Goal: Task Accomplishment & Management: Use online tool/utility

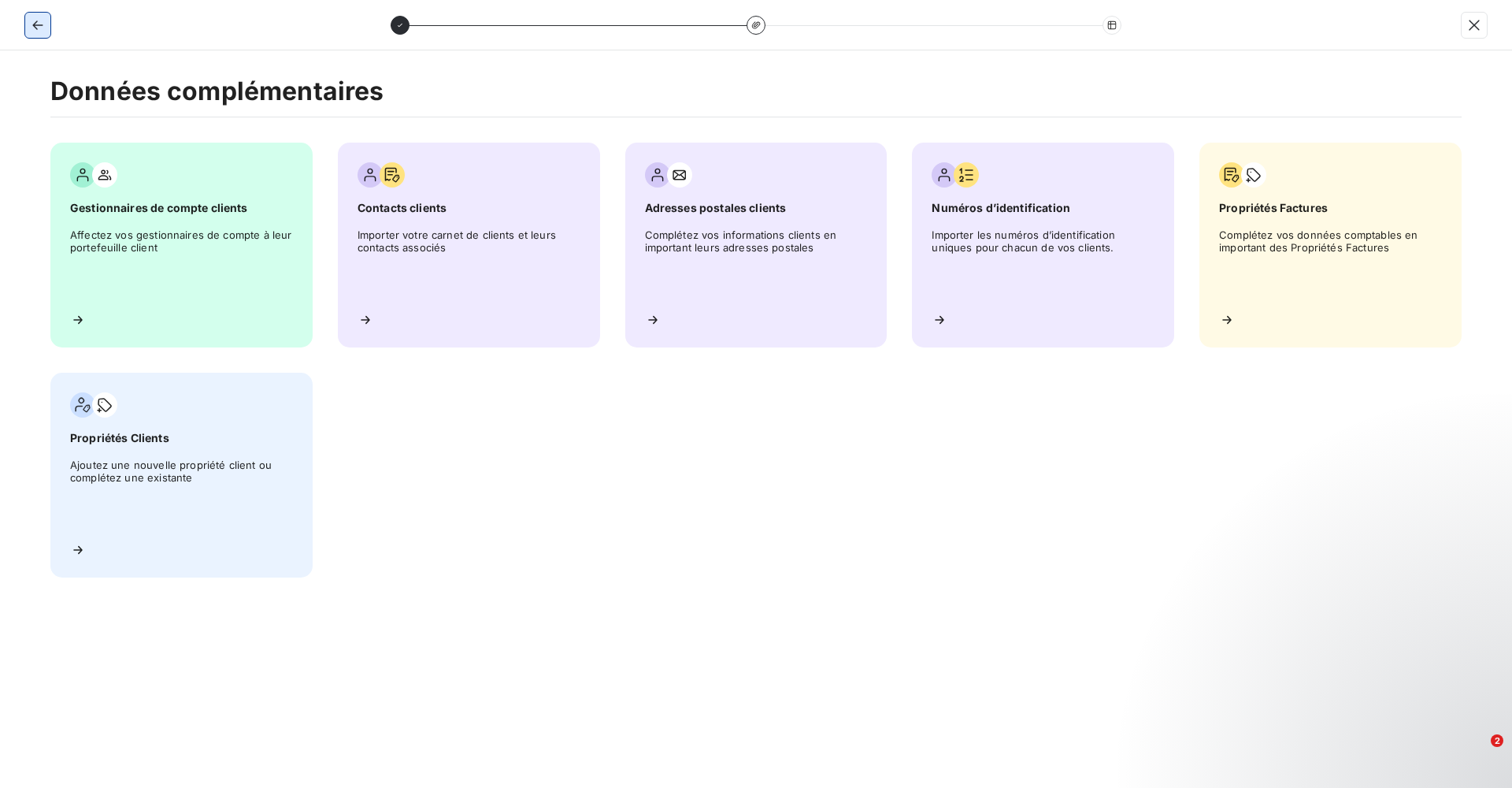
click at [48, 30] on button "button" at bounding box center [37, 25] width 25 height 25
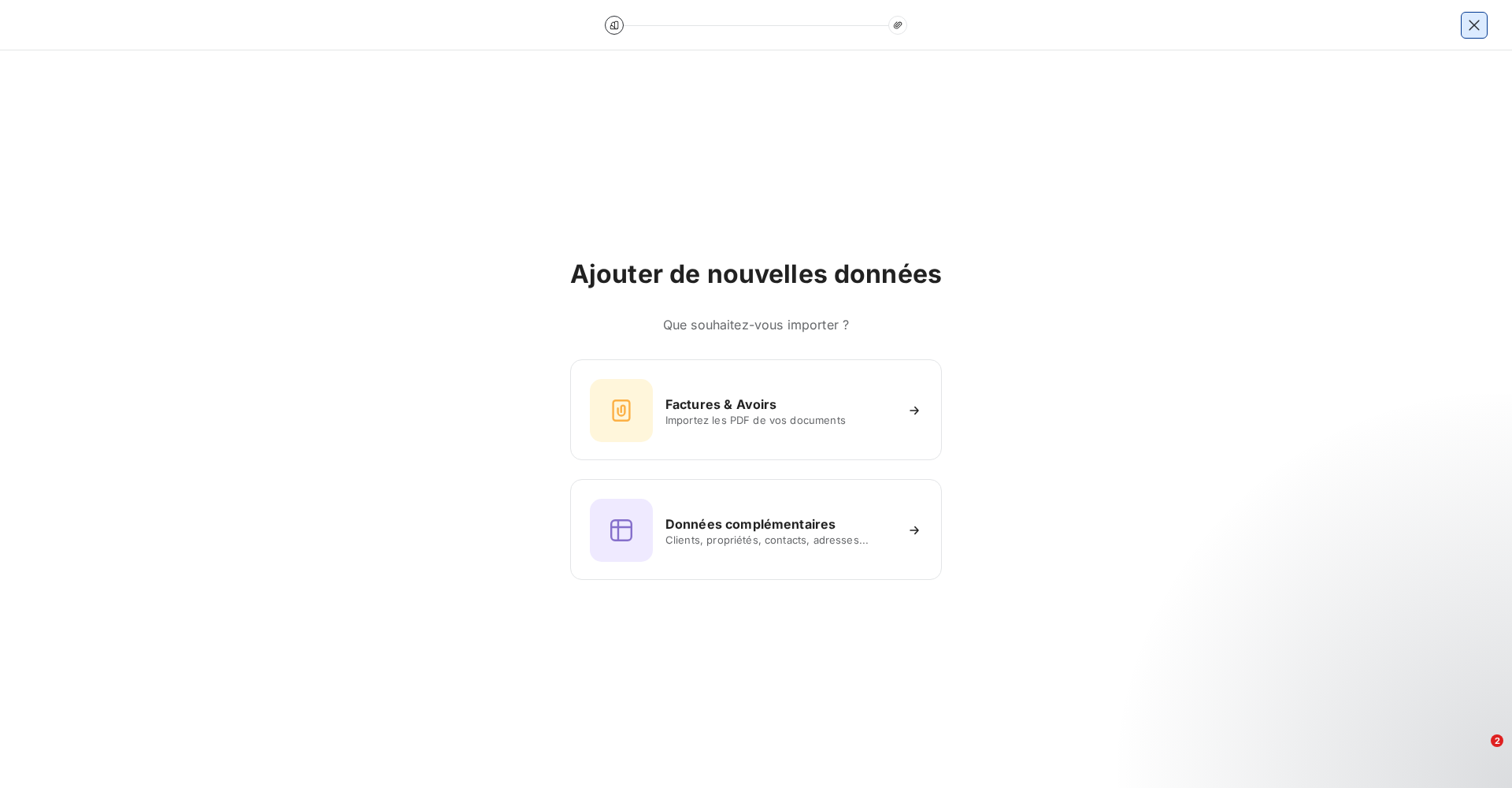
click at [1477, 18] on icon "button" at bounding box center [1474, 25] width 16 height 16
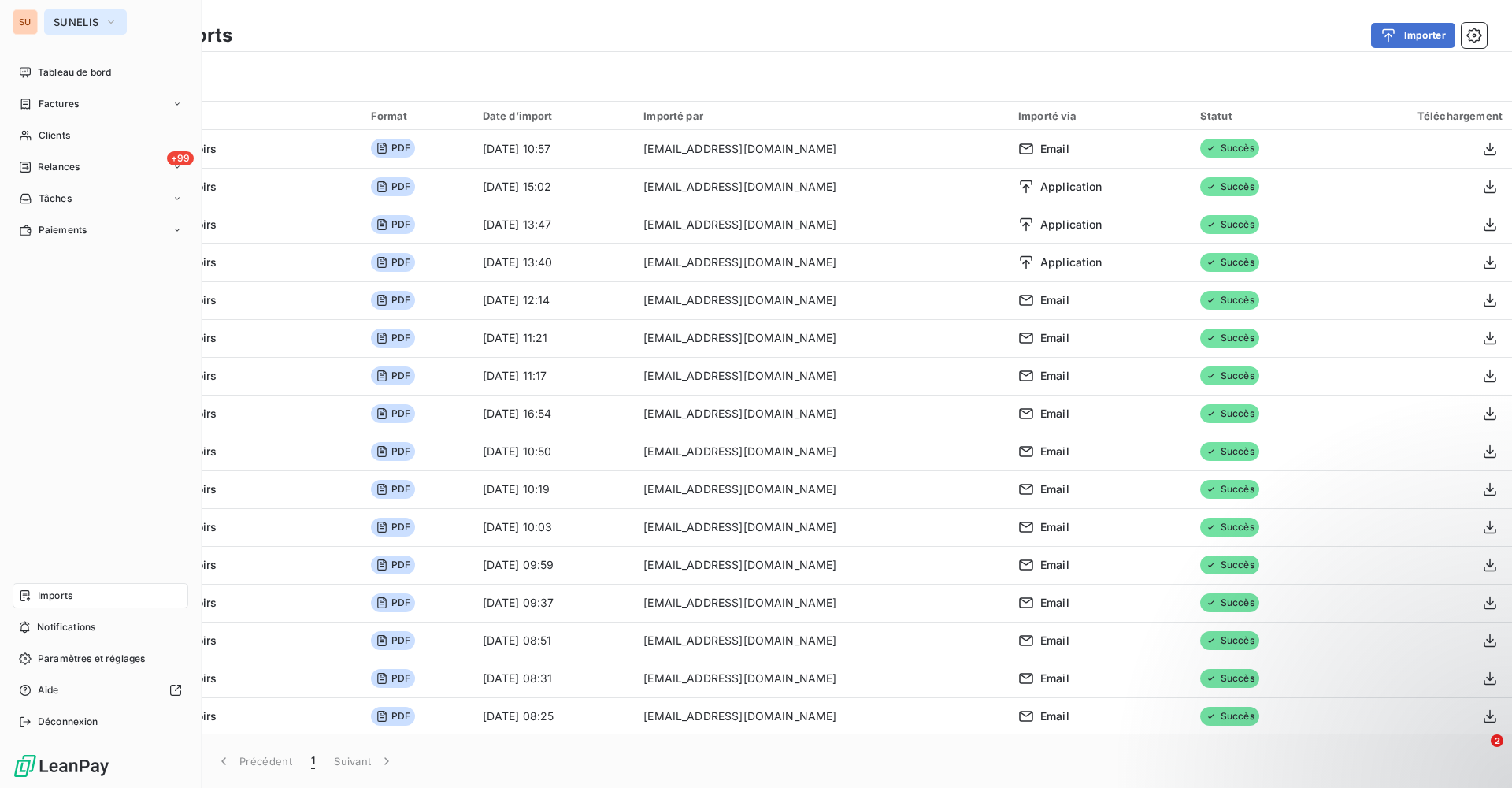
click at [92, 28] on button "SUNELIS" at bounding box center [85, 21] width 83 height 25
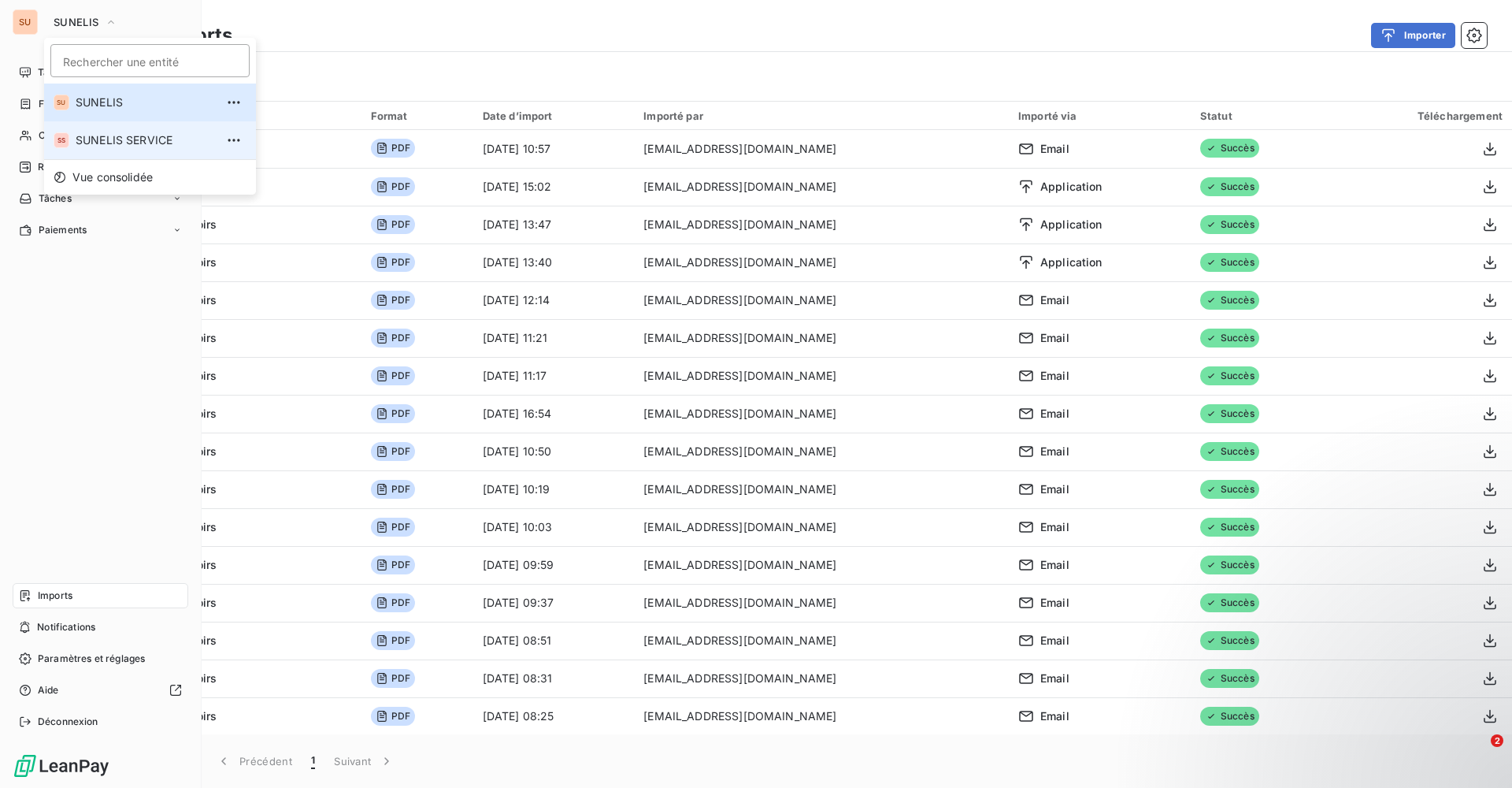
click at [115, 141] on span "SUNELIS SERVICE" at bounding box center [145, 140] width 140 height 16
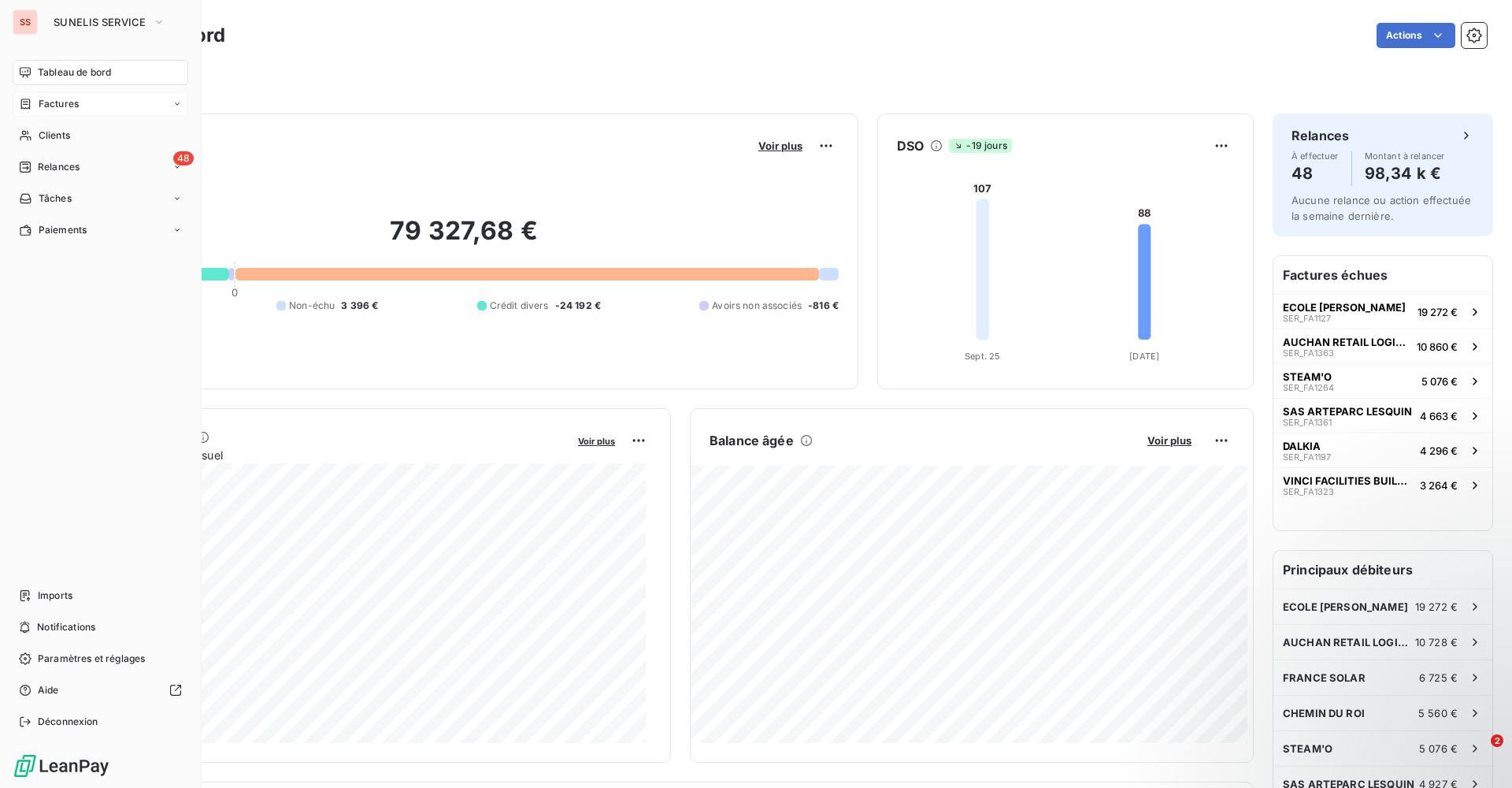
click at [73, 104] on span "Factures" at bounding box center [58, 104] width 40 height 14
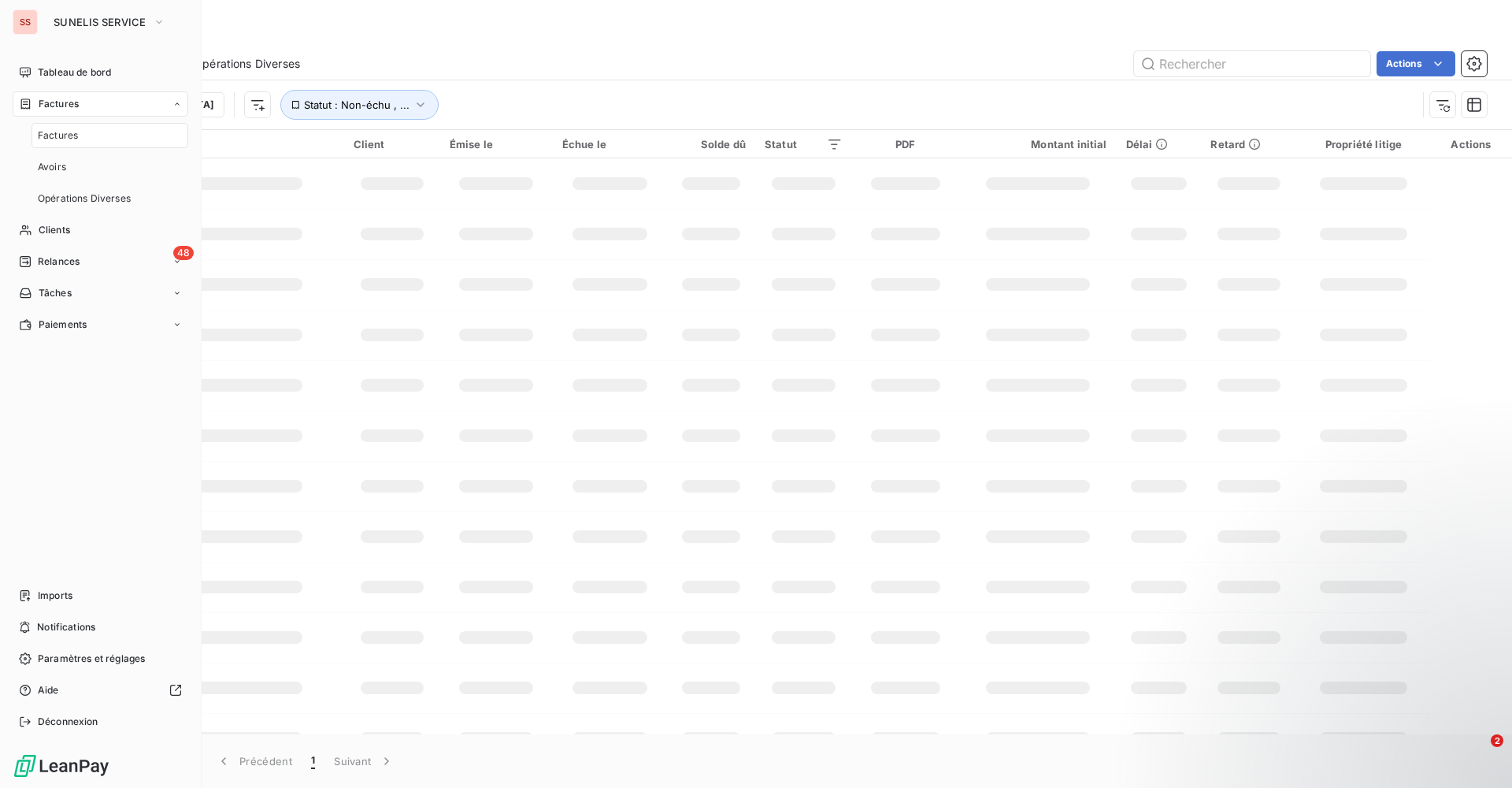
click at [68, 130] on span "Factures" at bounding box center [58, 135] width 40 height 14
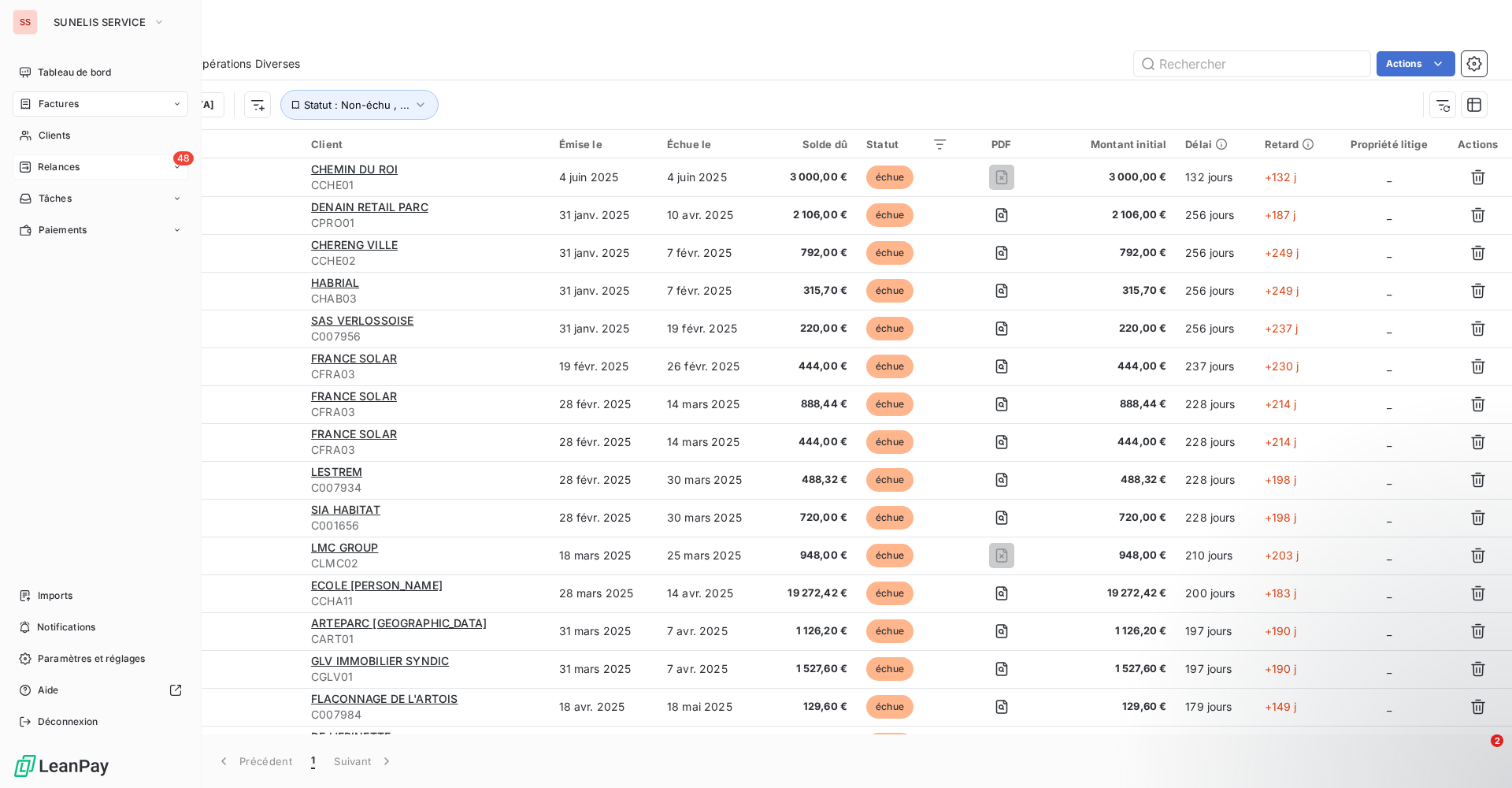
click at [20, 163] on icon at bounding box center [25, 167] width 13 height 13
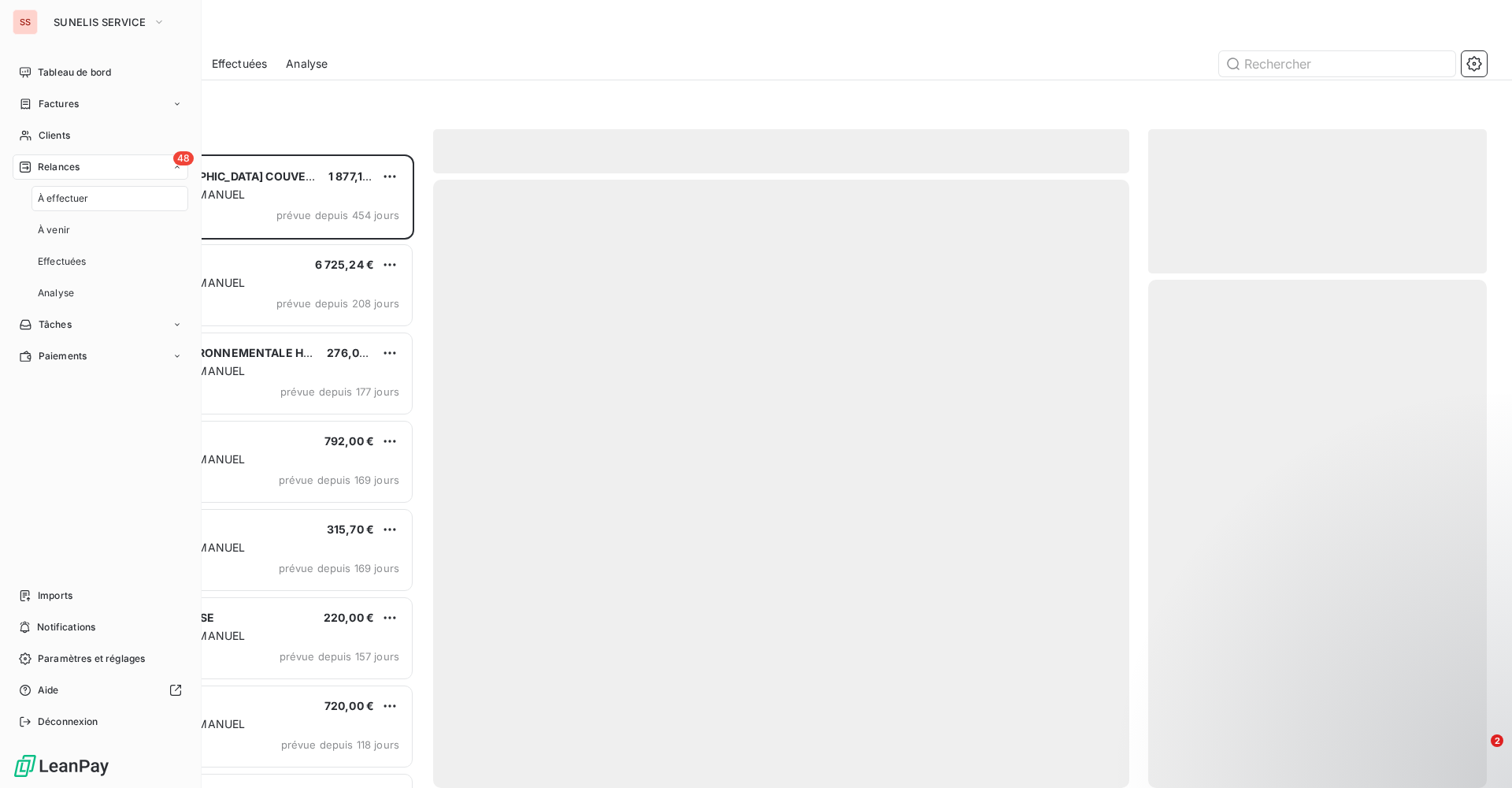
scroll to position [622, 327]
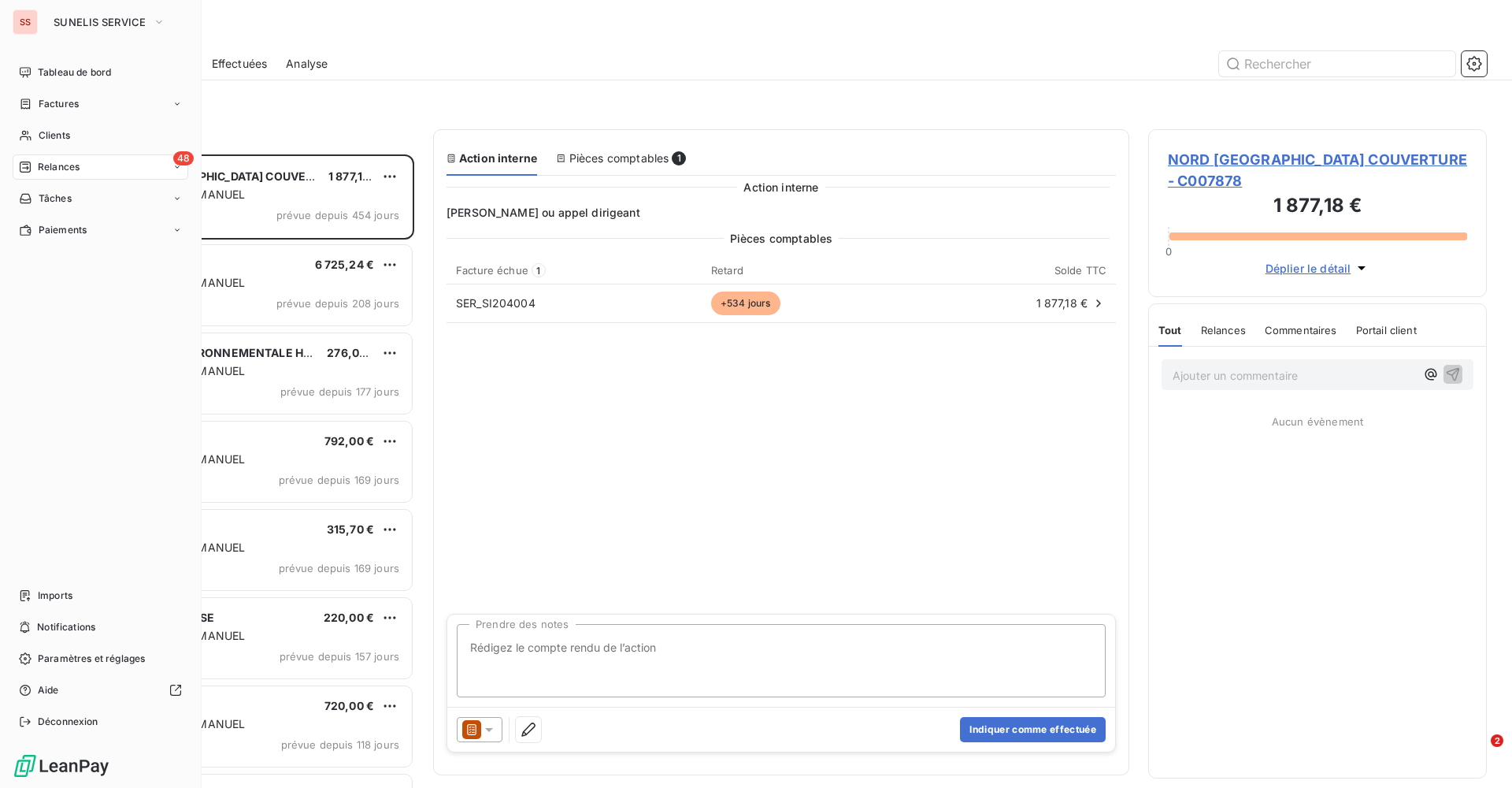
click at [111, 174] on div "48 Relances" at bounding box center [101, 167] width 175 height 25
click at [68, 235] on span "À venir" at bounding box center [54, 229] width 33 height 14
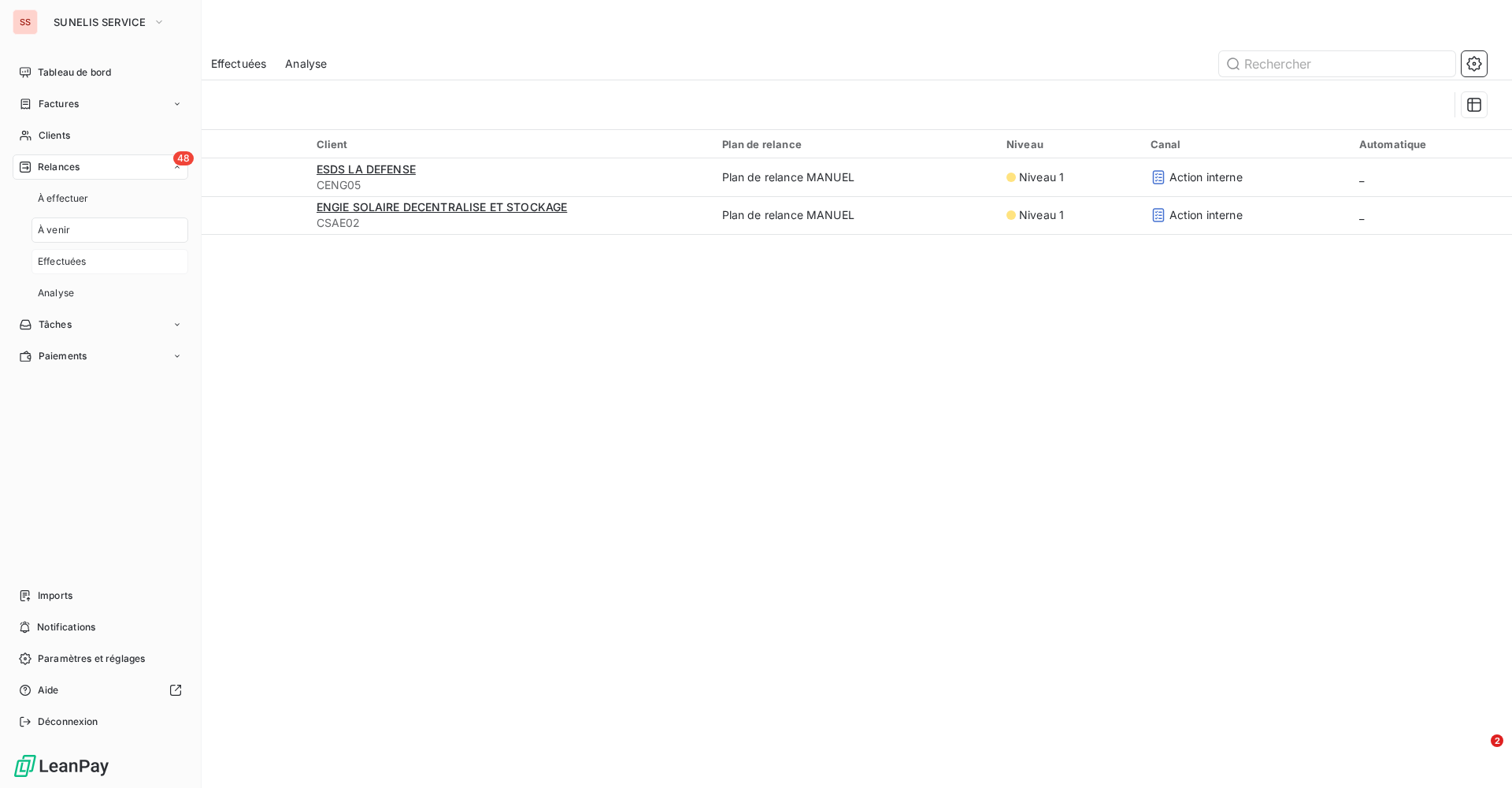
click at [59, 269] on div "Effectuées" at bounding box center [110, 261] width 157 height 25
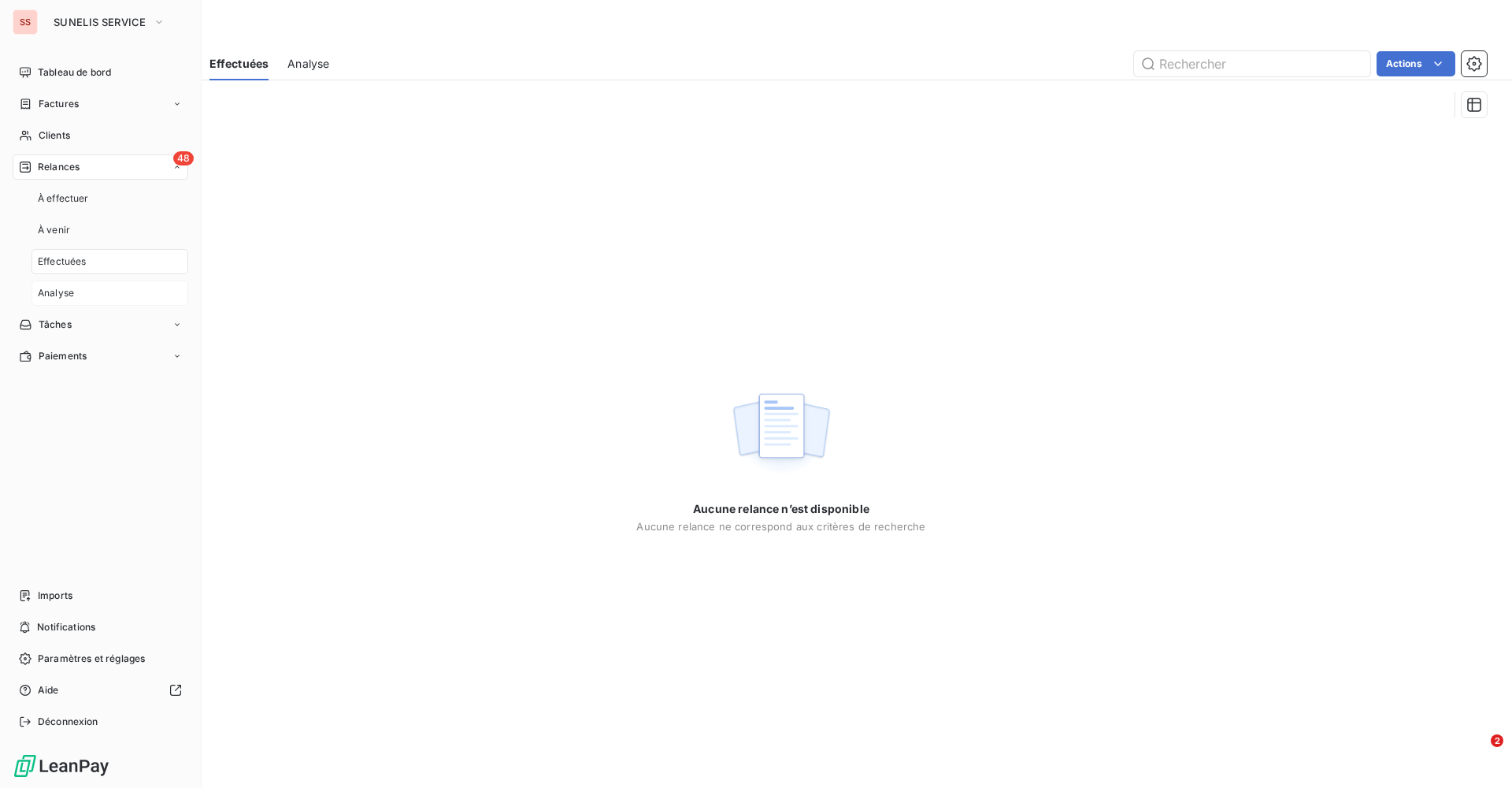
click at [56, 285] on div "Analyse" at bounding box center [110, 293] width 157 height 25
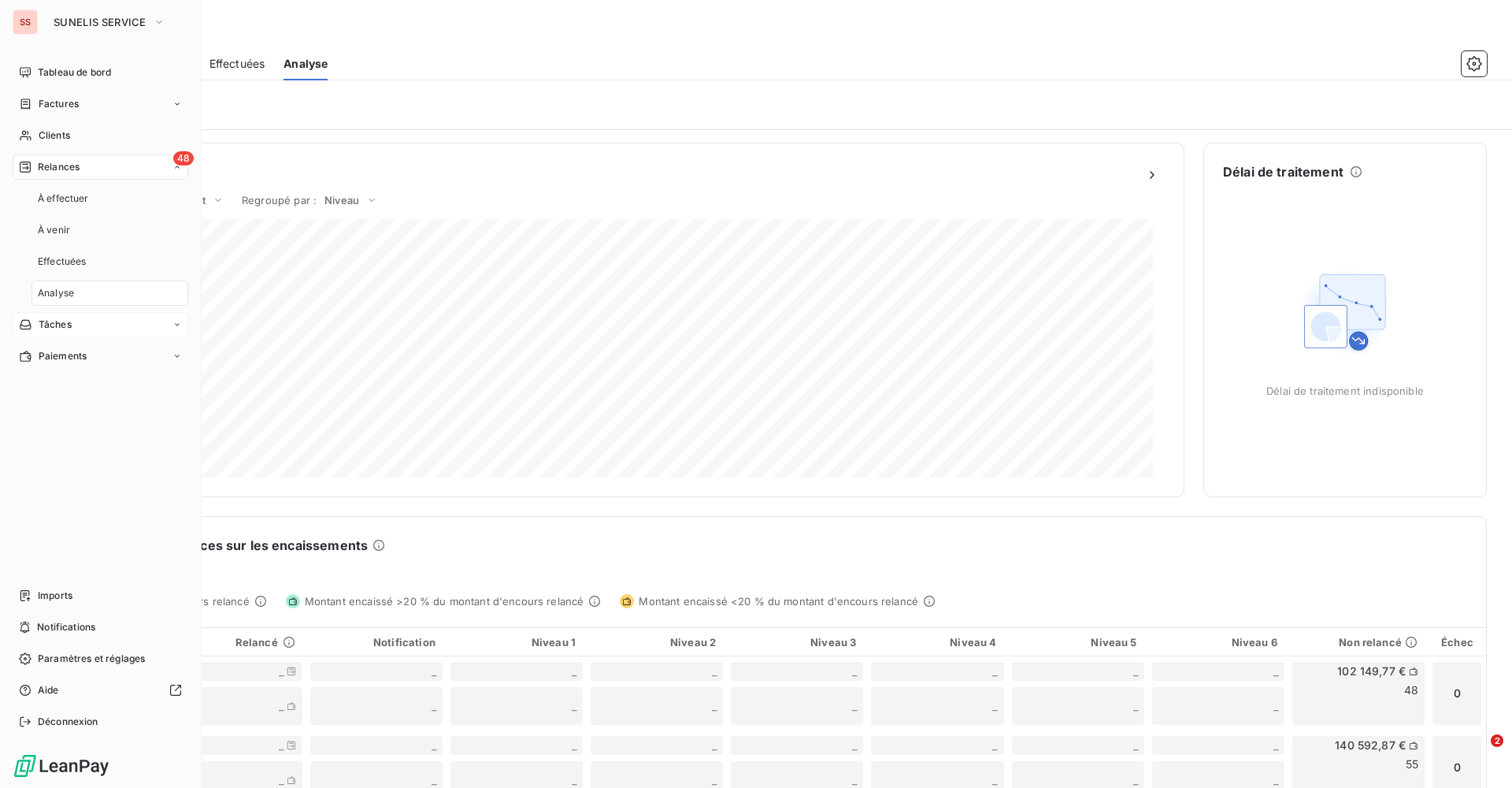
click at [59, 318] on span "Tâches" at bounding box center [54, 324] width 33 height 14
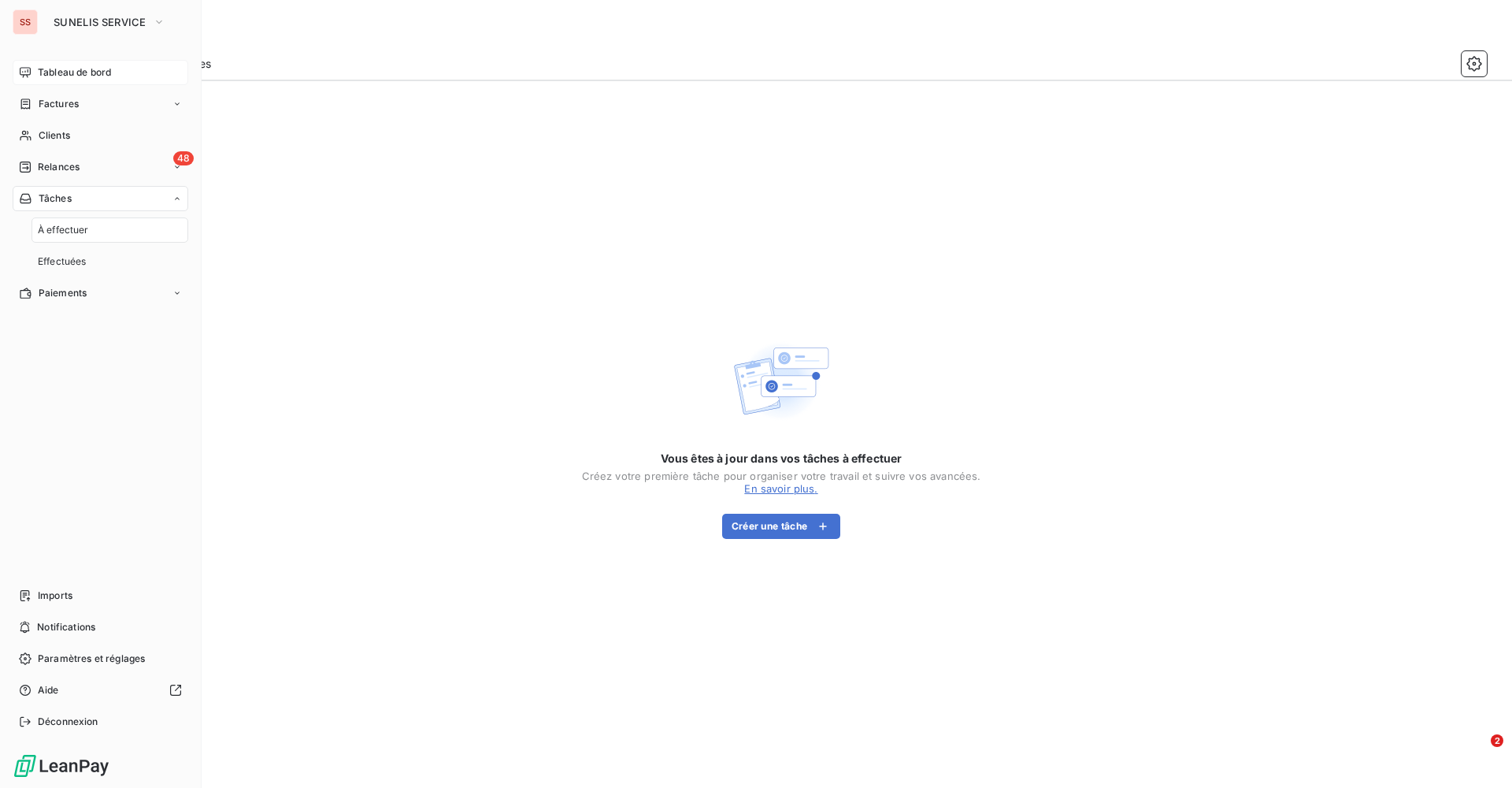
click at [72, 74] on span "Tableau de bord" at bounding box center [75, 72] width 74 height 14
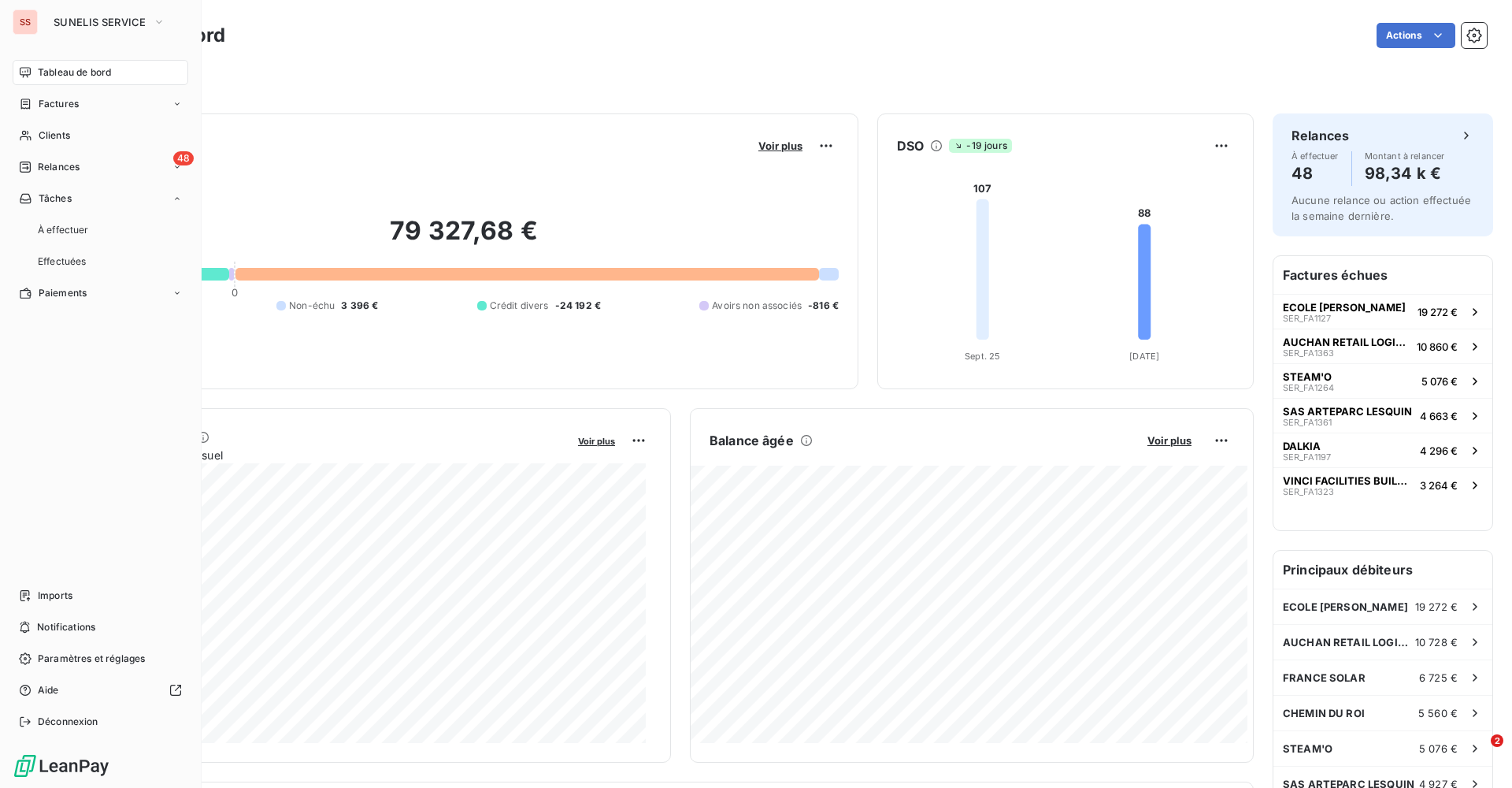
click at [347, 54] on div "Filtrer" at bounding box center [781, 74] width 1411 height 43
click at [104, 24] on span "SUNELIS SERVICE" at bounding box center [100, 22] width 93 height 13
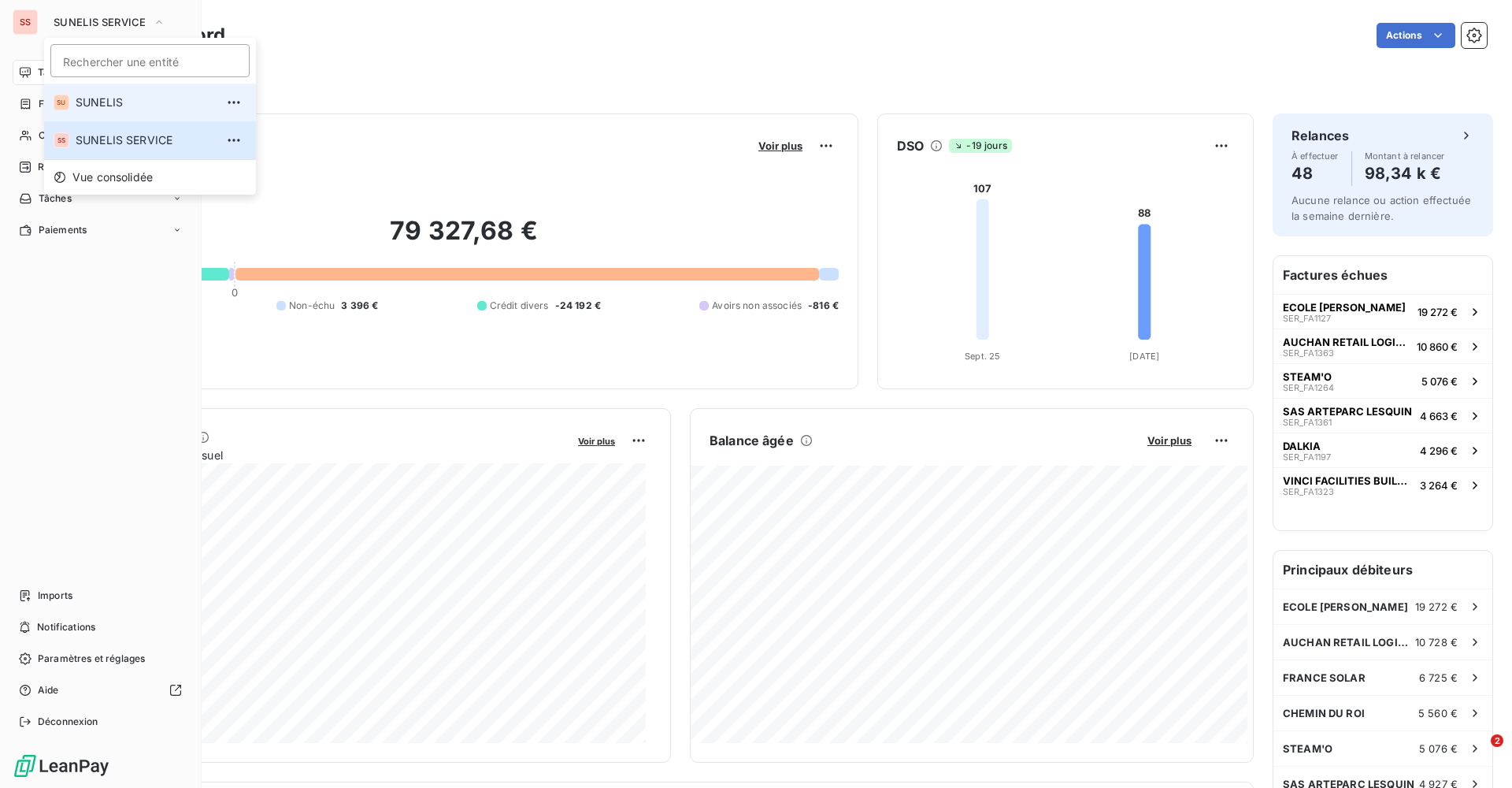
click at [115, 104] on span "SUNELIS" at bounding box center [145, 102] width 140 height 16
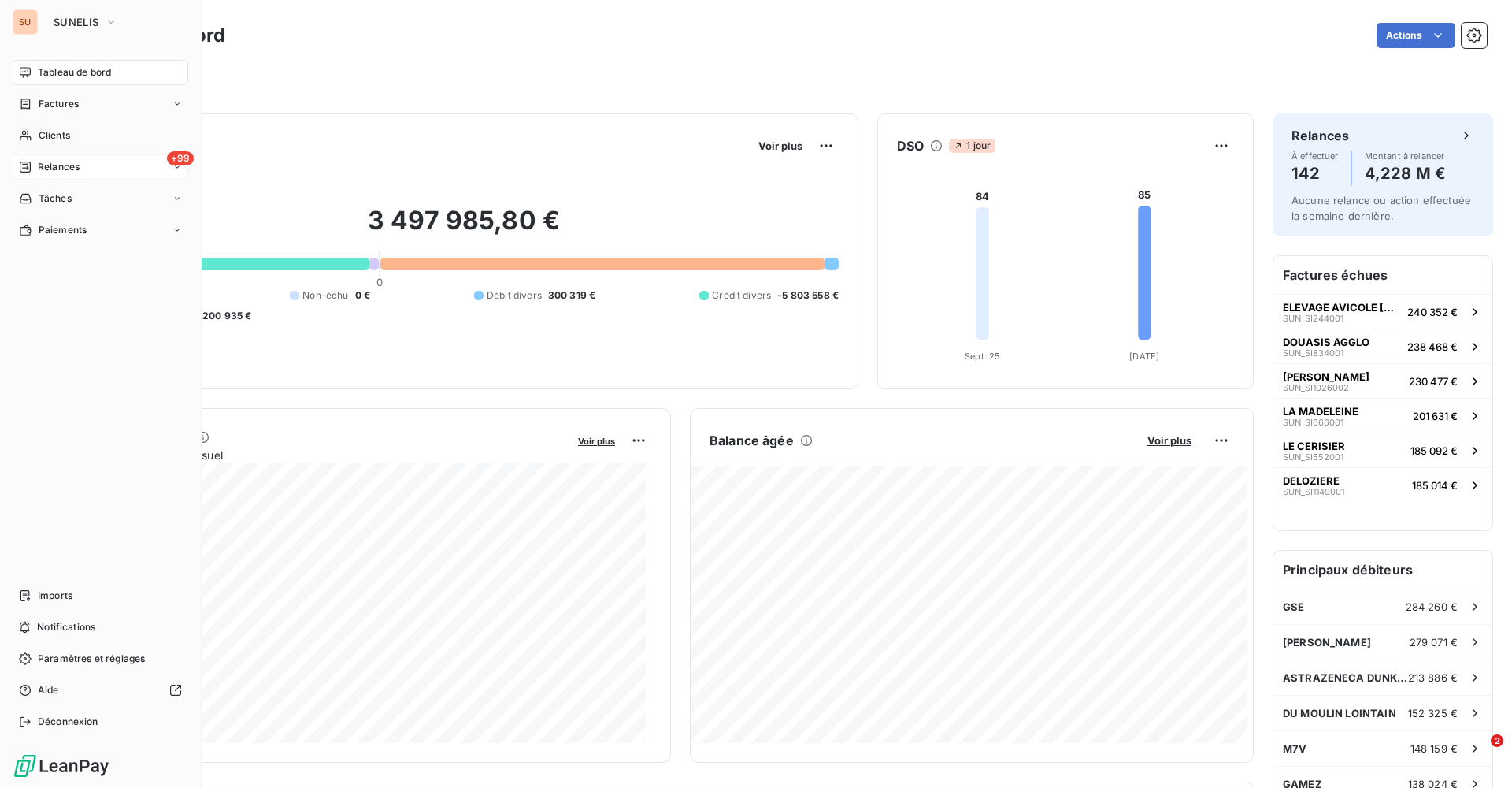
click at [112, 168] on div "+99 Relances" at bounding box center [101, 167] width 175 height 25
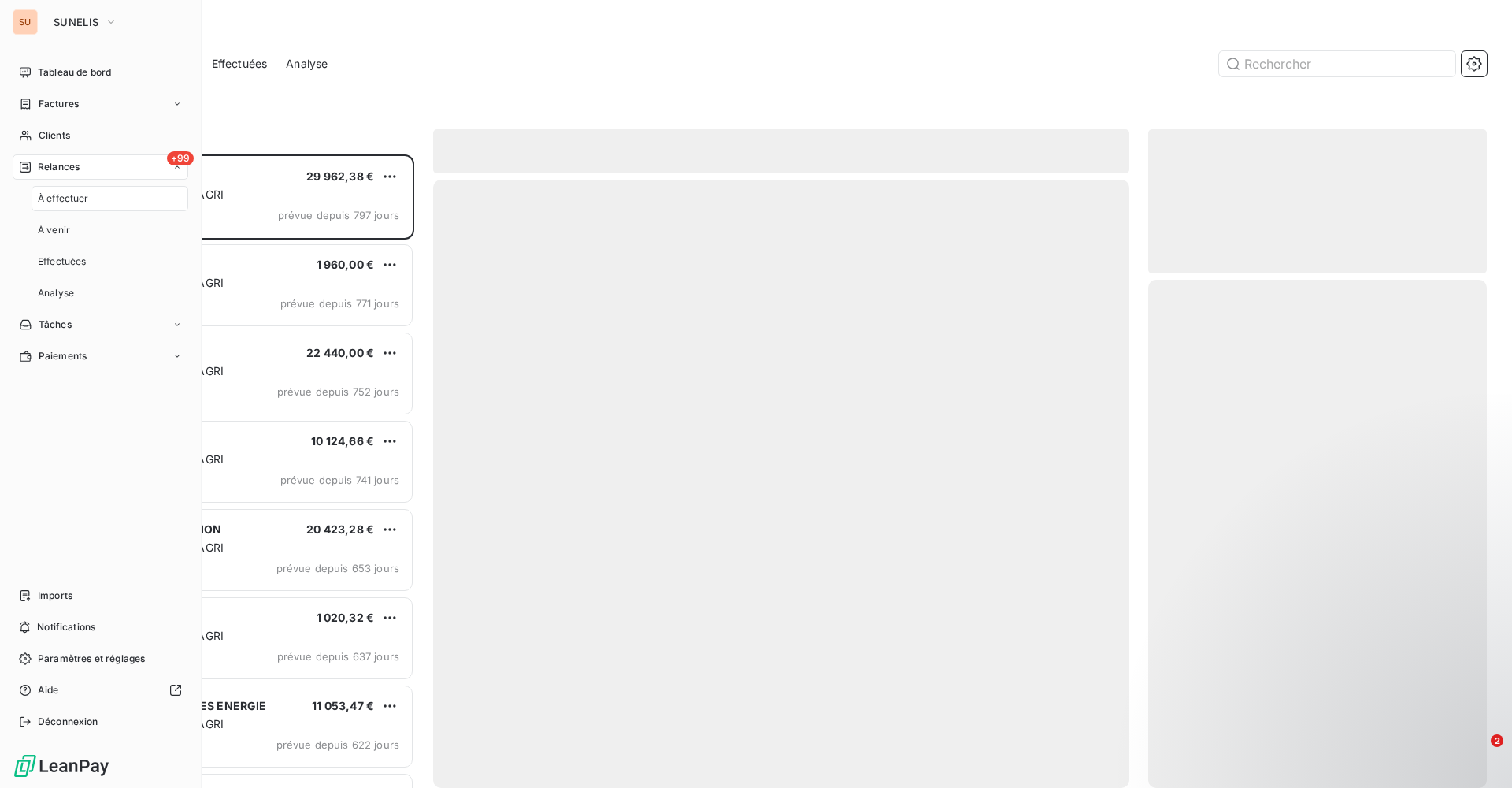
scroll to position [622, 327]
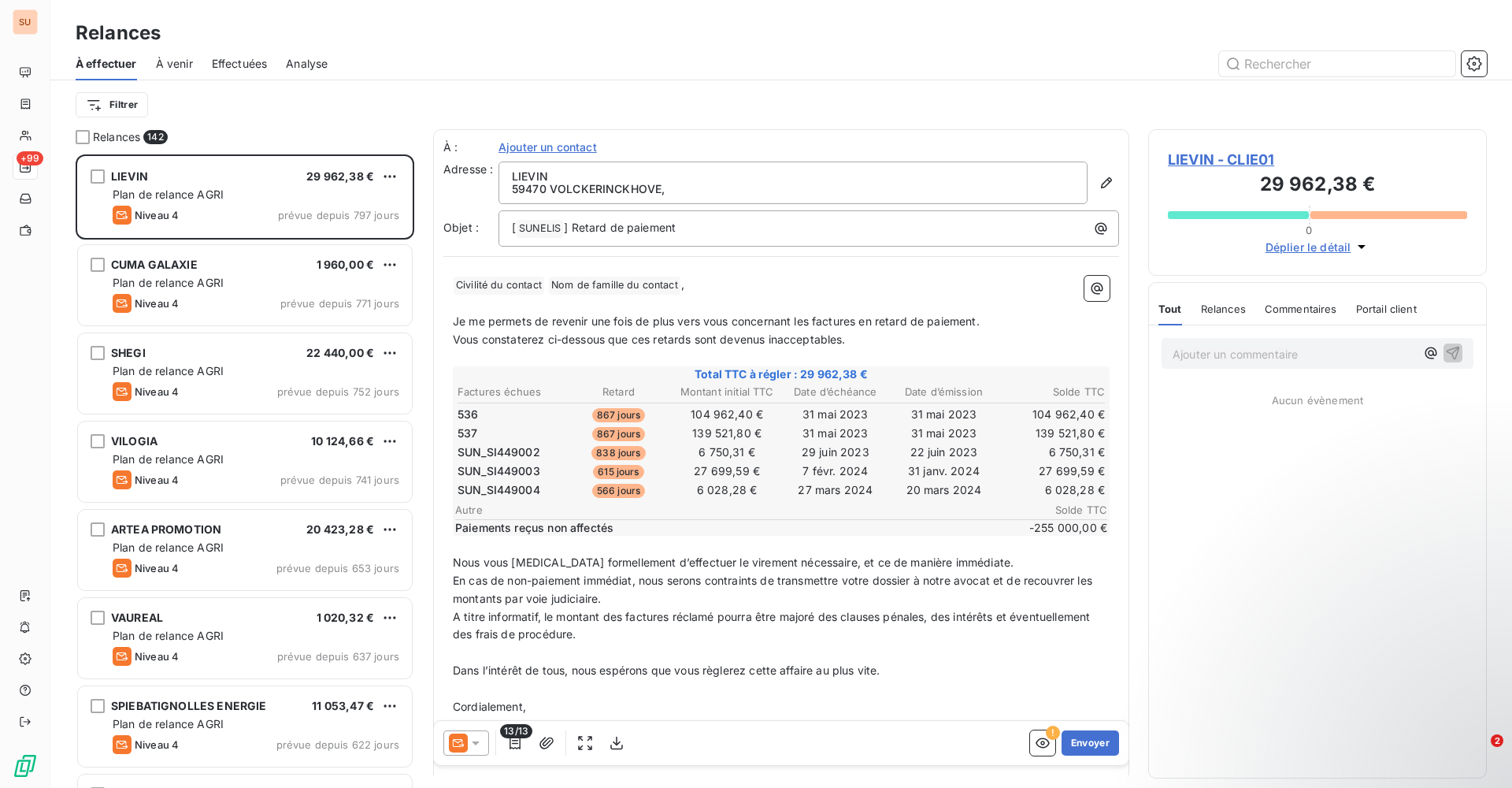
click at [386, 42] on div "Relances" at bounding box center [781, 33] width 1462 height 28
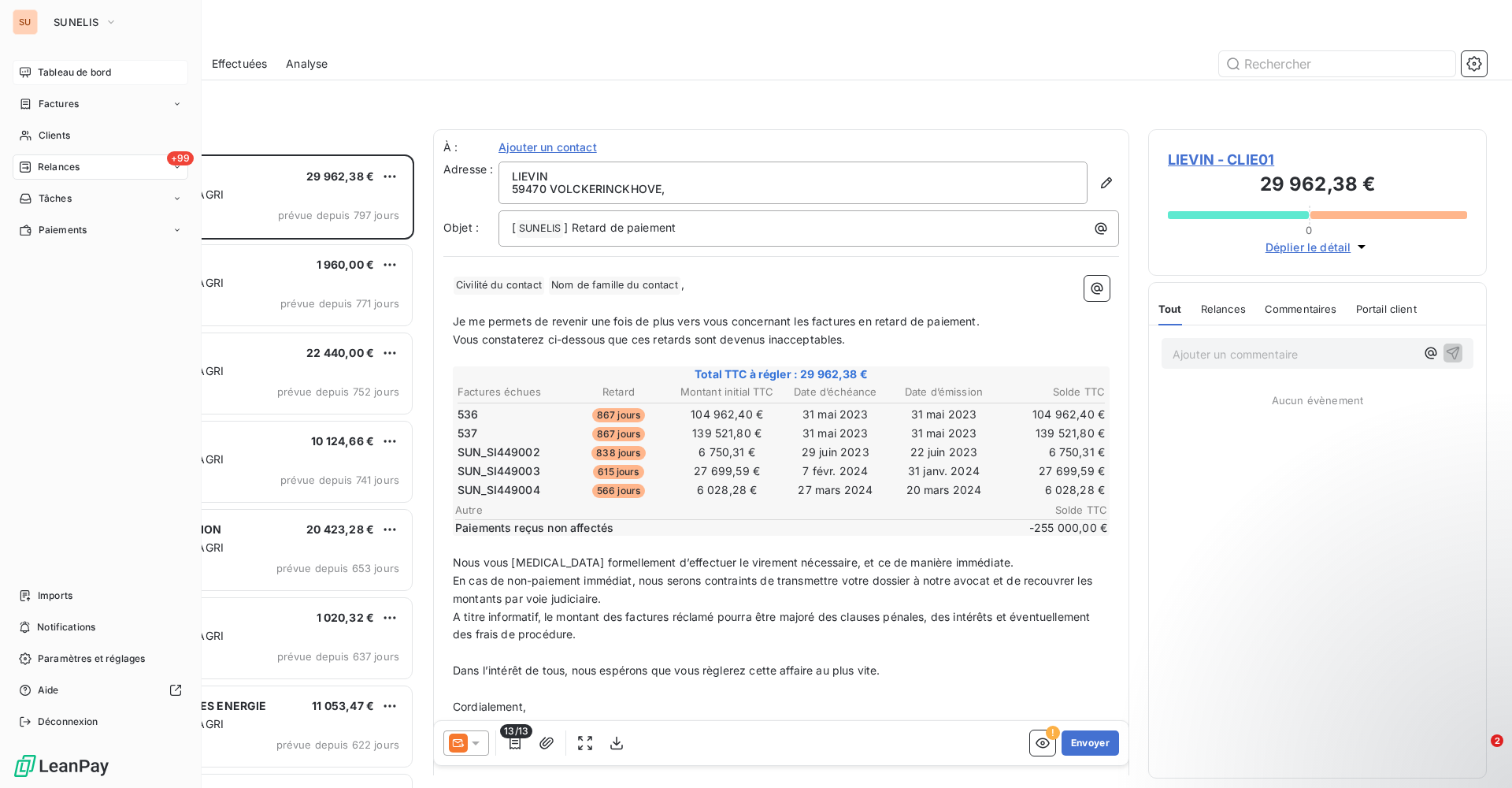
click at [66, 69] on span "Tableau de bord" at bounding box center [75, 72] width 74 height 14
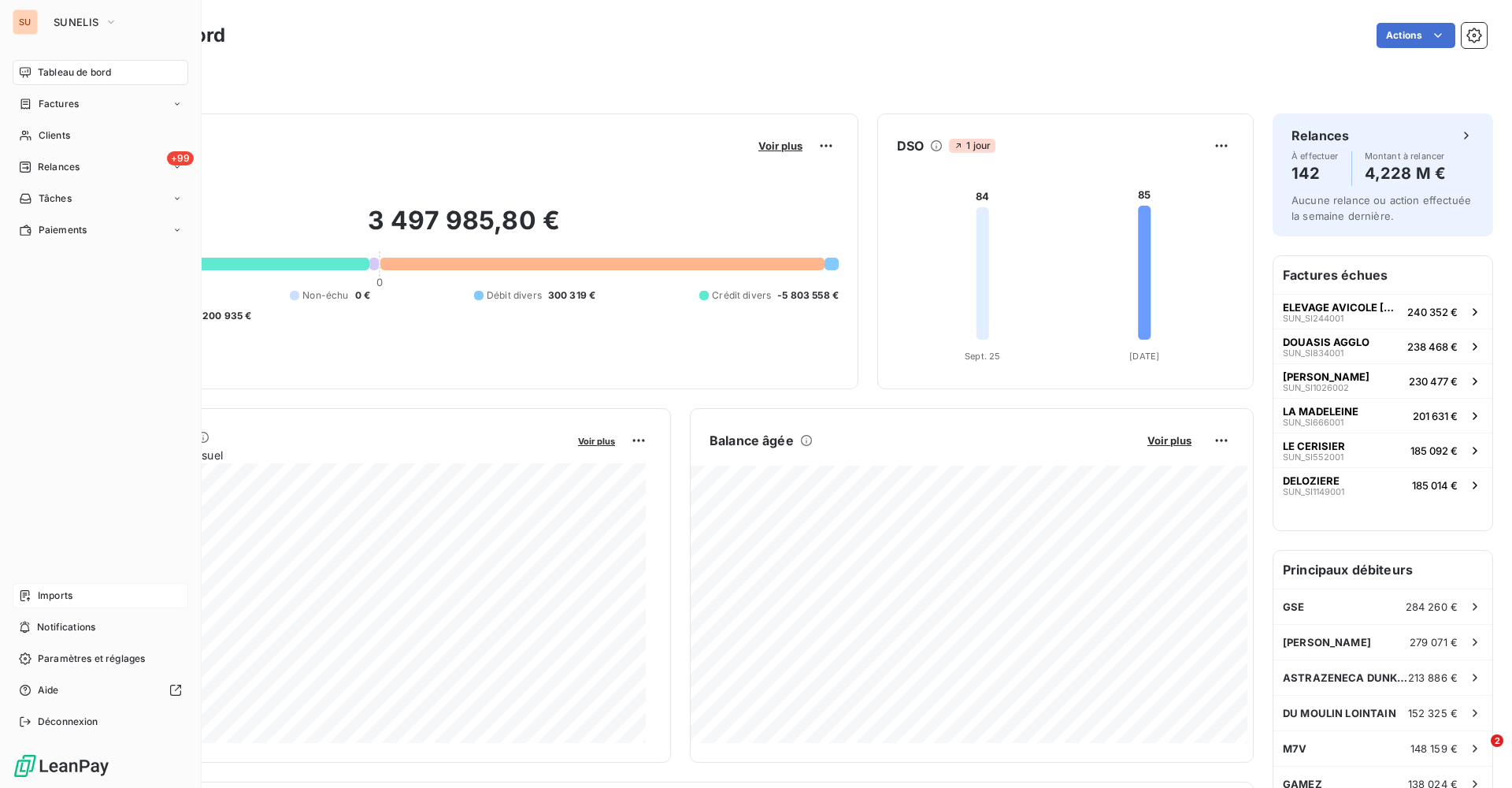
click at [48, 601] on span "Imports" at bounding box center [55, 595] width 34 height 14
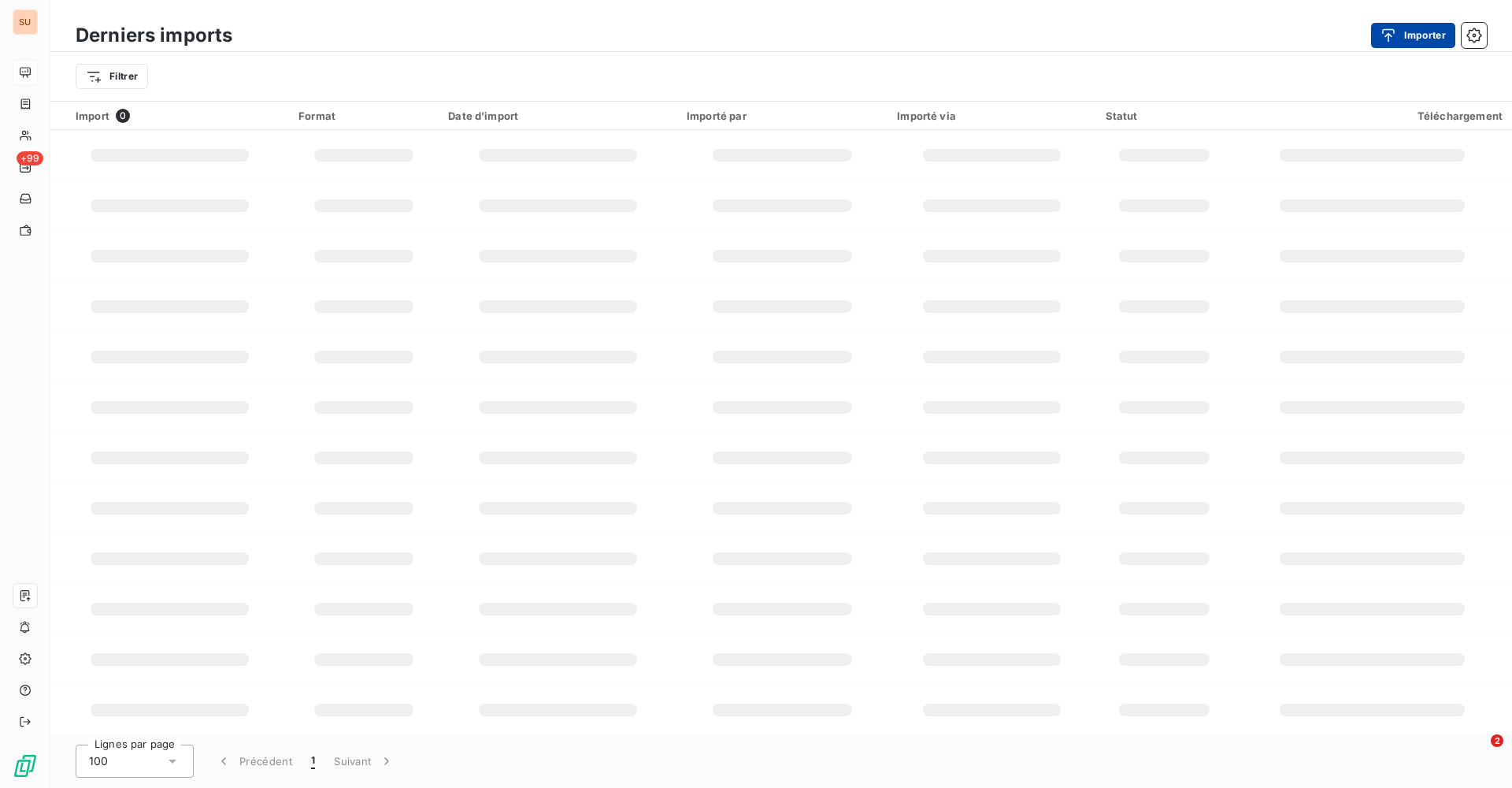
click at [1401, 34] on div "button" at bounding box center [1392, 35] width 23 height 16
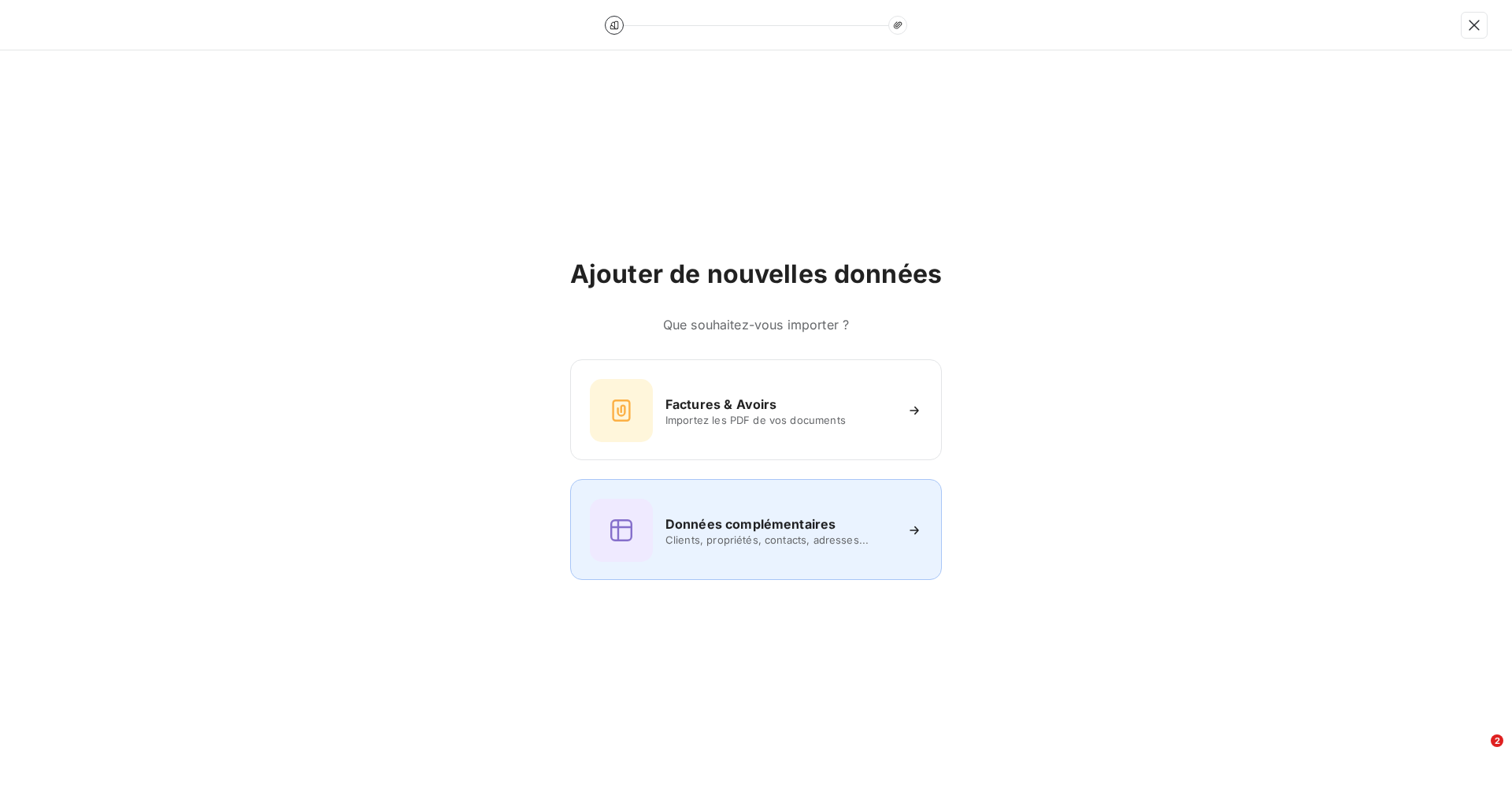
click at [722, 507] on div "Données complémentaires Clients, propriétés, contacts, adresses..." at bounding box center [756, 531] width 333 height 63
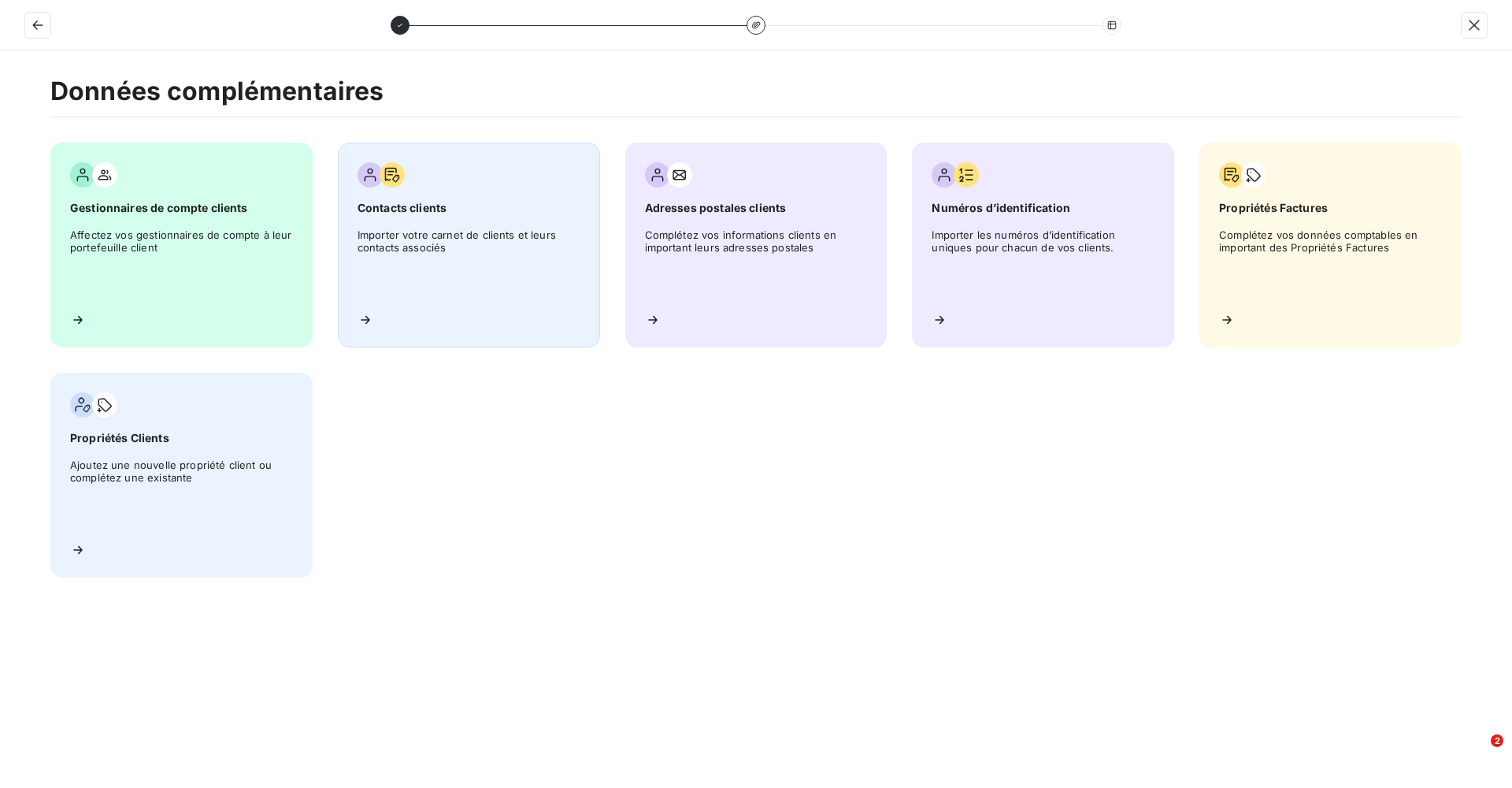
click at [481, 242] on span "Importer votre carnet de clients et leurs contacts associés" at bounding box center [469, 264] width 223 height 71
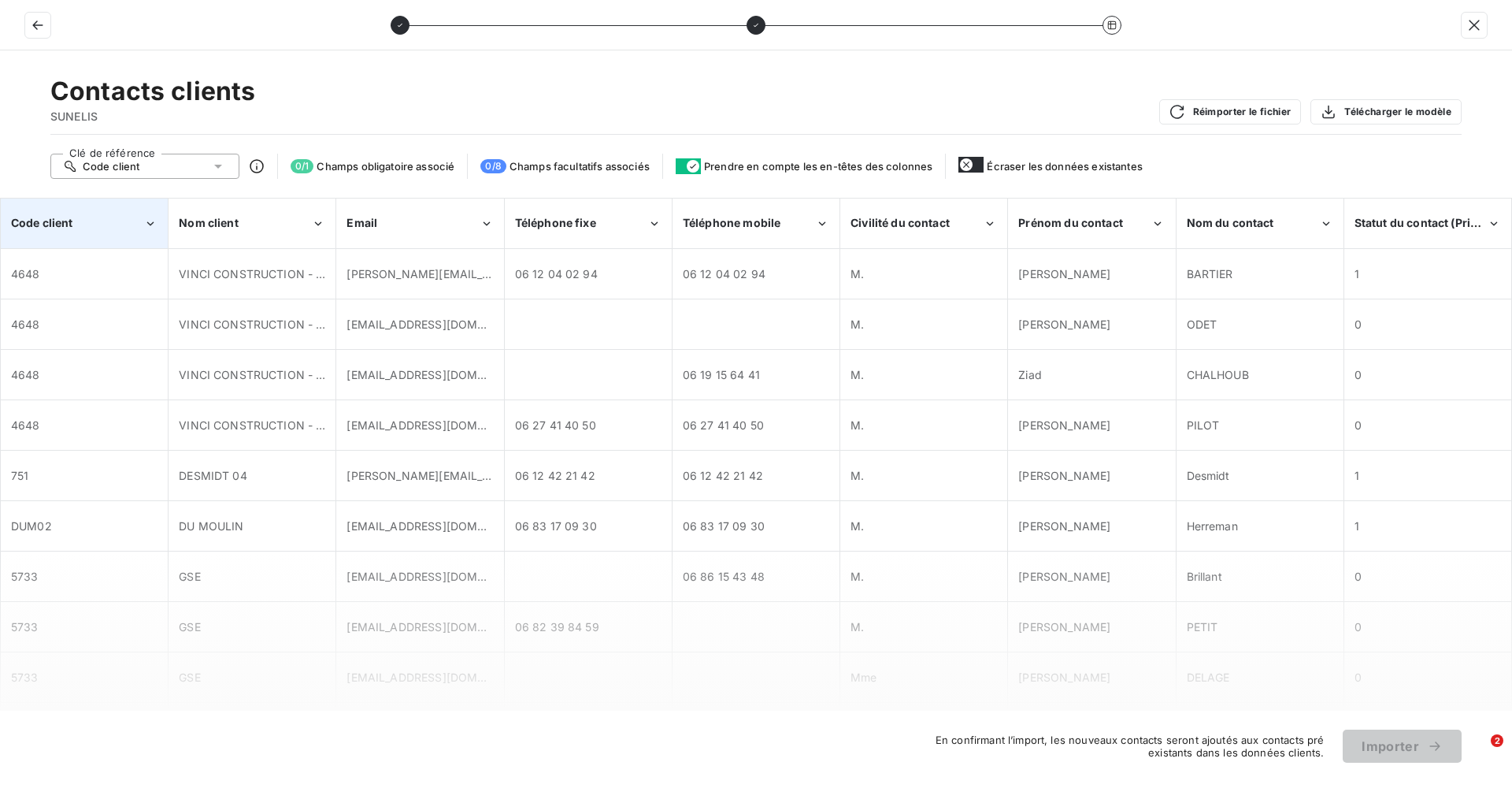
click at [117, 214] on div "Code client" at bounding box center [84, 224] width 165 height 48
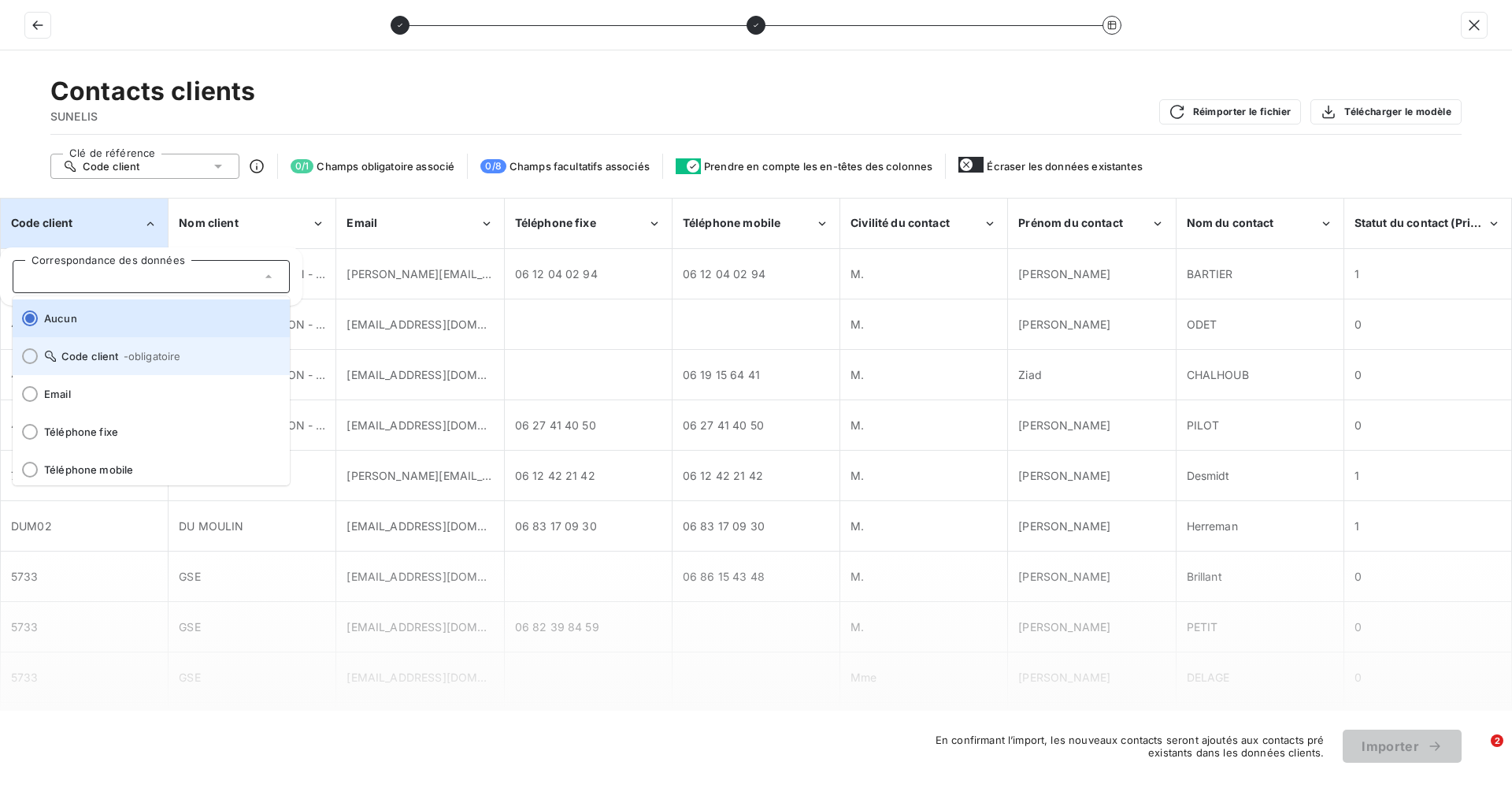
click at [85, 354] on span "Code client - obligatoire" at bounding box center [160, 356] width 233 height 13
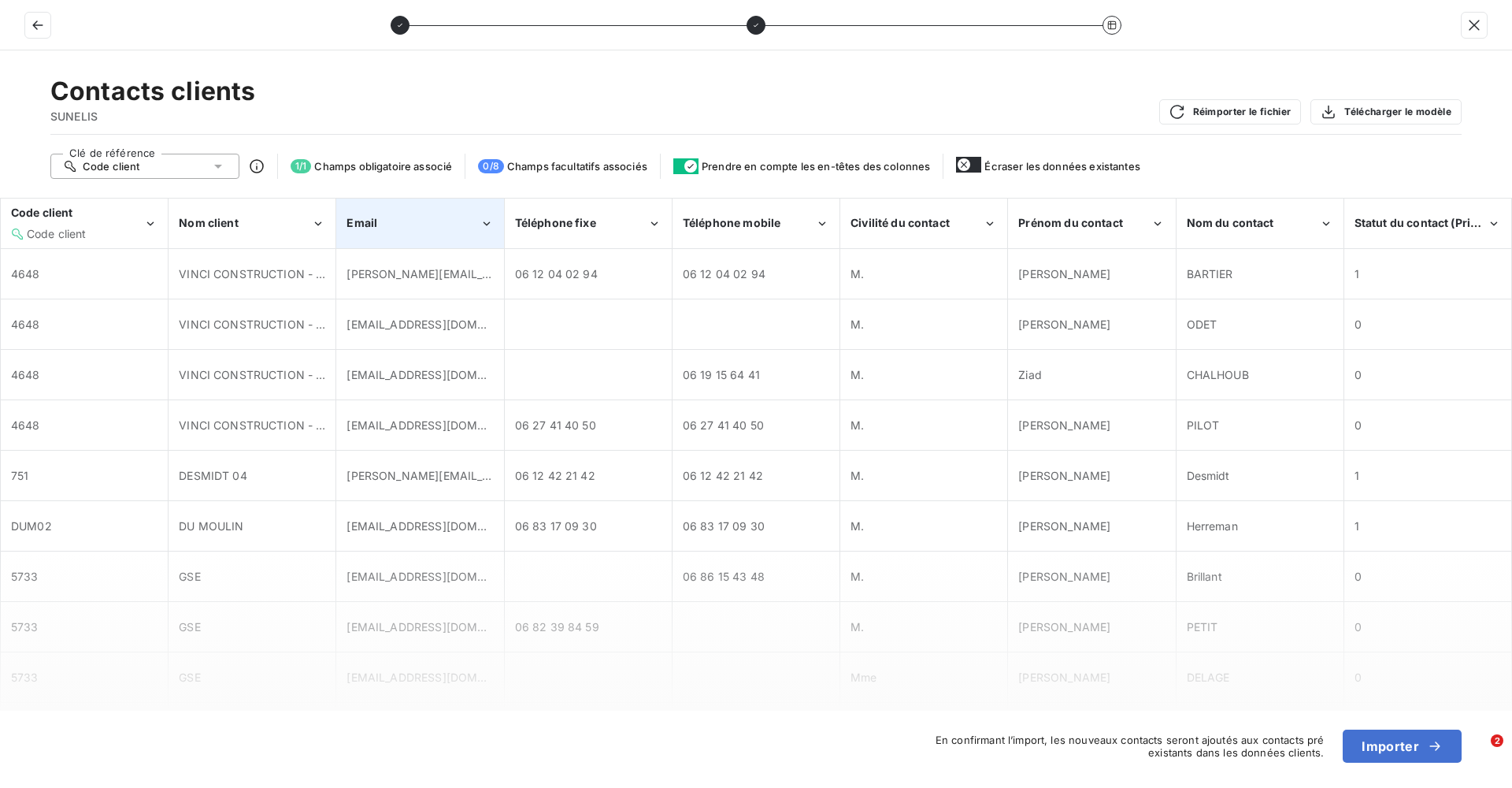
click at [440, 235] on div "Email" at bounding box center [419, 224] width 165 height 48
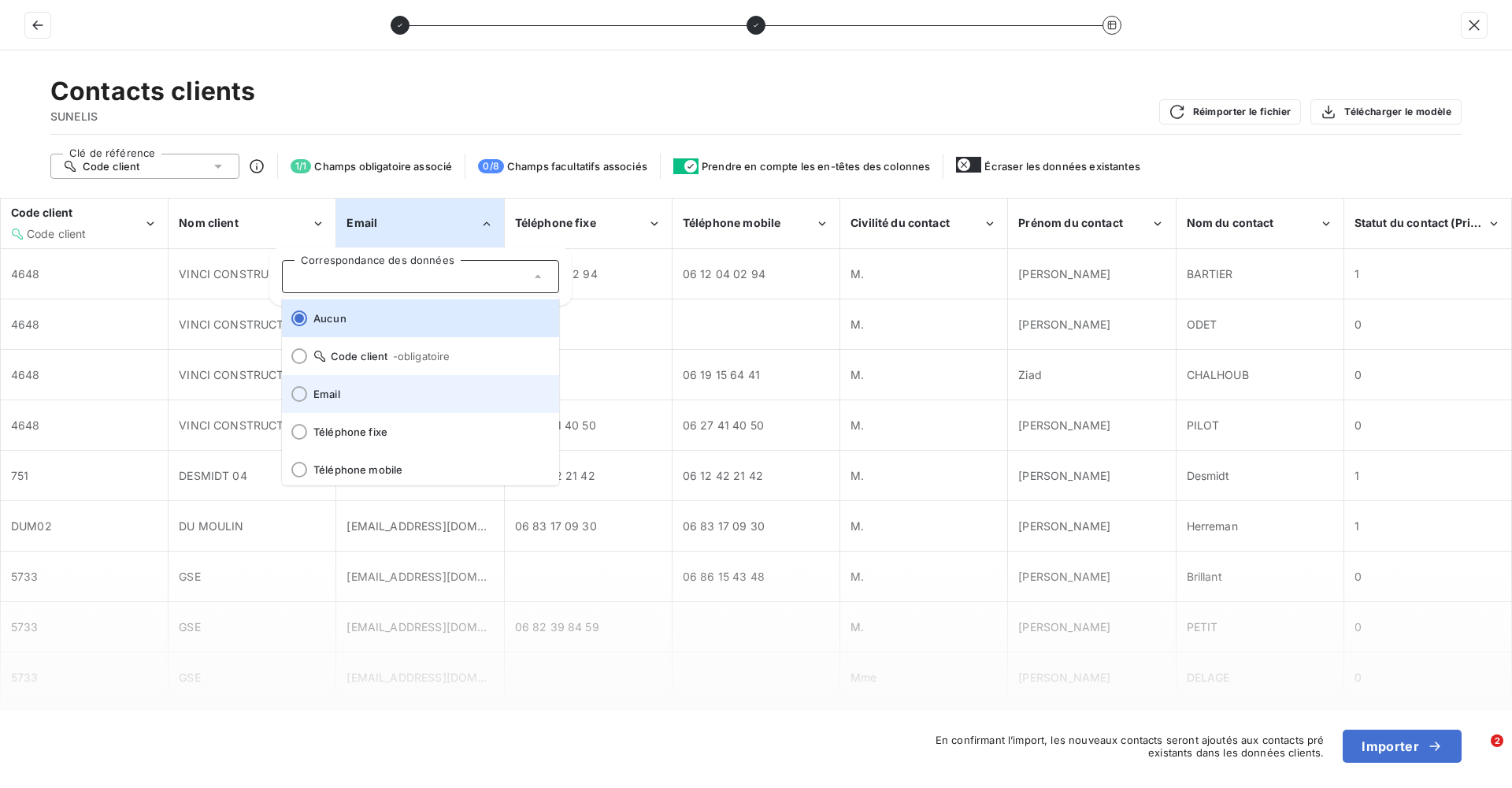
click at [378, 394] on span "Email" at bounding box center [430, 394] width 233 height 13
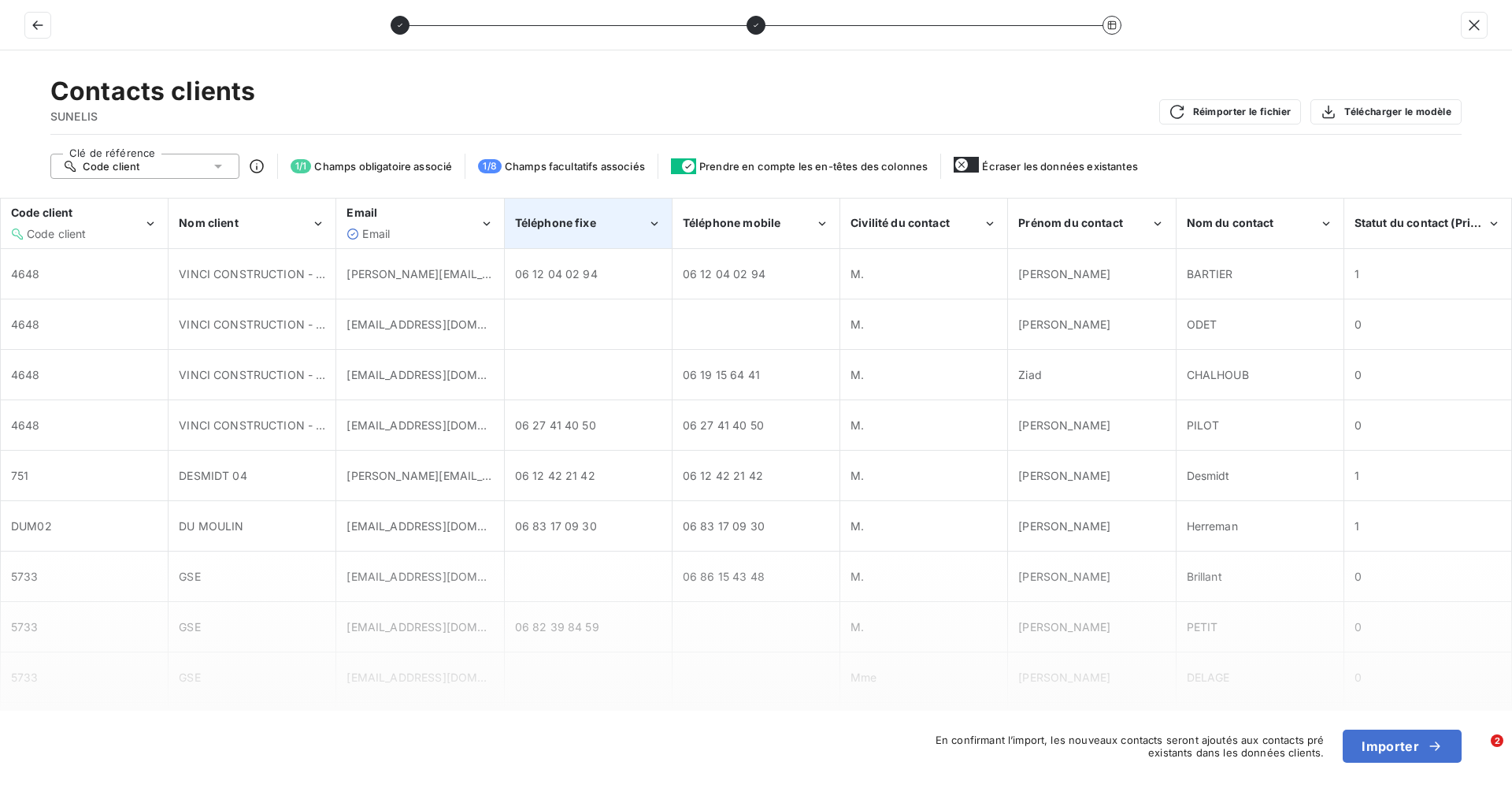
click at [556, 235] on div "Téléphone fixe" at bounding box center [587, 224] width 165 height 48
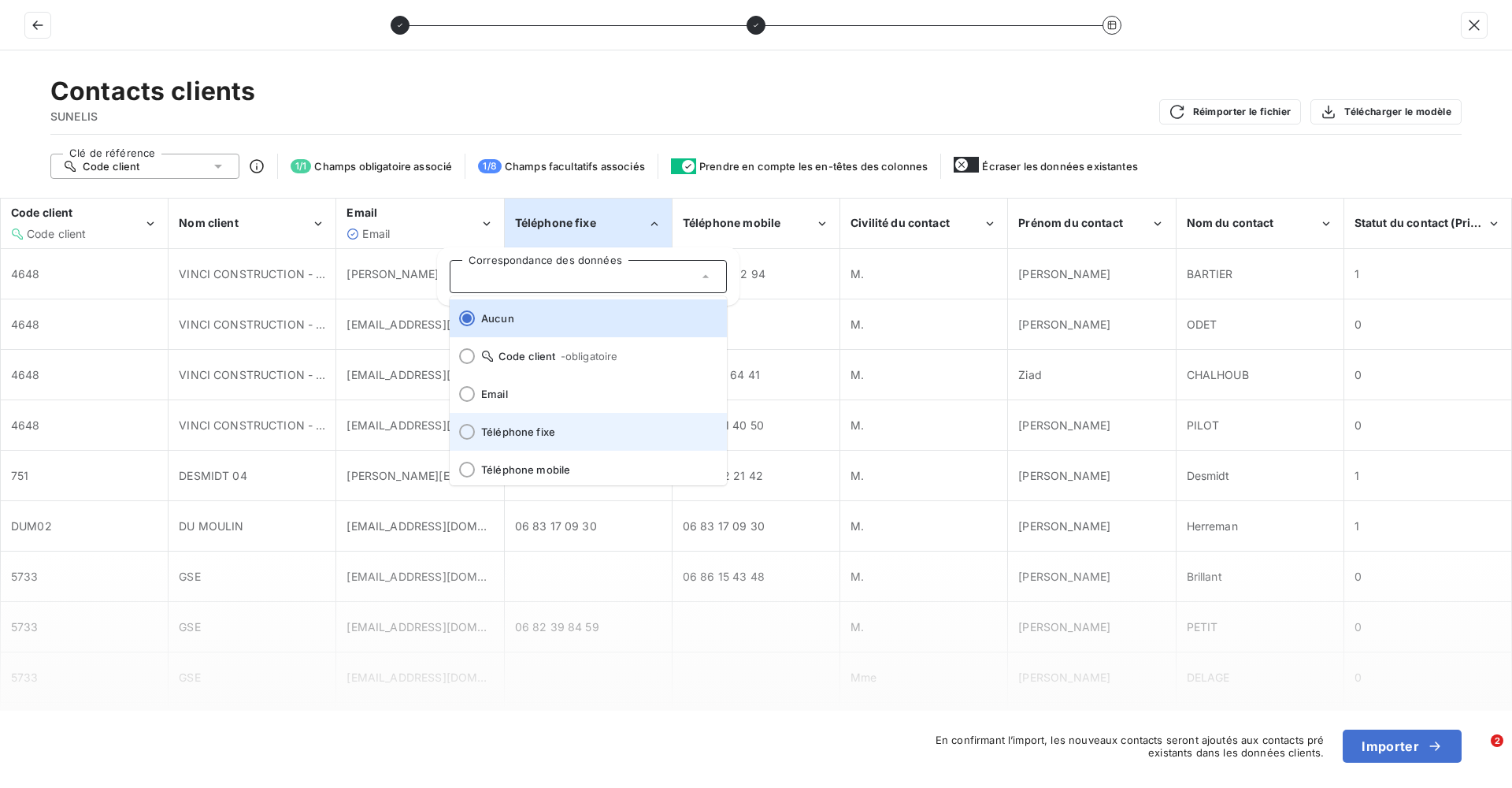
click at [556, 440] on li "Téléphone fixe" at bounding box center [587, 432] width 277 height 38
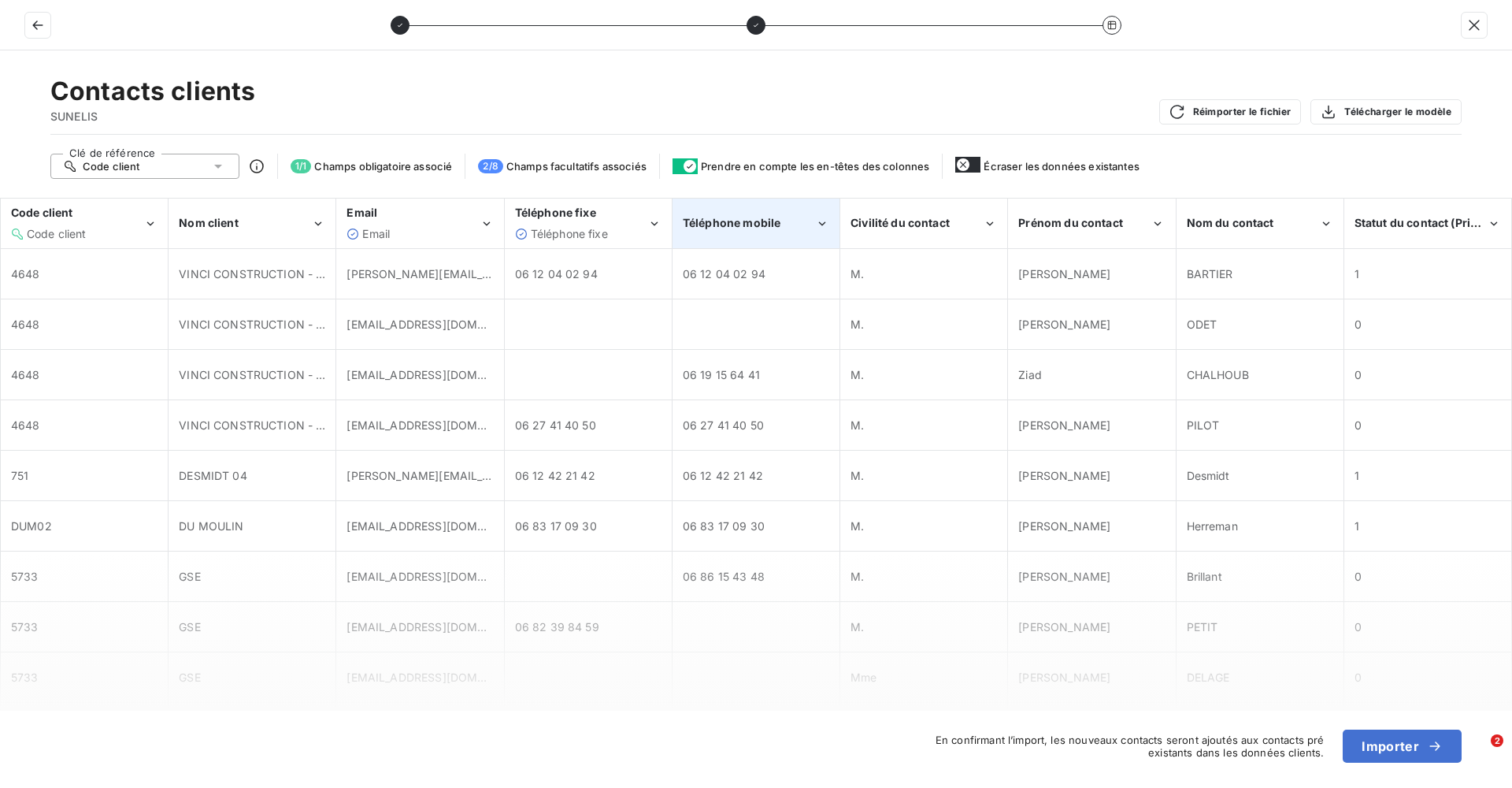
click at [780, 222] on div "Téléphone mobile" at bounding box center [749, 223] width 132 height 16
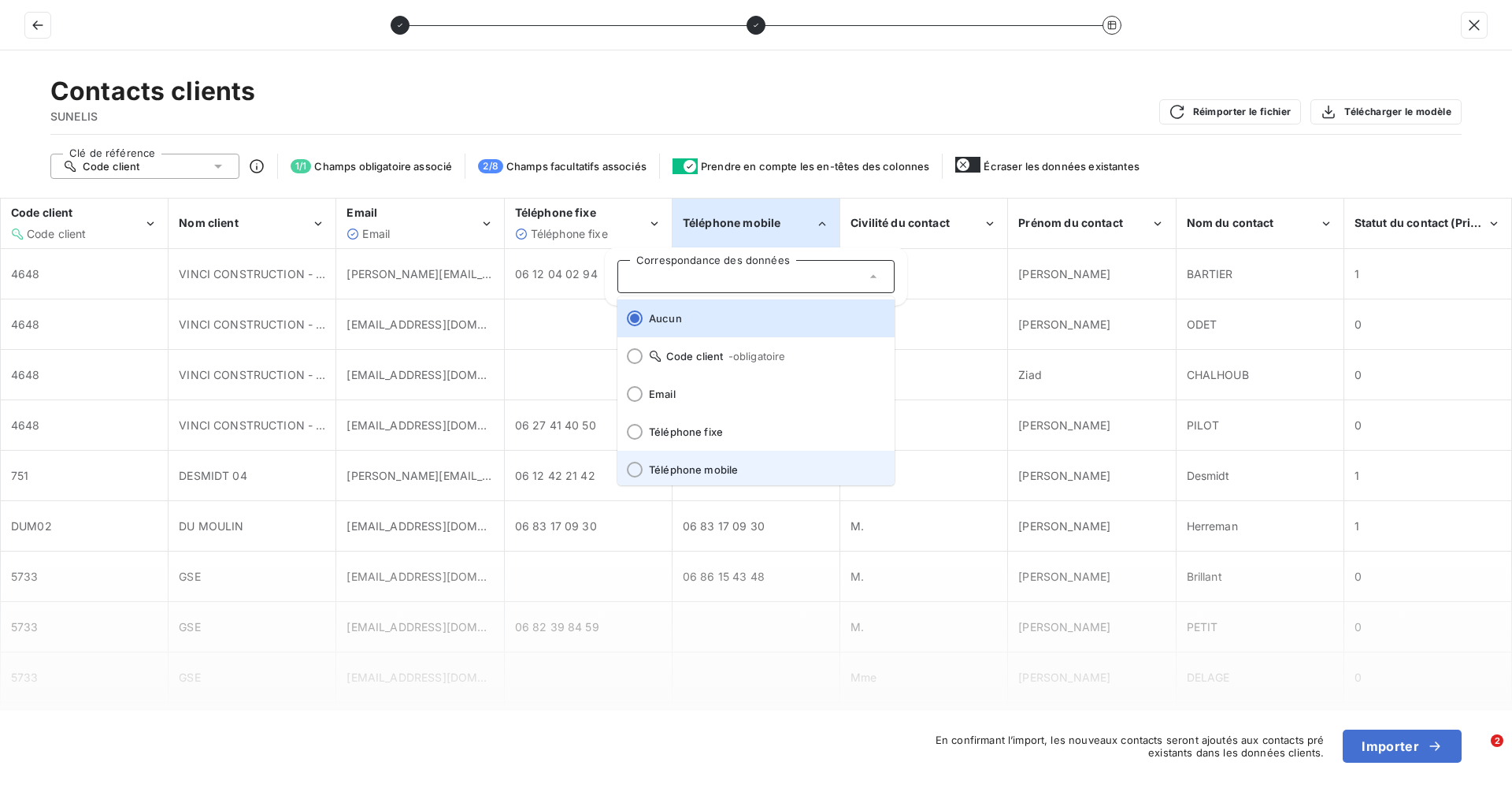
click at [722, 468] on span "Téléphone mobile" at bounding box center [765, 470] width 233 height 13
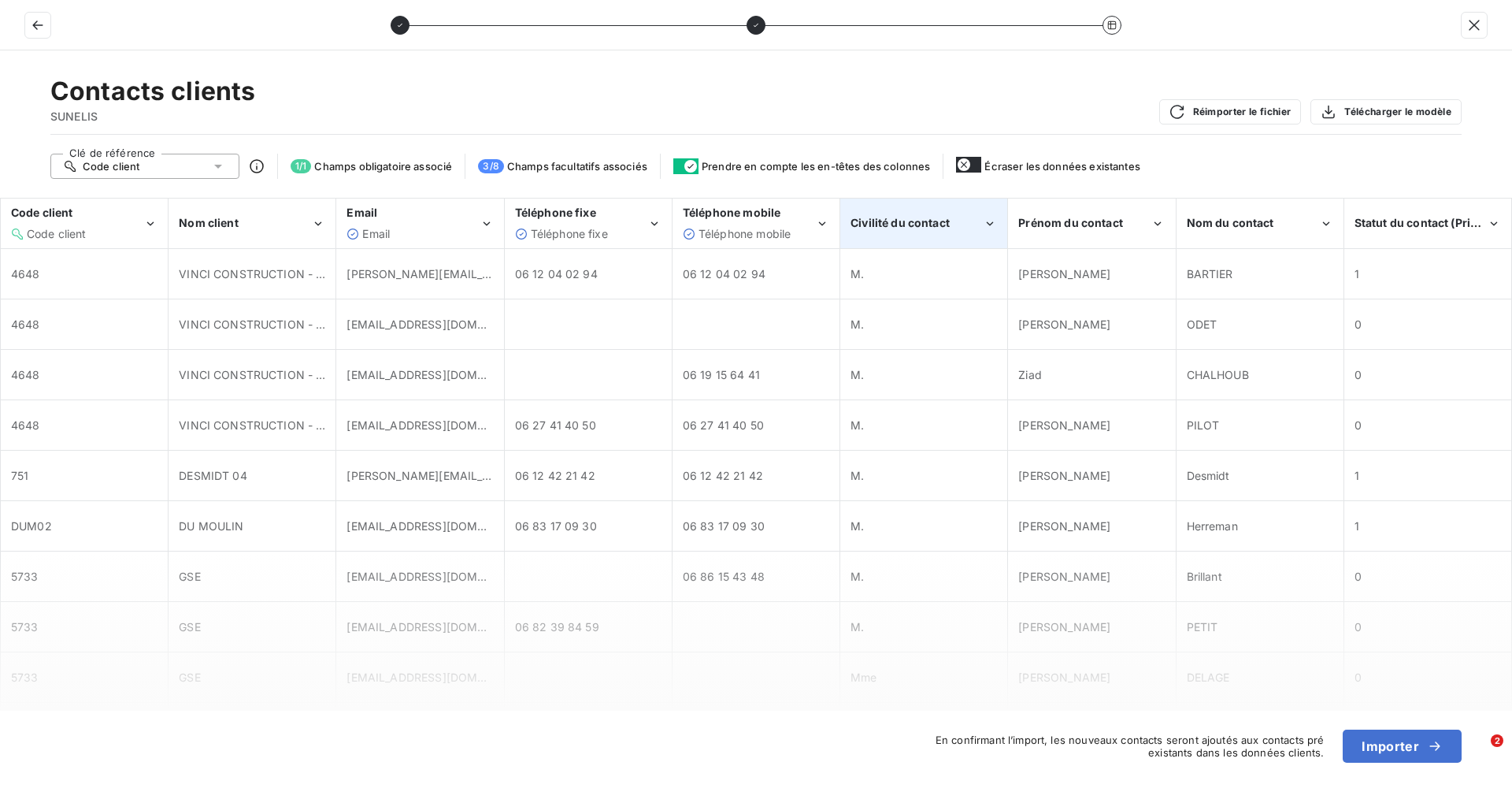
click at [900, 240] on div "Civilité du contact" at bounding box center [923, 224] width 165 height 48
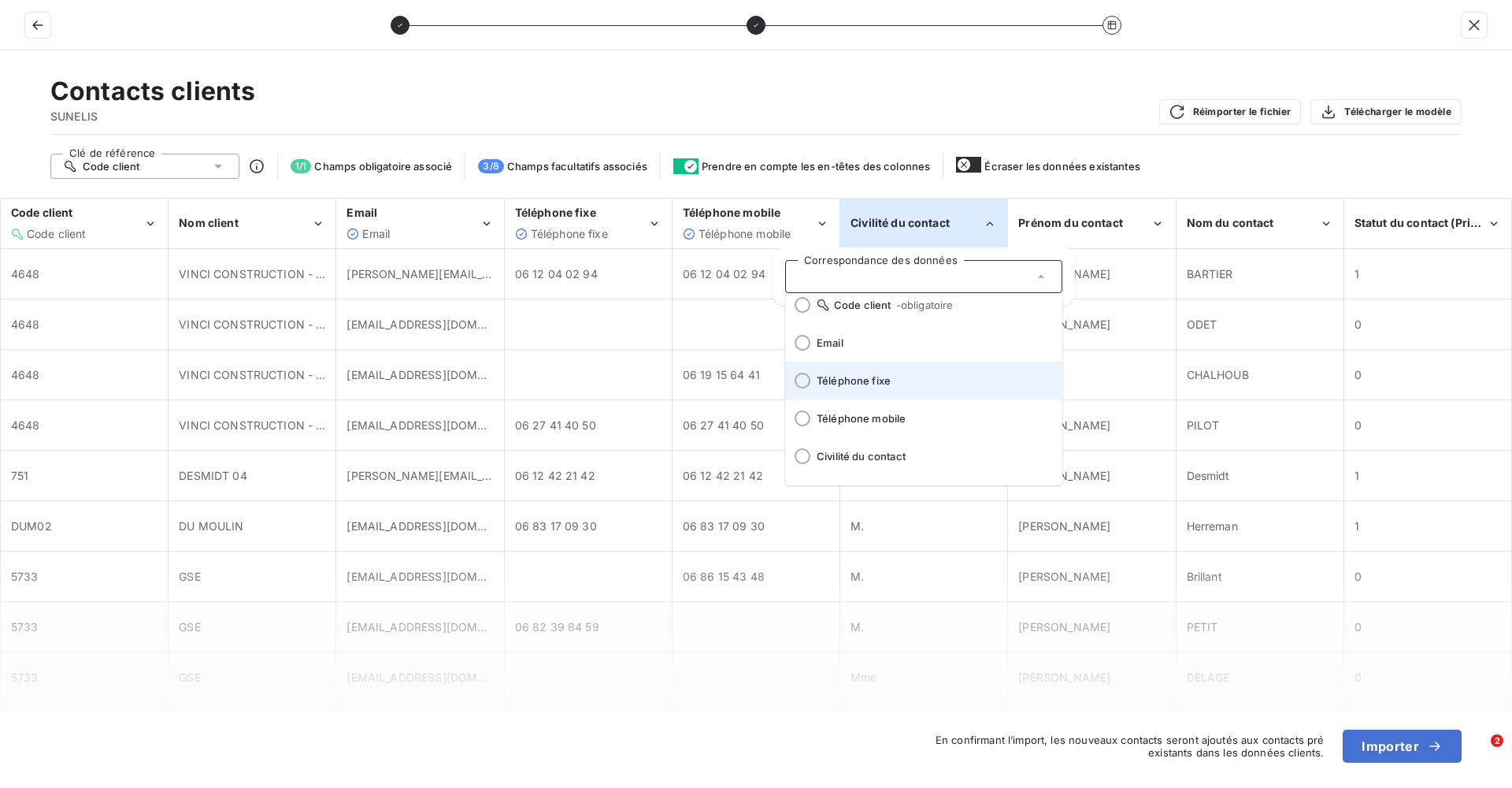
scroll to position [78, 0]
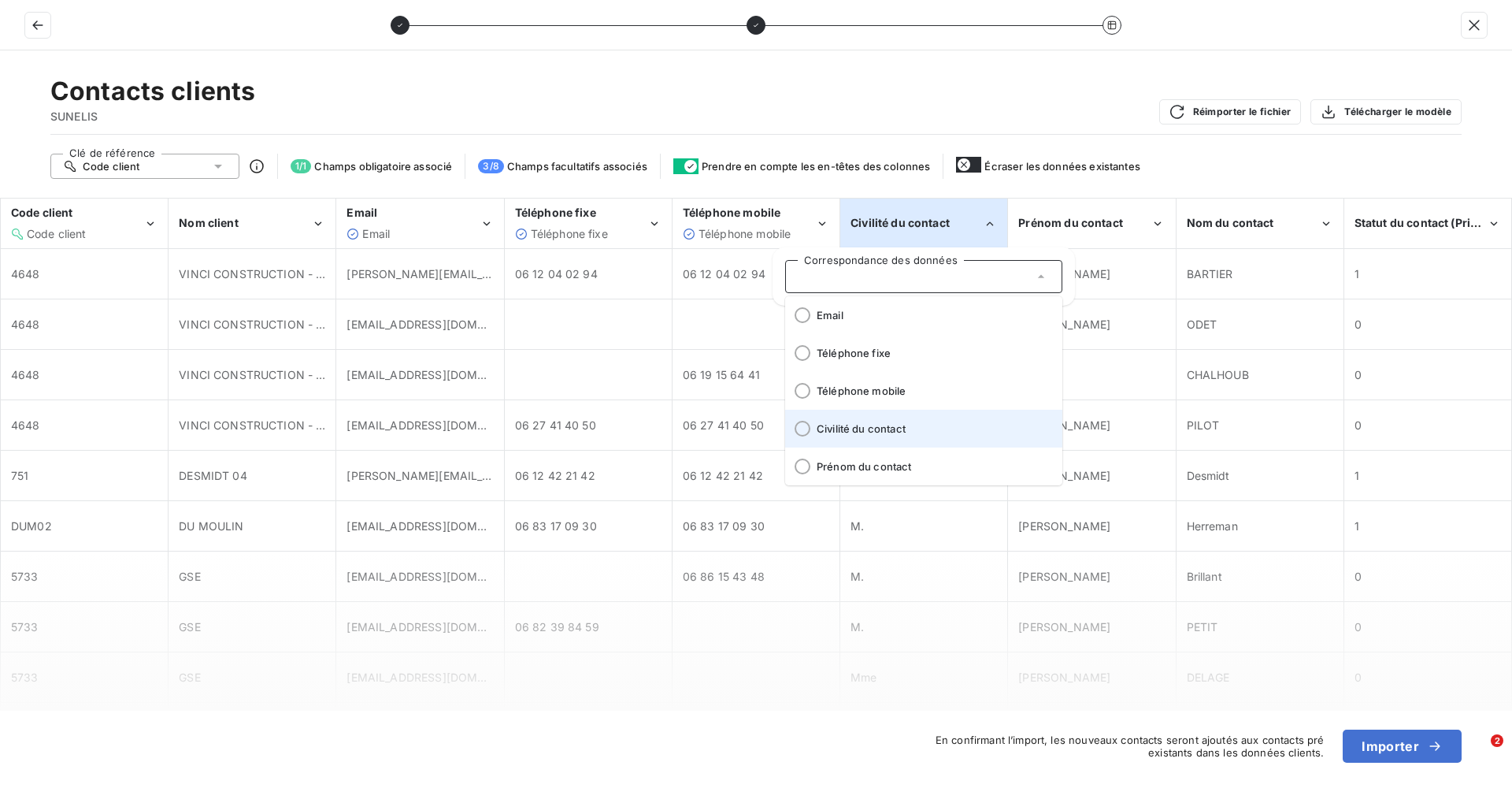
click at [886, 431] on span "Civilité du contact" at bounding box center [933, 429] width 233 height 13
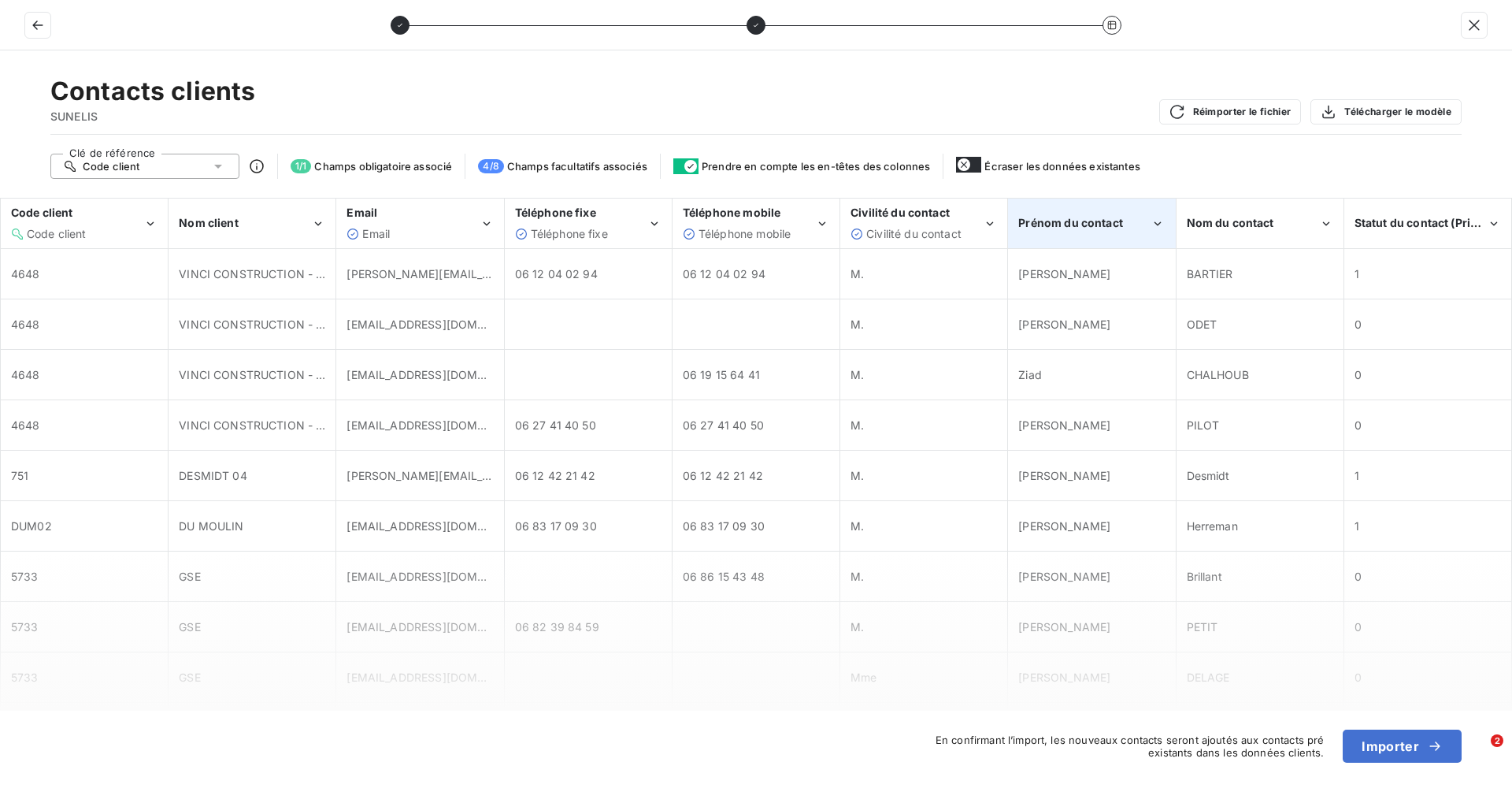
click at [1094, 234] on div "Prénom du contact" at bounding box center [1091, 224] width 165 height 48
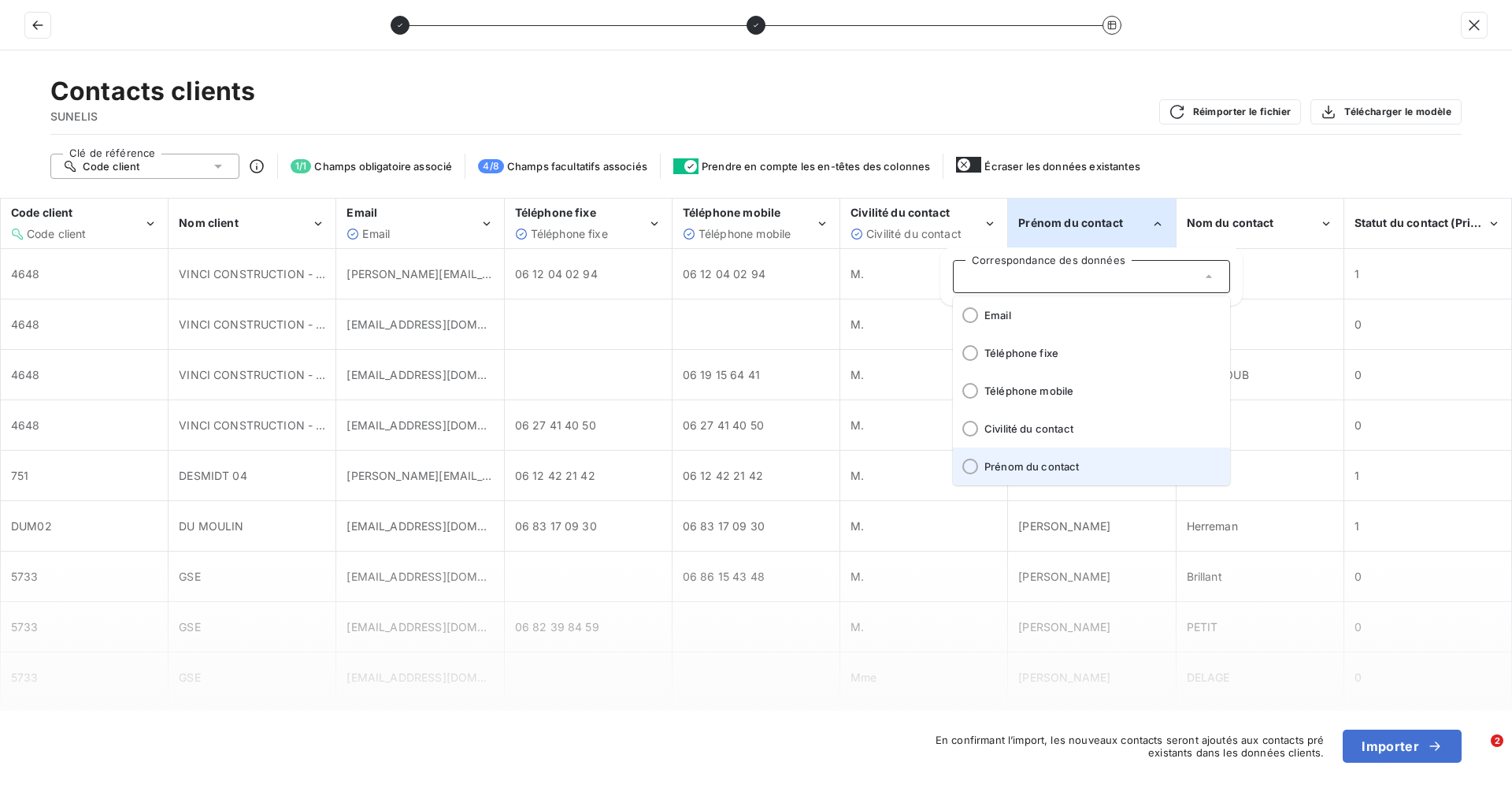
click at [1035, 463] on span "Prénom du contact" at bounding box center [1101, 466] width 233 height 13
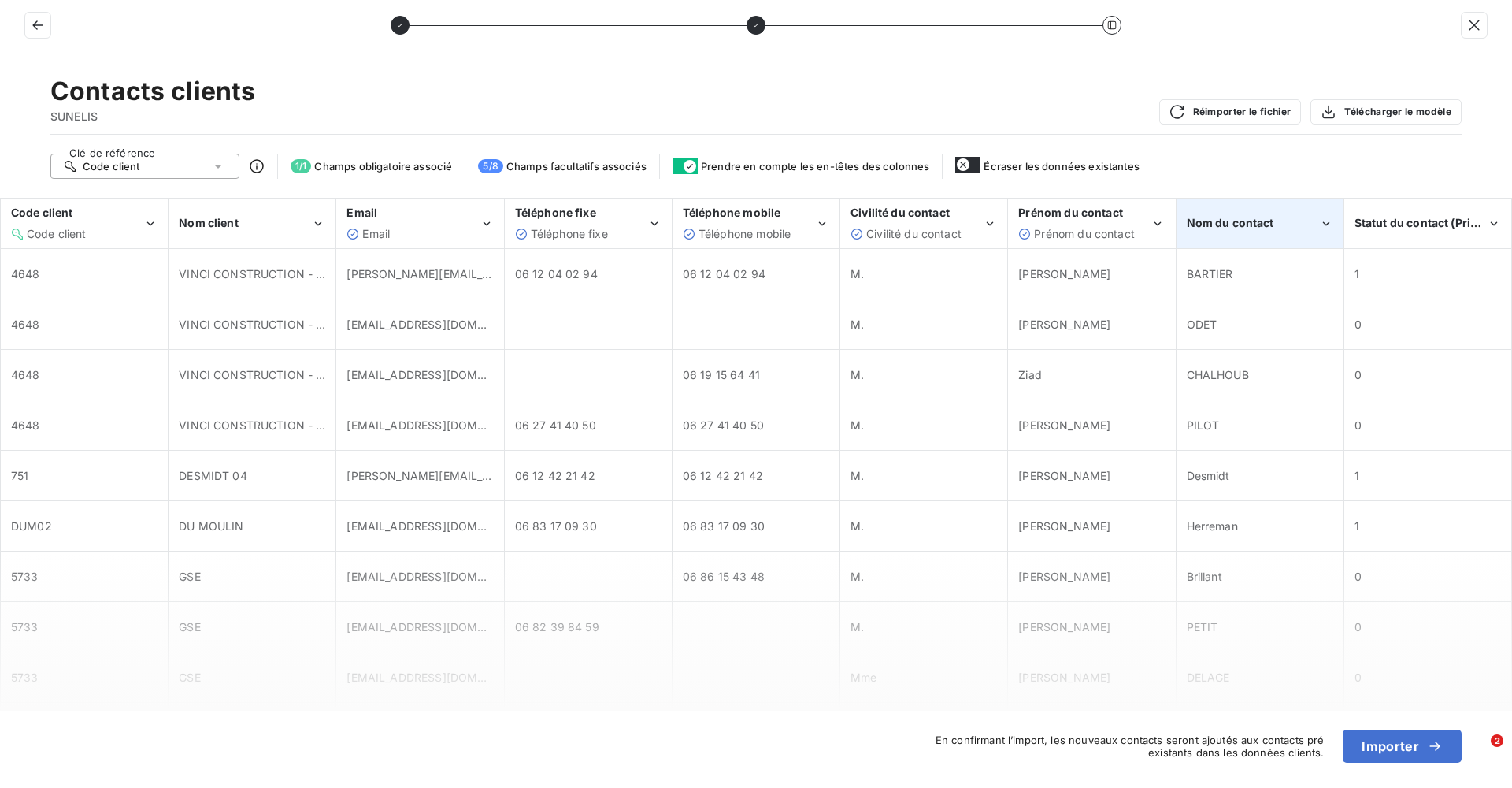
click at [1215, 223] on span "Nom du contact" at bounding box center [1230, 222] width 88 height 13
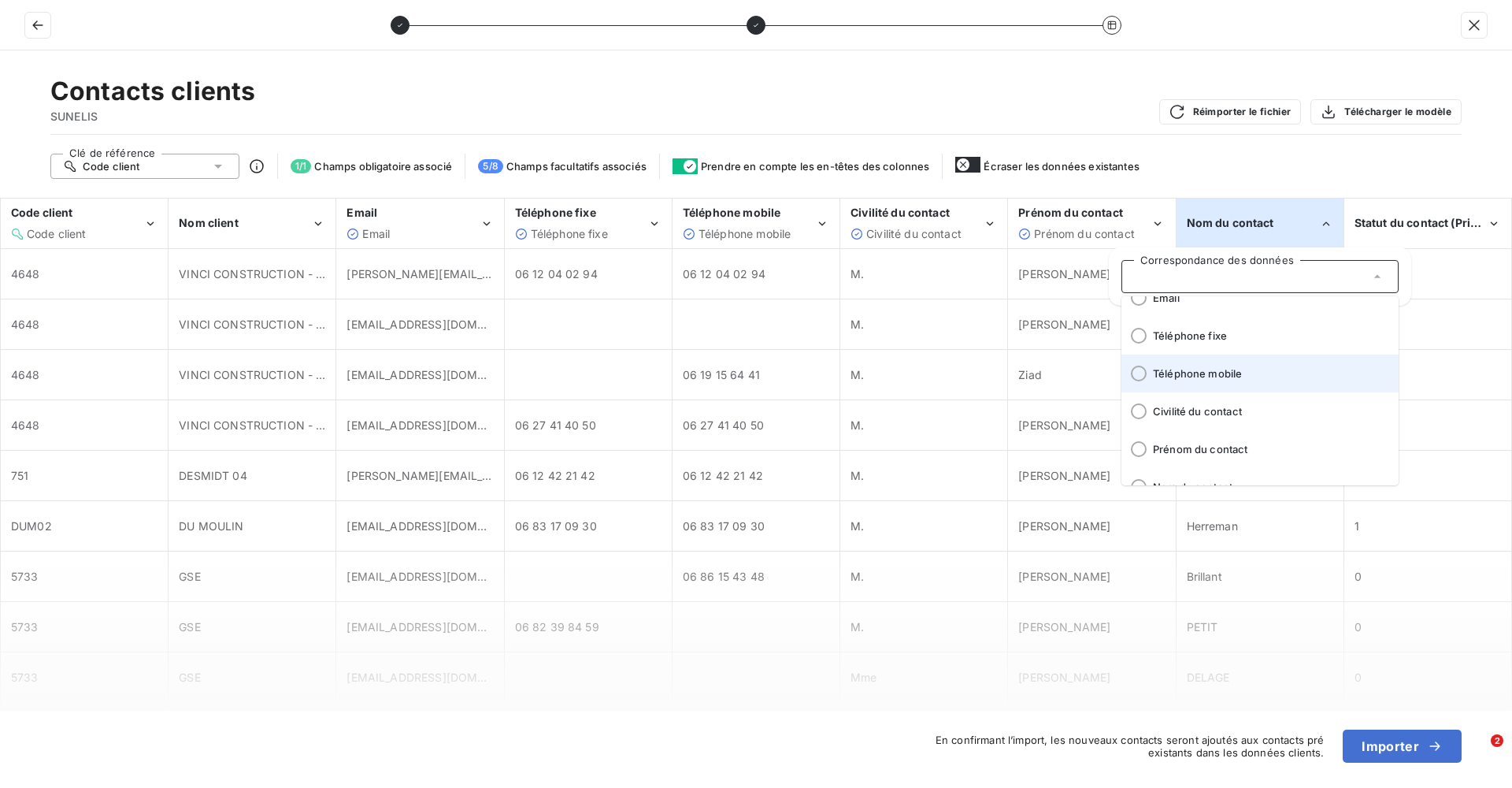
scroll to position [196, 0]
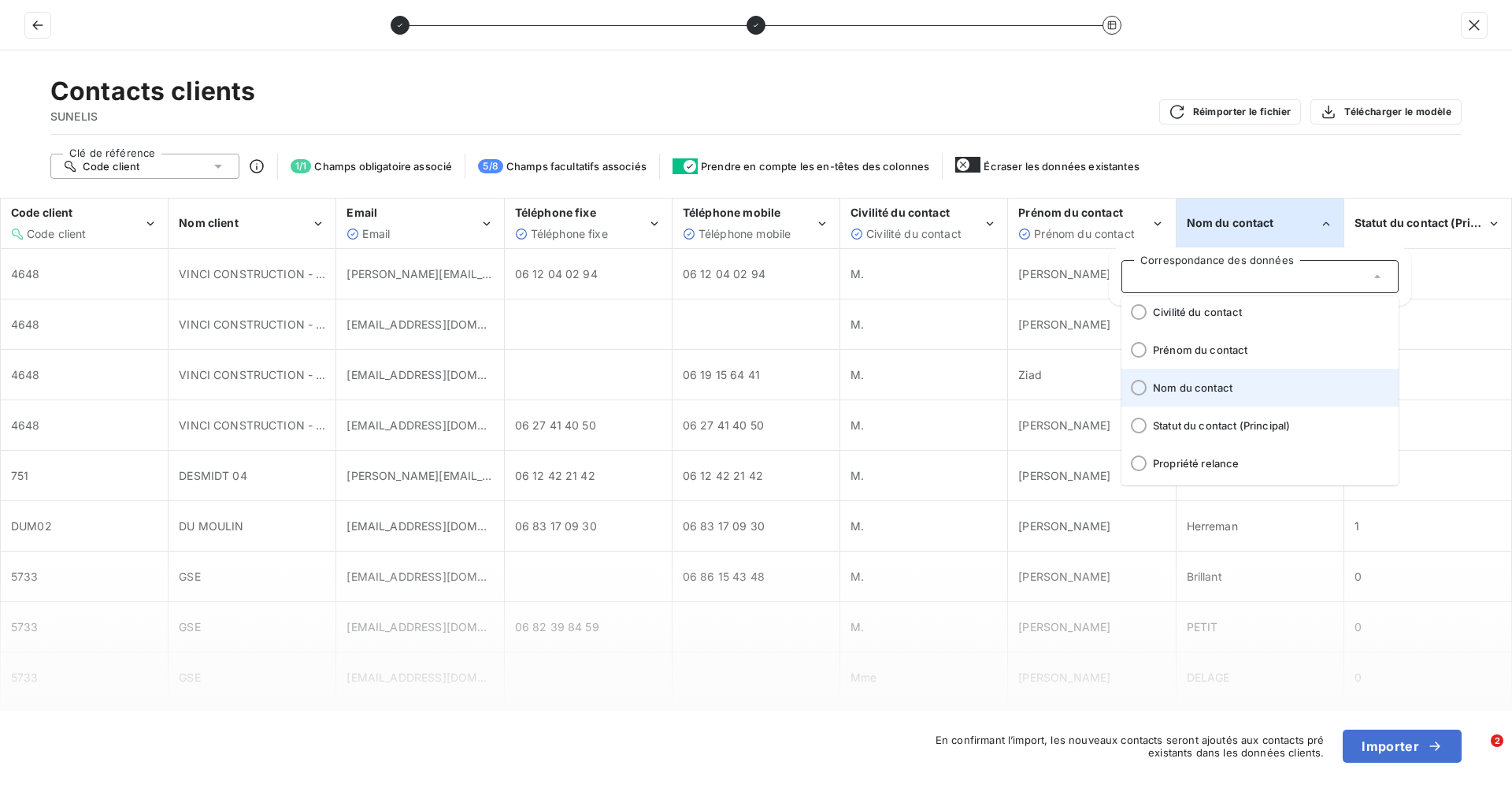
click at [1213, 379] on li "Nom du contact" at bounding box center [1259, 387] width 277 height 38
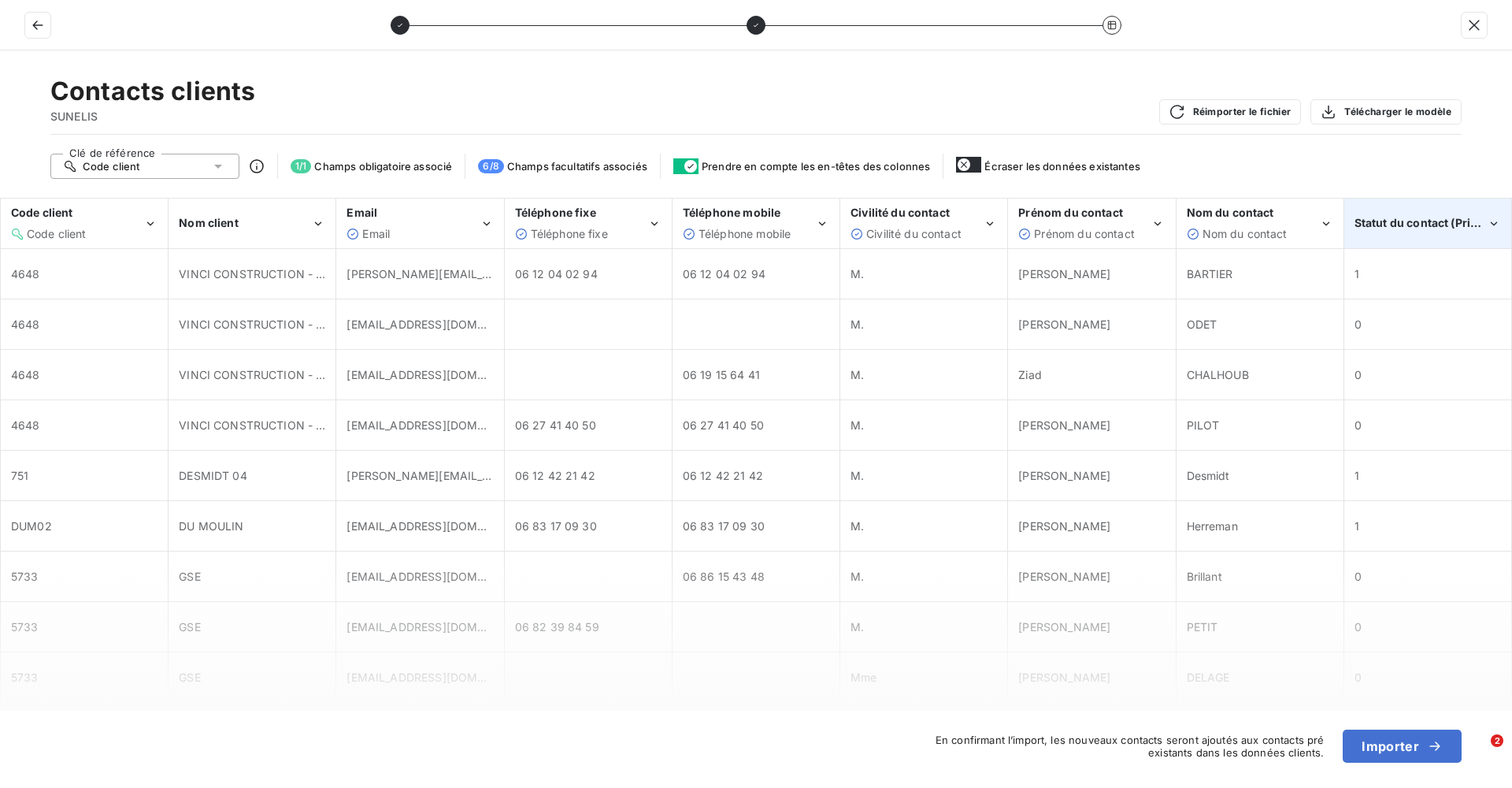
click at [1383, 221] on span "Statut du contact (Principal)" at bounding box center [1431, 222] width 154 height 13
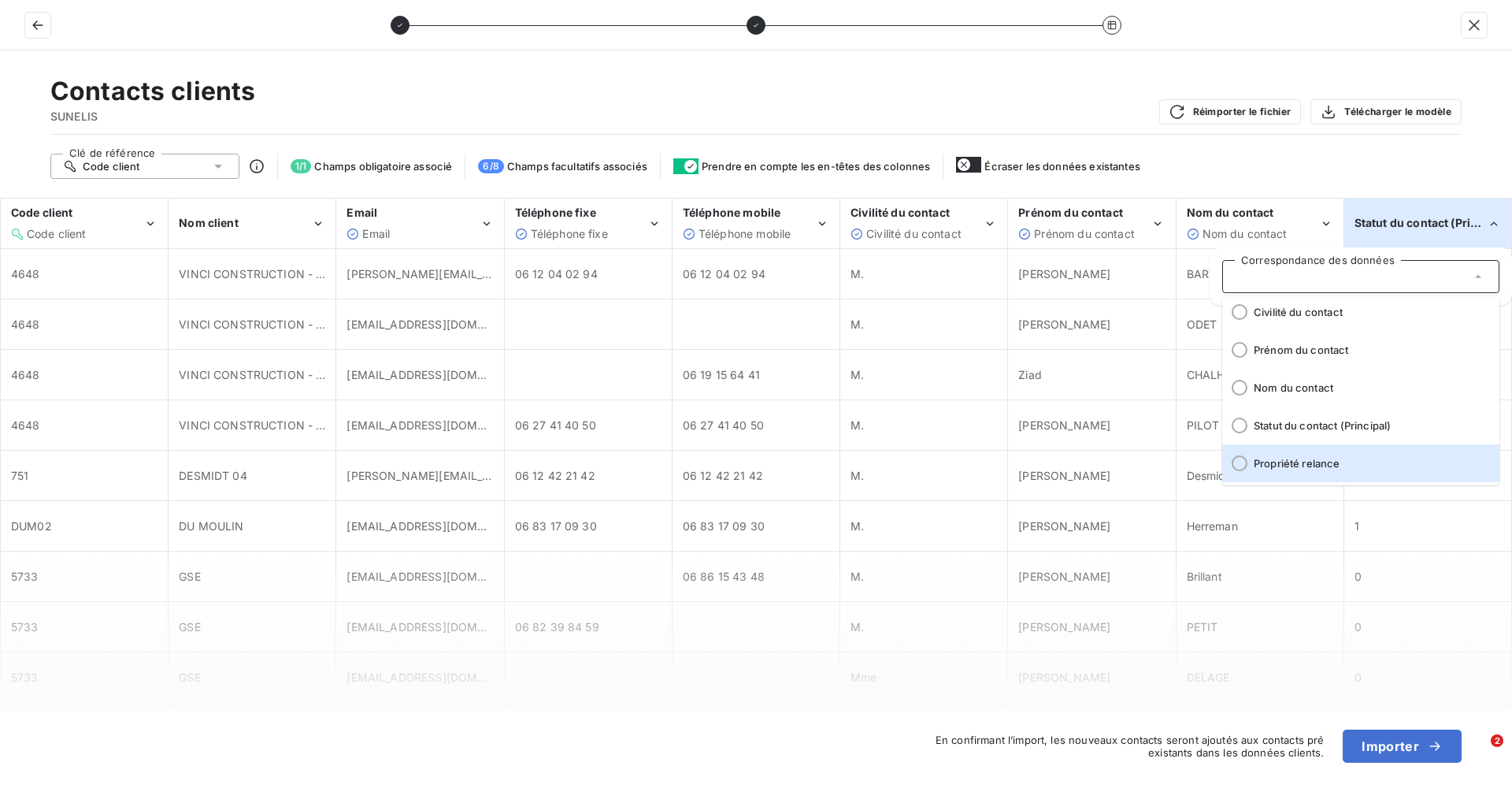
click at [1316, 458] on span "Propriété relance" at bounding box center [1370, 463] width 233 height 13
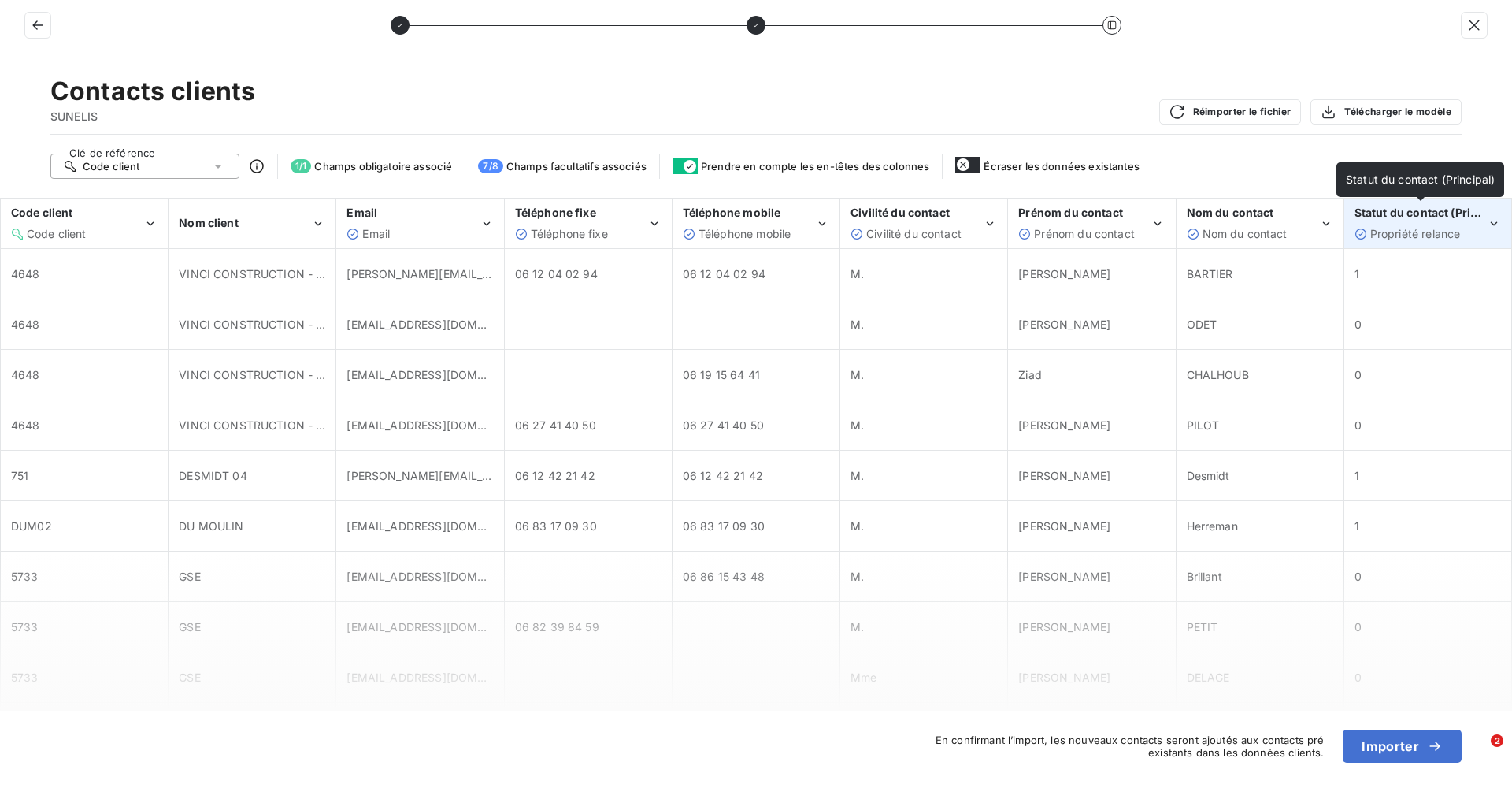
click at [1448, 215] on span "Statut du contact (Principal)" at bounding box center [1431, 213] width 154 height 13
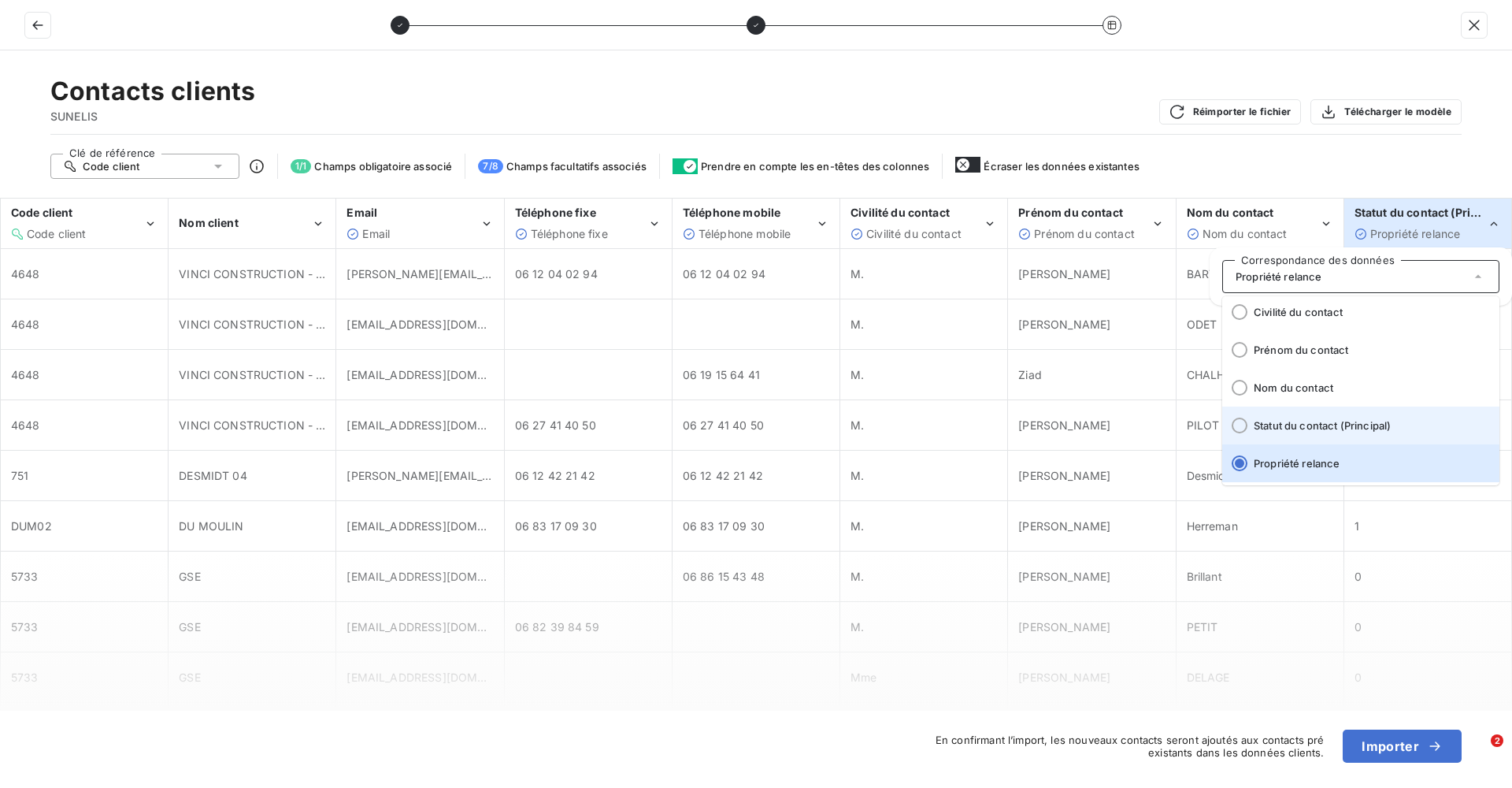
click at [1345, 421] on span "Statut du contact (Principal)" at bounding box center [1370, 425] width 233 height 13
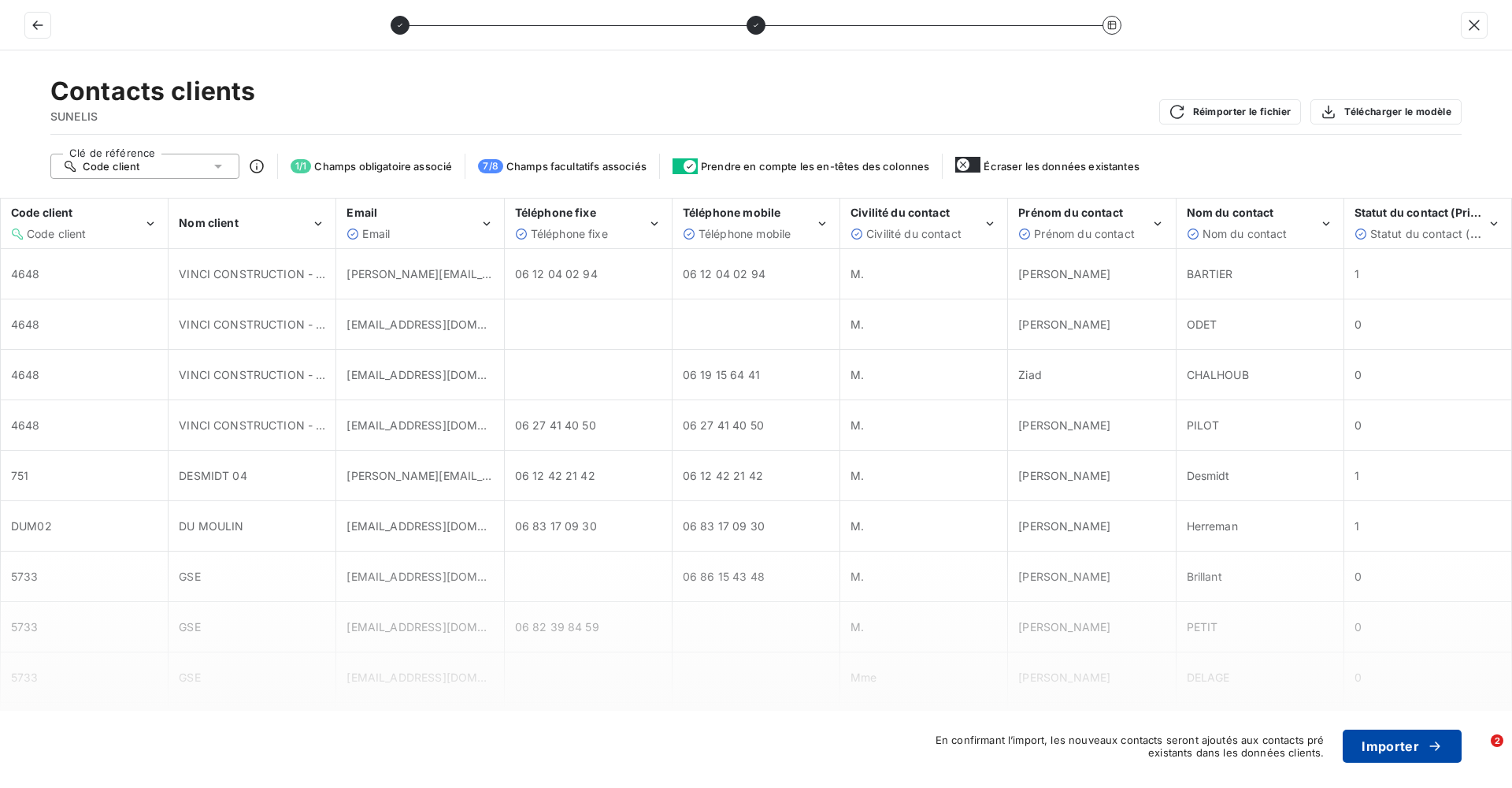
click at [1383, 739] on button "Importer" at bounding box center [1402, 745] width 119 height 33
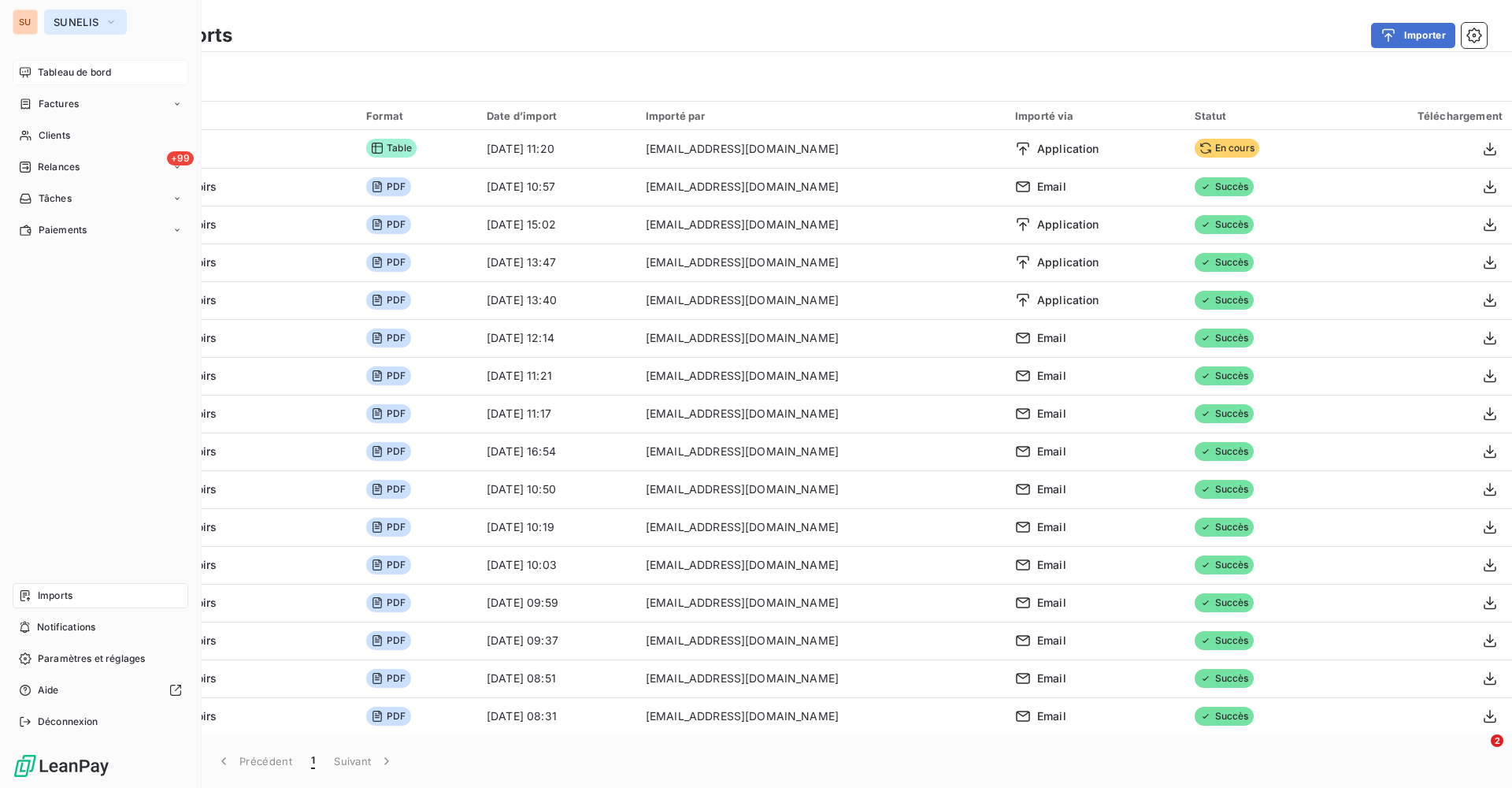
click at [86, 12] on button "SUNELIS" at bounding box center [85, 21] width 83 height 25
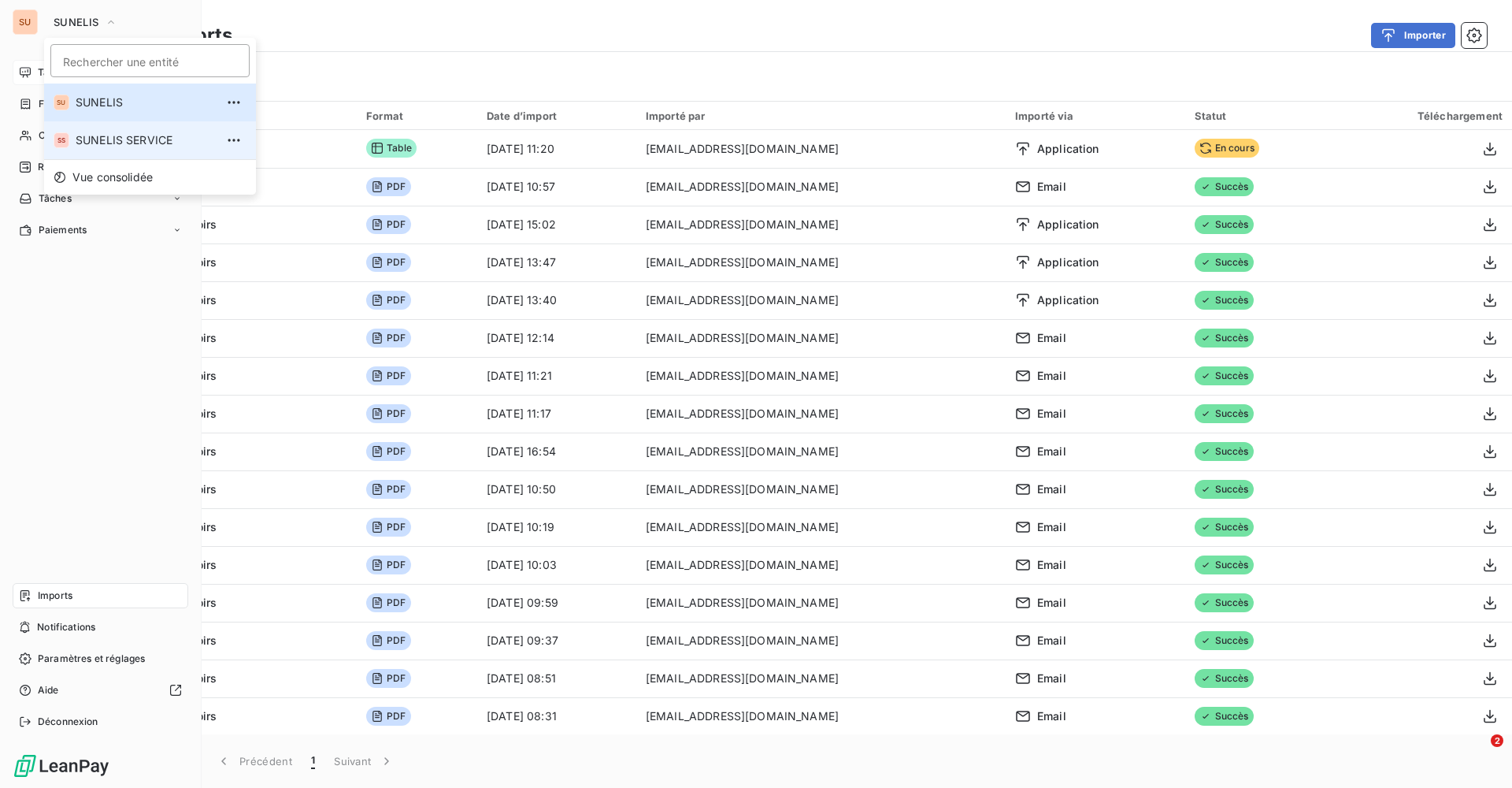
click at [86, 138] on span "SUNELIS SERVICE" at bounding box center [145, 140] width 140 height 16
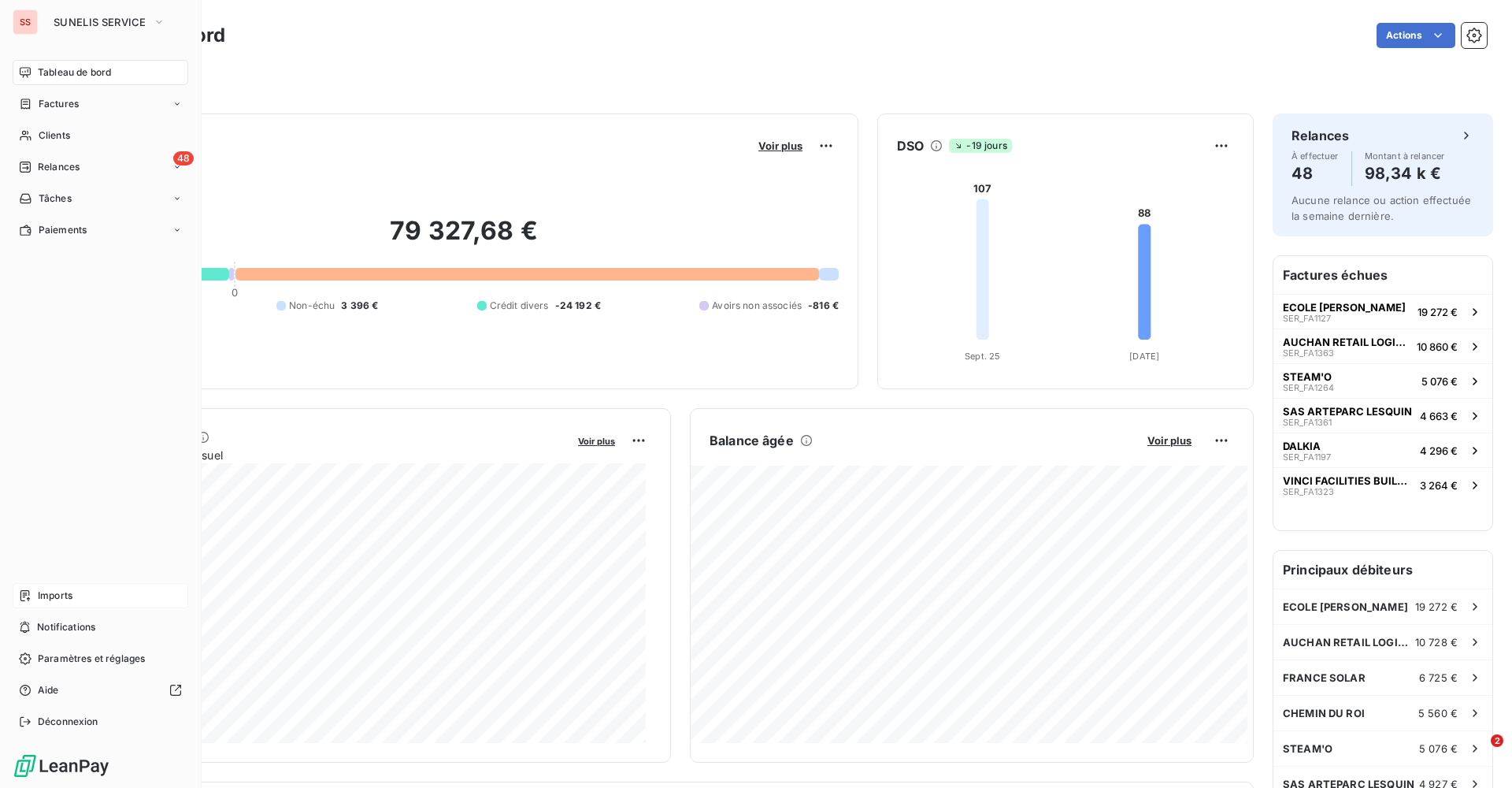
click at [68, 591] on span "Imports" at bounding box center [55, 595] width 34 height 14
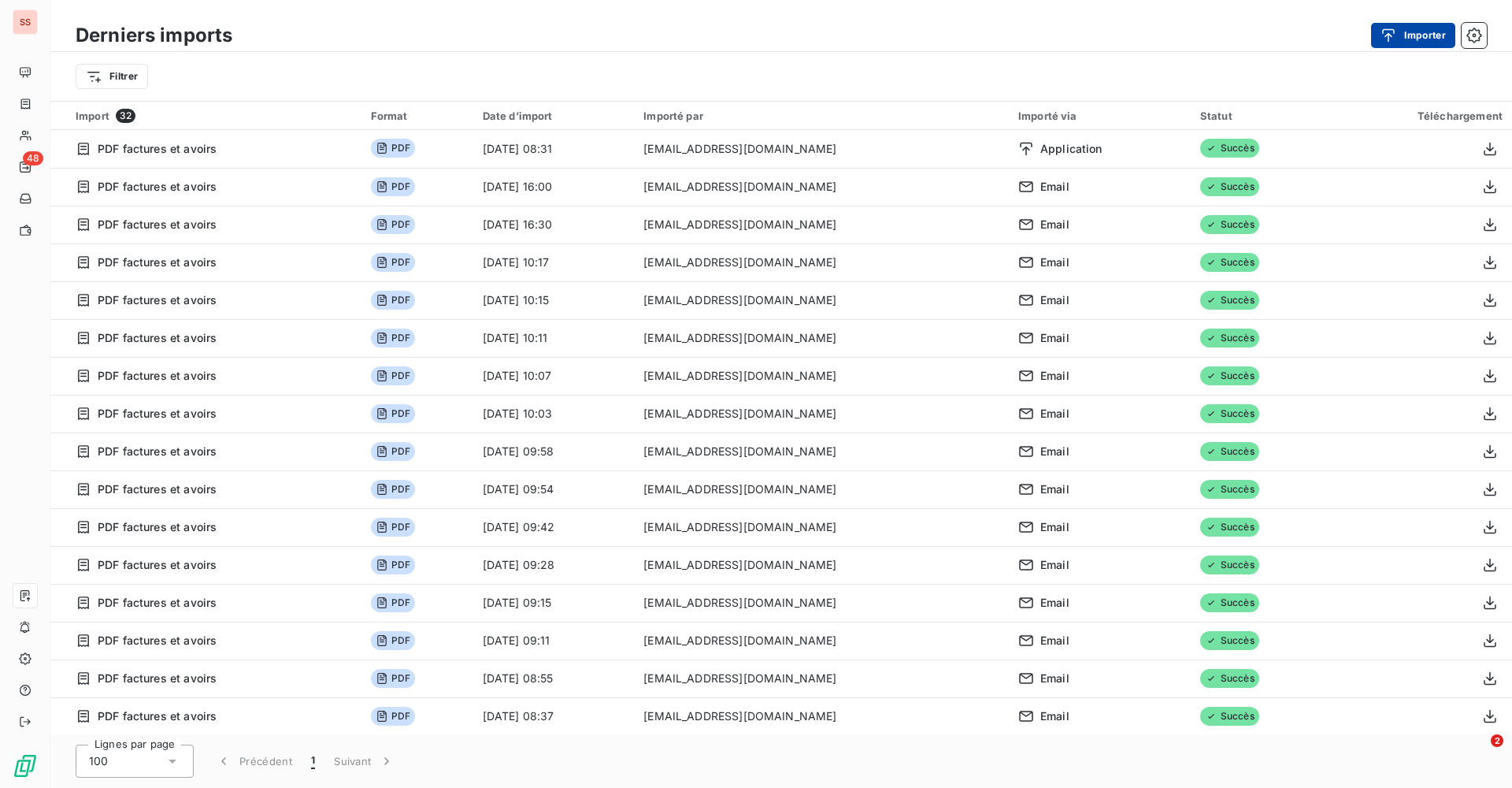
click at [1382, 36] on icon "button" at bounding box center [1388, 35] width 16 height 16
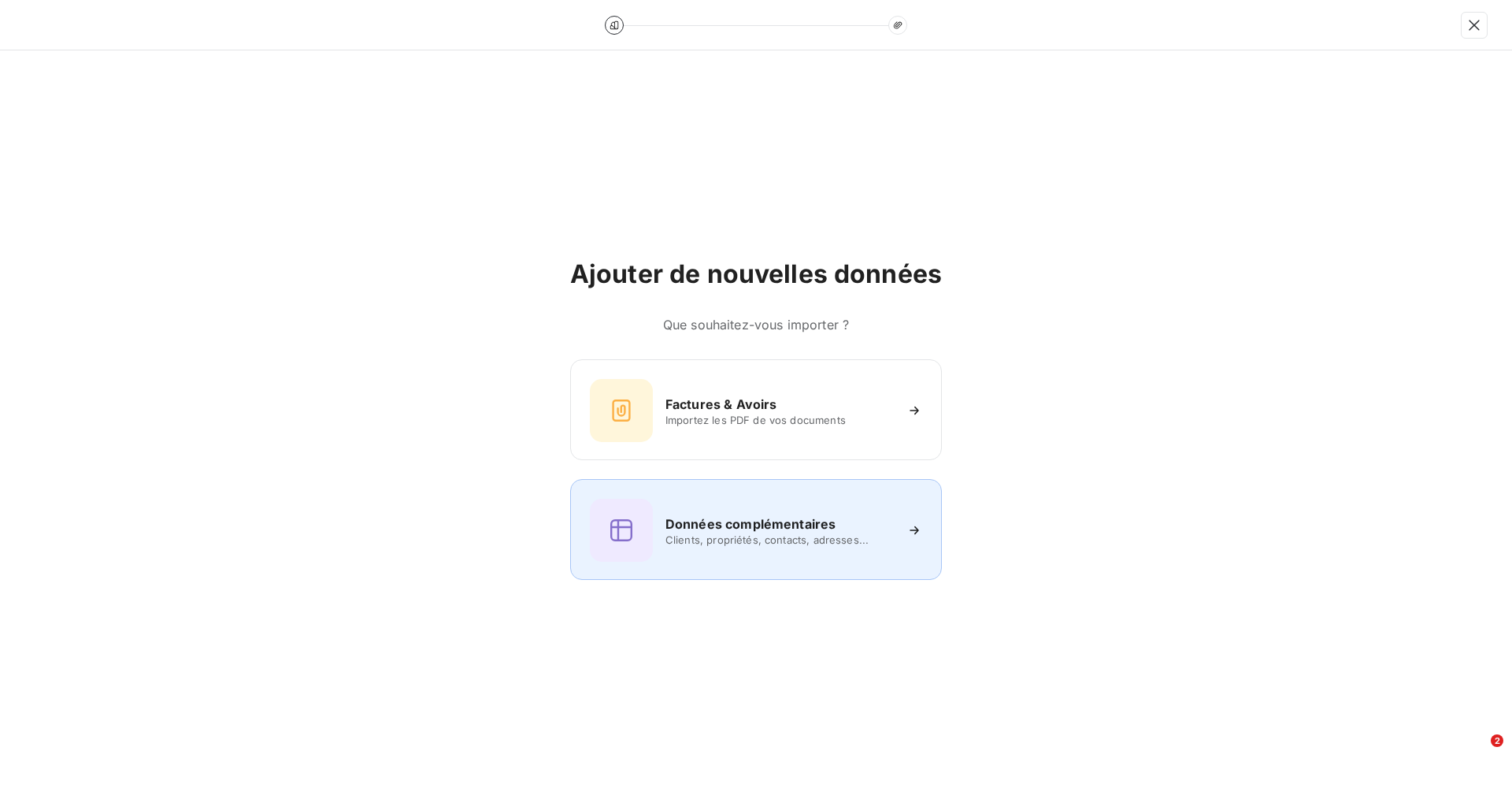
click at [739, 510] on div "Données complémentaires Clients, propriétés, contacts, adresses..." at bounding box center [756, 531] width 333 height 63
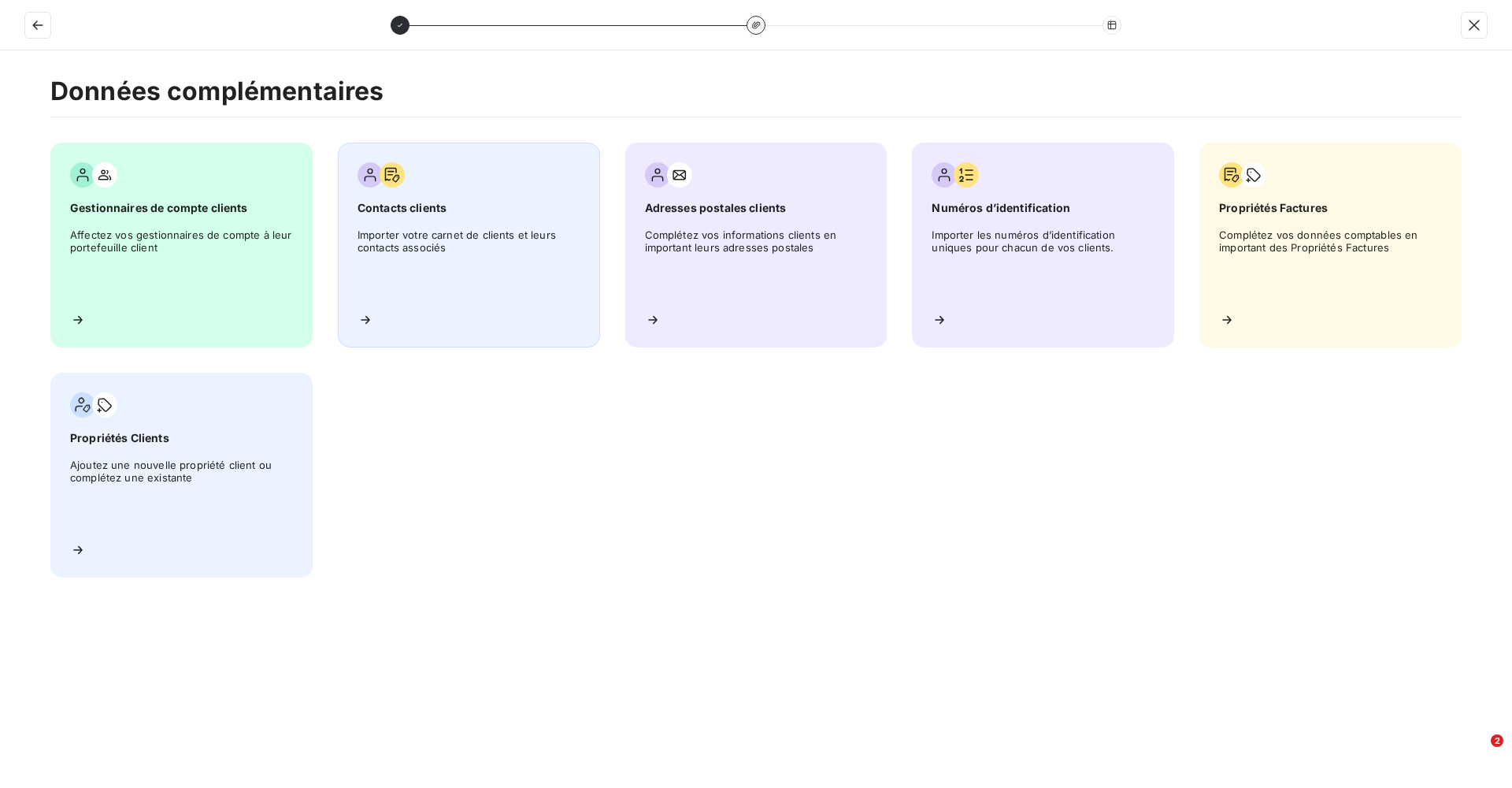
click at [448, 236] on span "Importer votre carnet de clients et leurs contacts associés" at bounding box center [469, 264] width 223 height 71
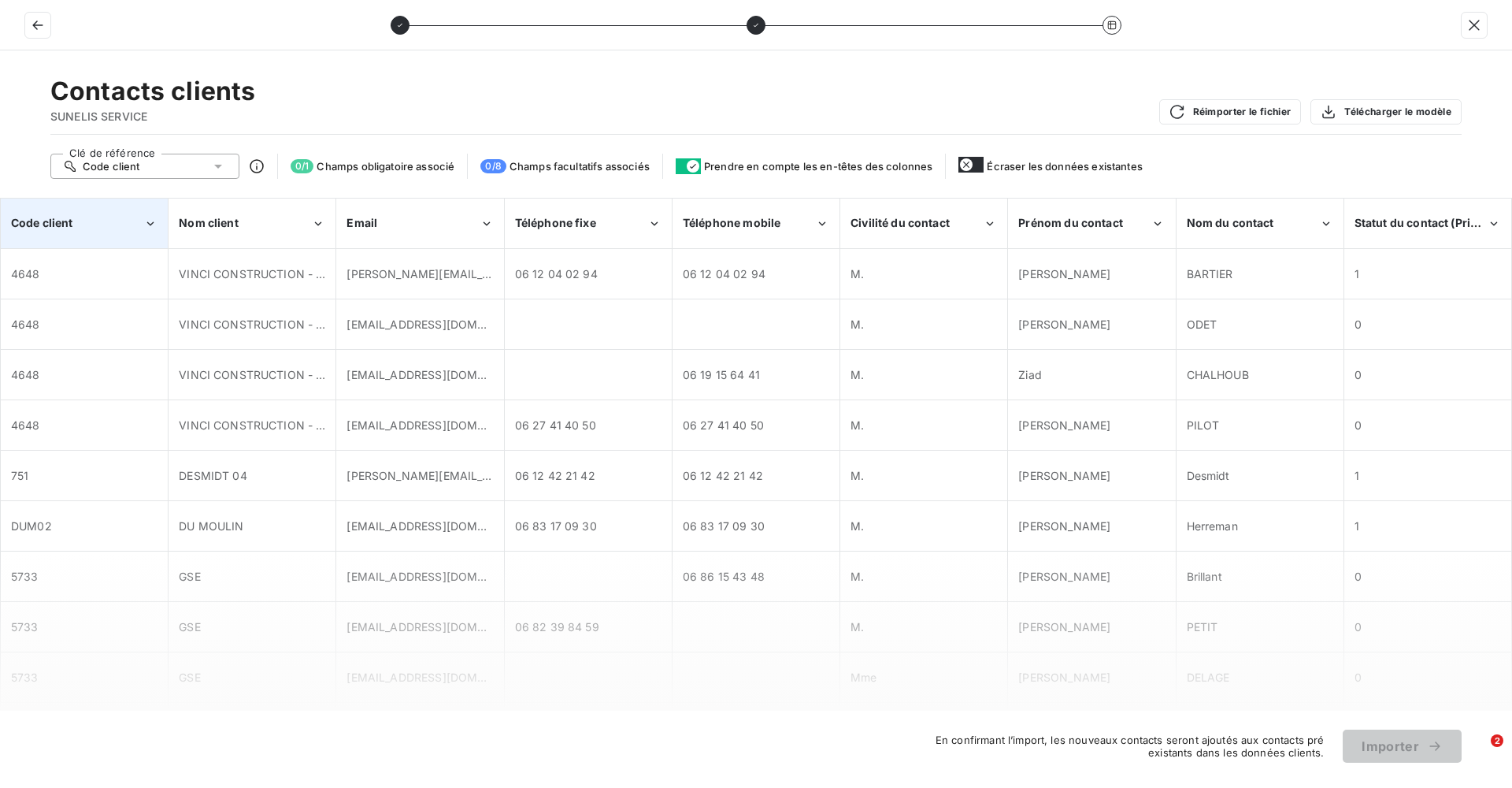
click at [156, 228] on icon "Code client" at bounding box center [150, 223] width 14 height 16
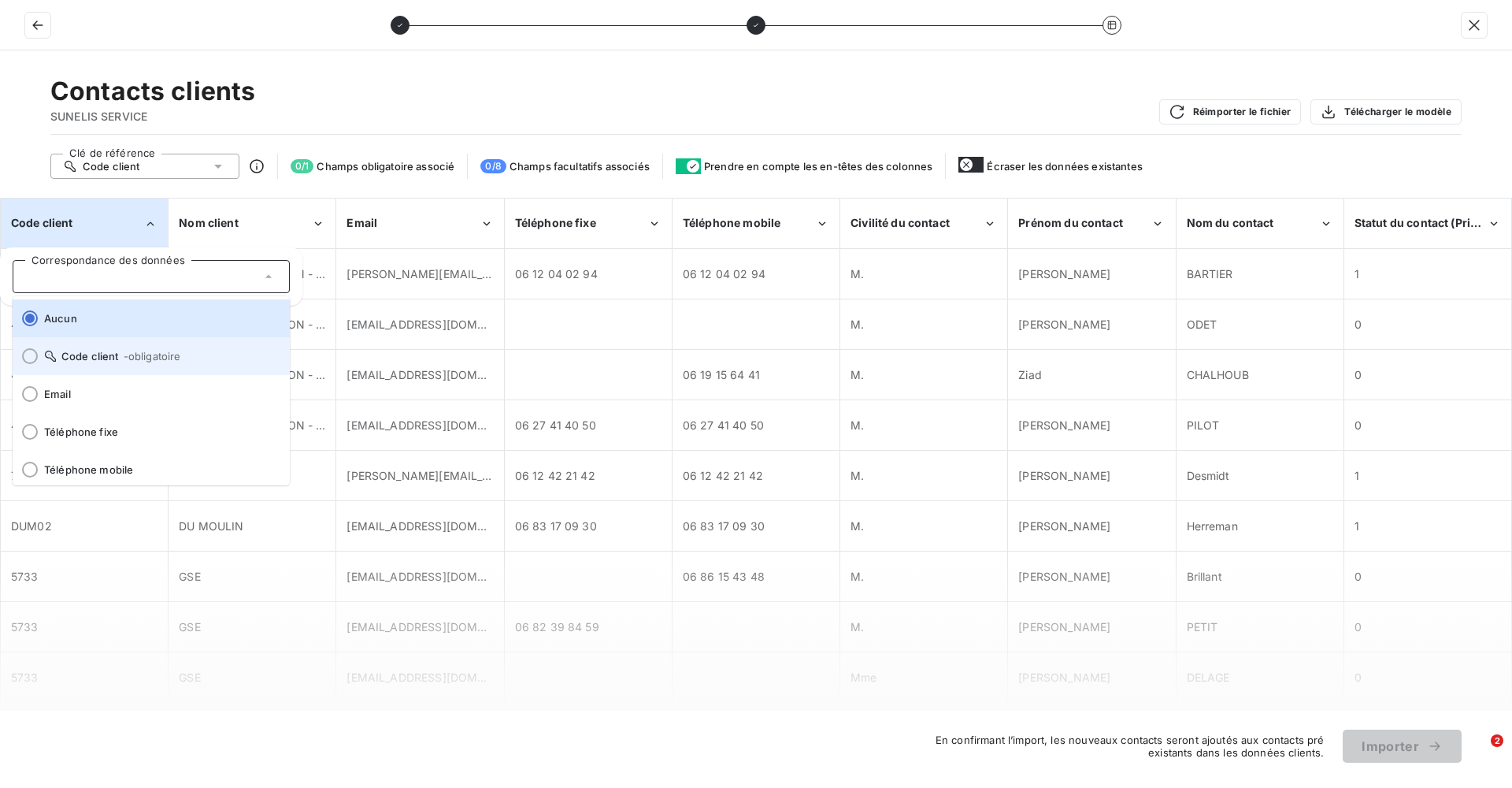
click at [94, 349] on li "Code client - obligatoire" at bounding box center [151, 356] width 277 height 38
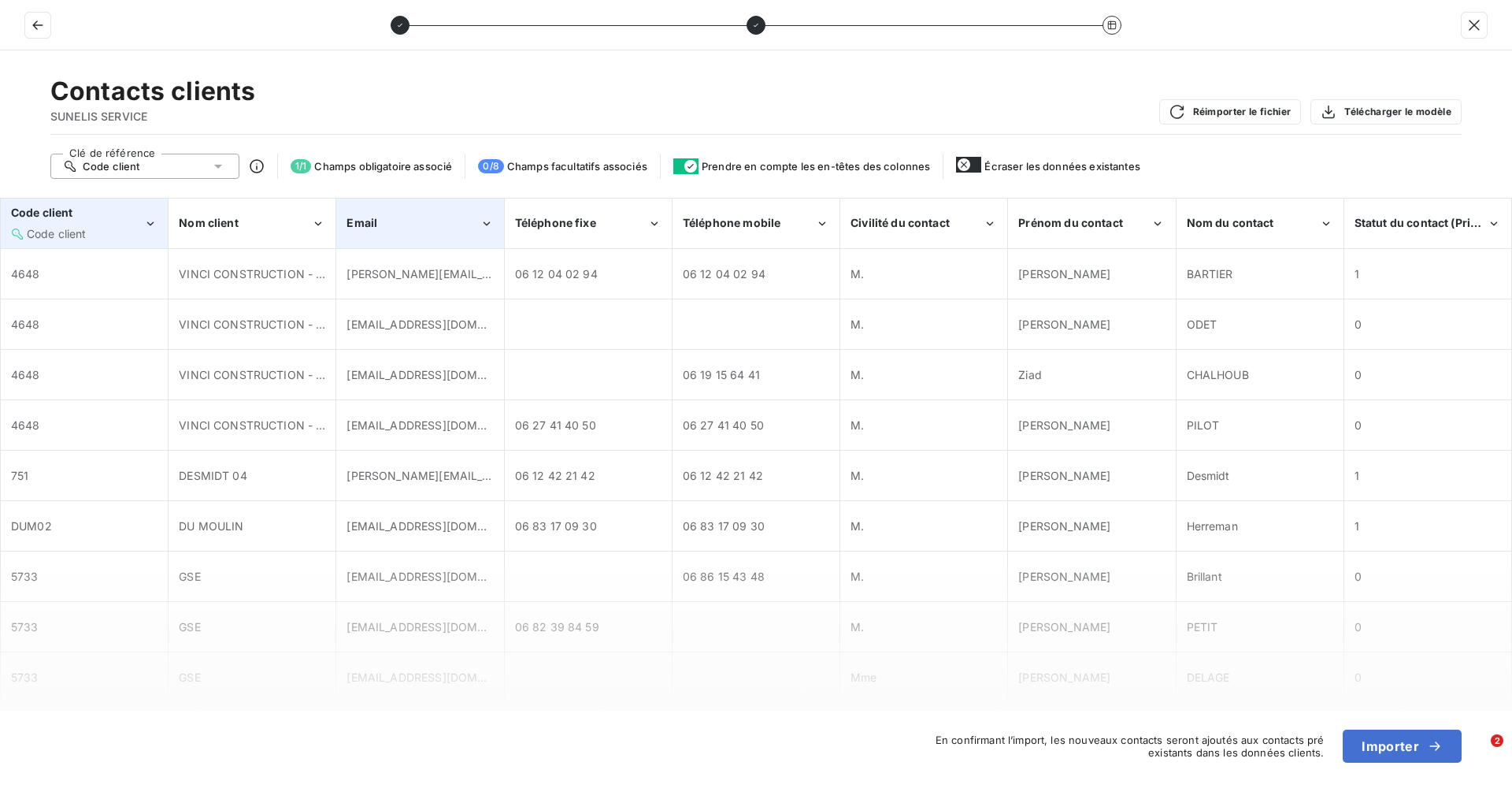
click at [430, 228] on div "Email" at bounding box center [413, 223] width 132 height 16
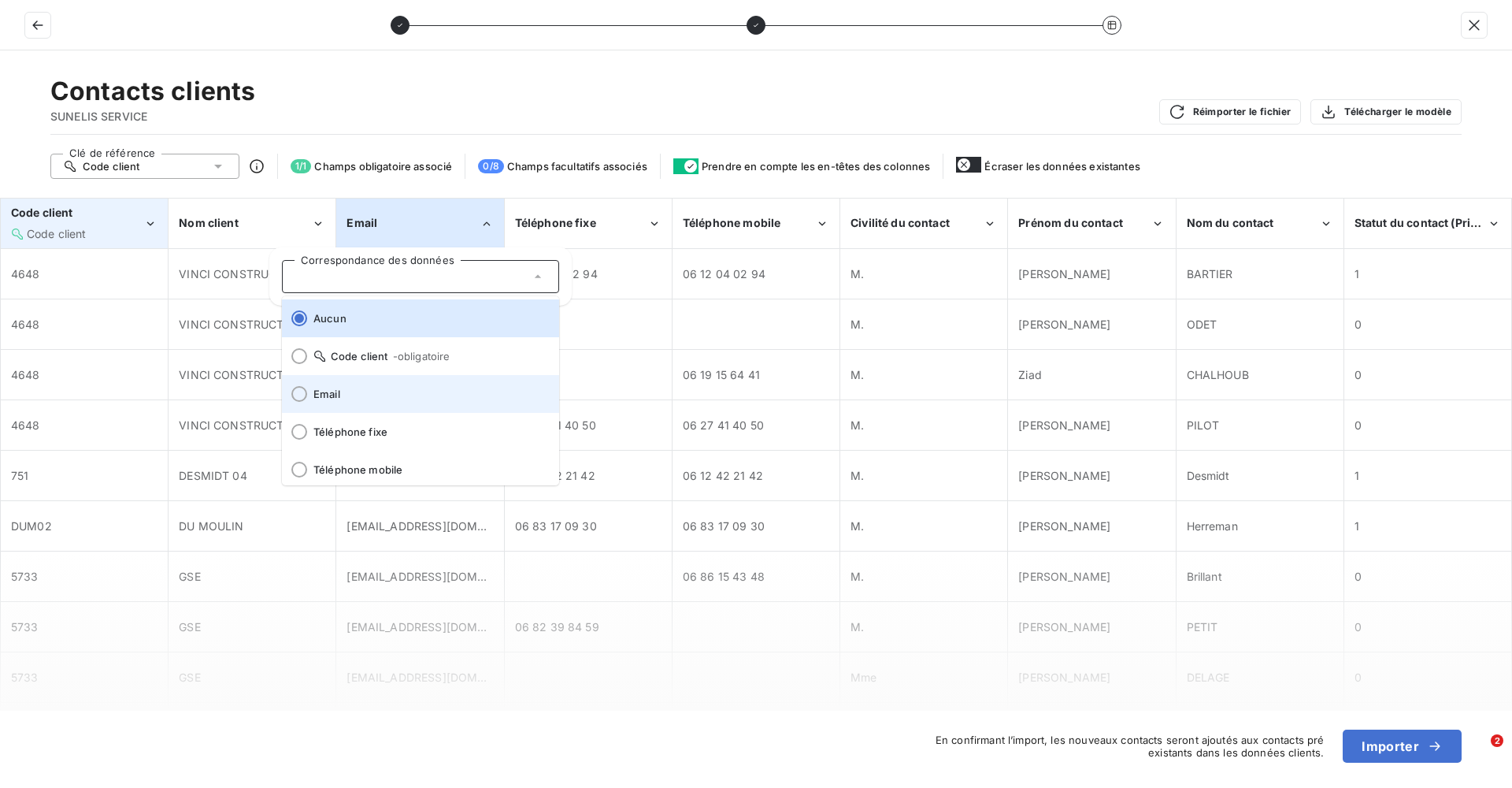
click at [383, 396] on span "Email" at bounding box center [430, 394] width 233 height 13
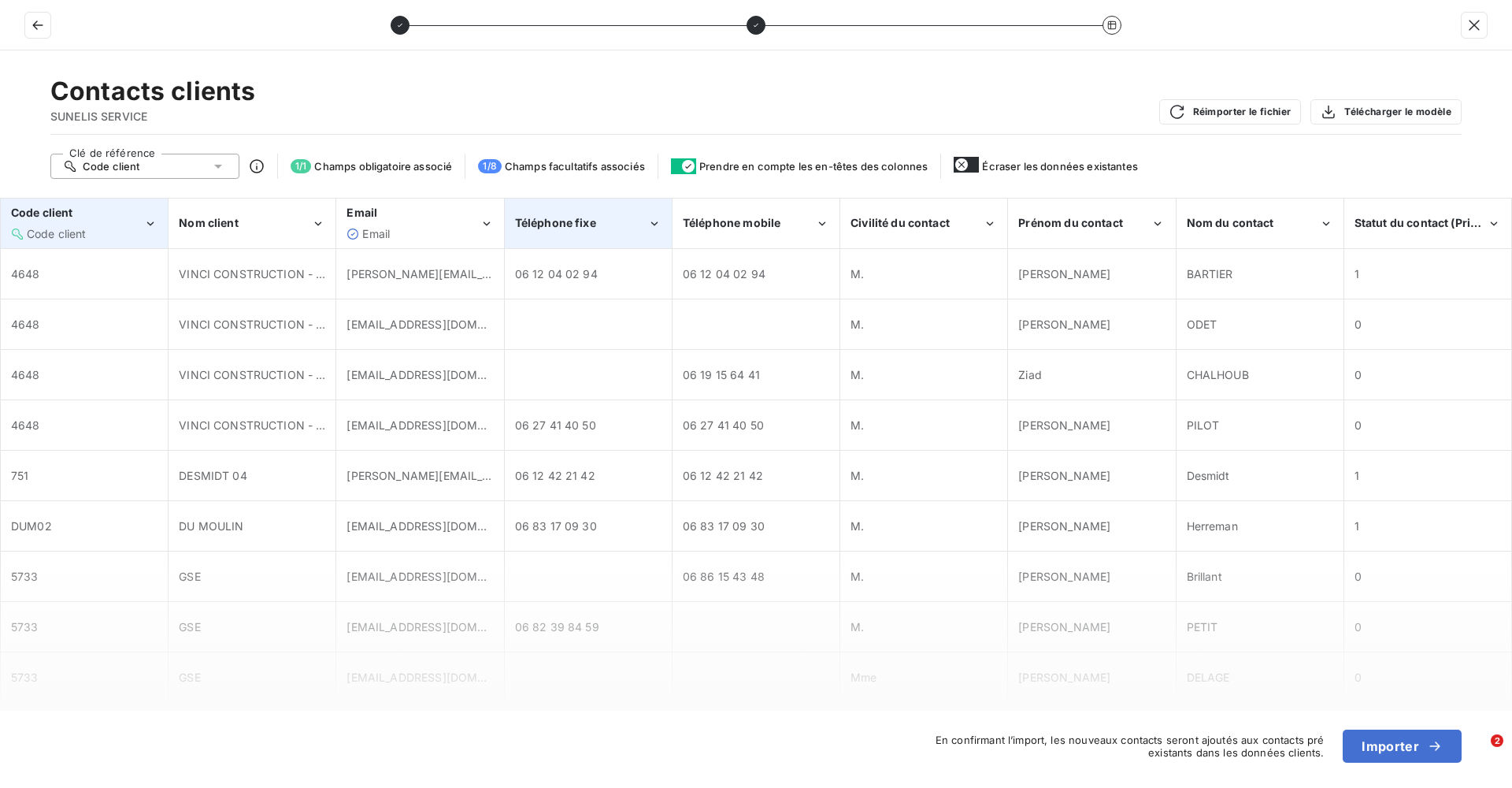
click at [591, 225] on span "Téléphone fixe" at bounding box center [556, 222] width 81 height 13
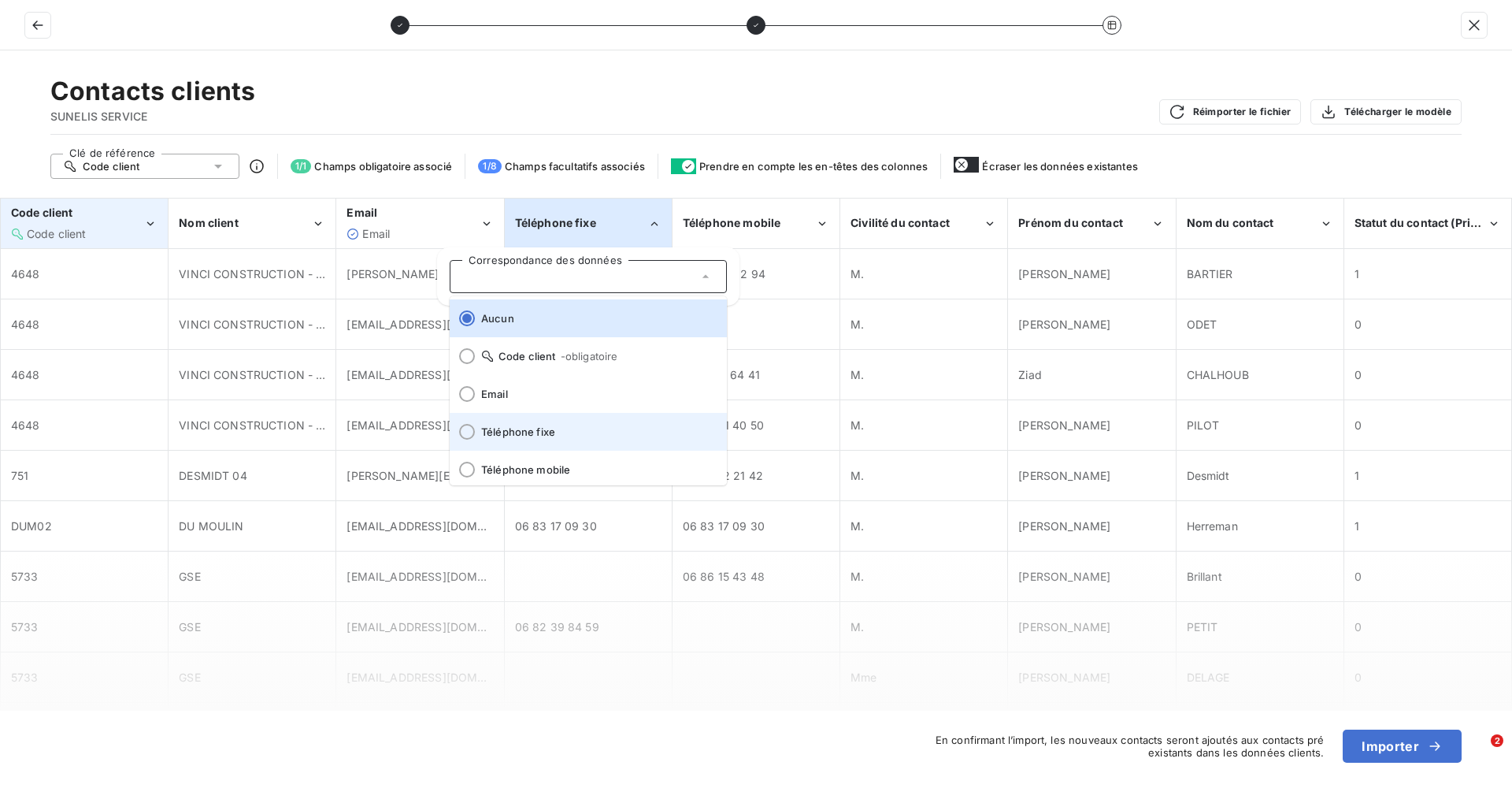
click at [527, 423] on li "Téléphone fixe" at bounding box center [587, 432] width 277 height 38
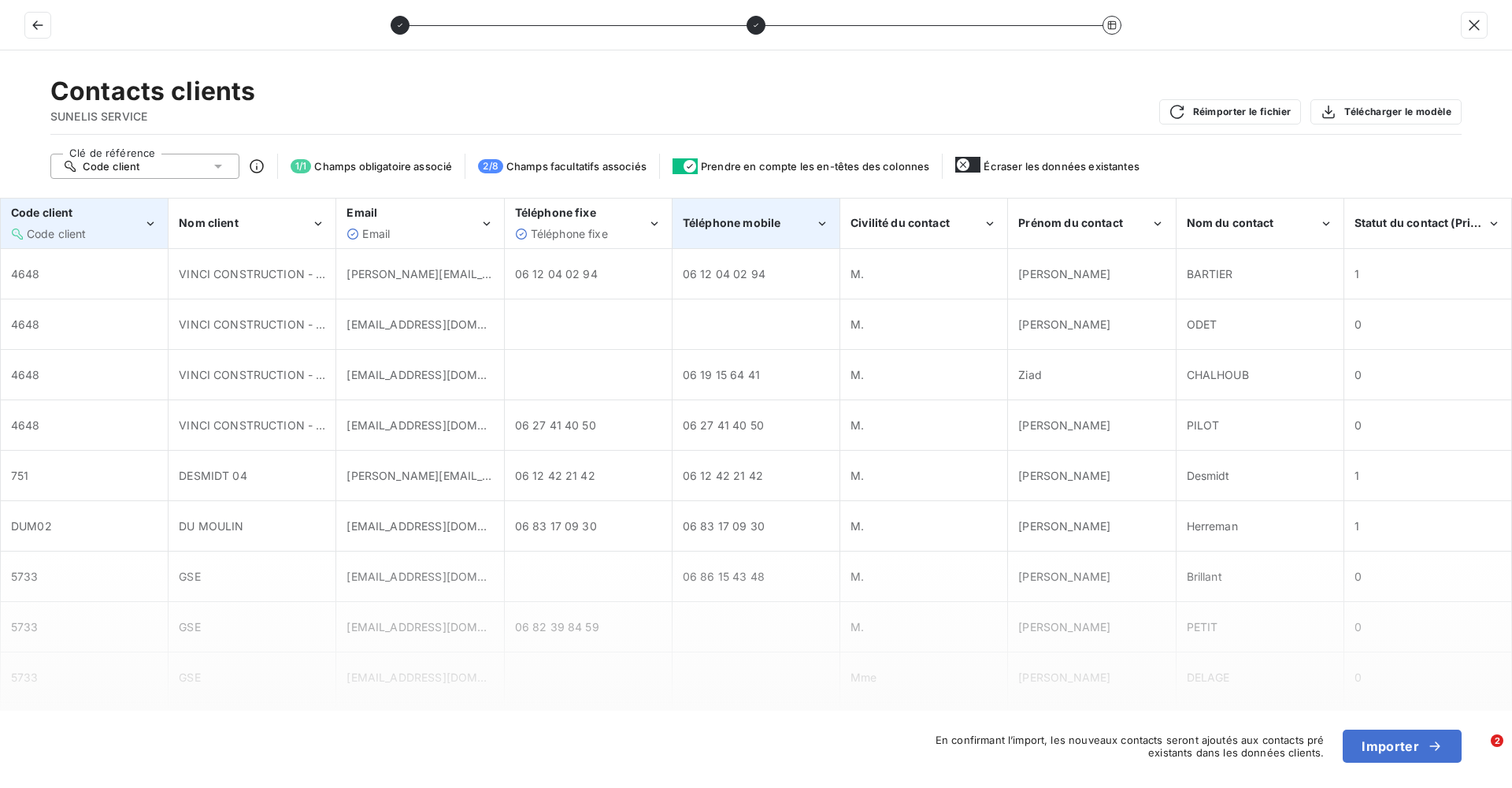
click at [757, 220] on span "Téléphone mobile" at bounding box center [731, 222] width 98 height 13
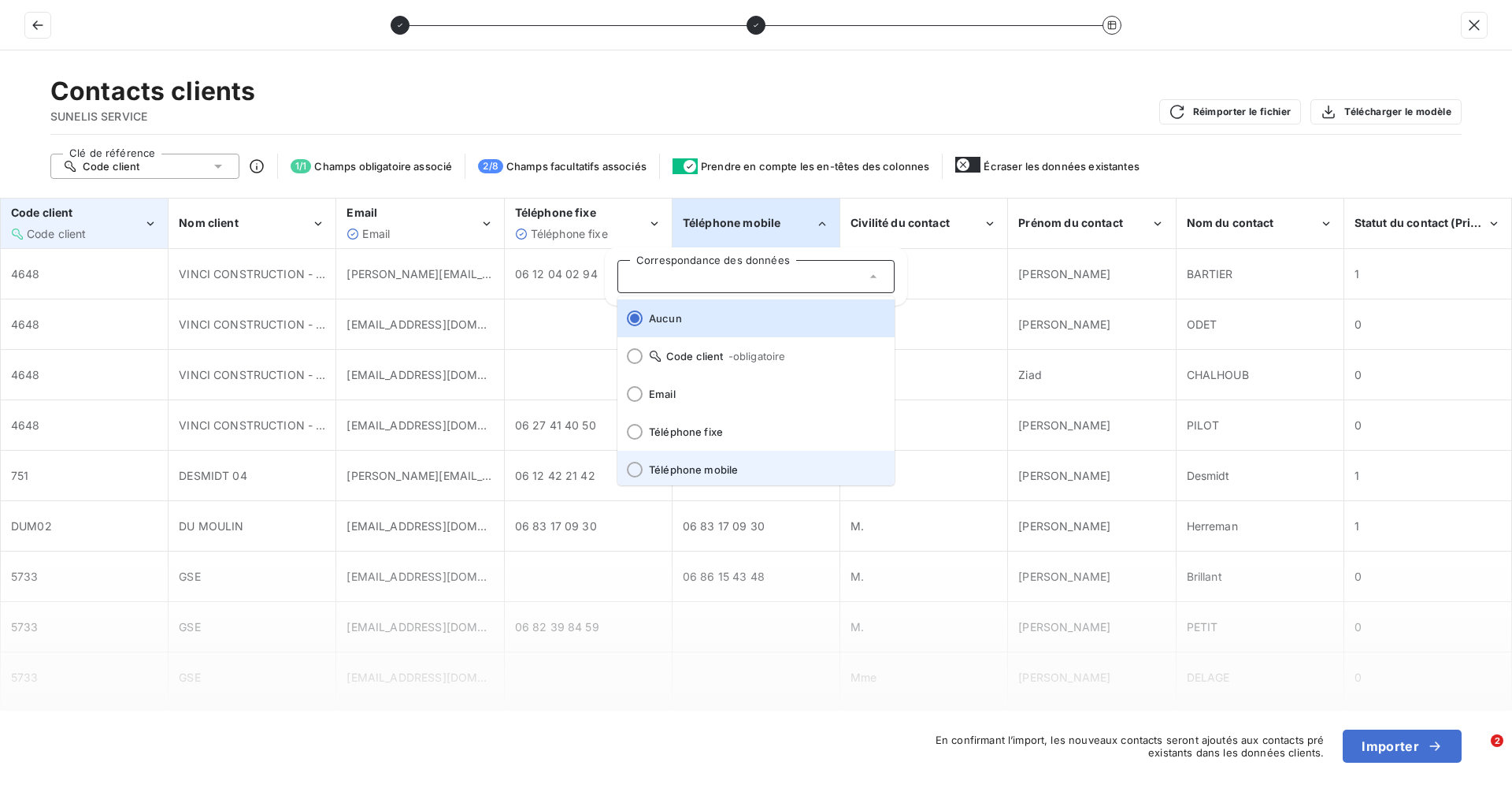
click at [714, 462] on li "Téléphone mobile" at bounding box center [755, 469] width 277 height 38
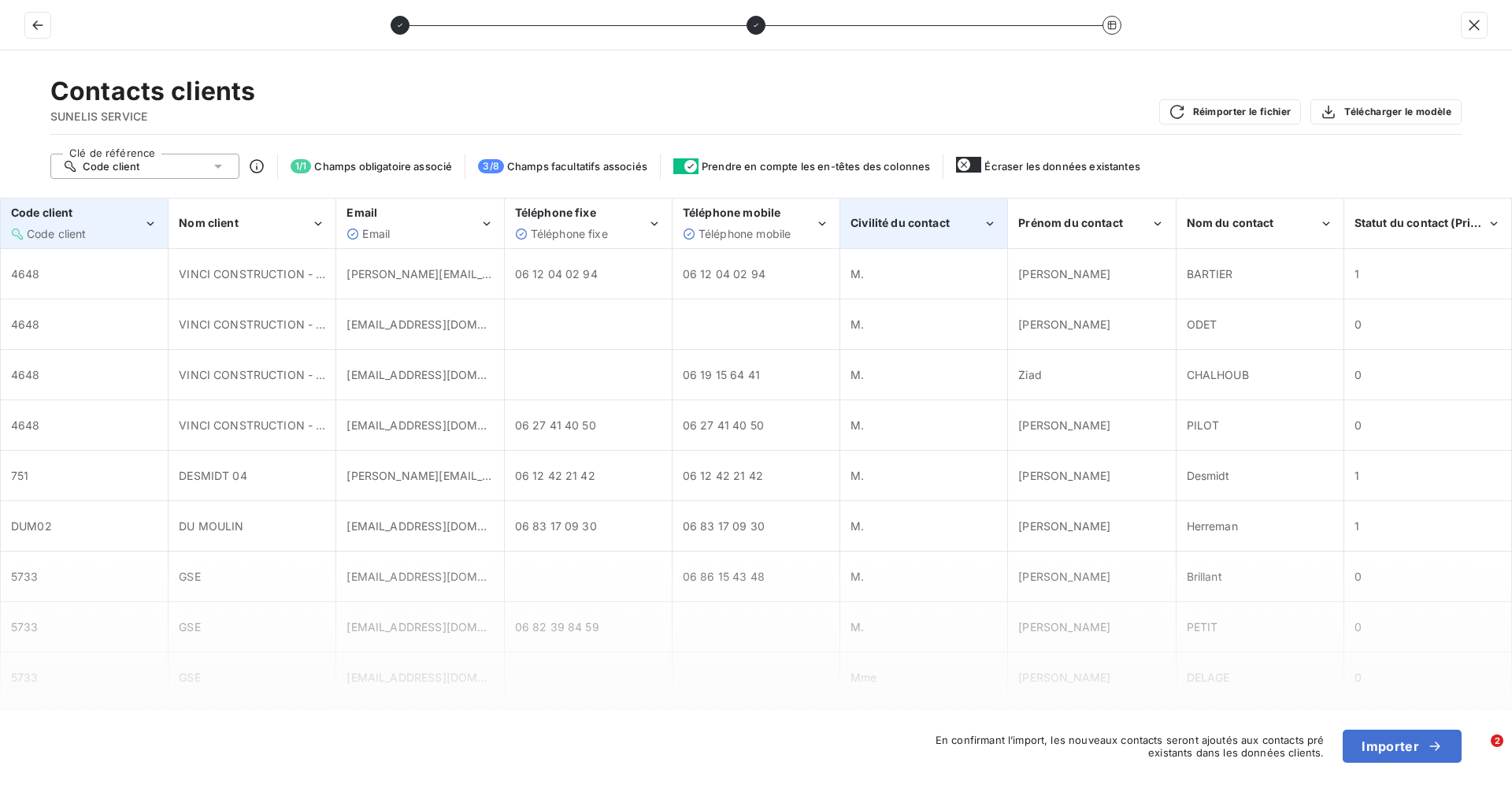
click at [917, 208] on div "Civilité du contact" at bounding box center [923, 224] width 165 height 48
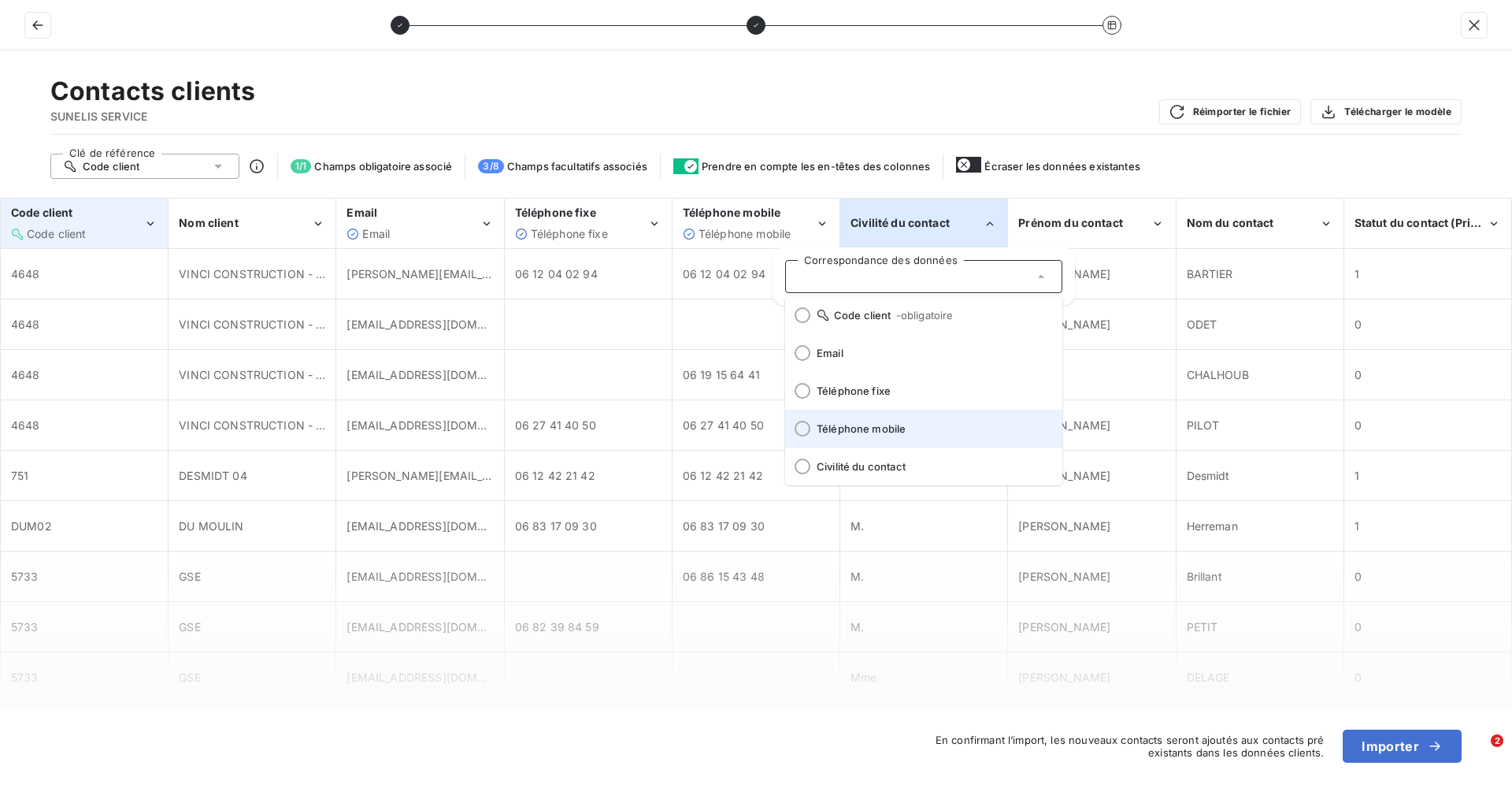
scroll to position [78, 0]
click at [901, 432] on span "Civilité du contact" at bounding box center [933, 429] width 233 height 13
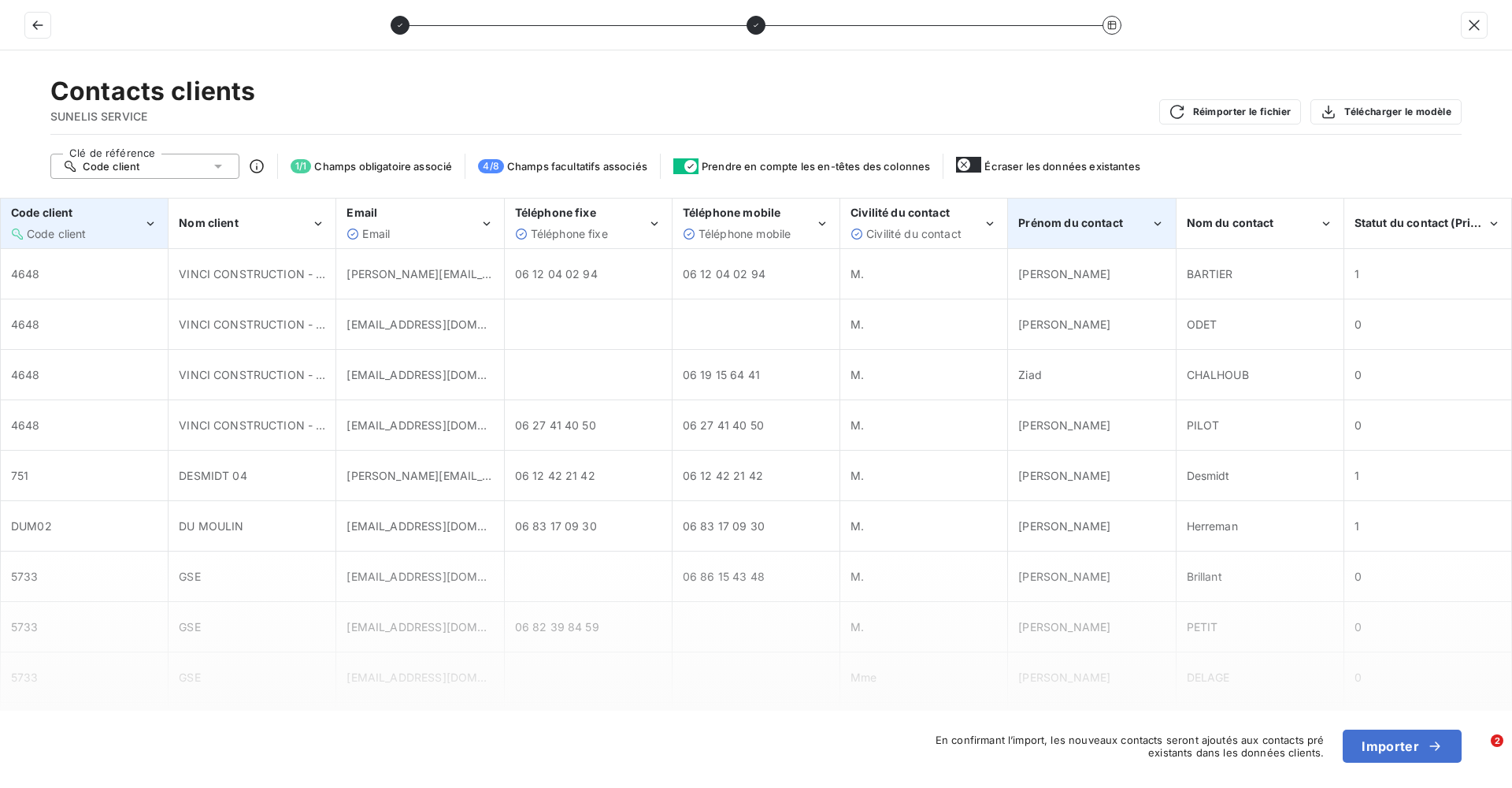
click at [1065, 223] on span "Prénom du contact" at bounding box center [1070, 222] width 104 height 13
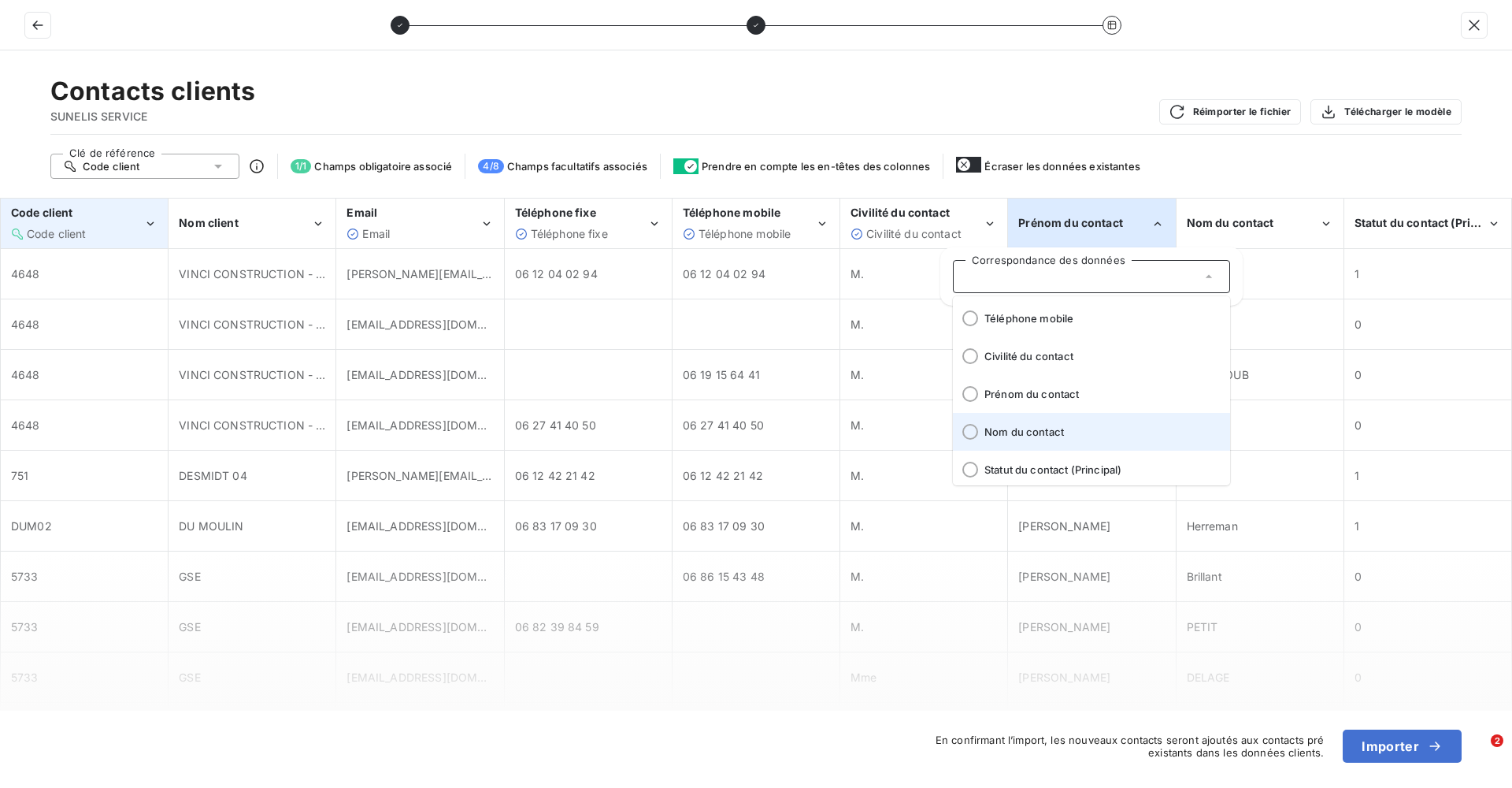
scroll to position [158, 0]
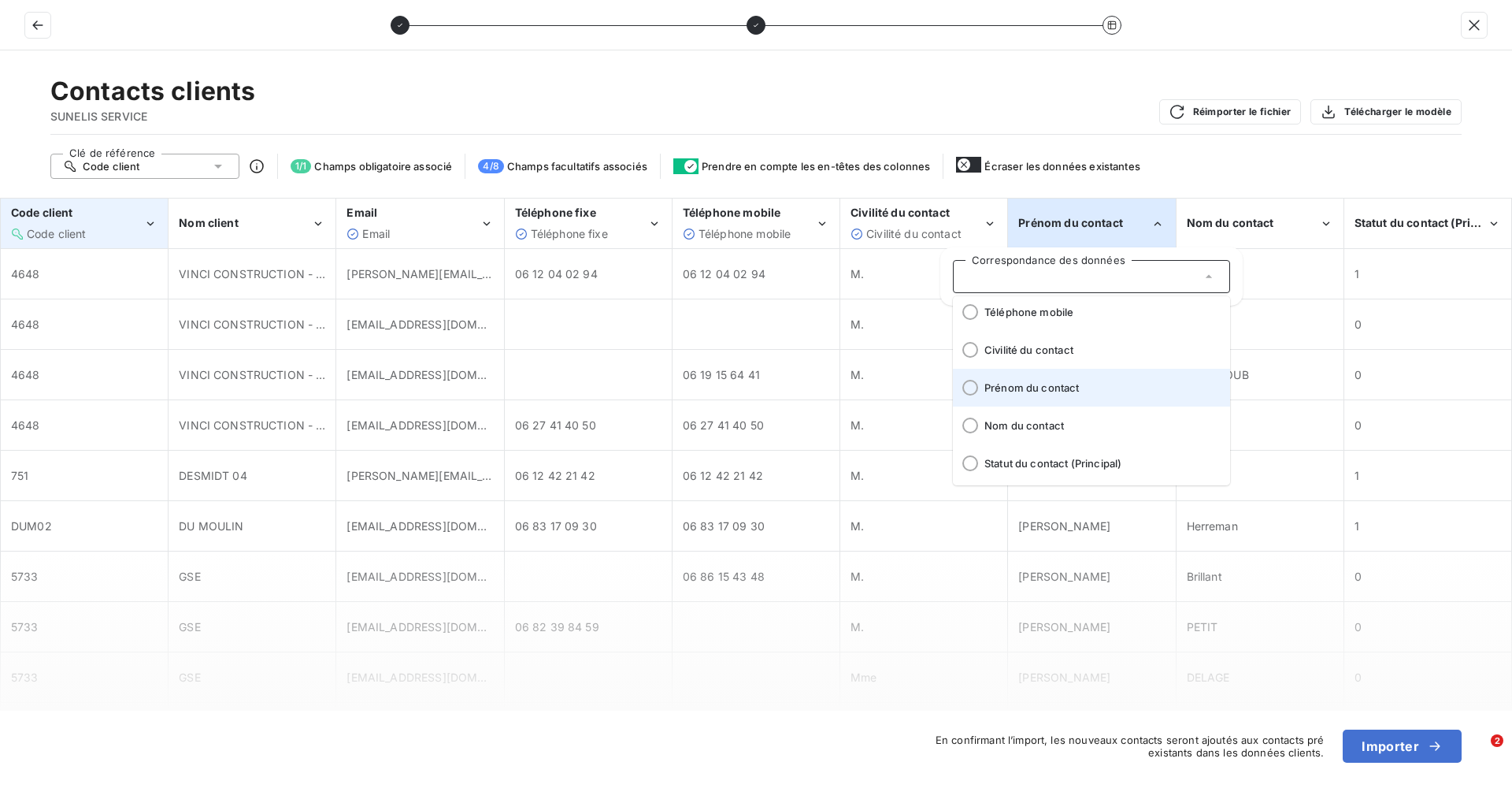
click at [1063, 392] on span "Prénom du contact" at bounding box center [1101, 388] width 233 height 13
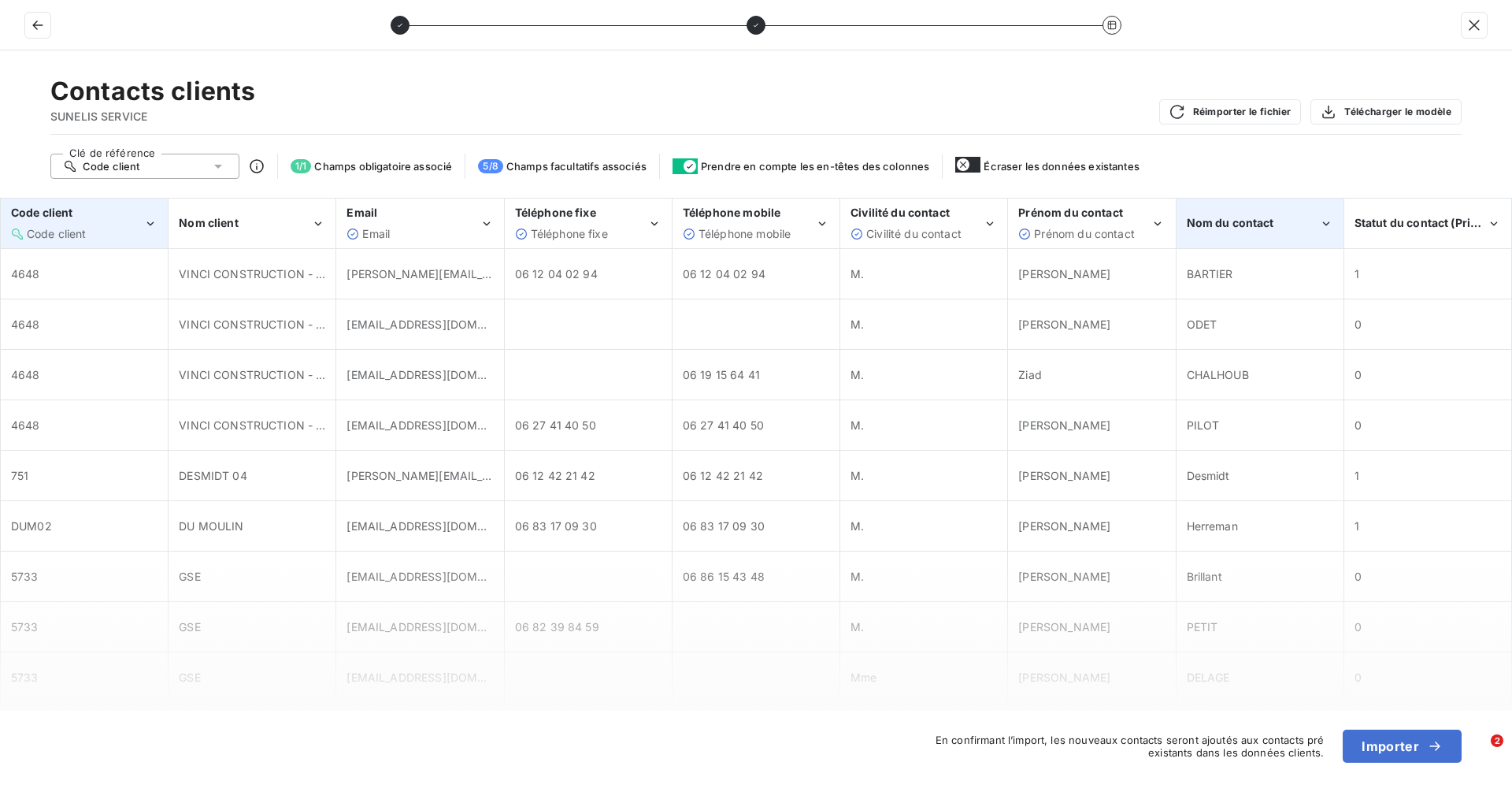
click at [1254, 226] on span "Nom du contact" at bounding box center [1230, 222] width 88 height 13
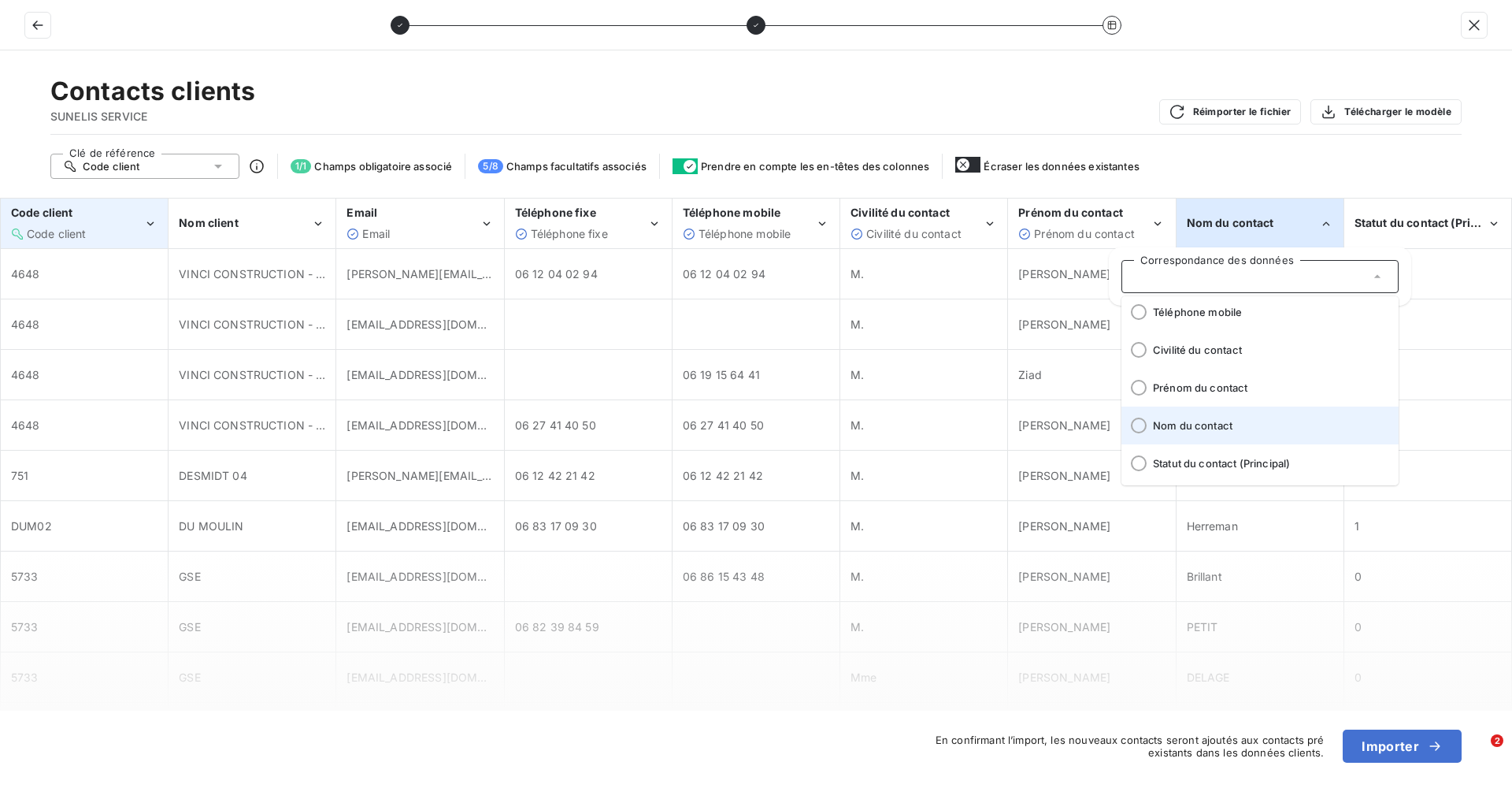
click at [1200, 419] on span "Nom du contact" at bounding box center [1270, 425] width 233 height 13
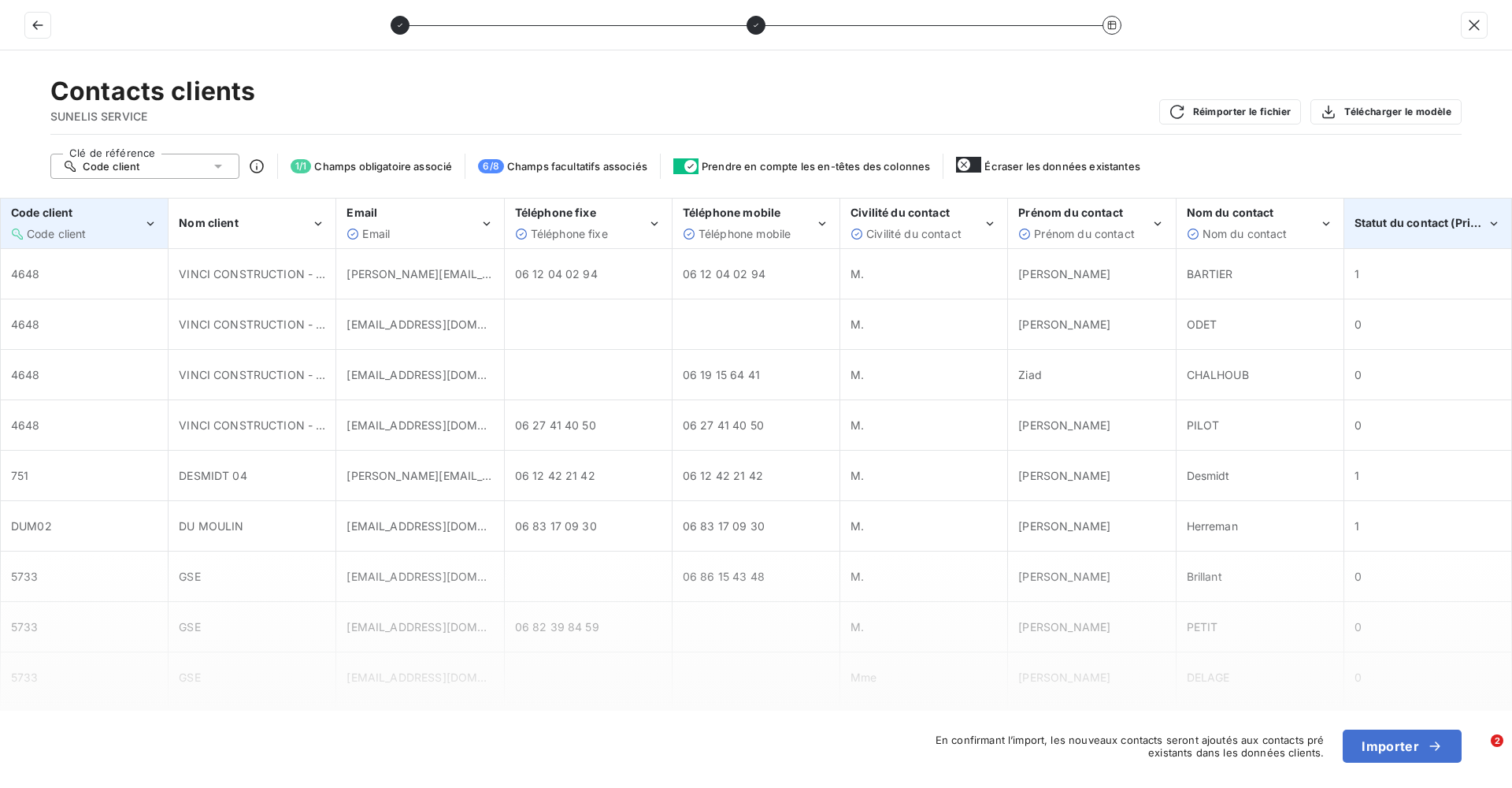
click at [1397, 225] on span "Statut du contact (Principal)" at bounding box center [1431, 222] width 154 height 13
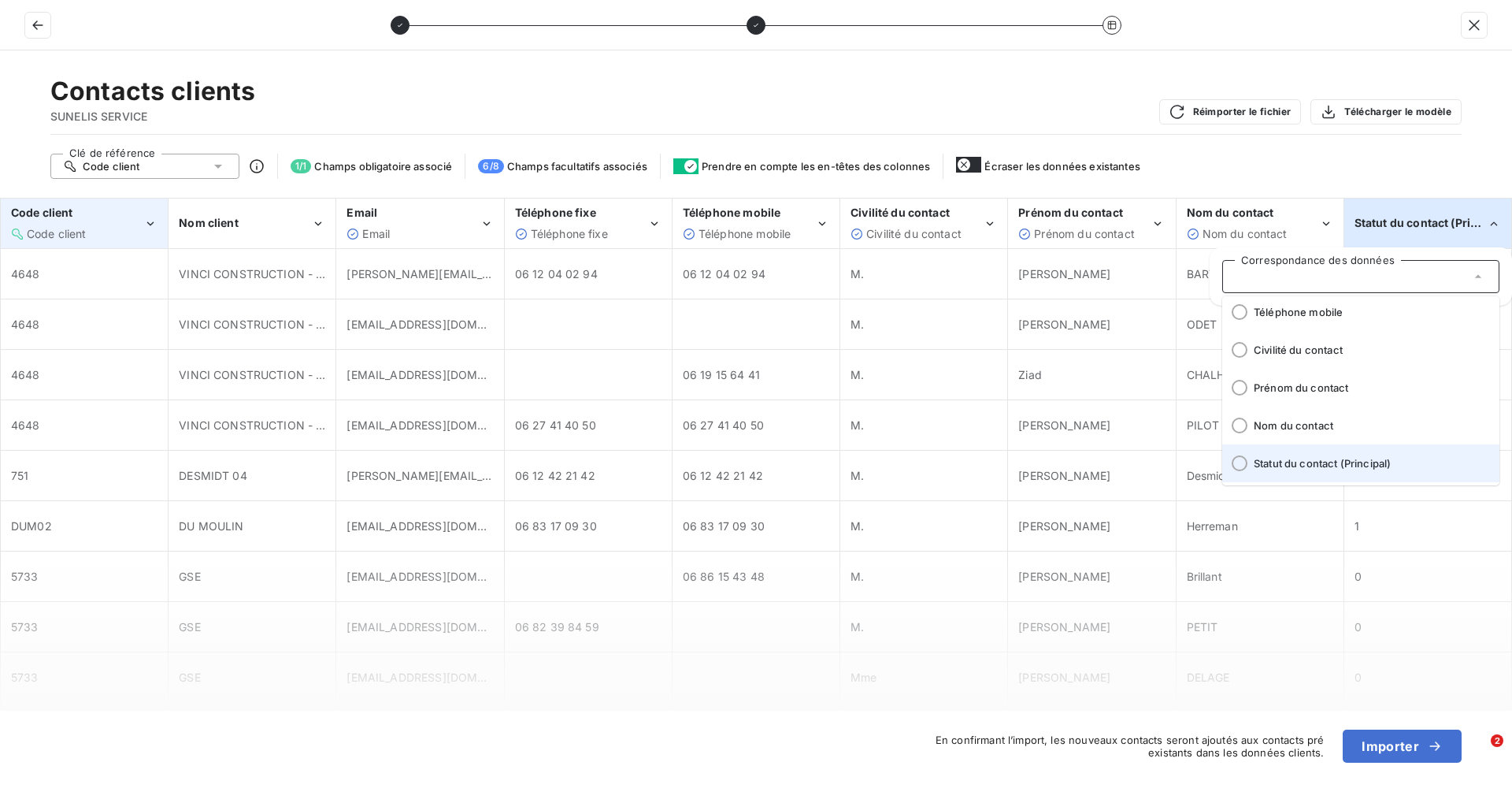
click at [1326, 460] on span "Statut du contact (Principal)" at bounding box center [1370, 463] width 233 height 13
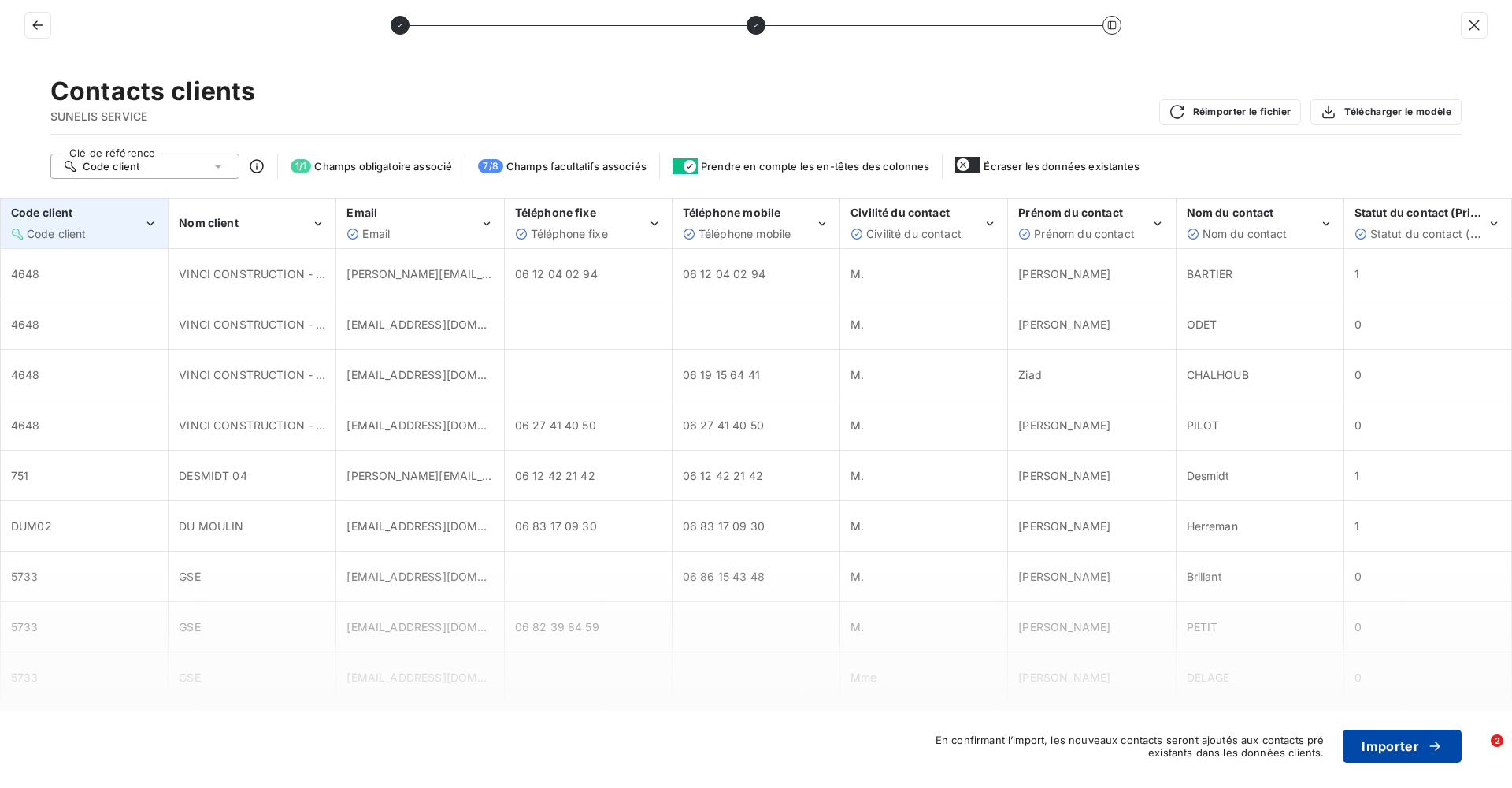
click at [1369, 750] on button "Importer" at bounding box center [1402, 745] width 119 height 33
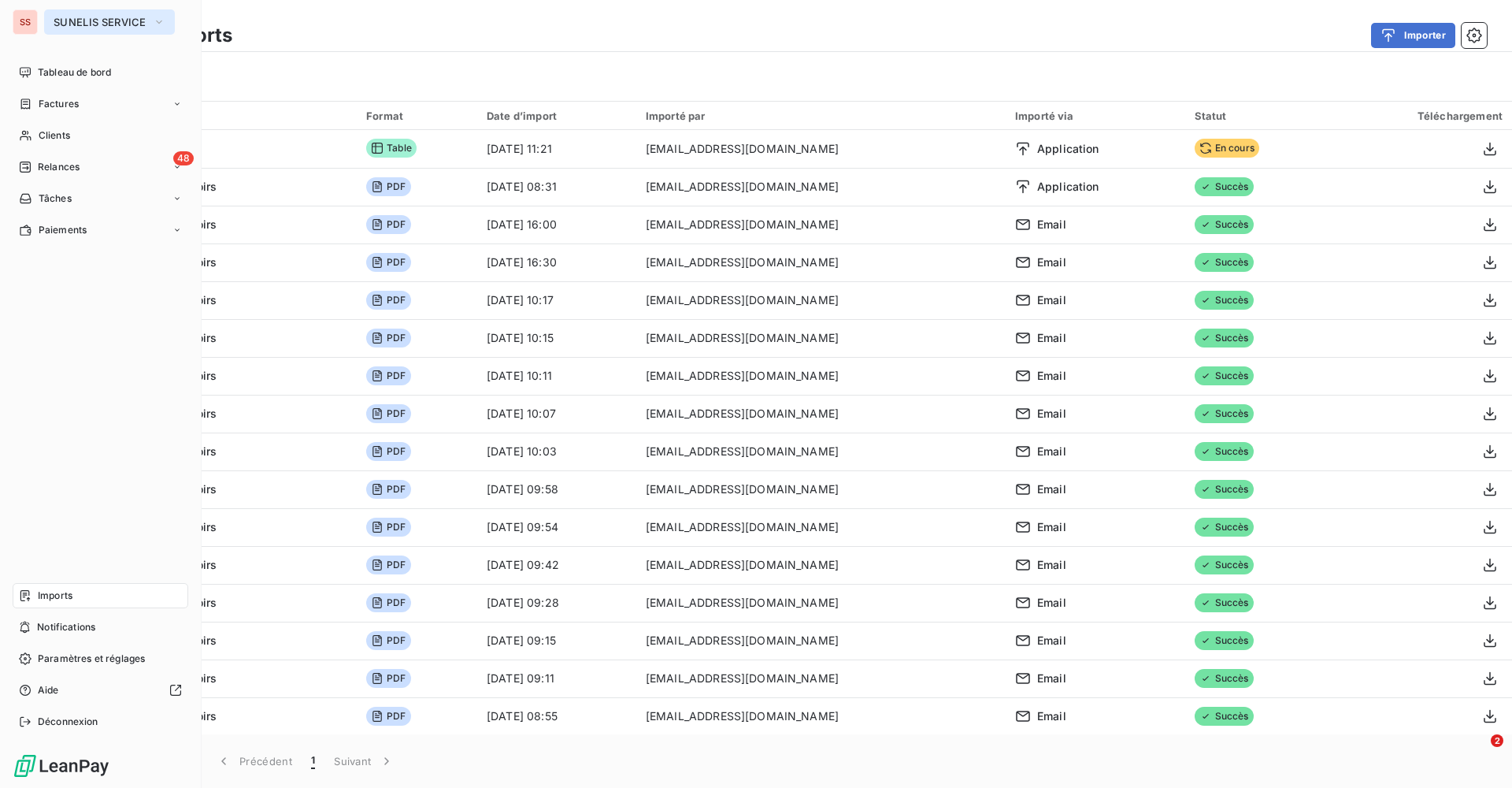
click at [66, 19] on span "SUNELIS SERVICE" at bounding box center [100, 22] width 93 height 13
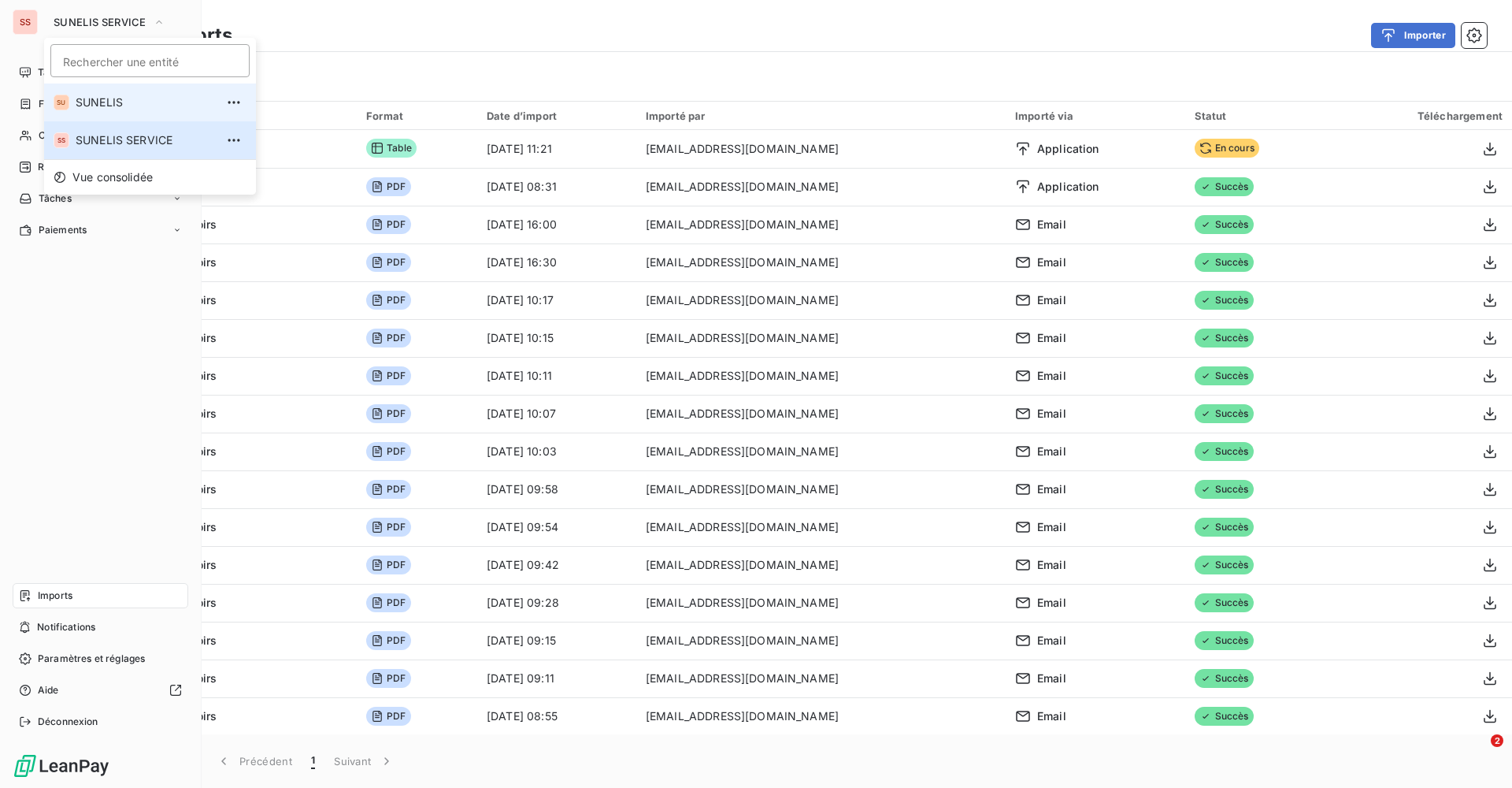
click at [111, 90] on li "SU SUNELIS" at bounding box center [149, 103] width 212 height 38
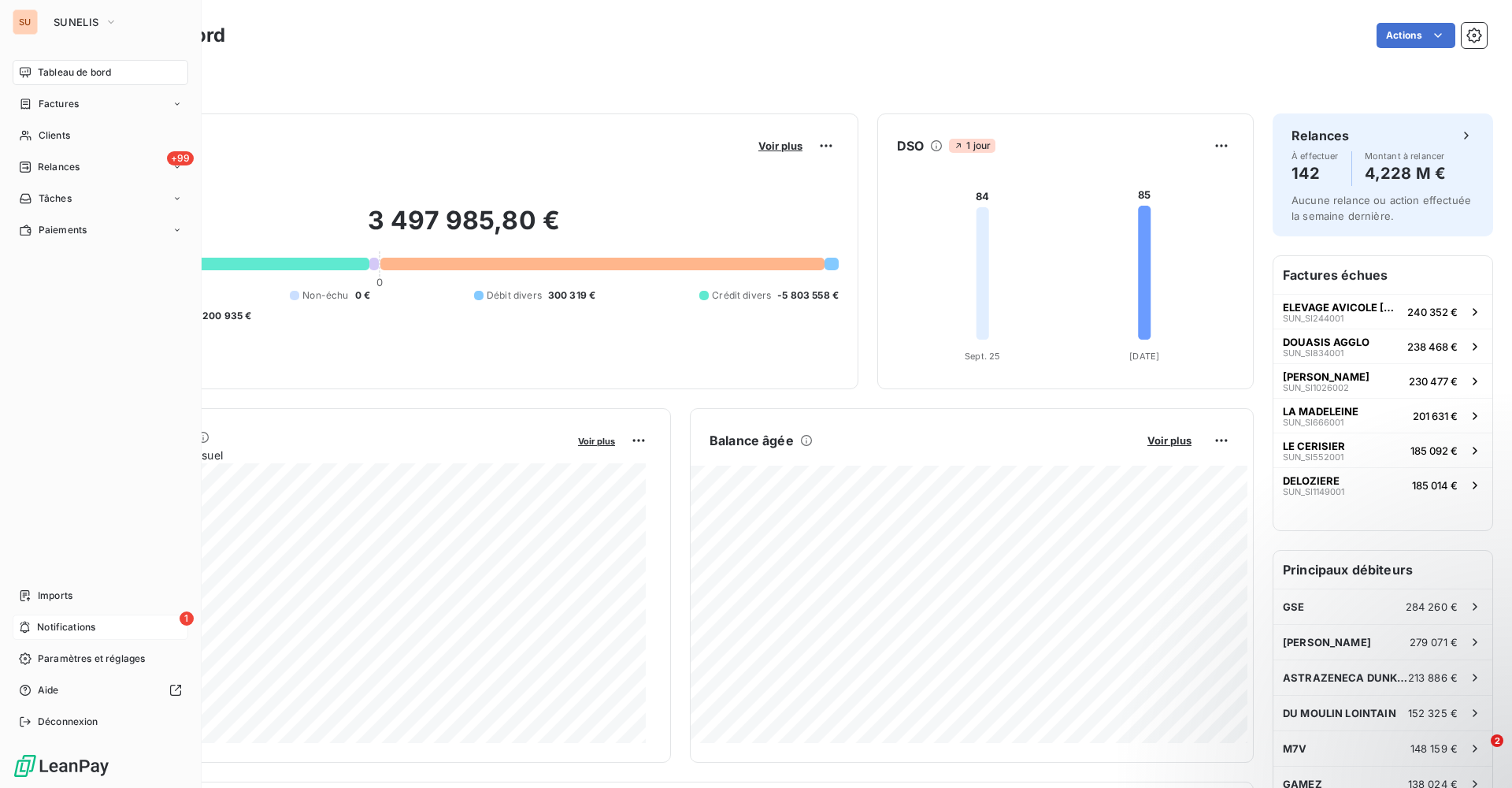
click at [61, 623] on span "Notifications" at bounding box center [66, 627] width 59 height 14
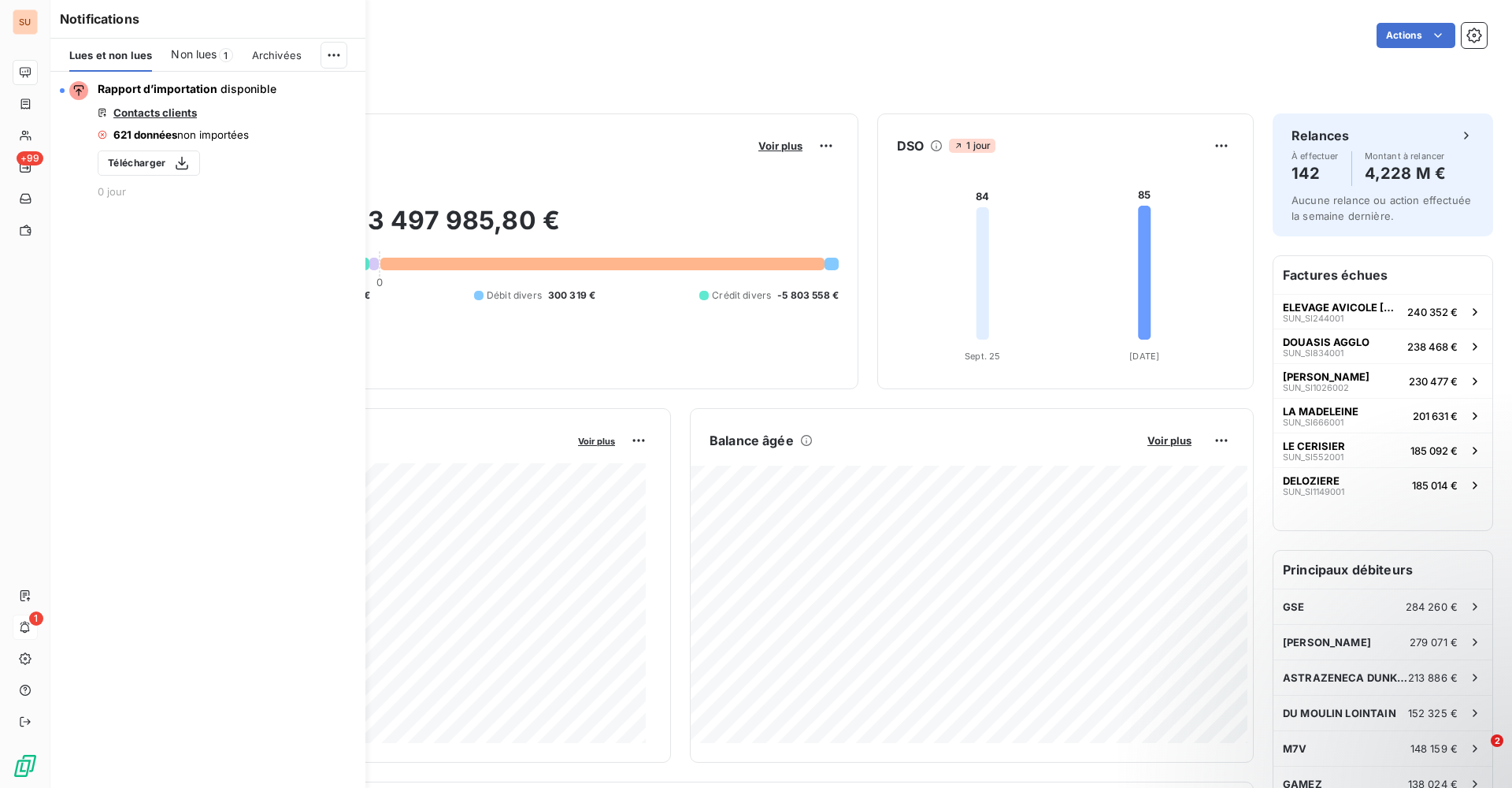
click at [200, 56] on span "Non lues" at bounding box center [193, 54] width 46 height 16
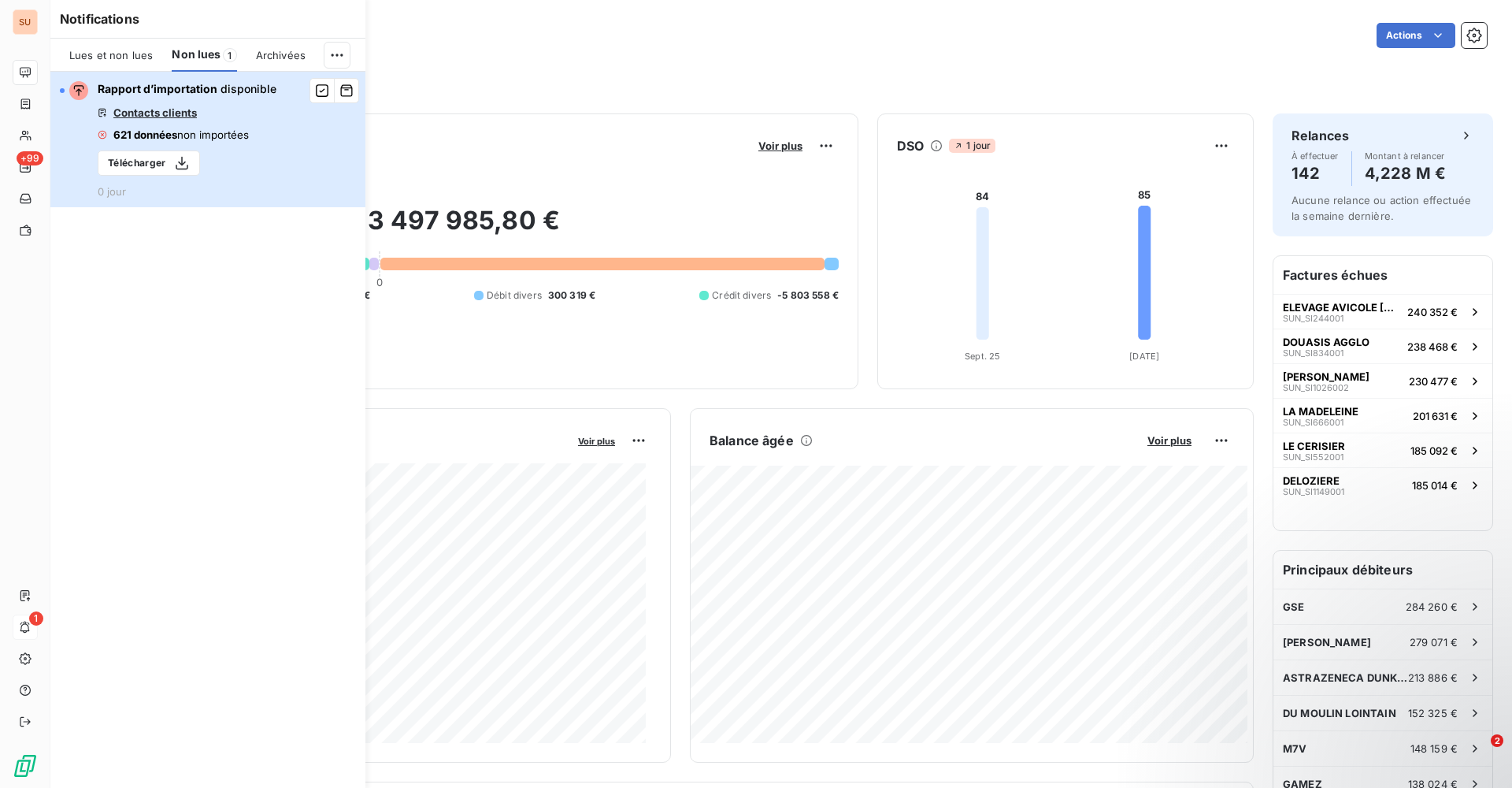
click at [211, 119] on div "Rapport d’importation disponible Contacts clients 621 données non importées Tél…" at bounding box center [187, 139] width 179 height 117
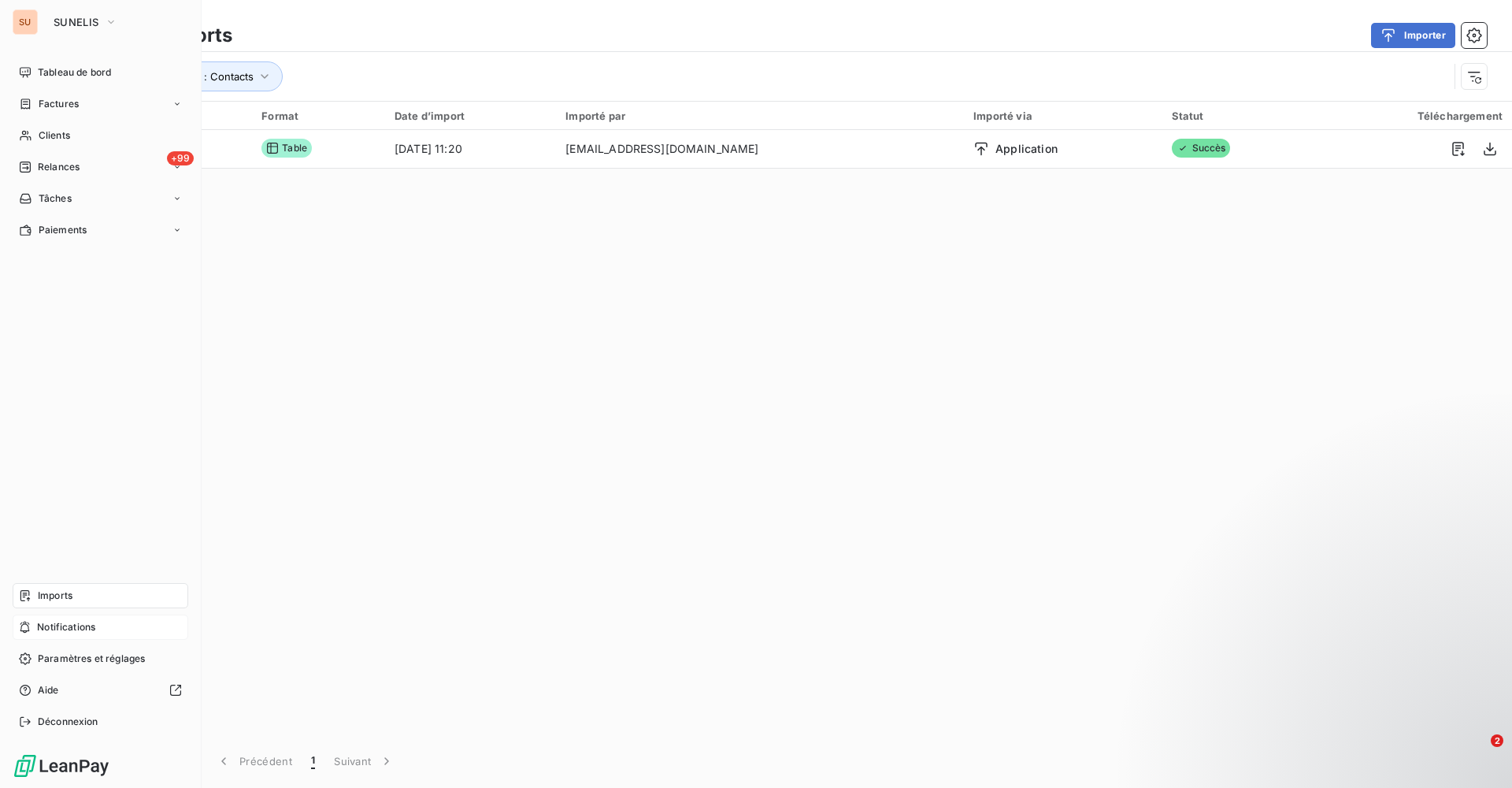
click at [84, 632] on span "Notifications" at bounding box center [66, 627] width 59 height 14
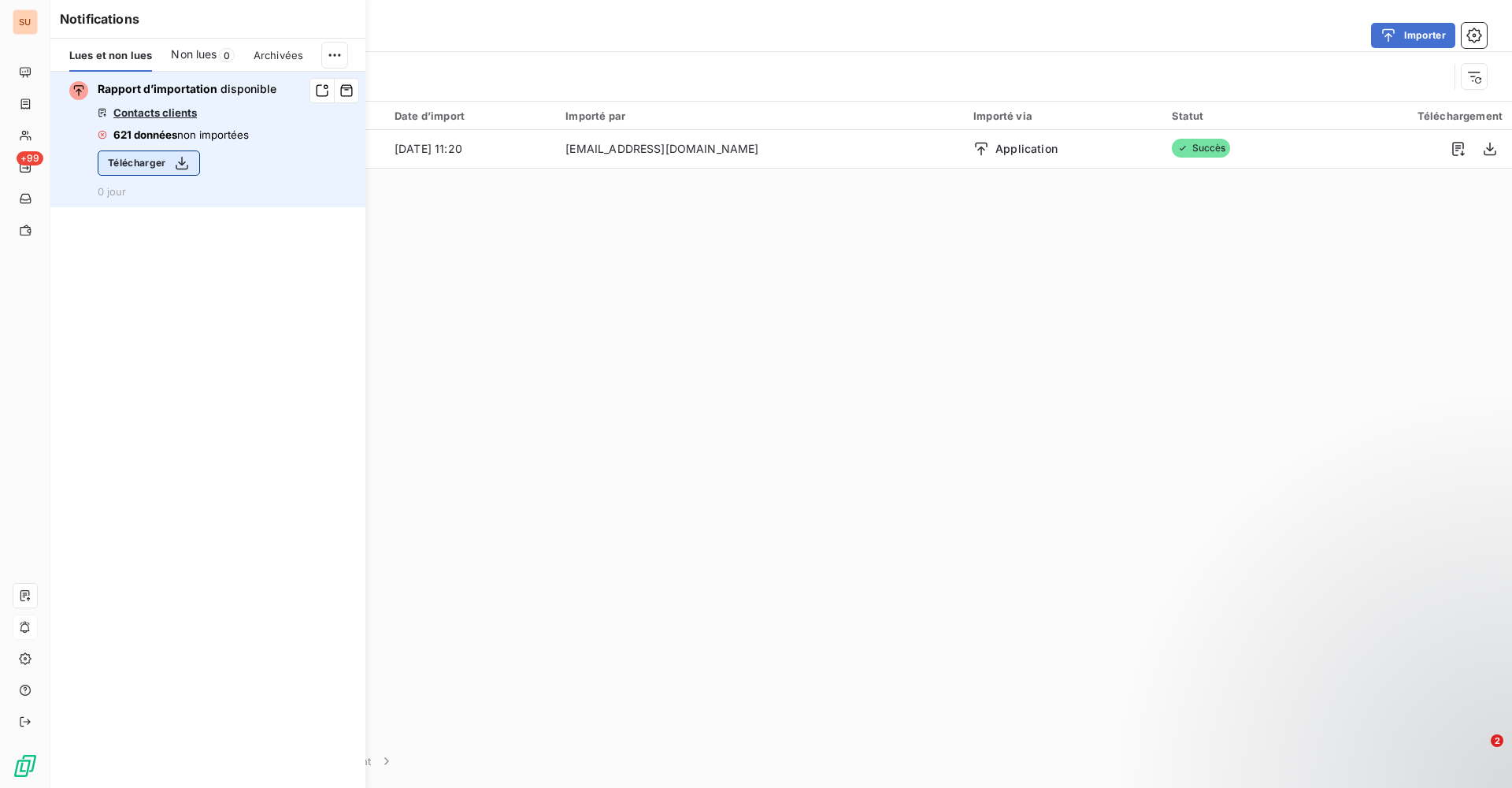
click at [174, 169] on icon "button" at bounding box center [182, 162] width 16 height 16
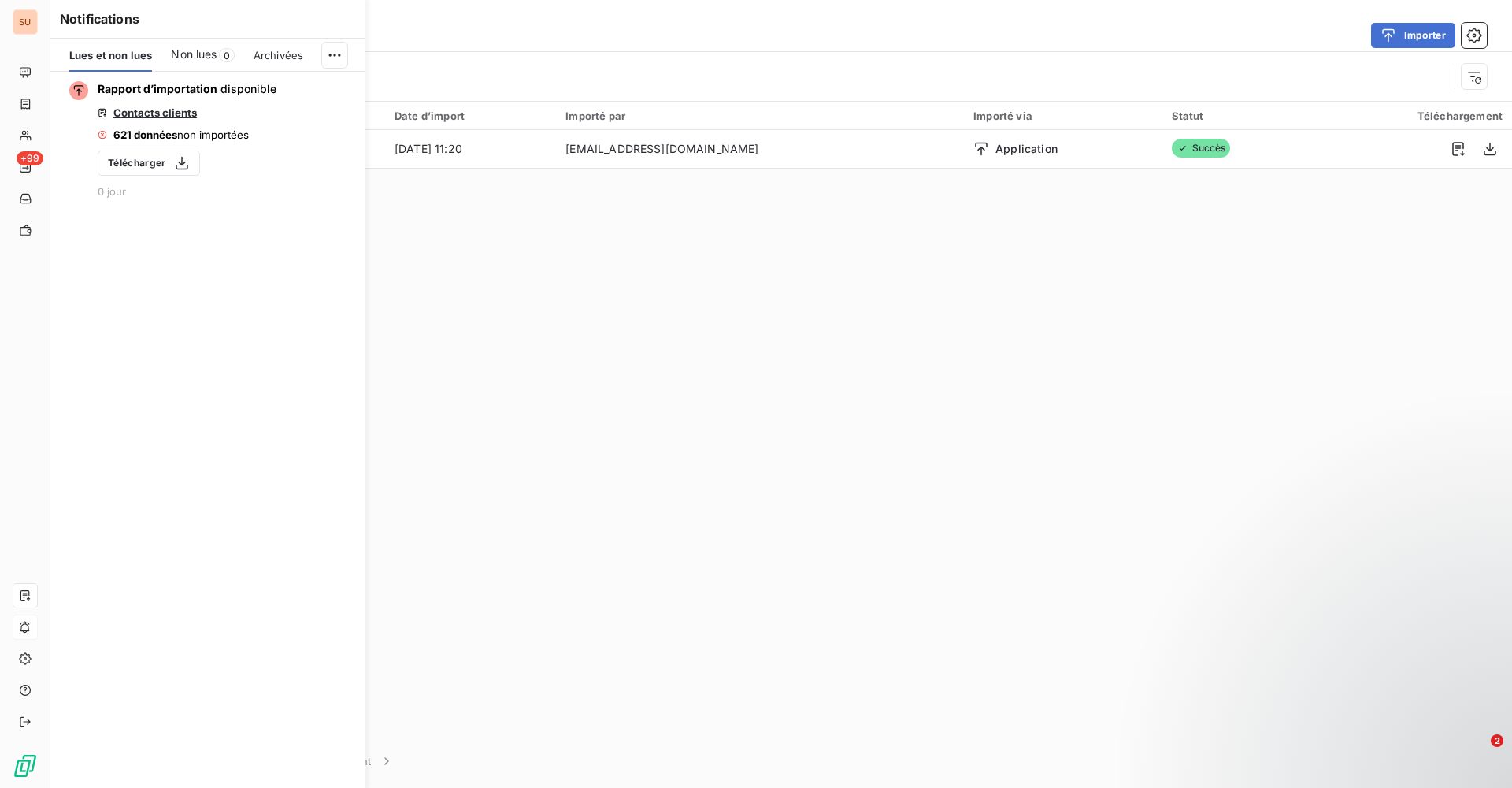
click at [803, 416] on div "Import 1 Format Date d’import Importé par Importé via Statut Téléchargement Con…" at bounding box center [781, 418] width 1462 height 632
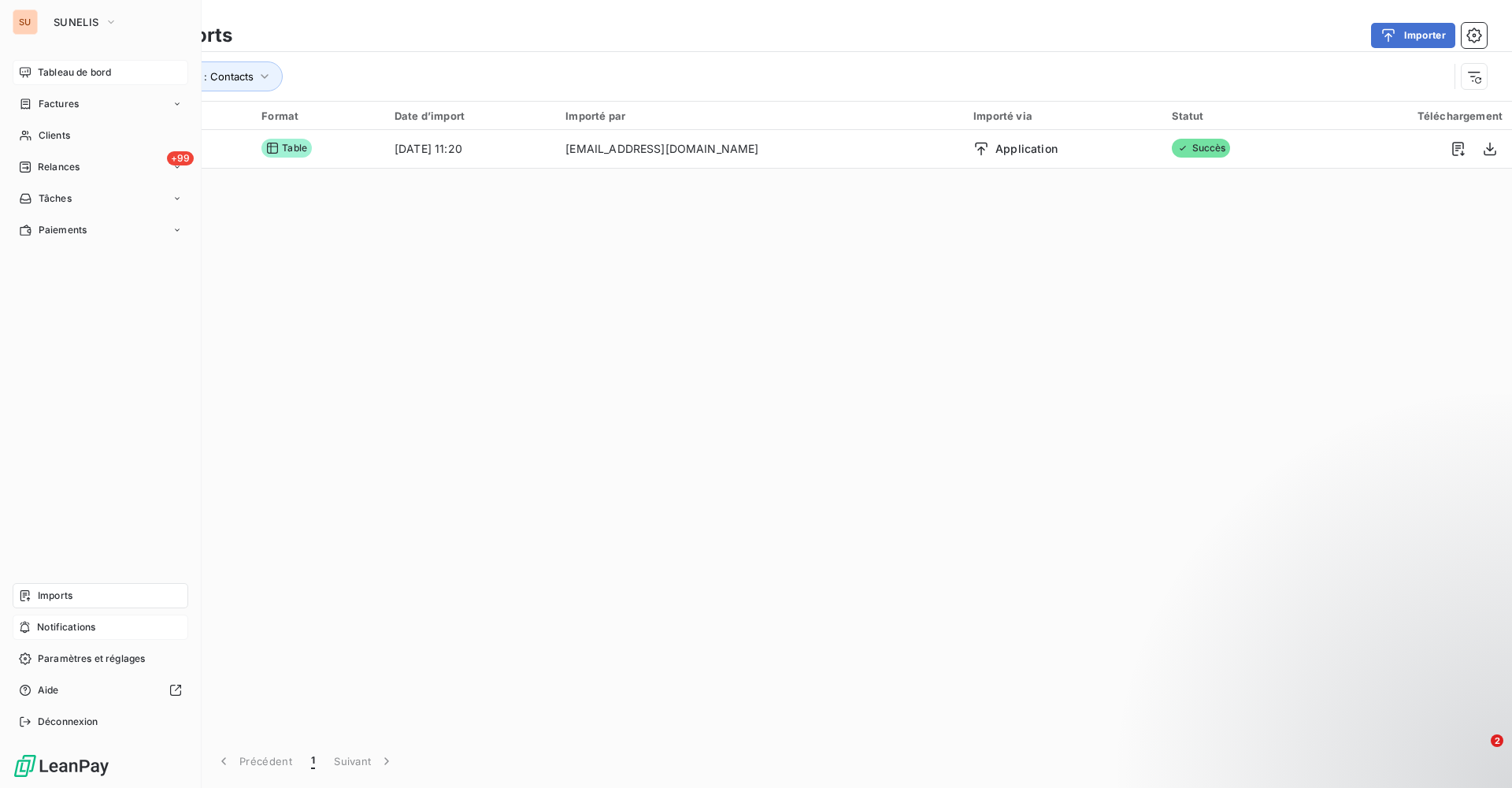
click at [56, 61] on div "Tableau de bord" at bounding box center [101, 72] width 175 height 25
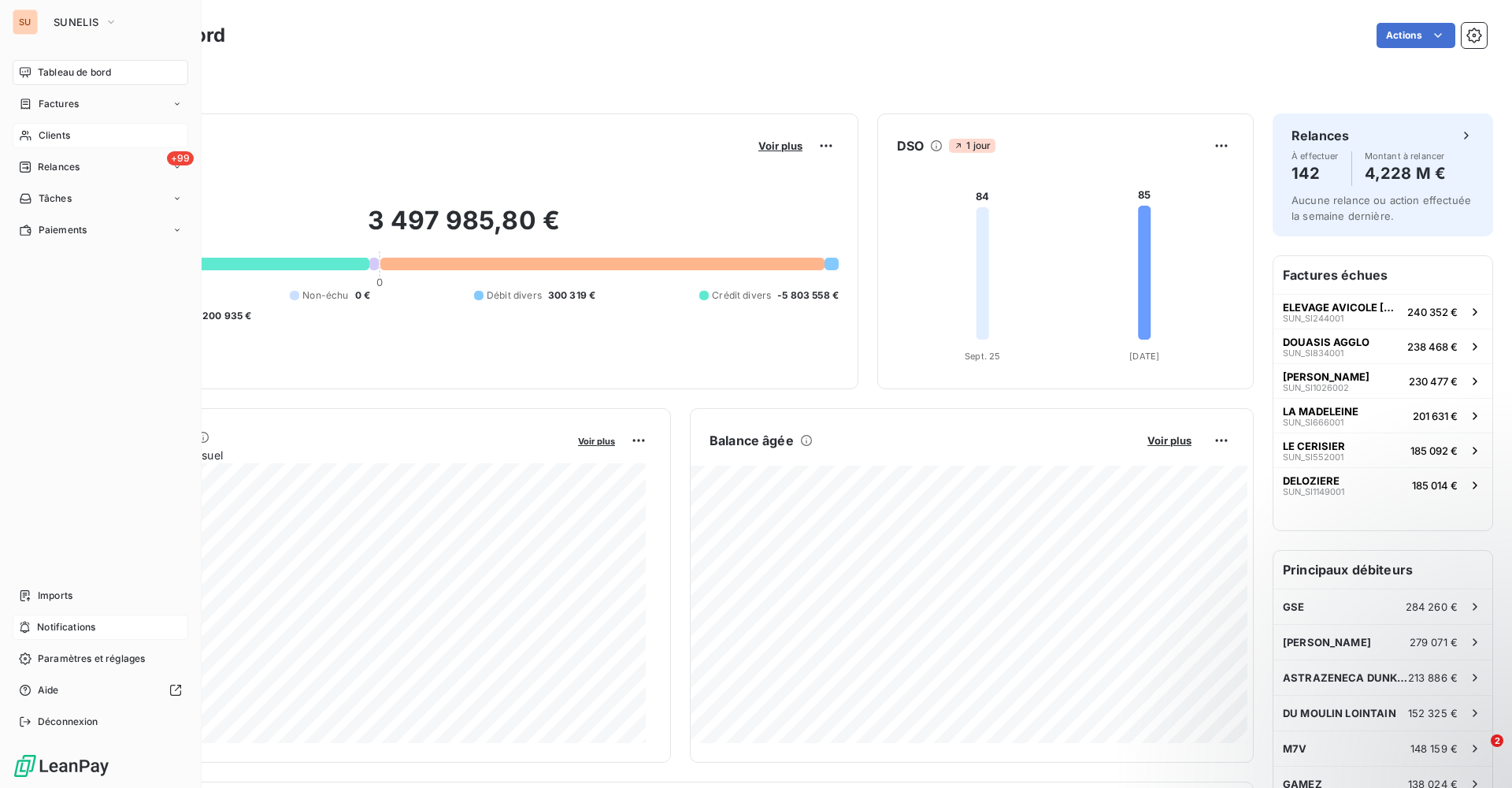
click at [41, 136] on span "Clients" at bounding box center [54, 135] width 32 height 14
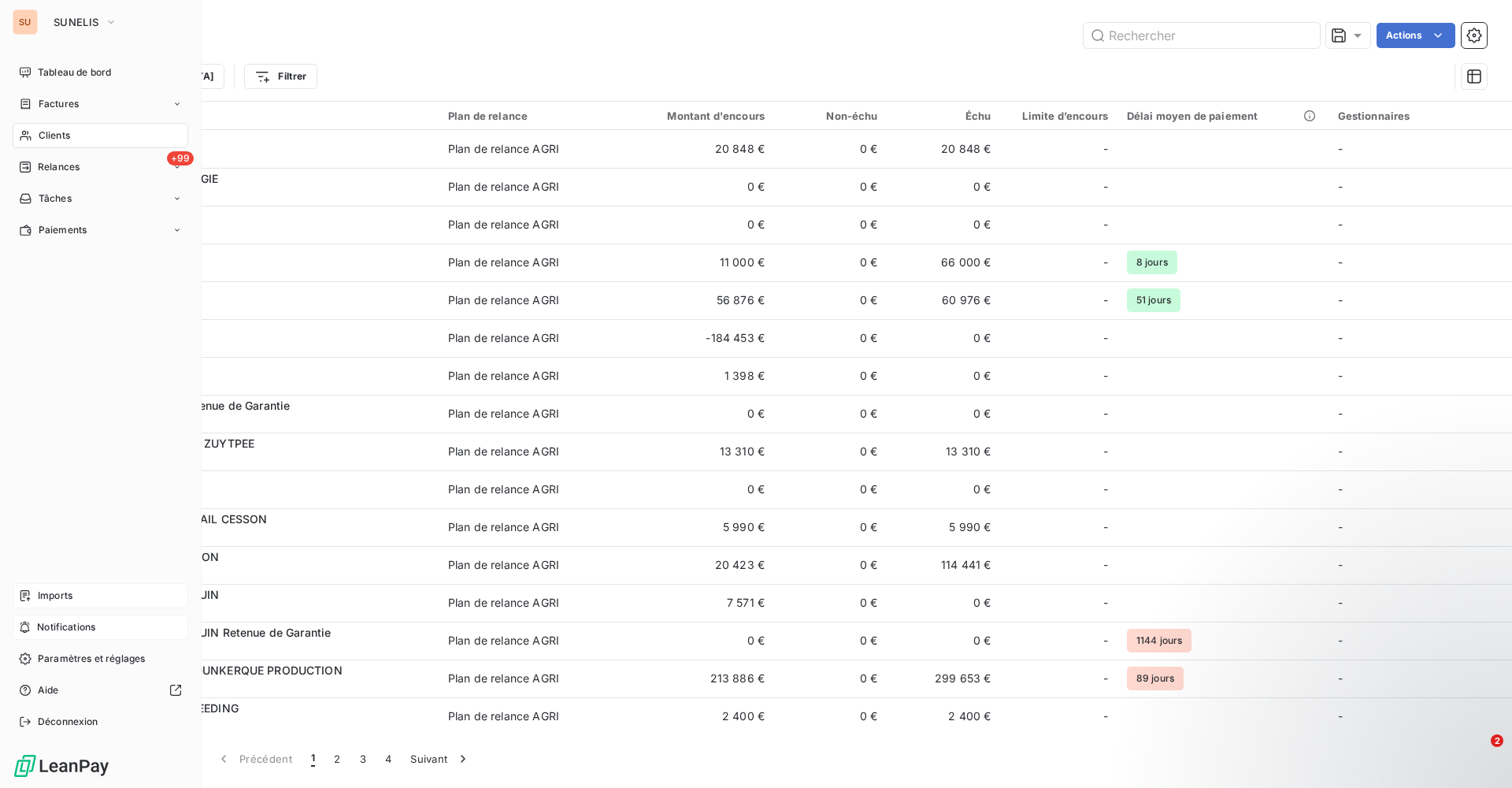
click at [97, 593] on div "Imports" at bounding box center [101, 595] width 175 height 25
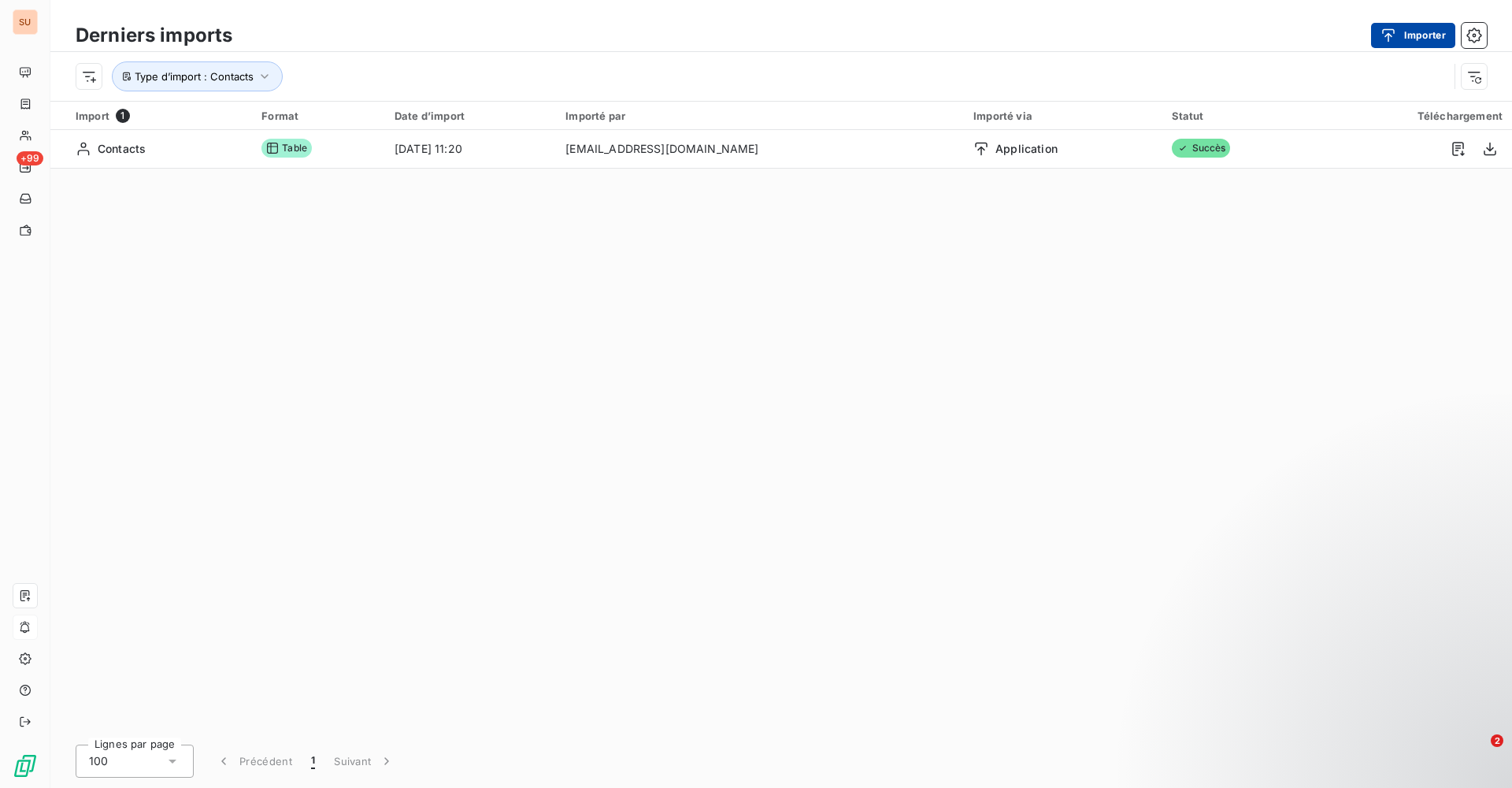
click at [1421, 33] on button "Importer" at bounding box center [1413, 35] width 84 height 25
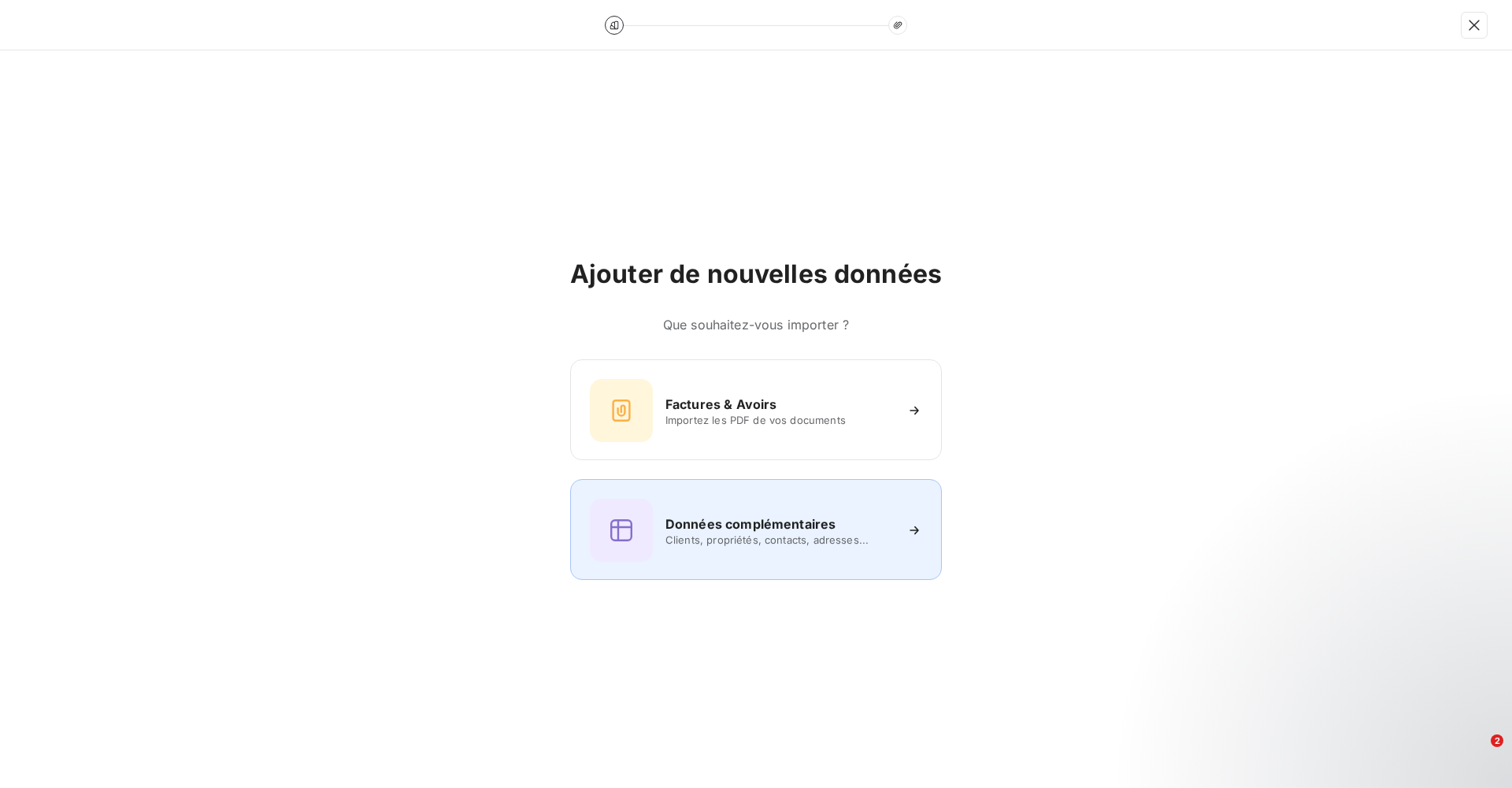
click at [776, 558] on div "Données complémentaires Clients, propriétés, contacts, adresses..." at bounding box center [756, 531] width 333 height 63
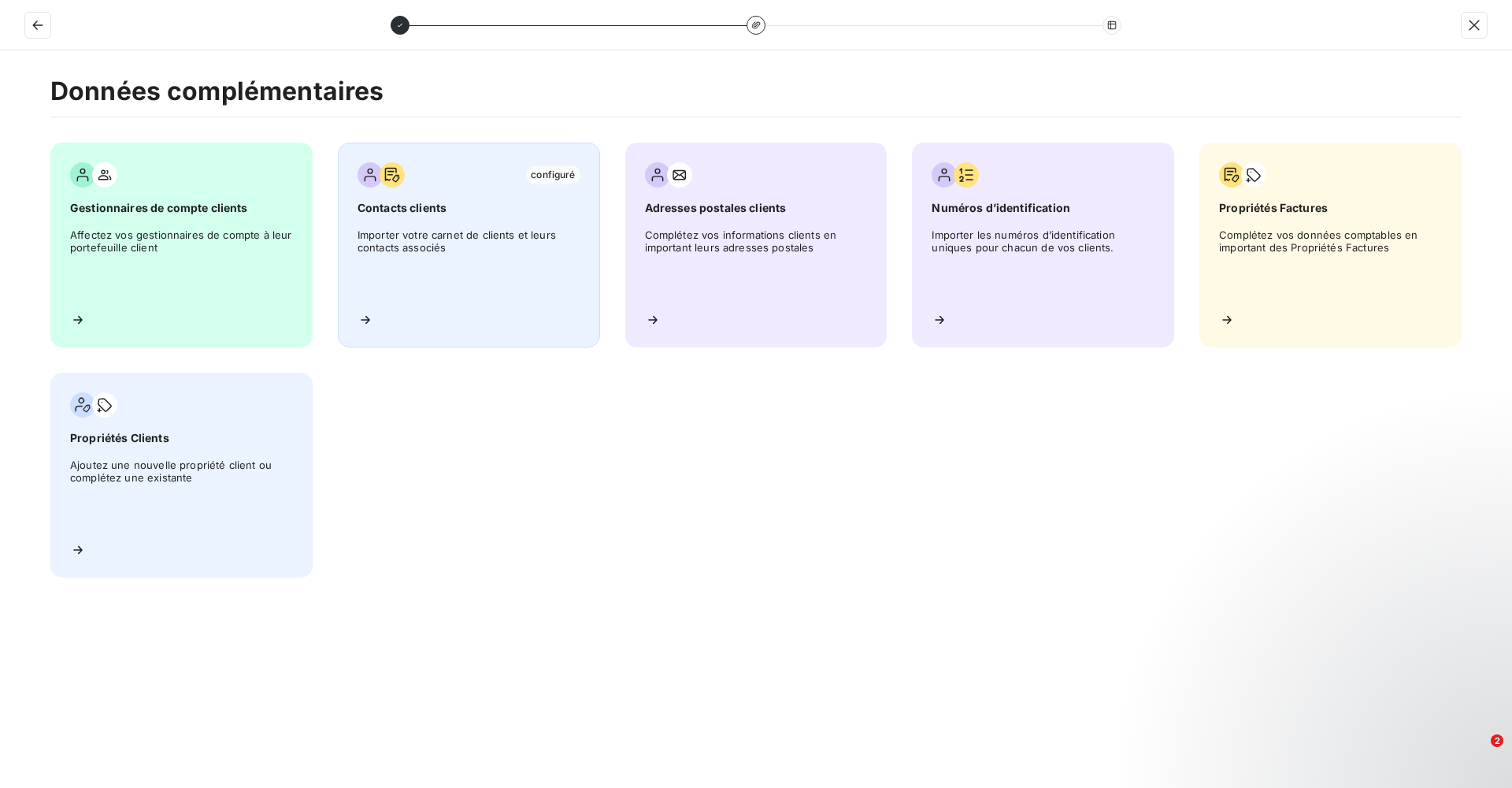
click at [480, 283] on span "Importer votre carnet de clients et leurs contacts associés" at bounding box center [469, 264] width 223 height 71
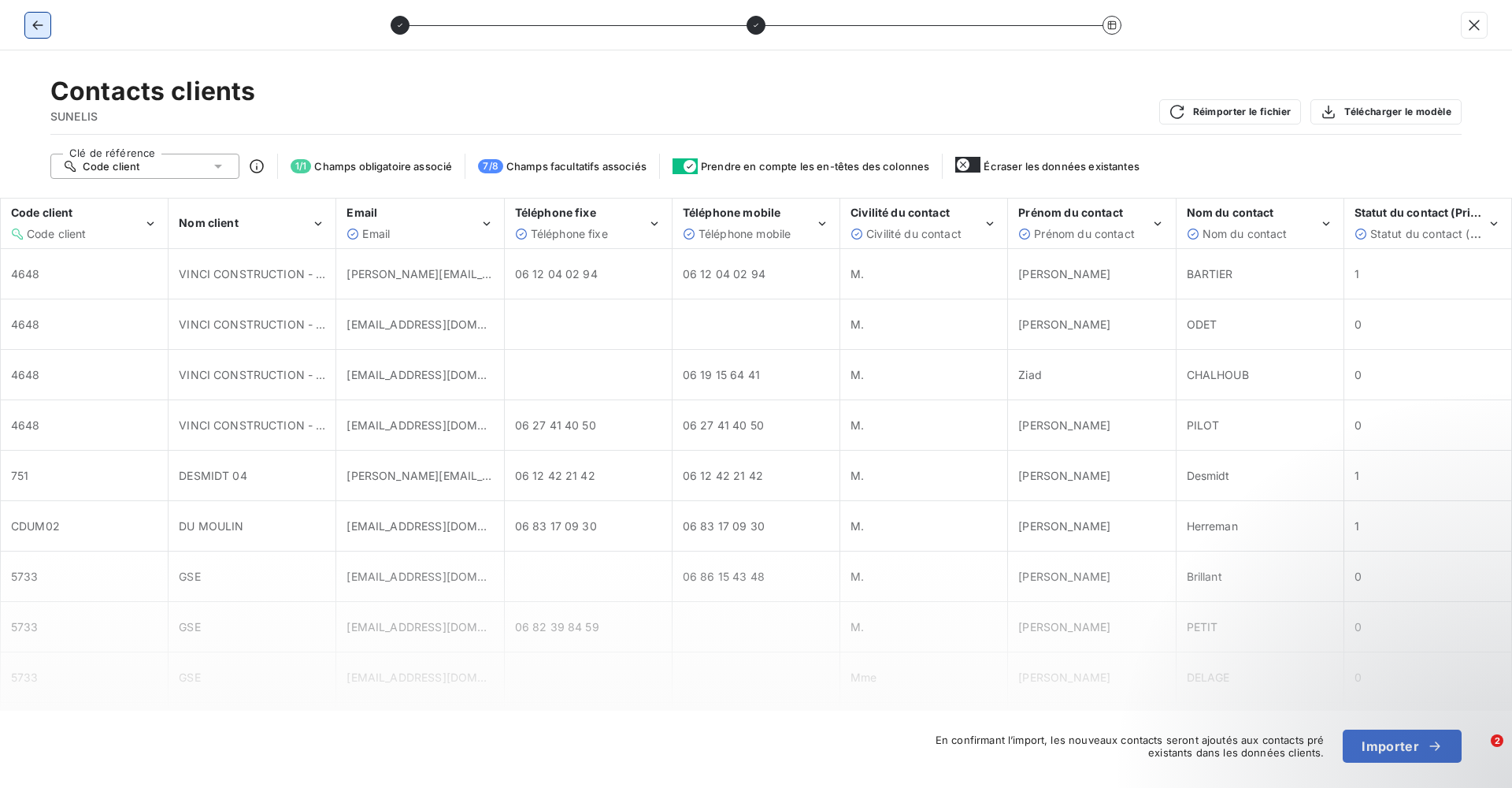
click at [39, 31] on icon "button" at bounding box center [37, 25] width 16 height 16
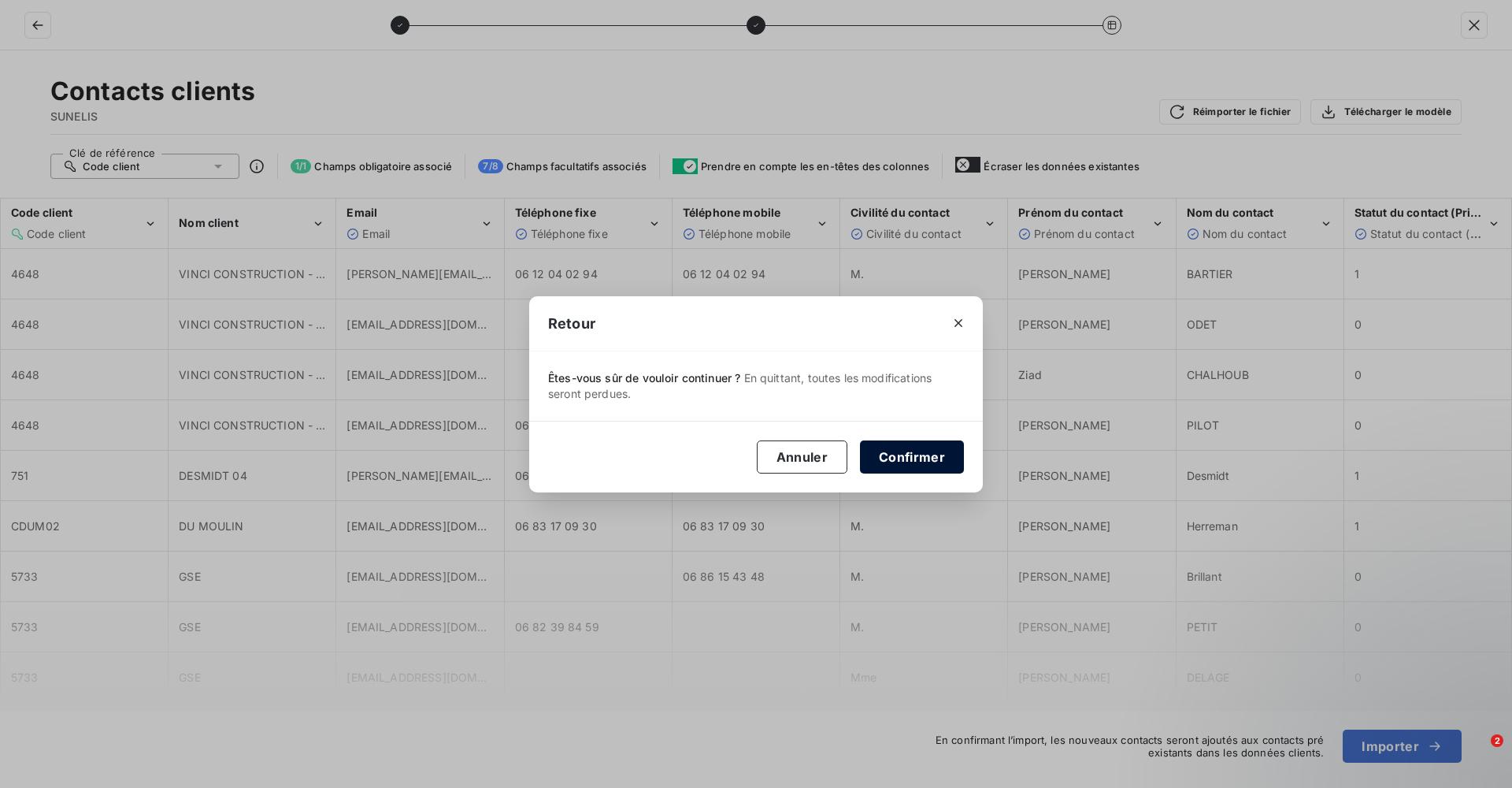
click at [907, 462] on button "Confirmer" at bounding box center [913, 456] width 104 height 33
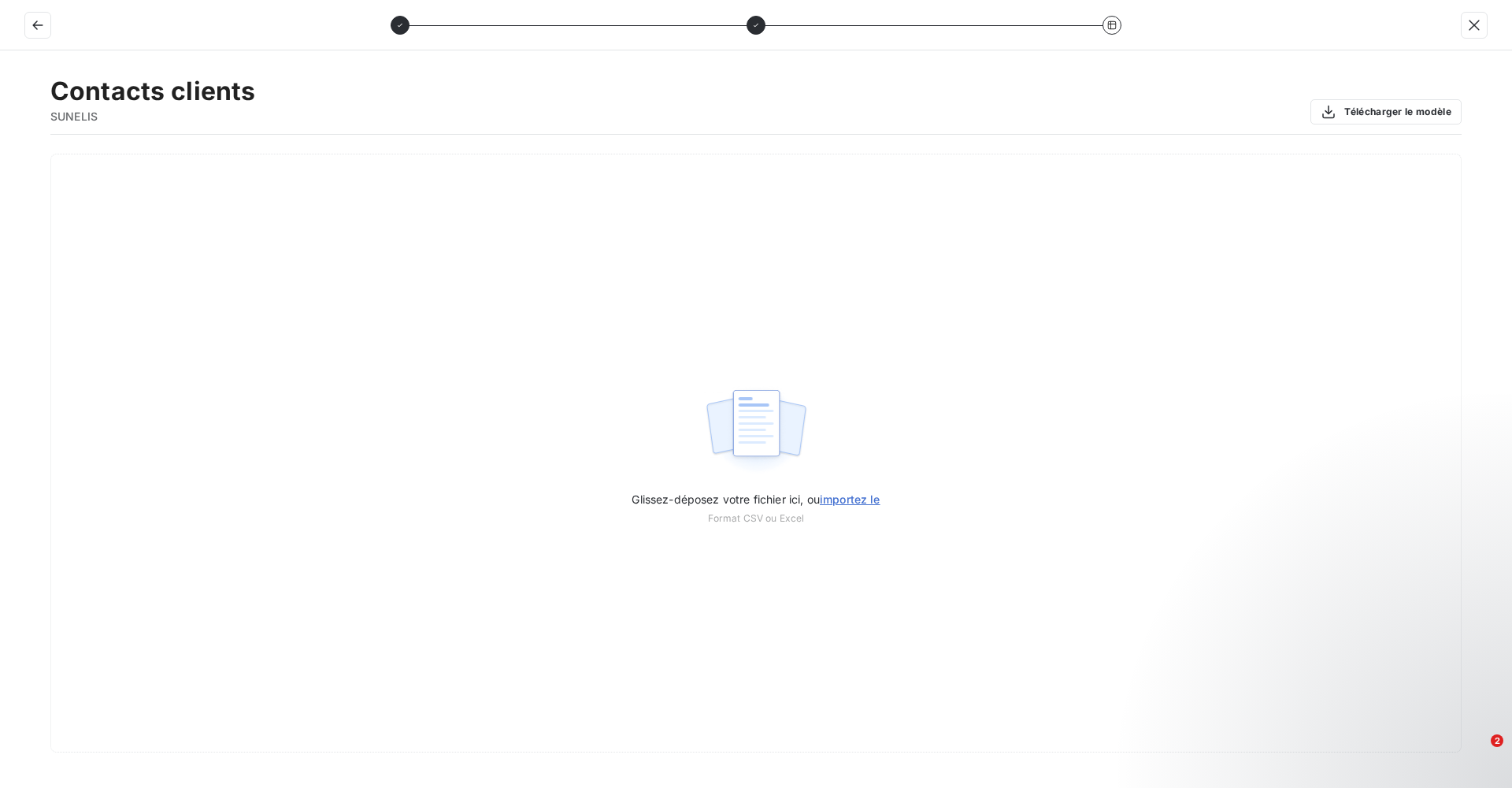
click at [16, 21] on div at bounding box center [756, 25] width 1512 height 50
click at [33, 20] on icon "button" at bounding box center [37, 25] width 16 height 16
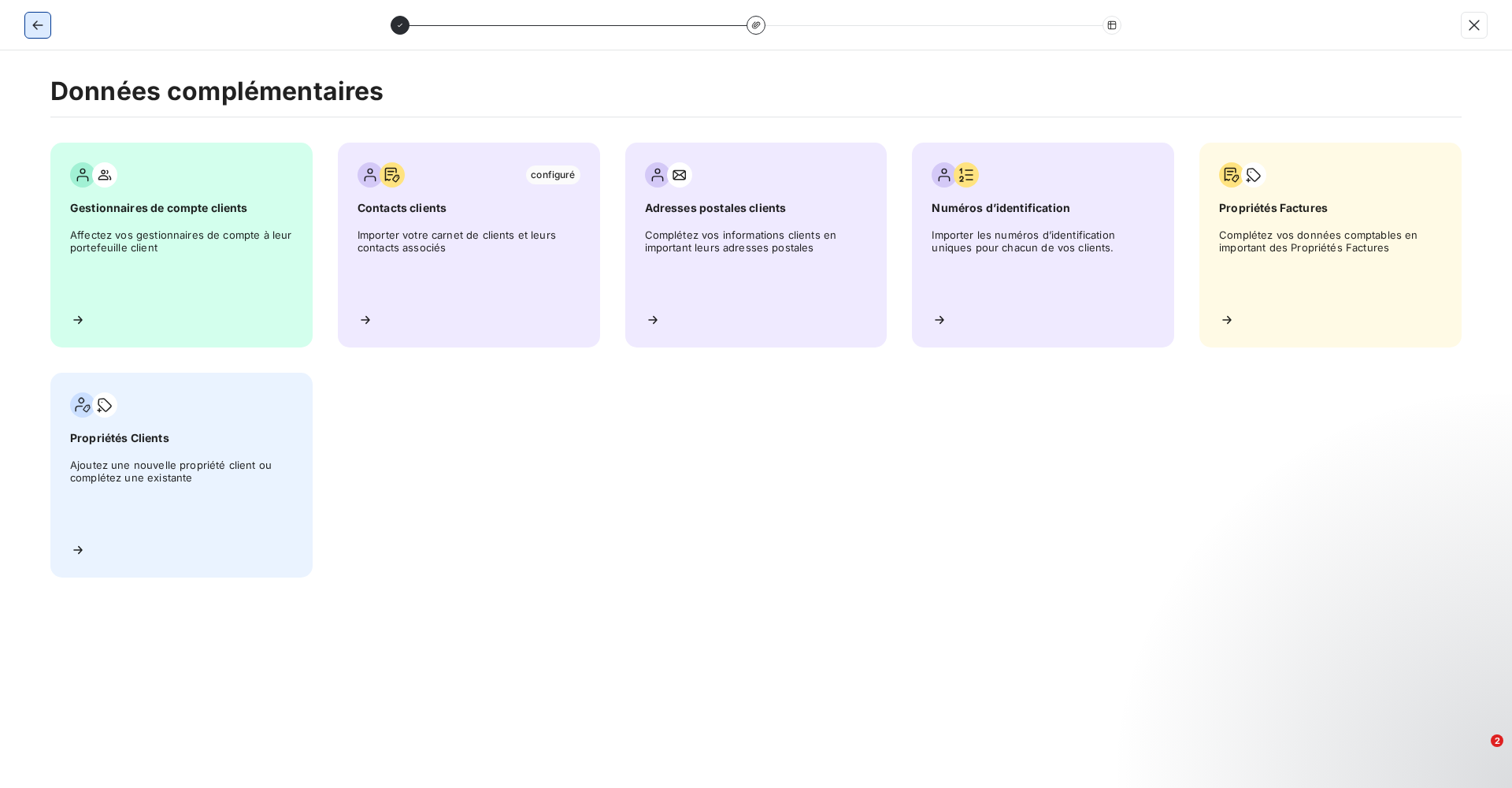
click at [42, 16] on button "button" at bounding box center [37, 25] width 25 height 25
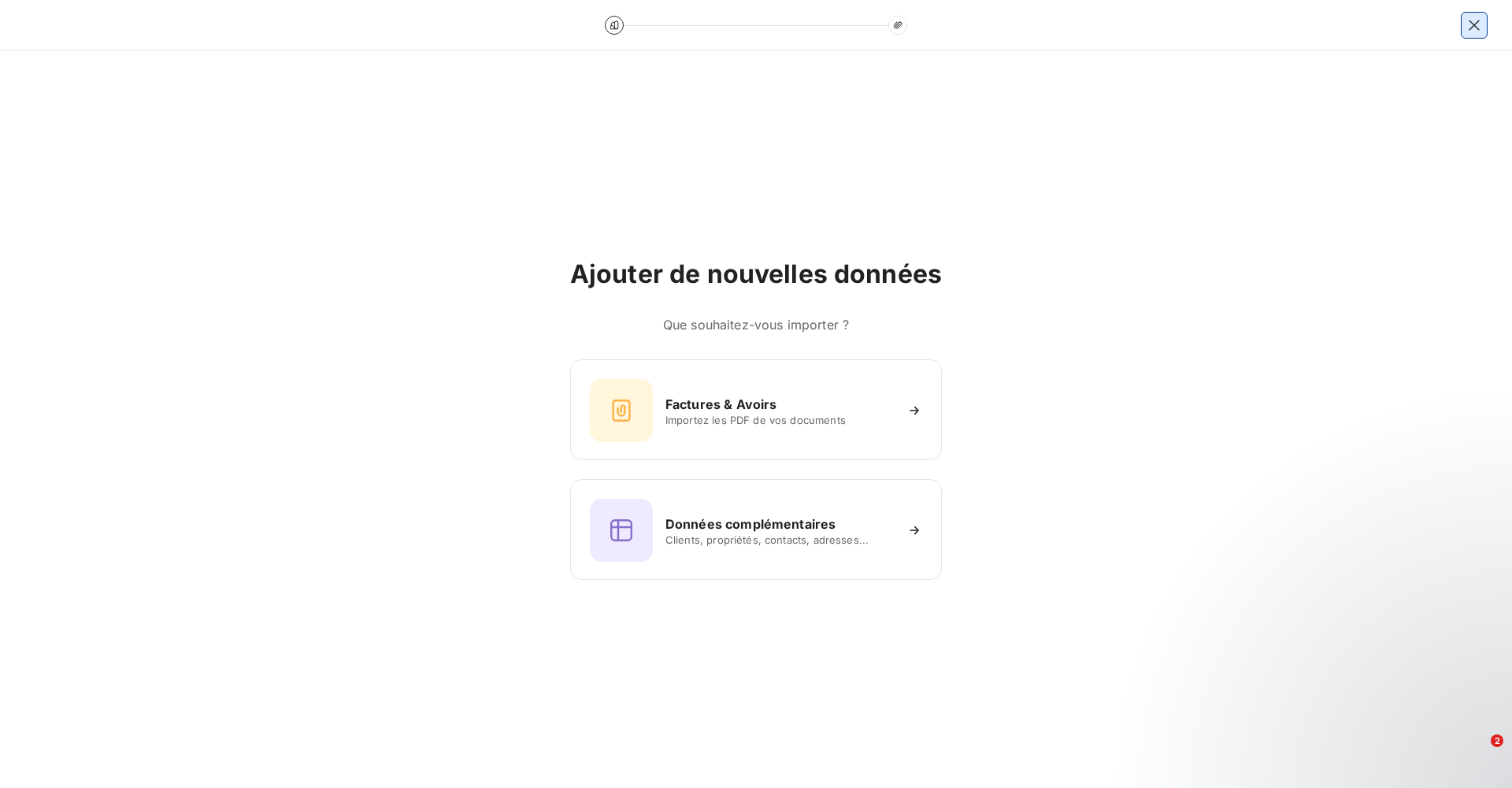
click at [1475, 21] on icon "button" at bounding box center [1474, 25] width 16 height 16
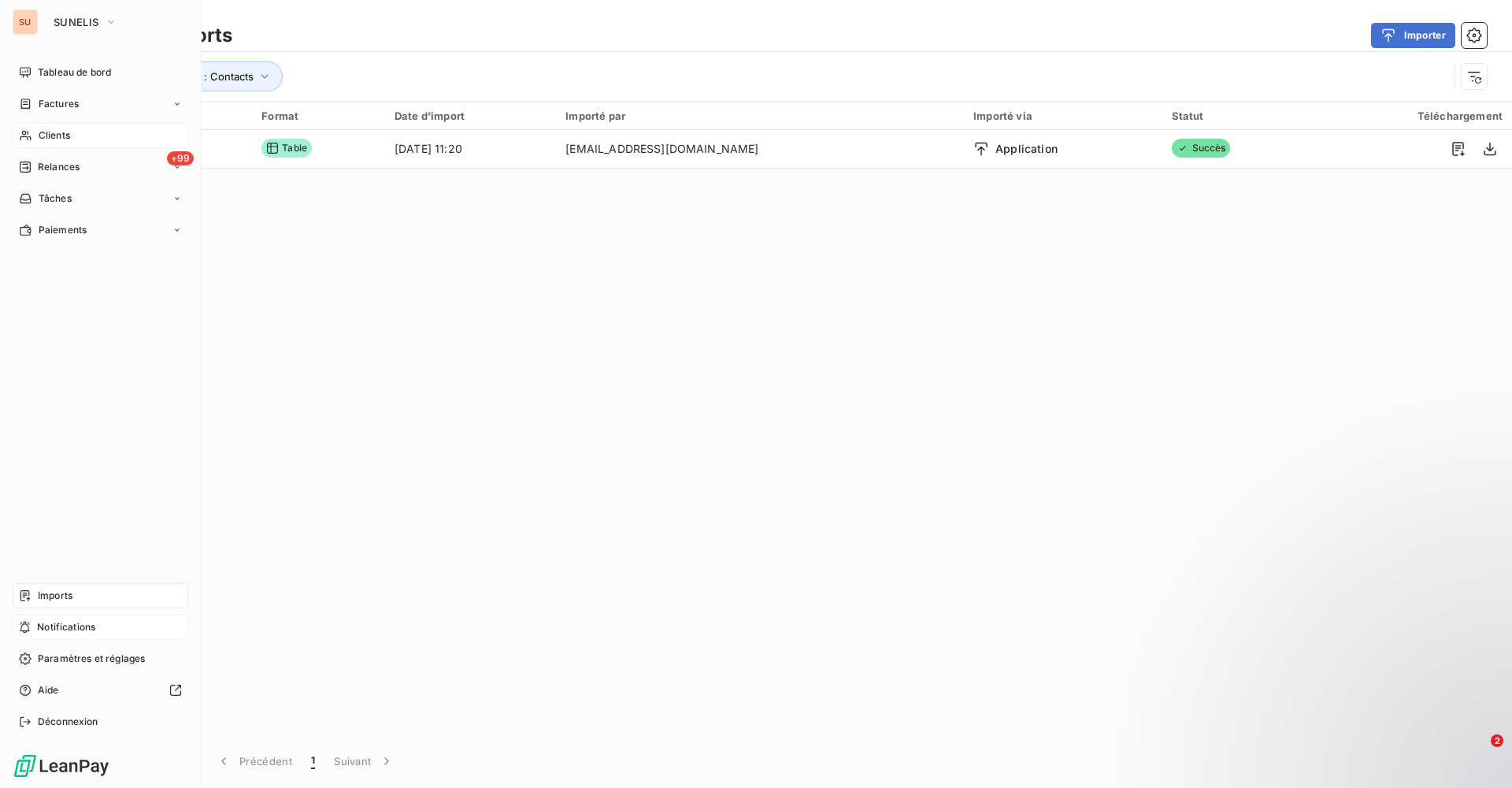
click at [28, 129] on div "Clients" at bounding box center [101, 135] width 175 height 25
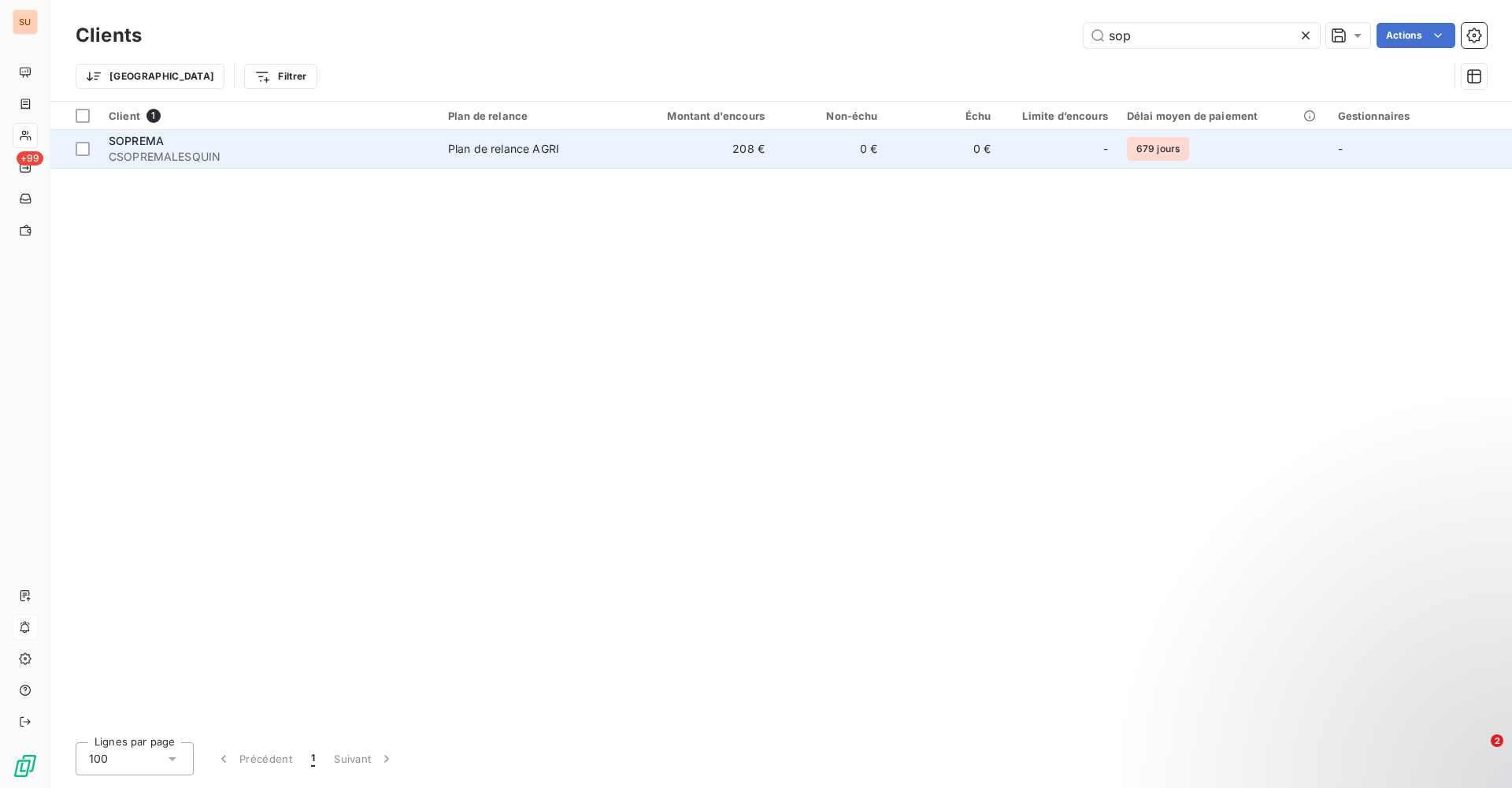
type input "sop"
click at [157, 145] on span "SOPREMA" at bounding box center [136, 141] width 55 height 13
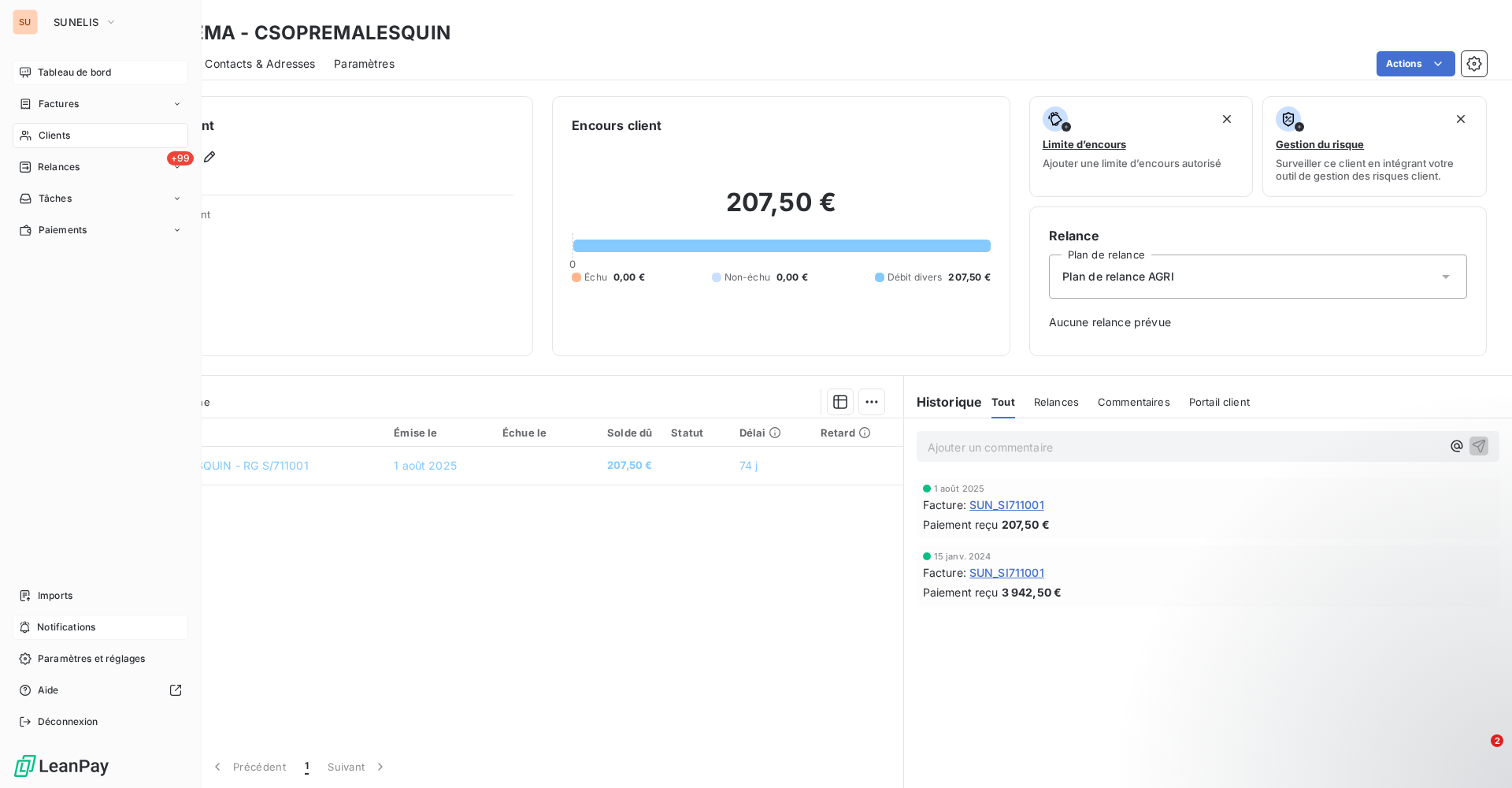
click at [35, 73] on div "Tableau de bord" at bounding box center [101, 72] width 175 height 25
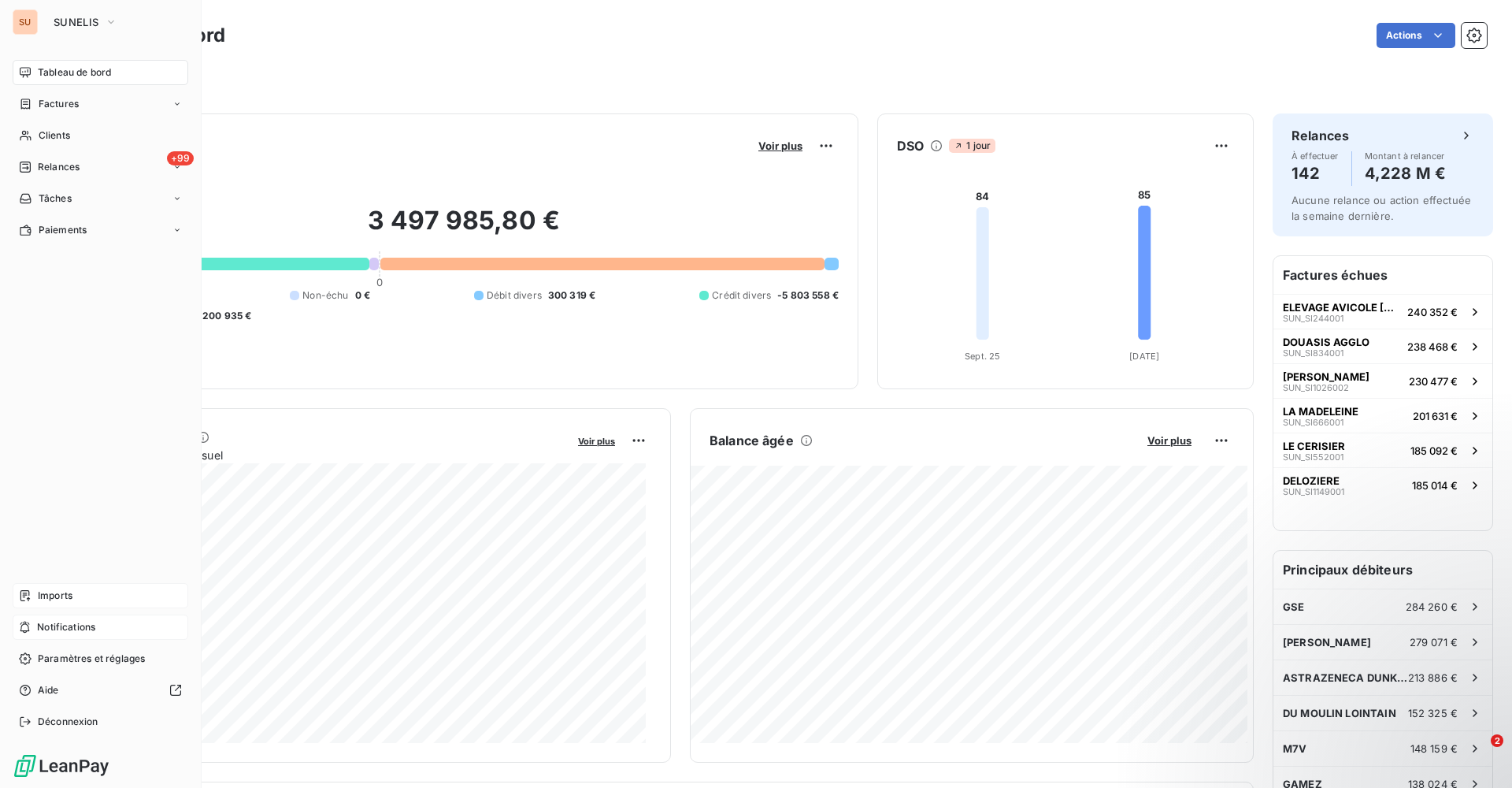
click at [21, 589] on icon at bounding box center [25, 596] width 13 height 13
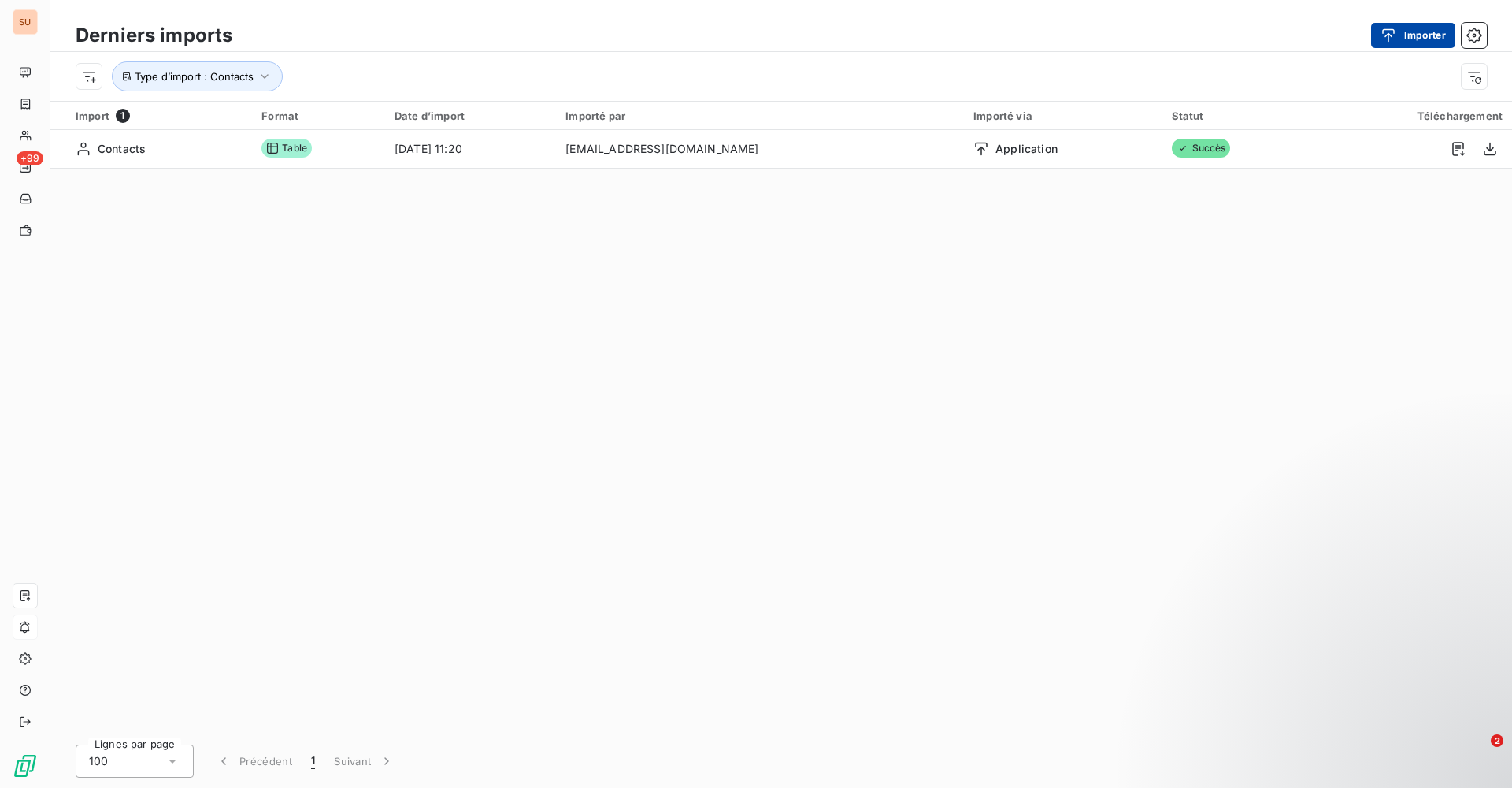
click at [1436, 35] on button "Importer" at bounding box center [1413, 35] width 84 height 25
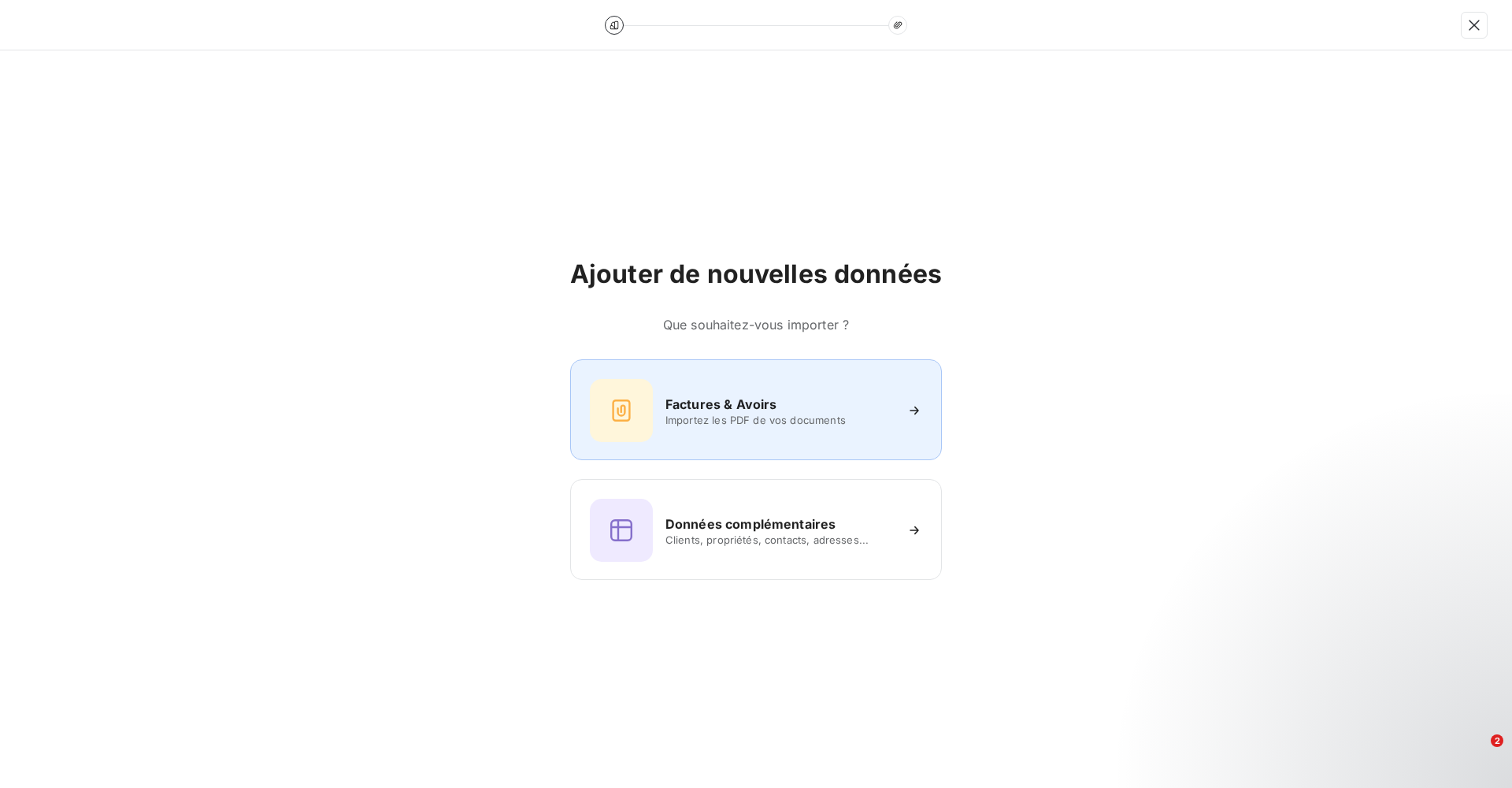
click at [788, 435] on div "Factures & Avoirs Importez les PDF de vos documents" at bounding box center [756, 410] width 333 height 63
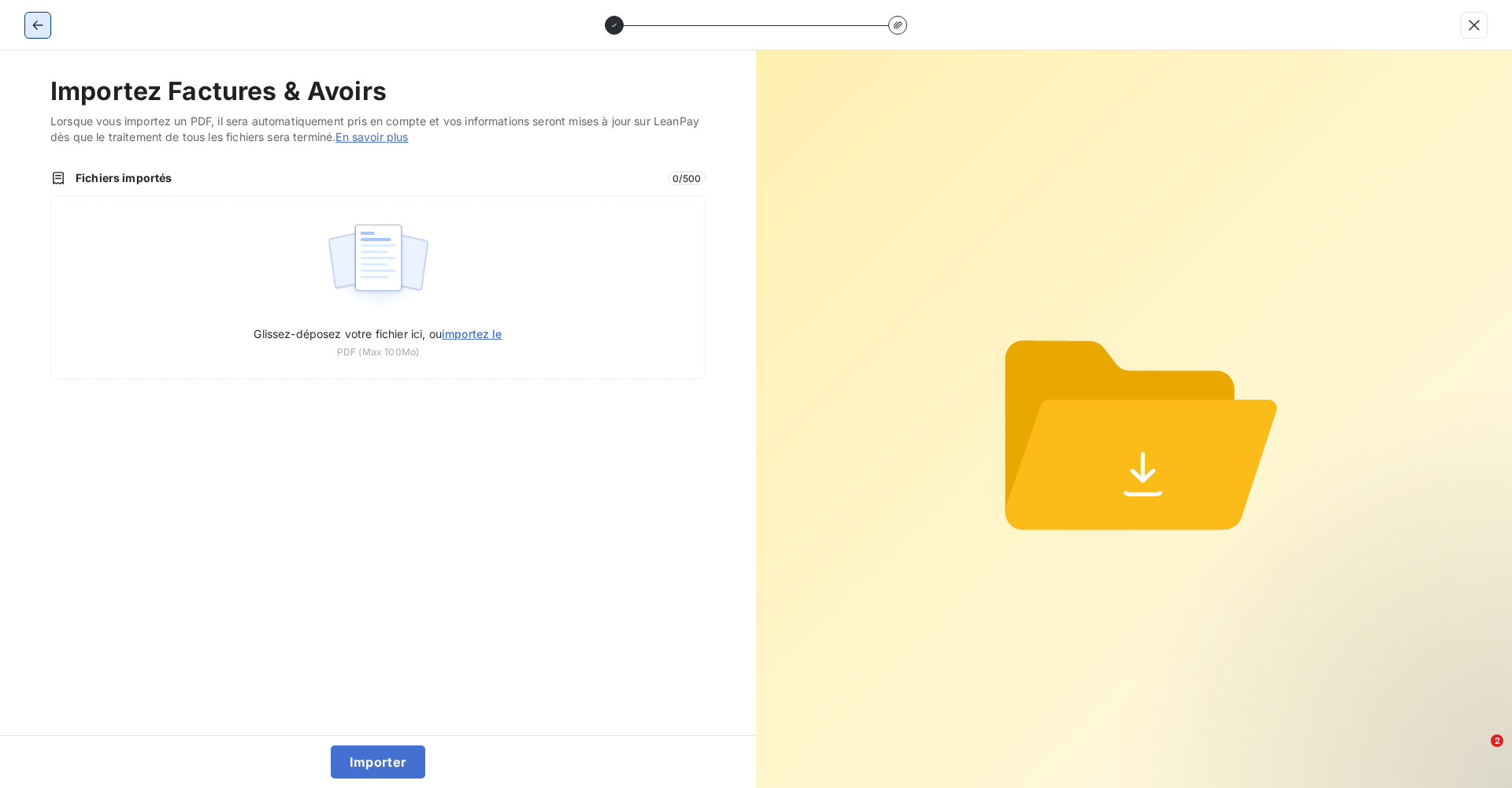
click at [29, 18] on button "button" at bounding box center [37, 25] width 25 height 25
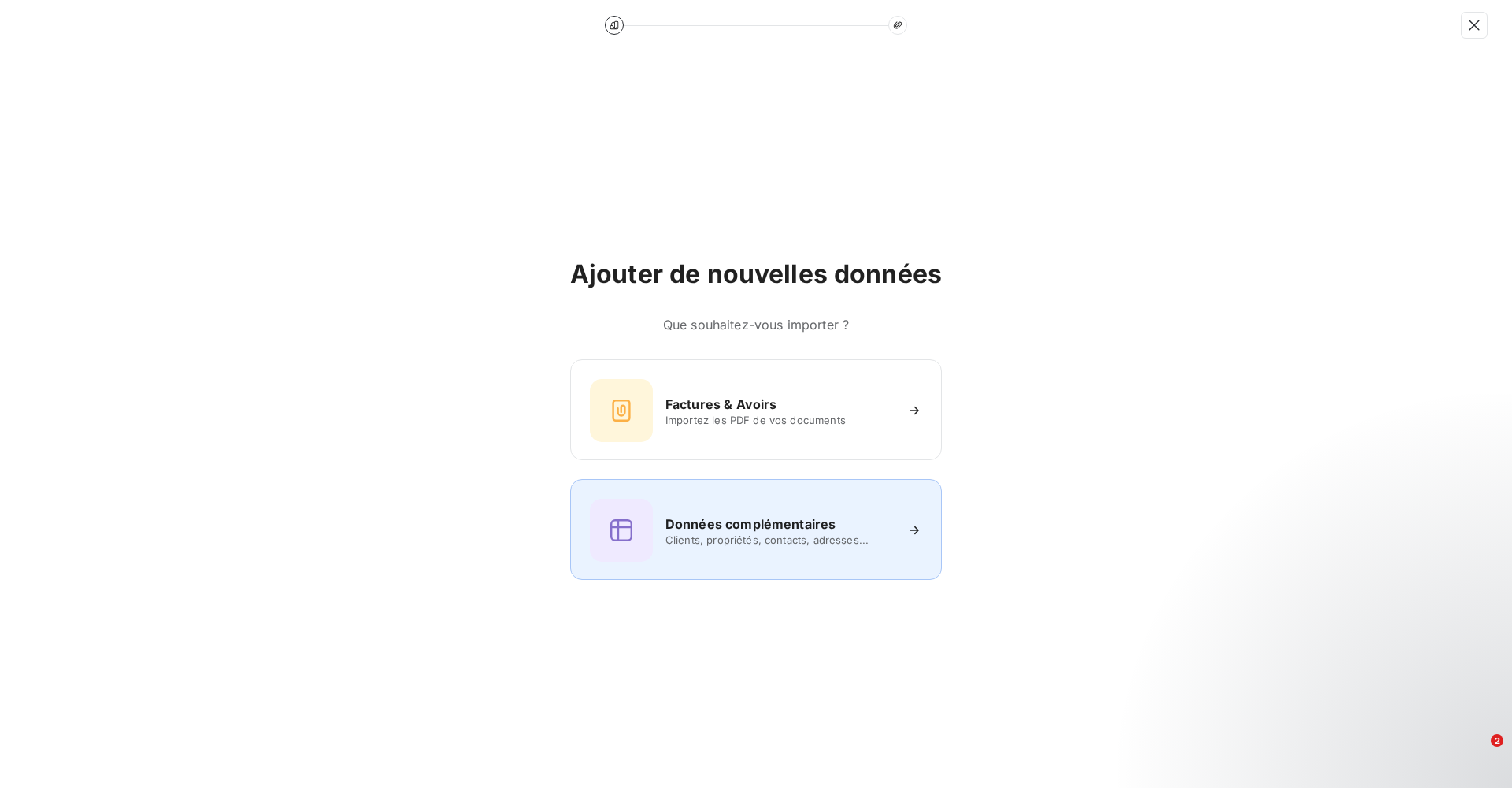
click at [779, 520] on h6 "Données complémentaires" at bounding box center [750, 524] width 170 height 19
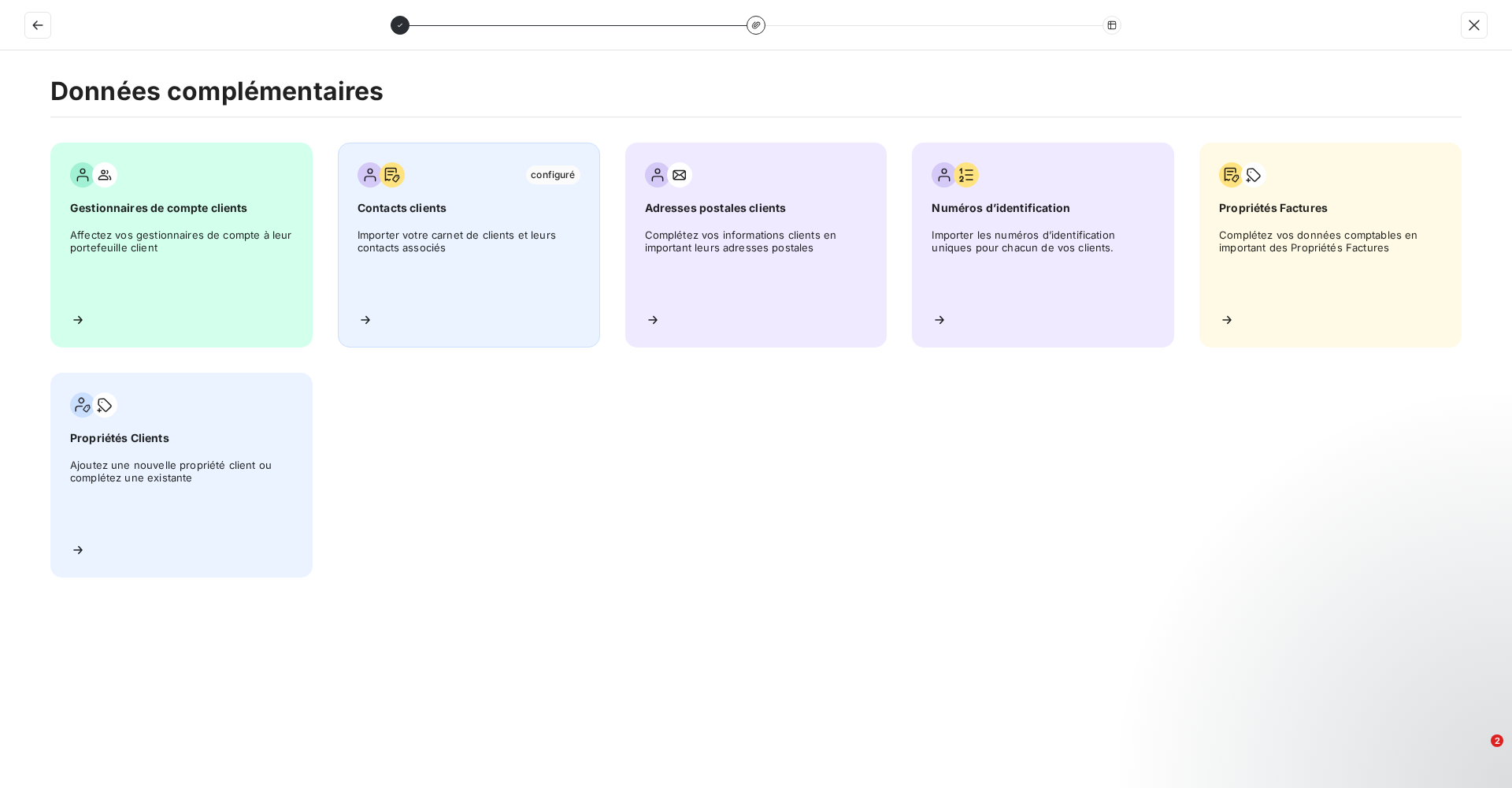
click at [402, 246] on span "Importer votre carnet de clients et leurs contacts associés" at bounding box center [469, 264] width 223 height 71
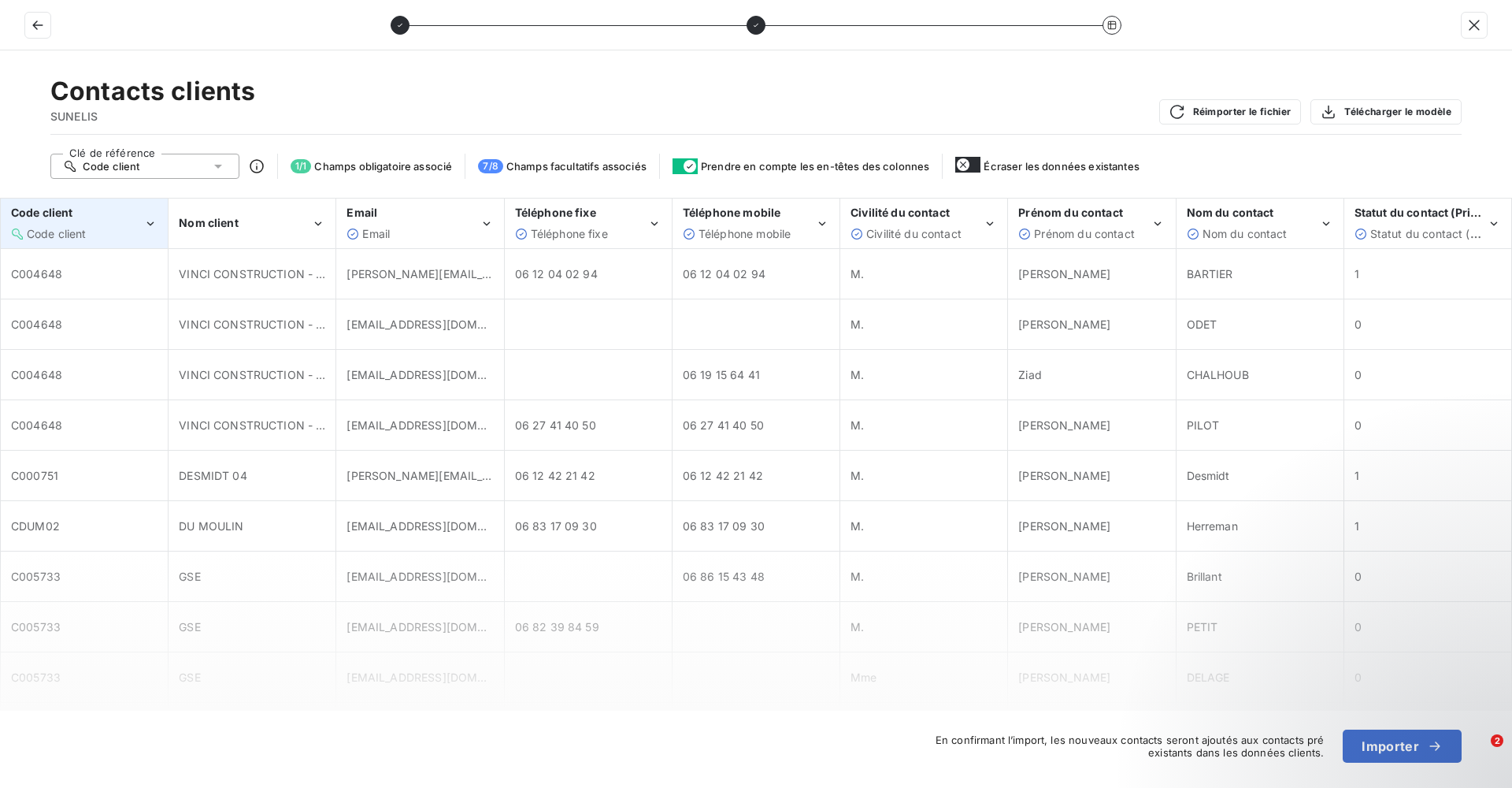
click at [145, 227] on icon "Code client" at bounding box center [150, 223] width 14 height 16
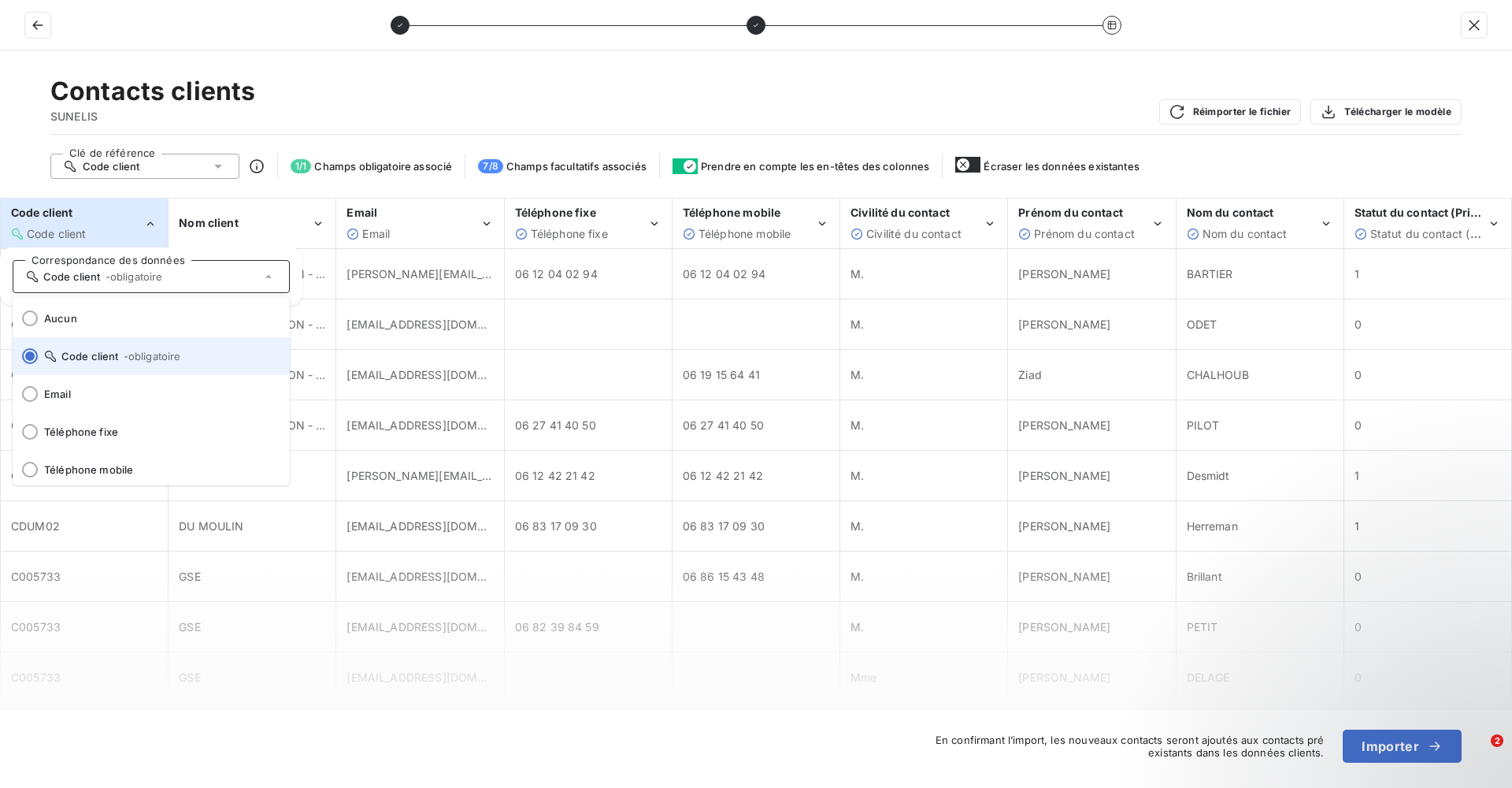
click at [81, 353] on span "Code client - obligatoire" at bounding box center [160, 356] width 233 height 13
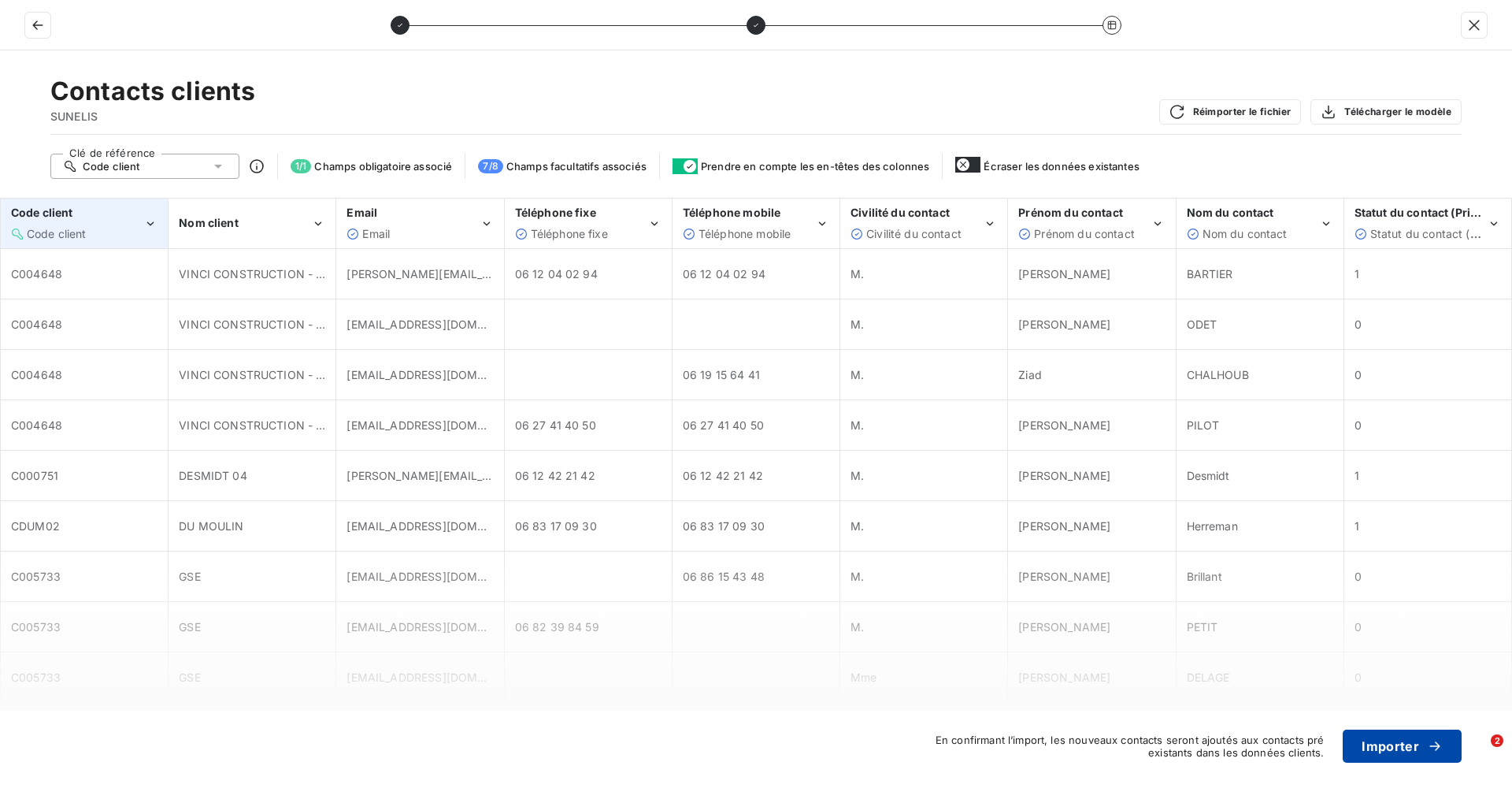
click at [1371, 748] on button "Importer" at bounding box center [1402, 745] width 119 height 33
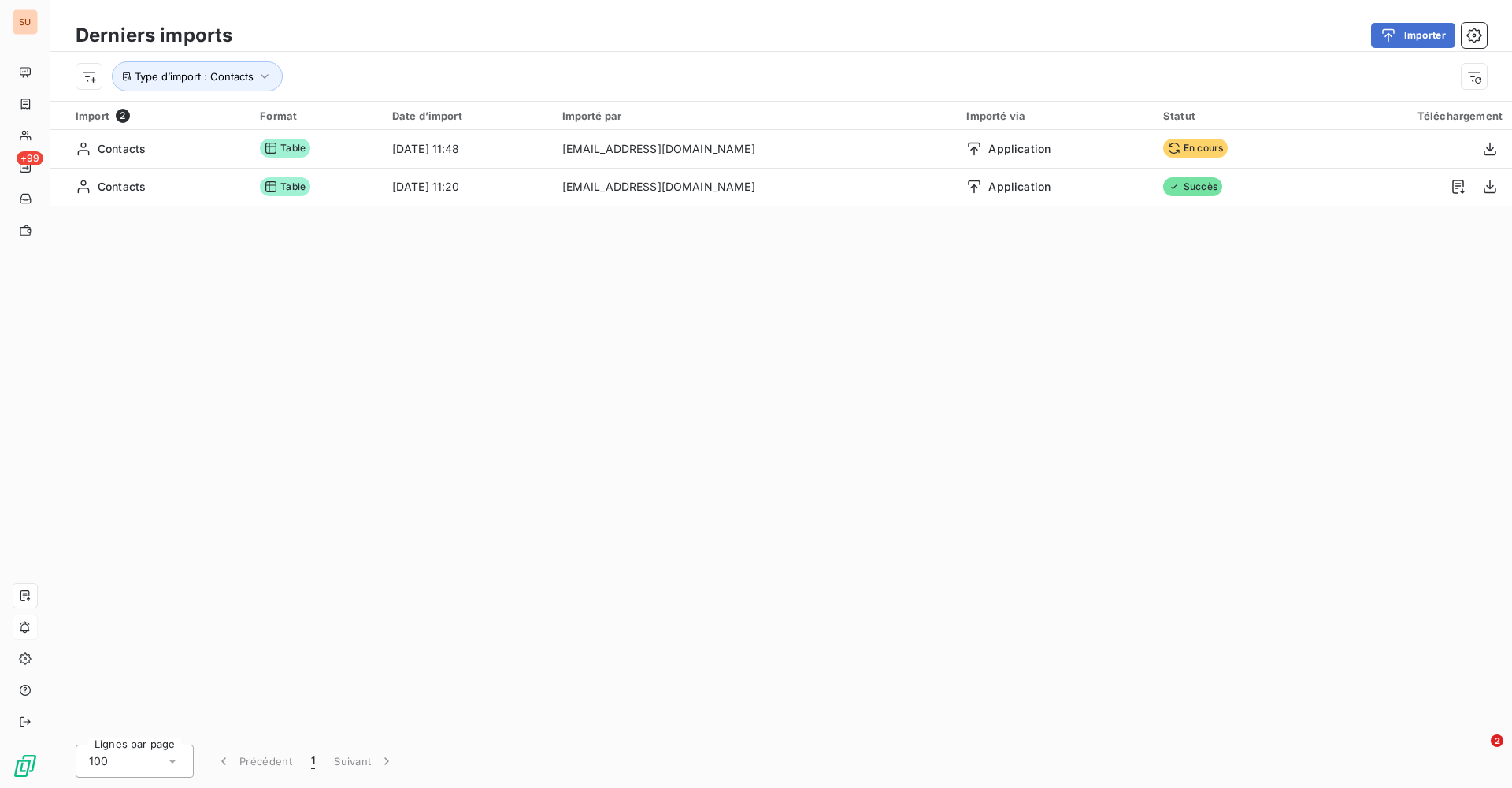
click at [442, 539] on div "Import 2 Format Date d’import Importé par Importé via Statut Téléchargement Con…" at bounding box center [781, 418] width 1462 height 632
click at [890, 532] on div "Import 2 Format Date d’import Importé par Importé via Statut Téléchargement Con…" at bounding box center [781, 418] width 1462 height 632
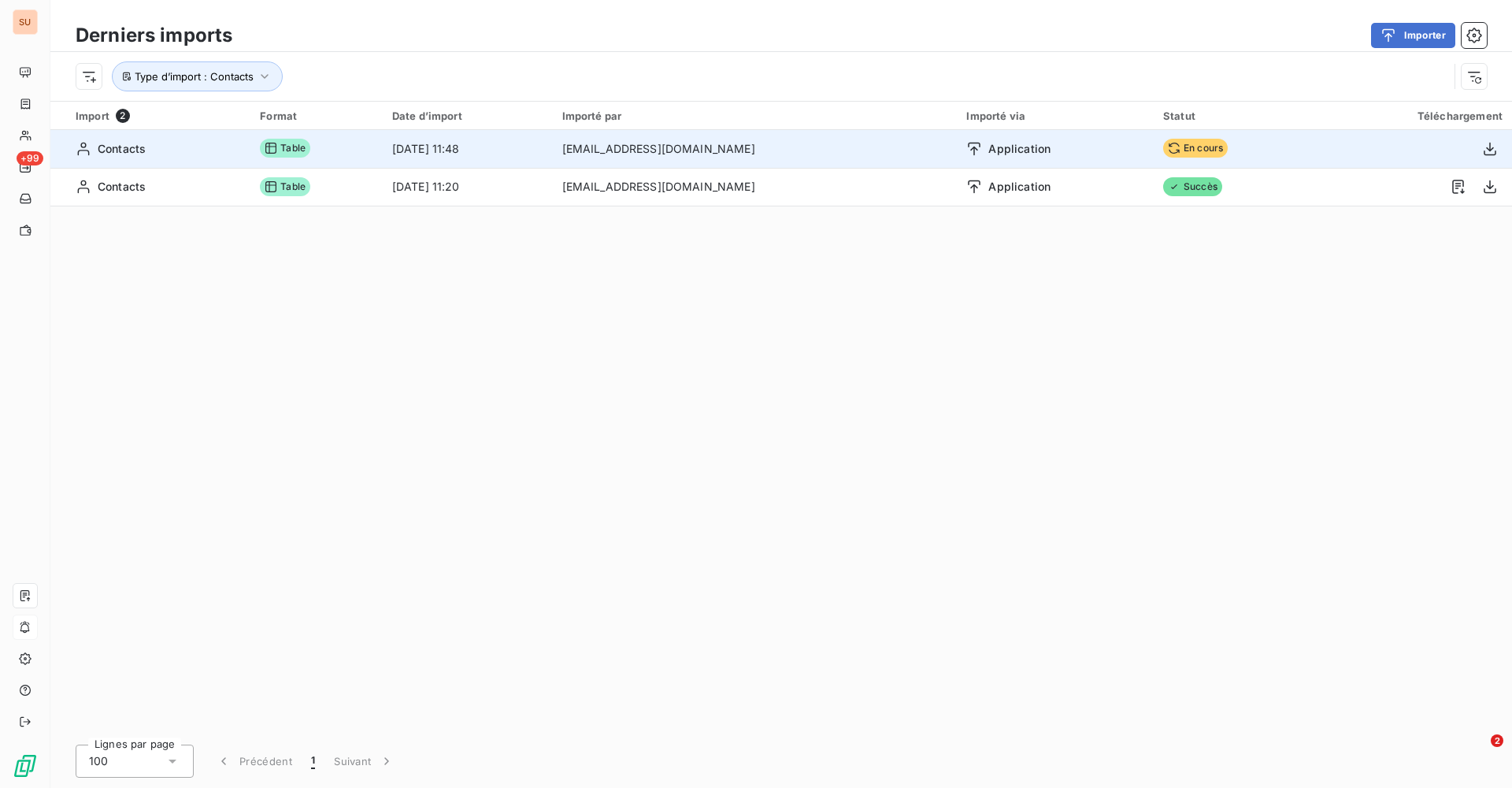
click at [1187, 149] on span "En cours" at bounding box center [1195, 148] width 64 height 19
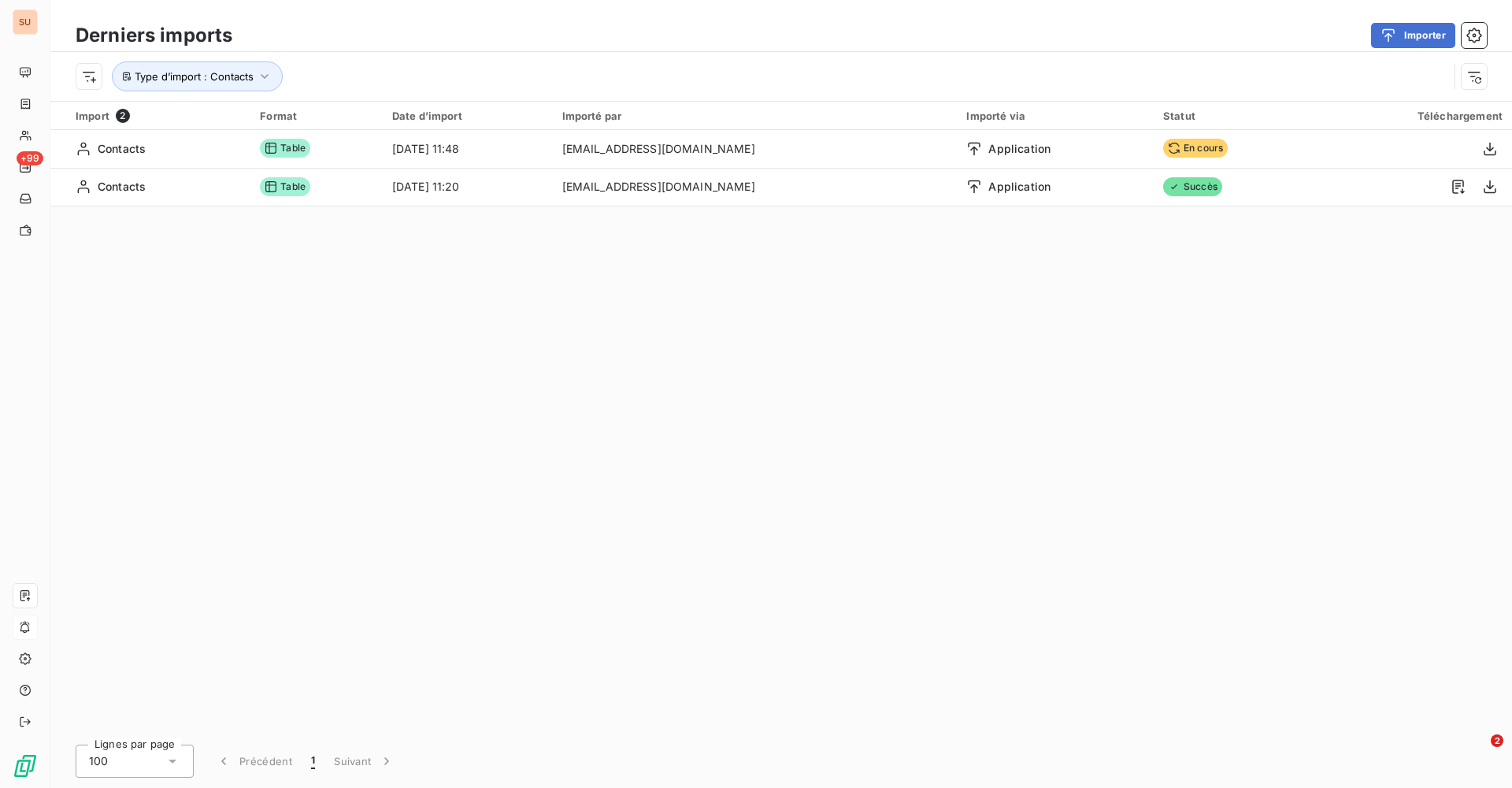
drag, startPoint x: 1233, startPoint y: 498, endPoint x: 1214, endPoint y: 485, distance: 23.0
click at [1230, 495] on div "Import 2 Format Date d’import Importé par Importé via Statut Téléchargement Con…" at bounding box center [781, 418] width 1462 height 632
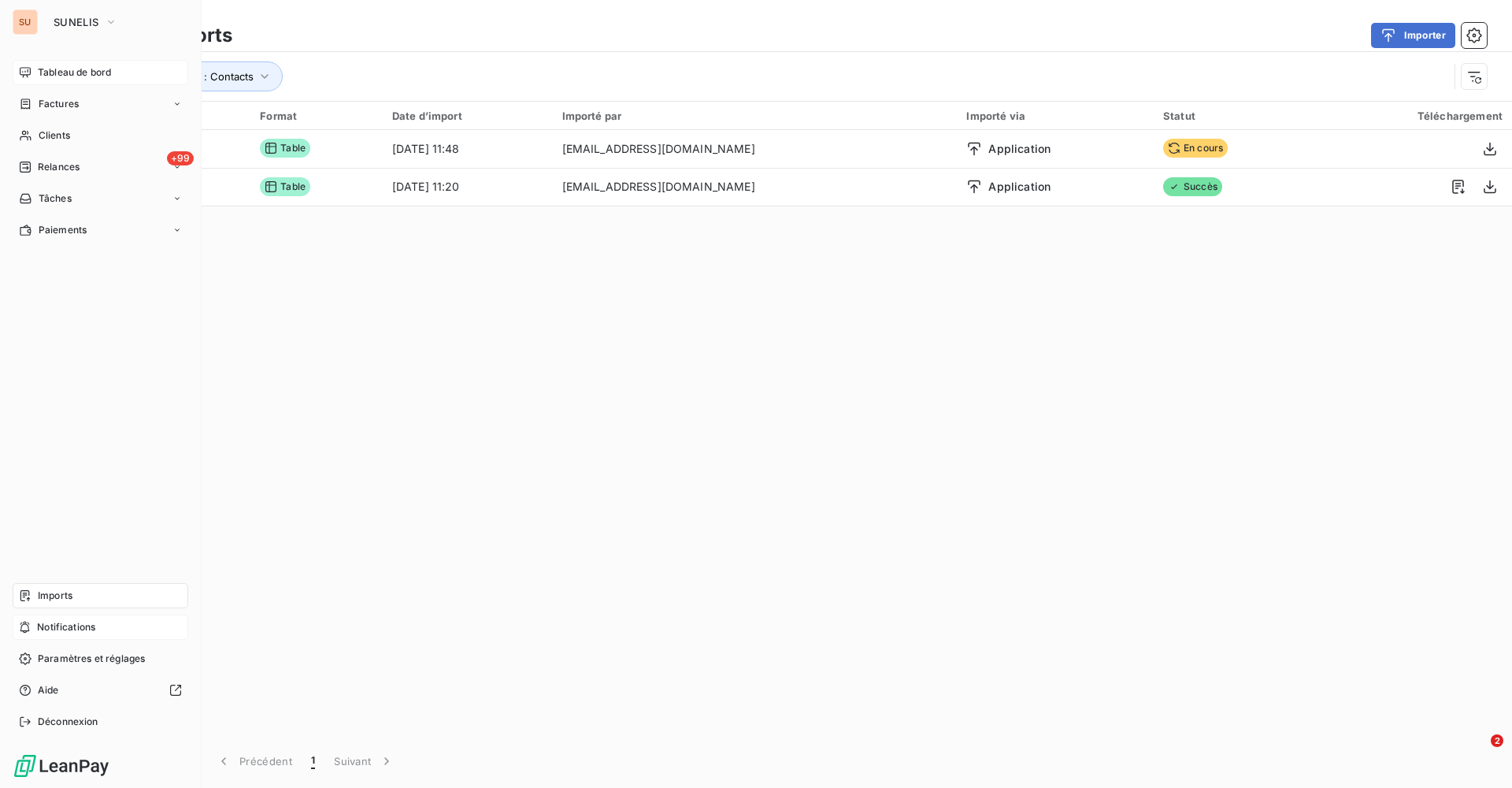
click at [60, 72] on span "Tableau de bord" at bounding box center [75, 72] width 74 height 14
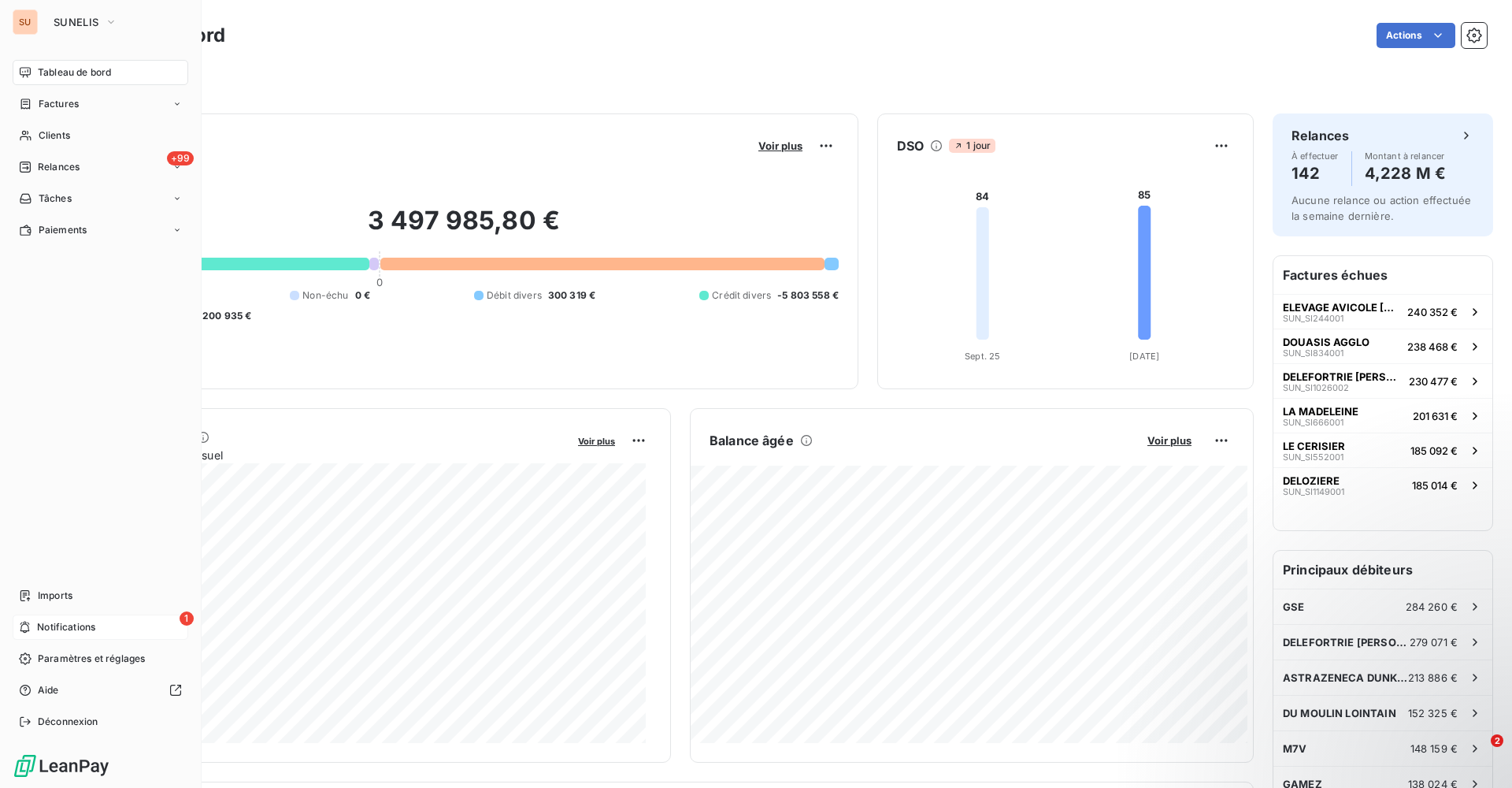
click at [102, 629] on div "1 Notifications" at bounding box center [101, 627] width 175 height 25
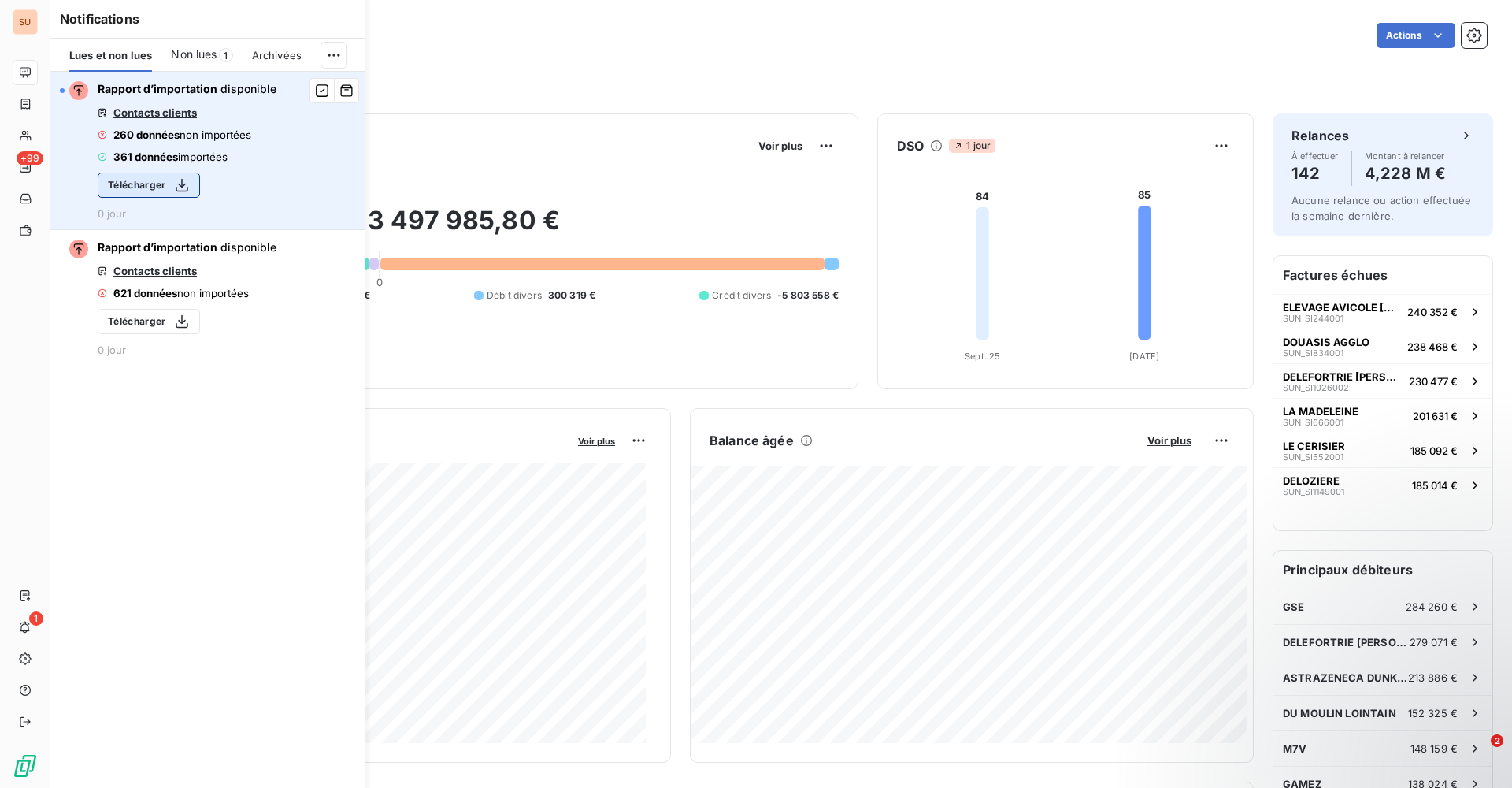
click at [179, 183] on icon "button" at bounding box center [182, 185] width 16 height 16
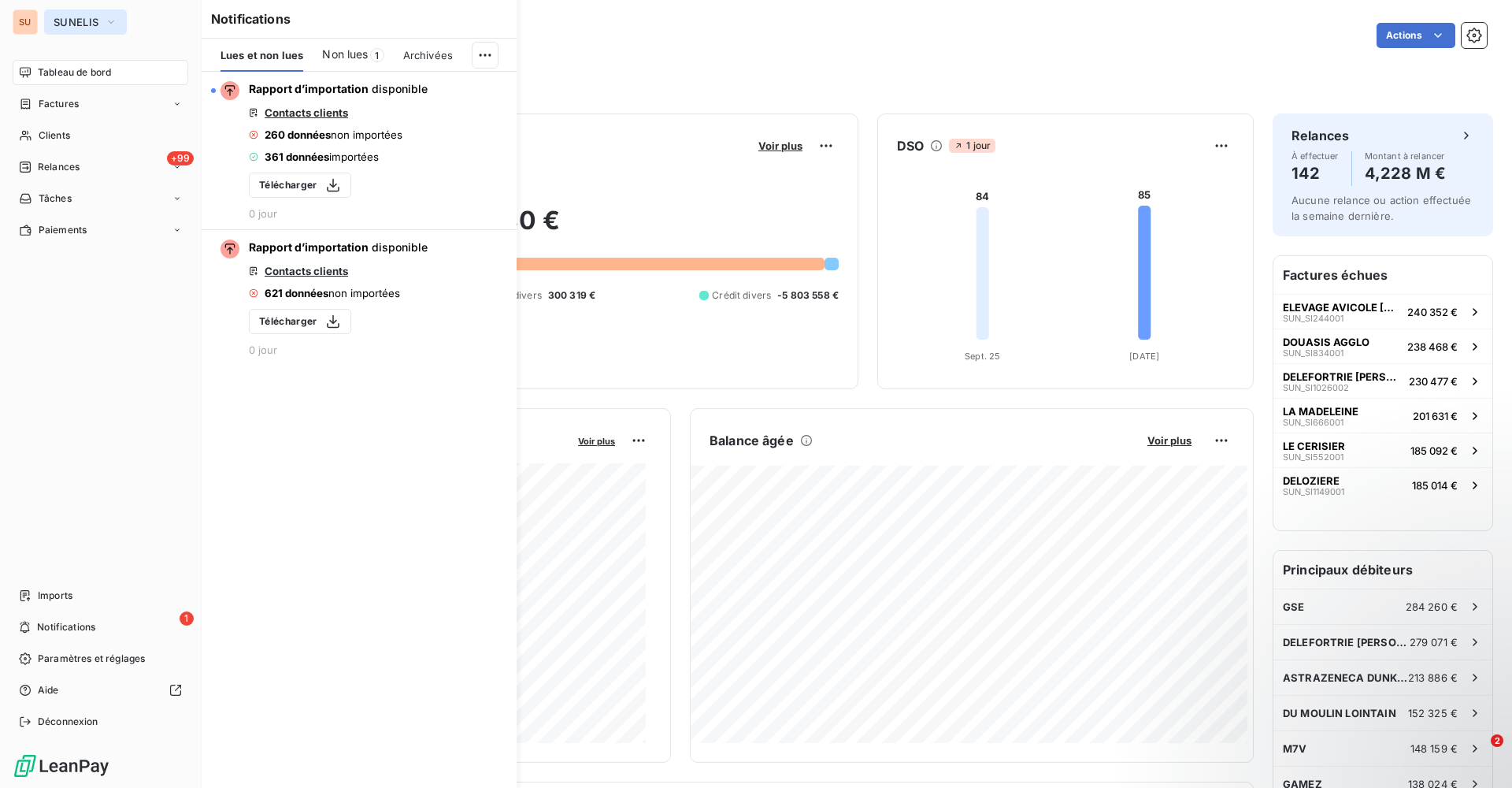
drag, startPoint x: 98, startPoint y: 17, endPoint x: 98, endPoint y: 28, distance: 11.0
click at [98, 17] on span "SUNELIS" at bounding box center [76, 22] width 45 height 13
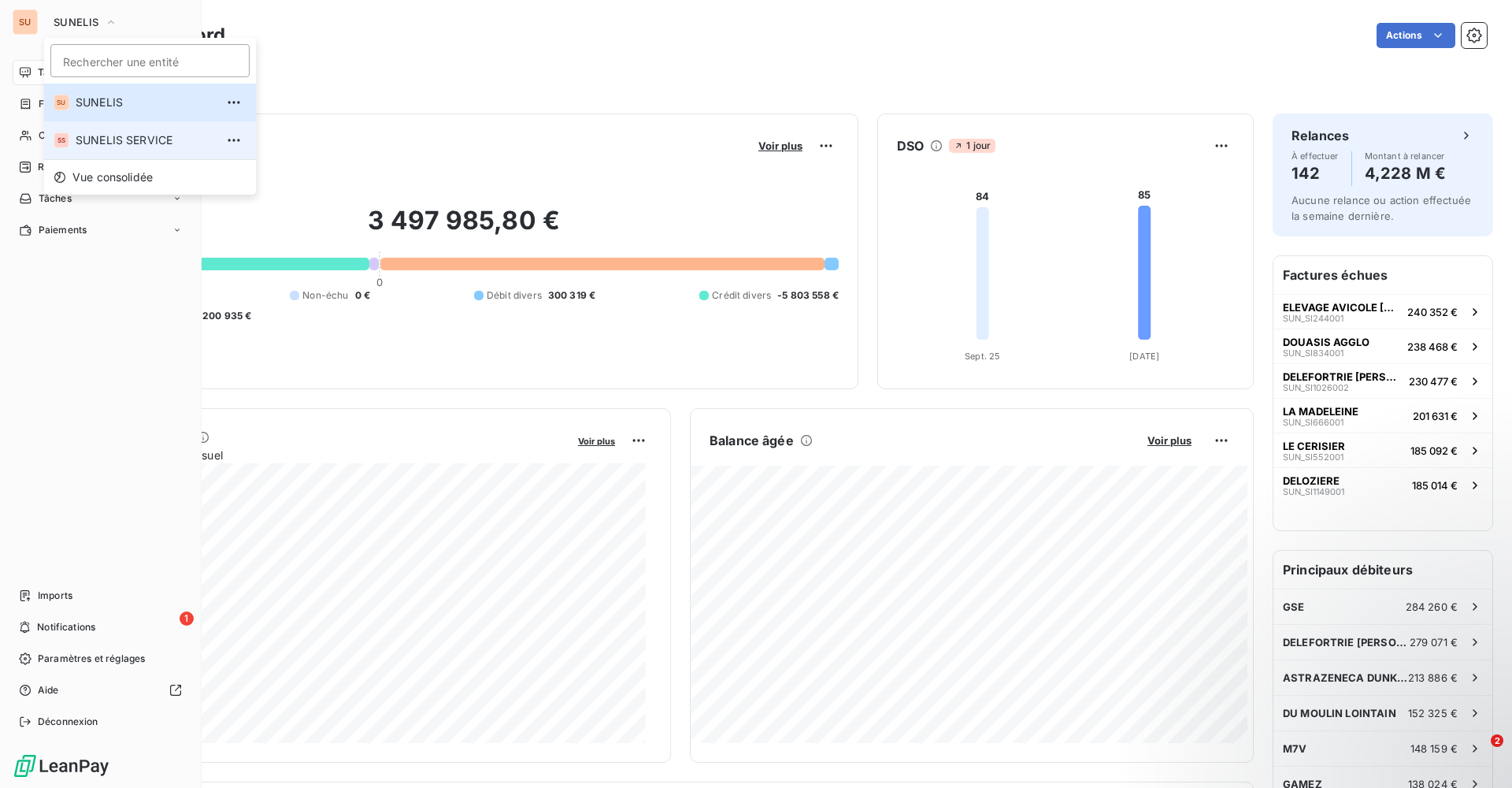
click at [89, 133] on span "SUNELIS SERVICE" at bounding box center [145, 140] width 140 height 16
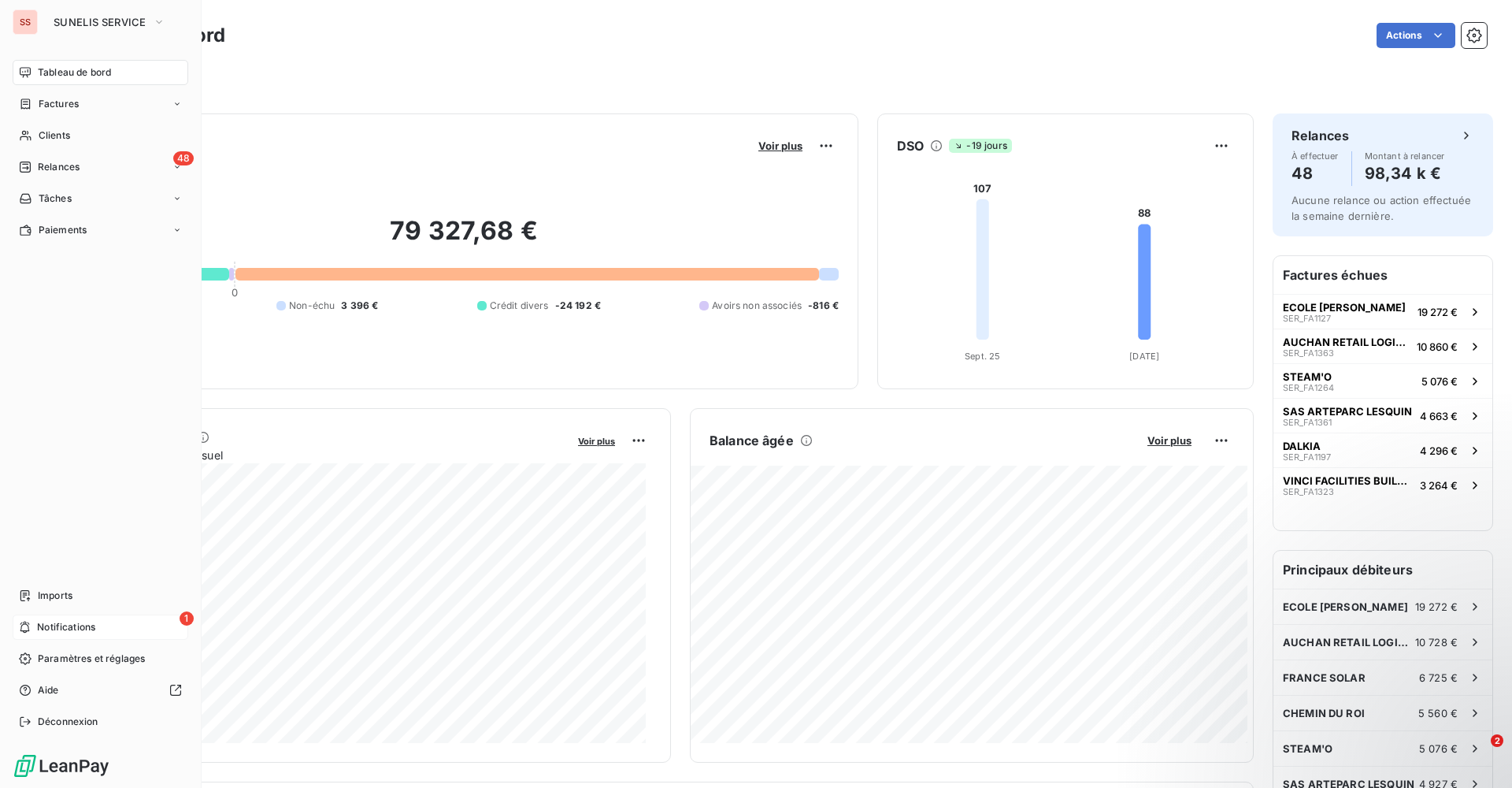
click at [84, 624] on span "Notifications" at bounding box center [66, 627] width 59 height 14
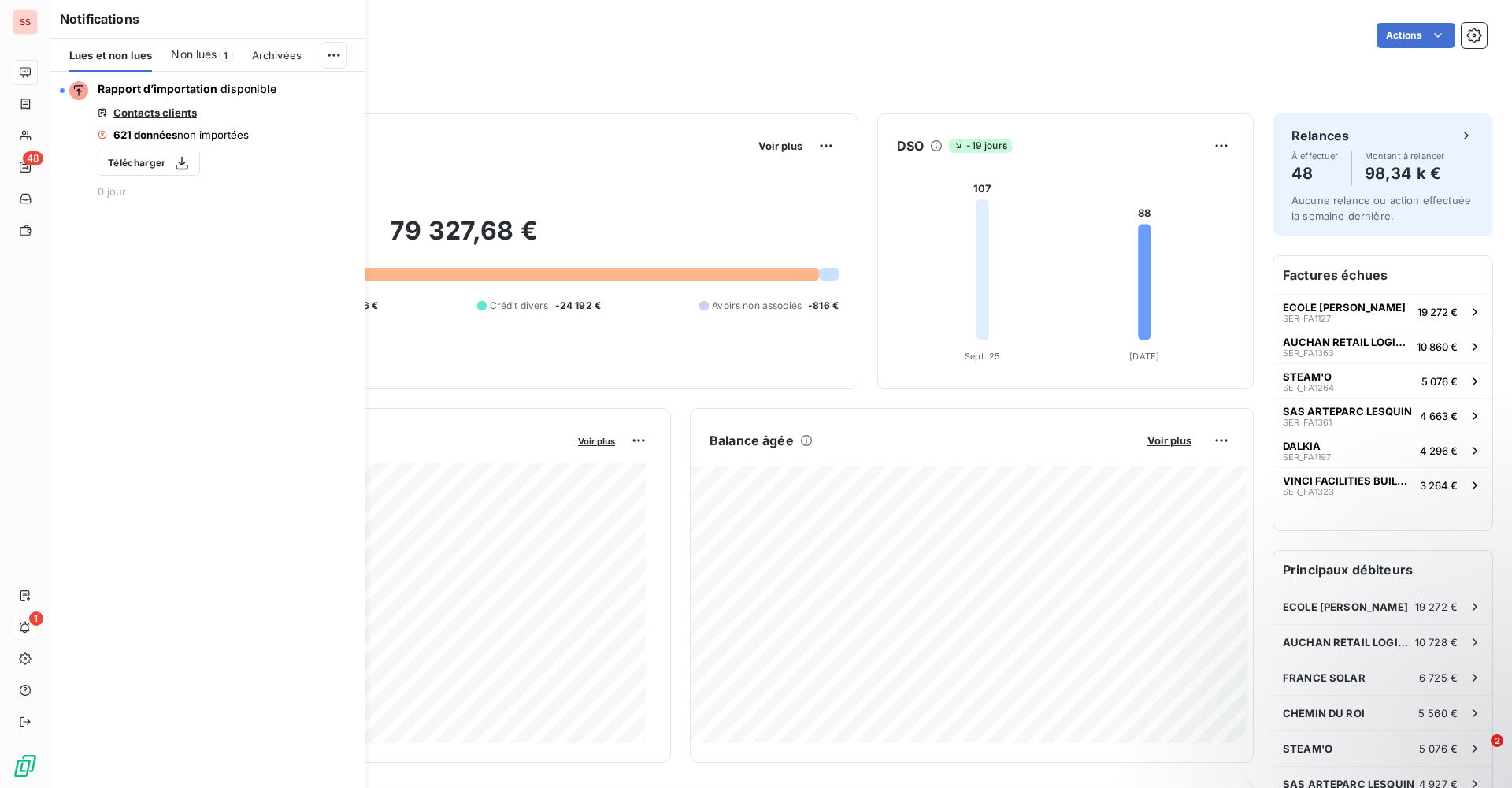
click at [211, 56] on span "Non lues" at bounding box center [193, 54] width 46 height 16
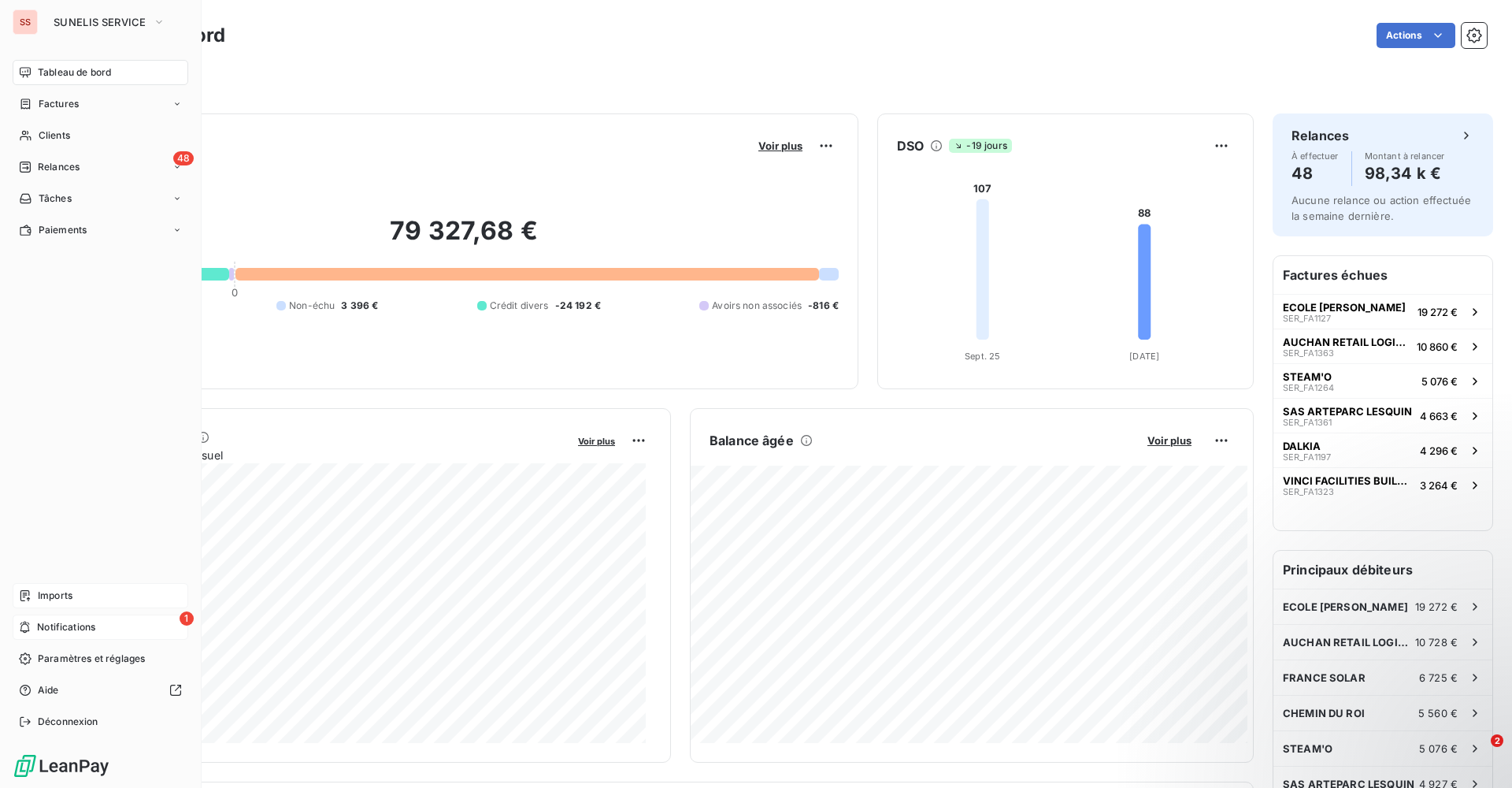
click at [39, 586] on div "Imports" at bounding box center [101, 595] width 175 height 25
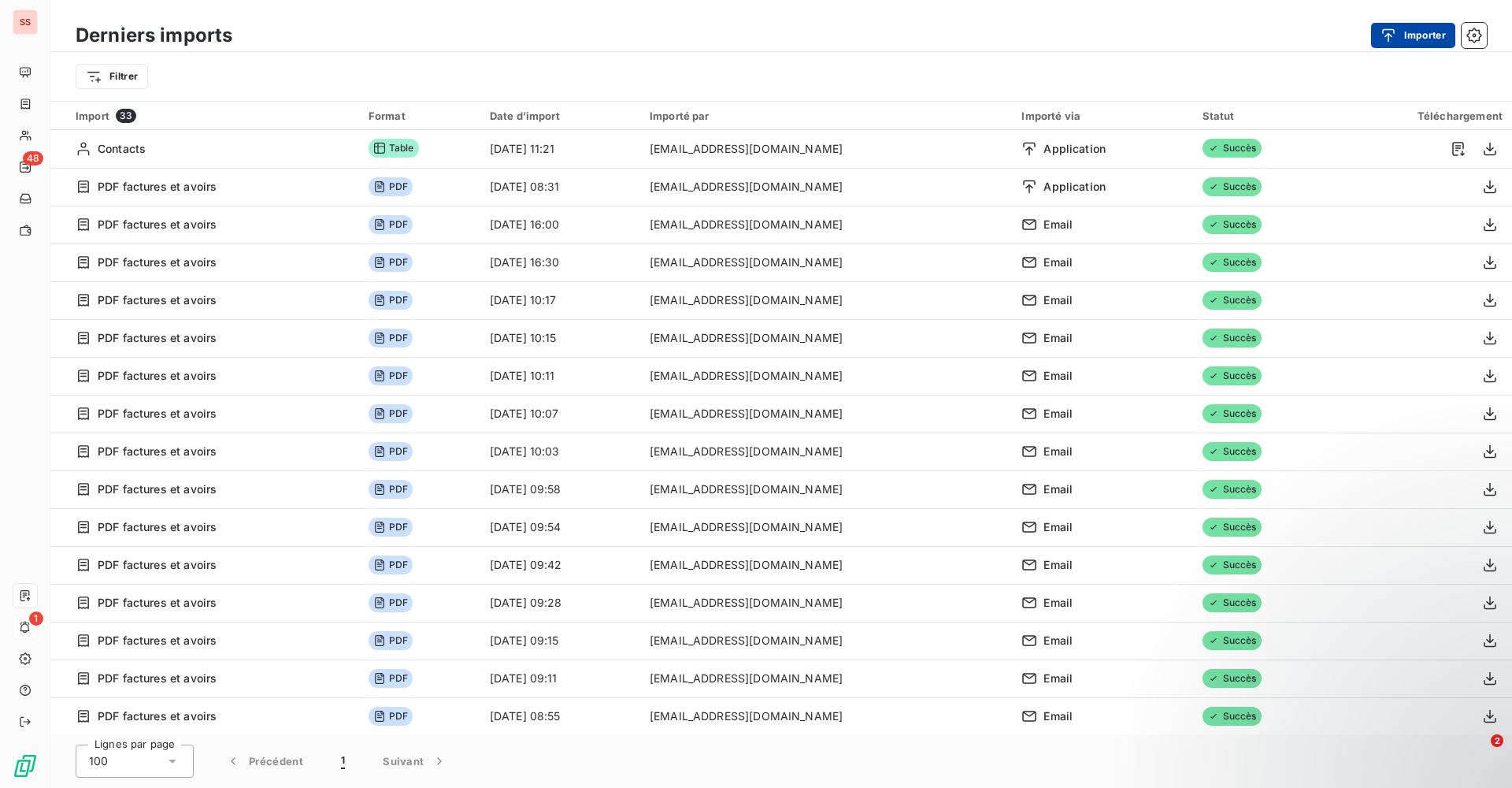
click at [1391, 39] on icon "button" at bounding box center [1388, 35] width 16 height 16
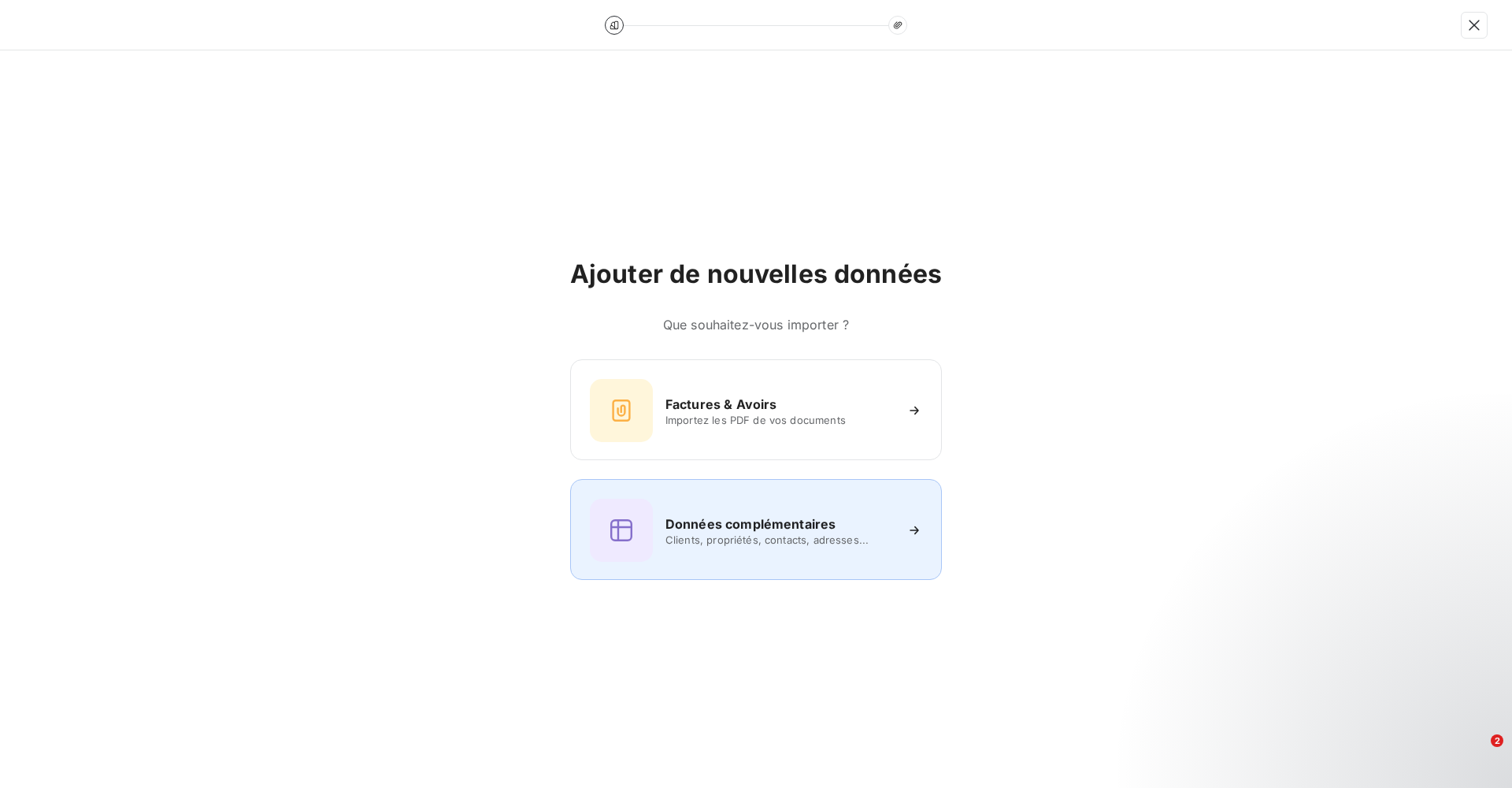
click at [717, 538] on span "Clients, propriétés, contacts, adresses..." at bounding box center [779, 540] width 228 height 13
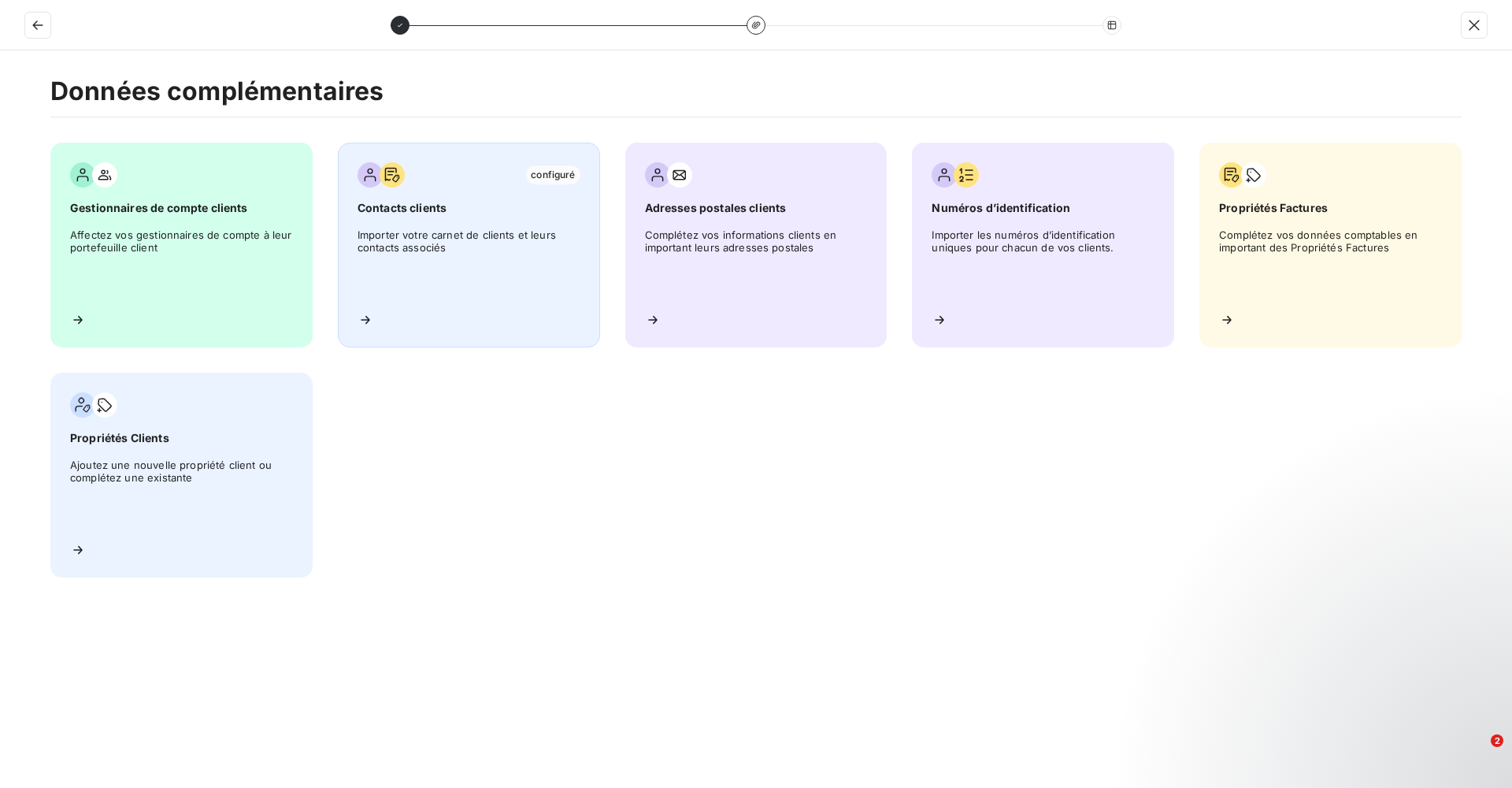
click at [518, 329] on div "configuré Contacts clients Importer votre carnet de clients et leurs contacts a…" at bounding box center [468, 245] width 262 height 205
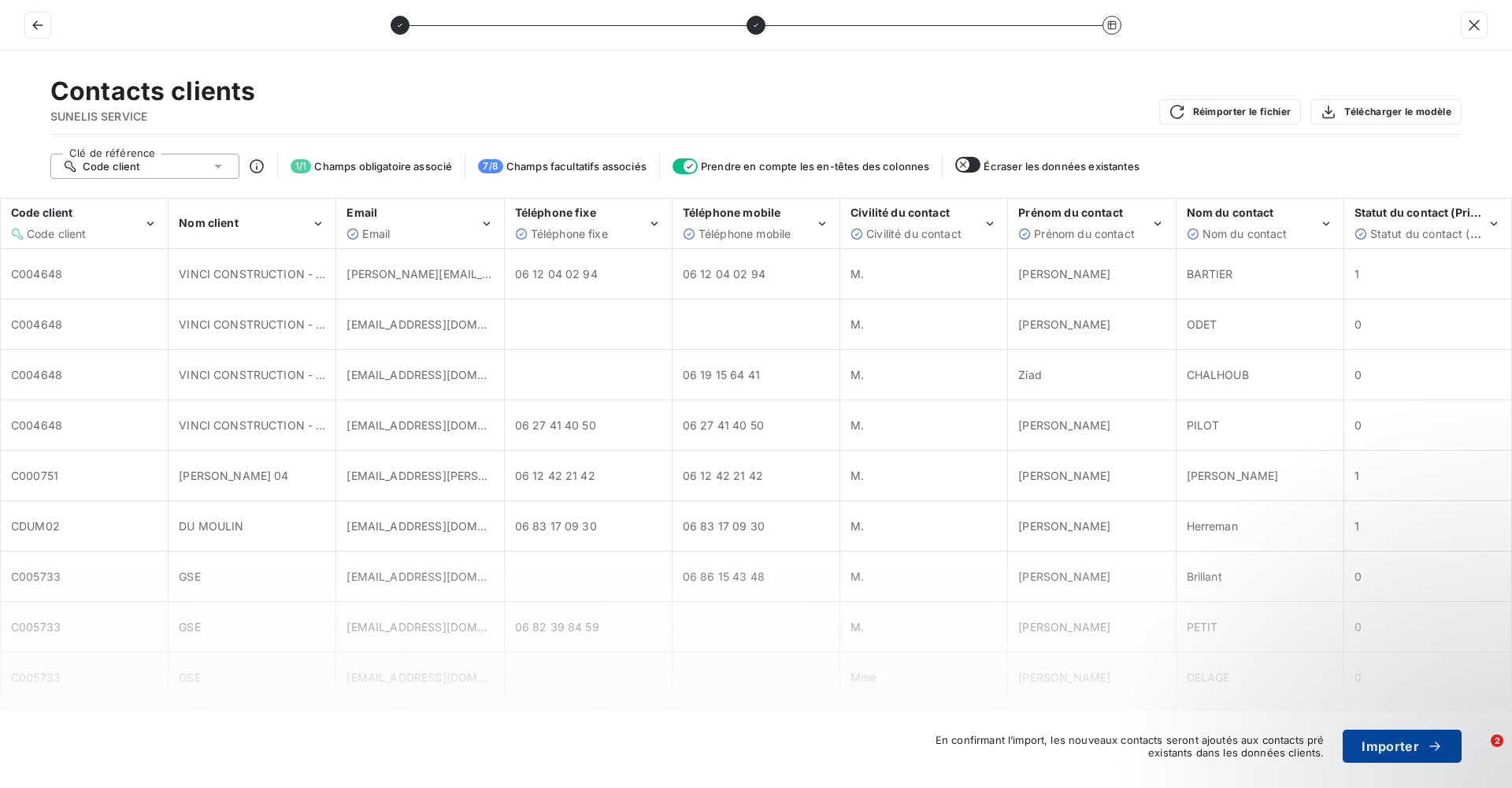
click at [1415, 754] on button "Importer" at bounding box center [1402, 745] width 119 height 33
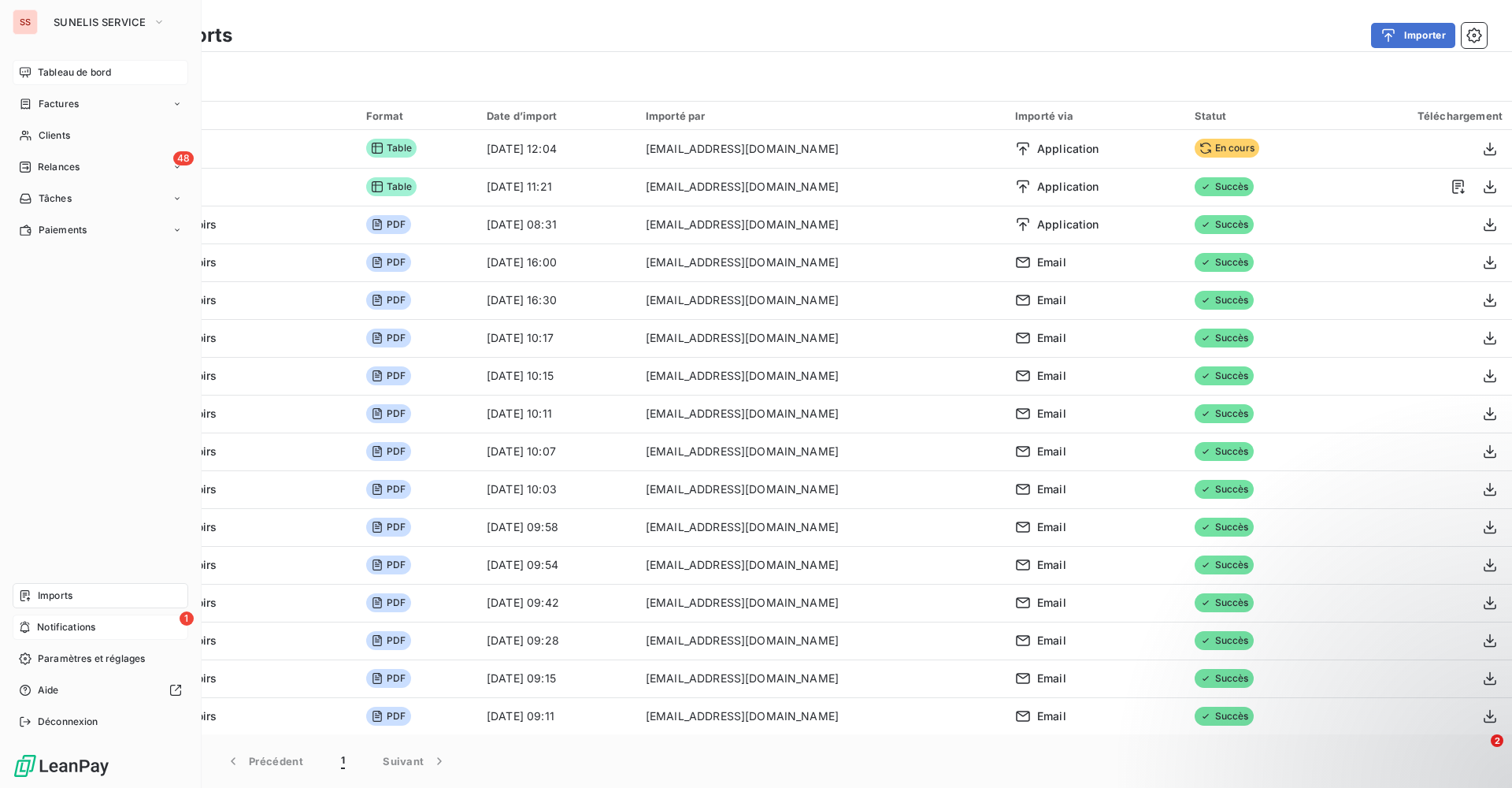
click at [39, 72] on span "Tableau de bord" at bounding box center [75, 72] width 74 height 14
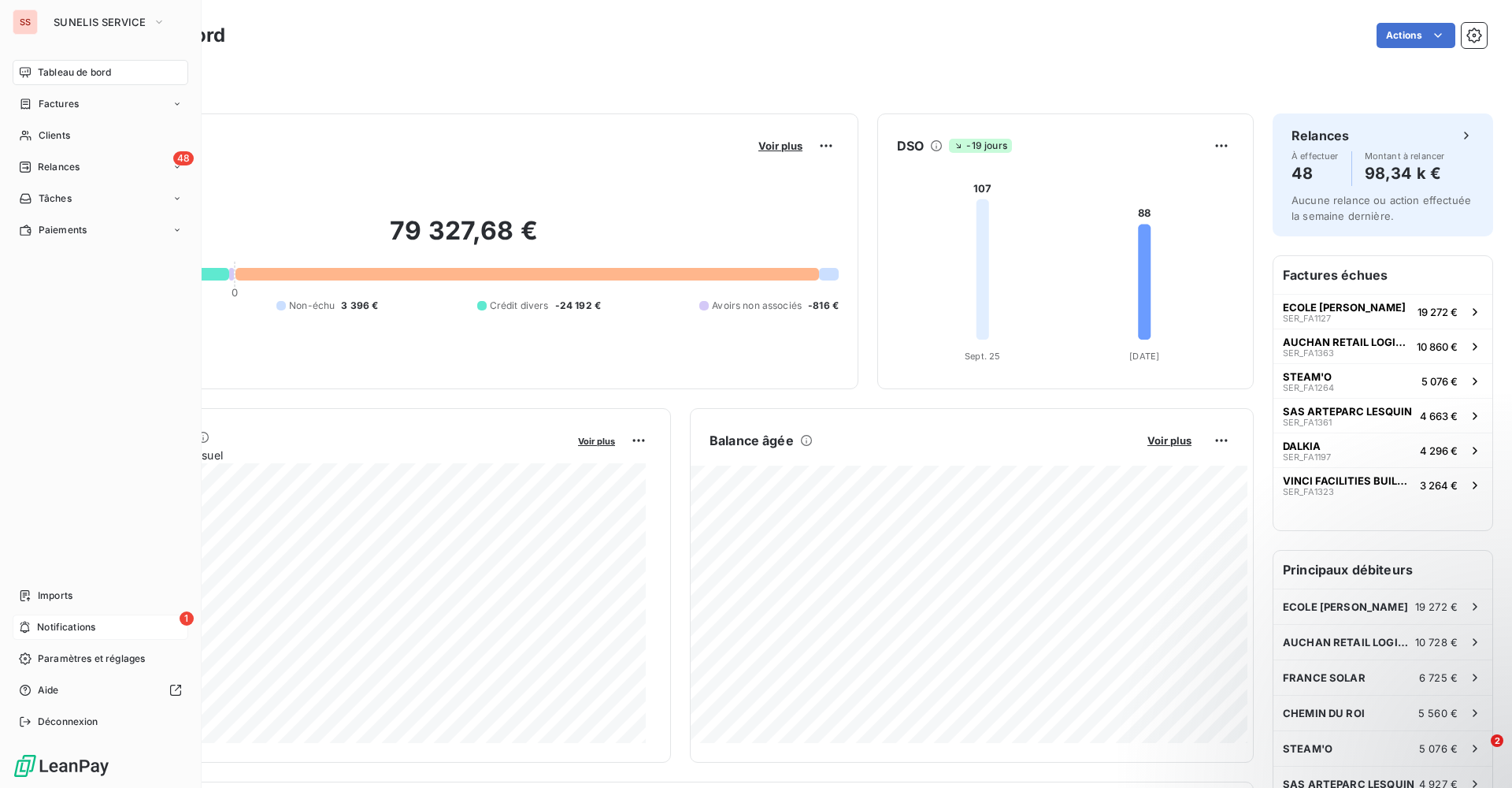
click at [17, 626] on div "1 Notifications" at bounding box center [101, 627] width 175 height 25
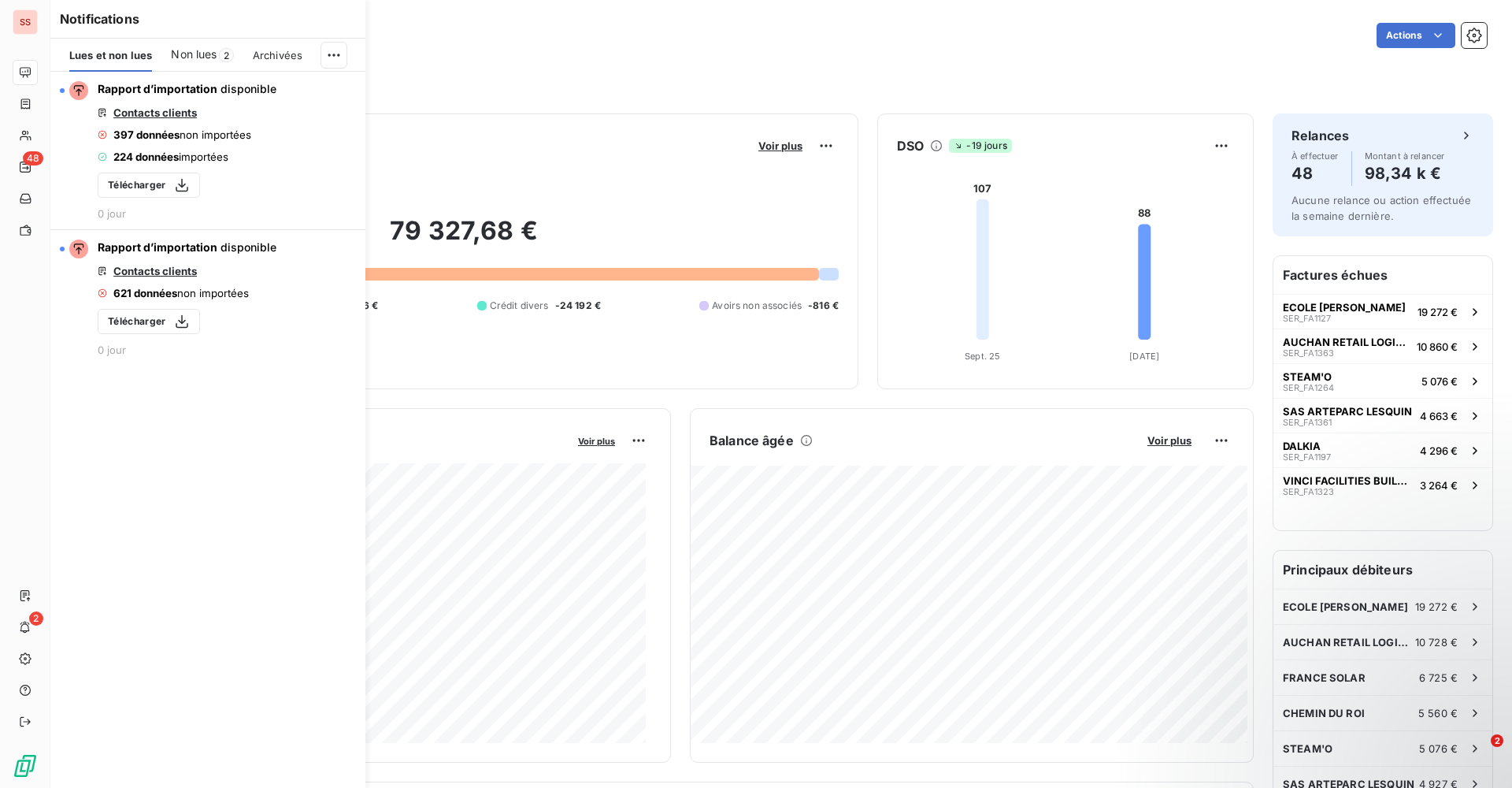
click at [449, 62] on div "Filtrer" at bounding box center [781, 74] width 1411 height 43
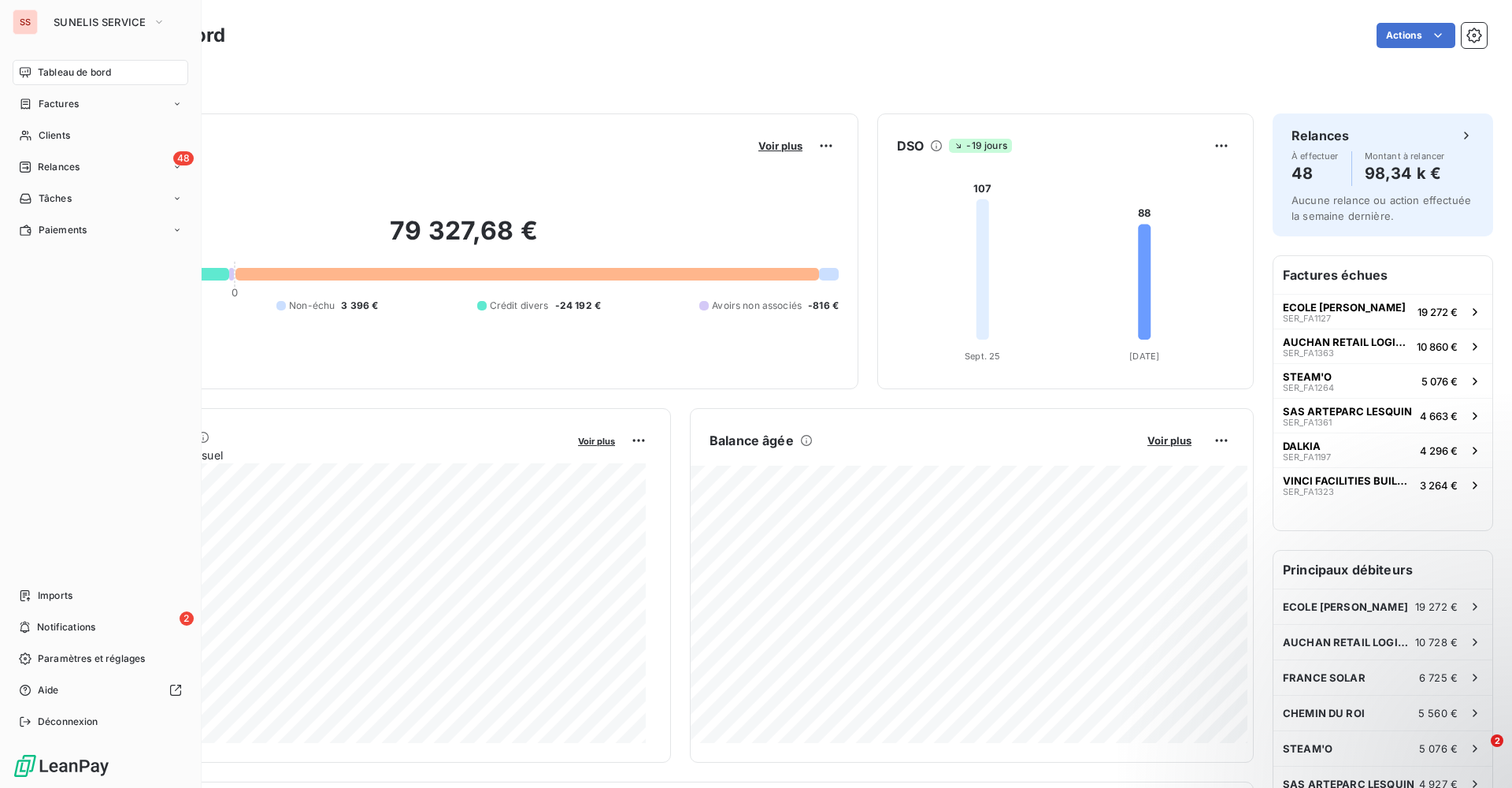
click at [57, 74] on span "Tableau de bord" at bounding box center [75, 72] width 74 height 14
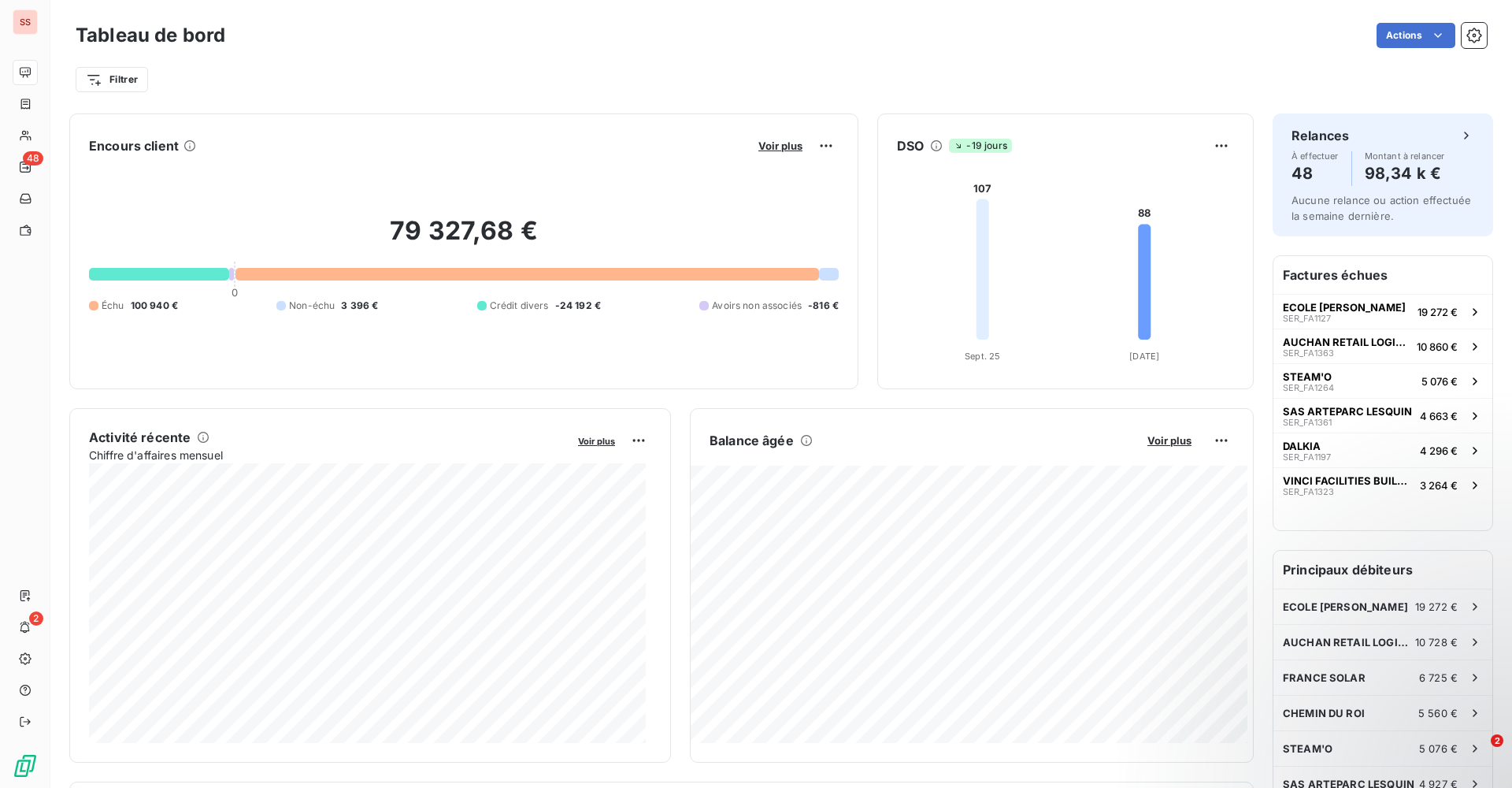
click at [344, 35] on div "Actions" at bounding box center [865, 35] width 1243 height 25
click at [540, 51] on div "Tableau de bord Actions" at bounding box center [781, 35] width 1411 height 33
